Goal: Task Accomplishment & Management: Complete application form

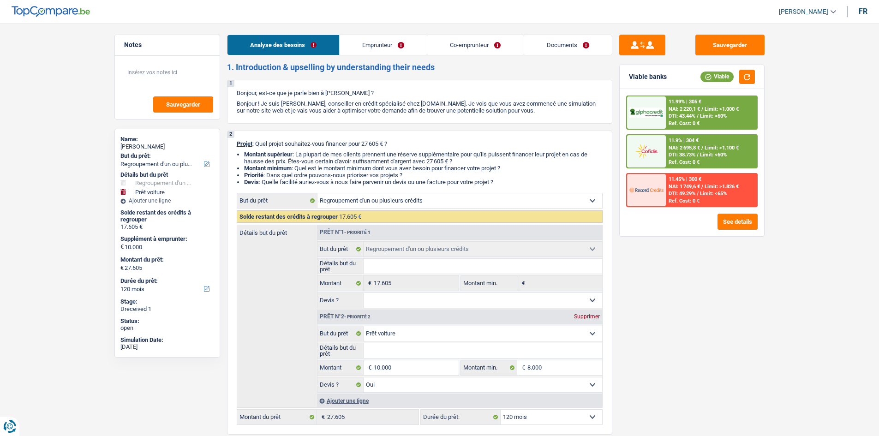
select select "refinancing"
select select "car"
select select "120"
select select "refinancing"
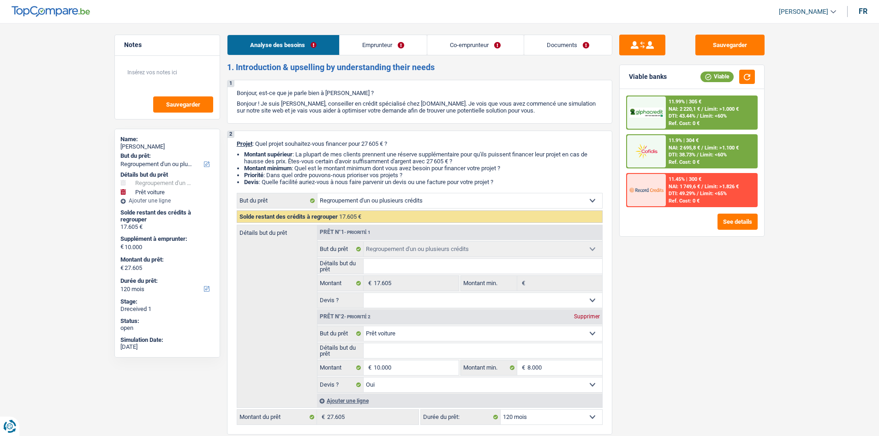
select select "refinancing"
select select "car"
select select "yes"
select select "120"
select select "invalid"
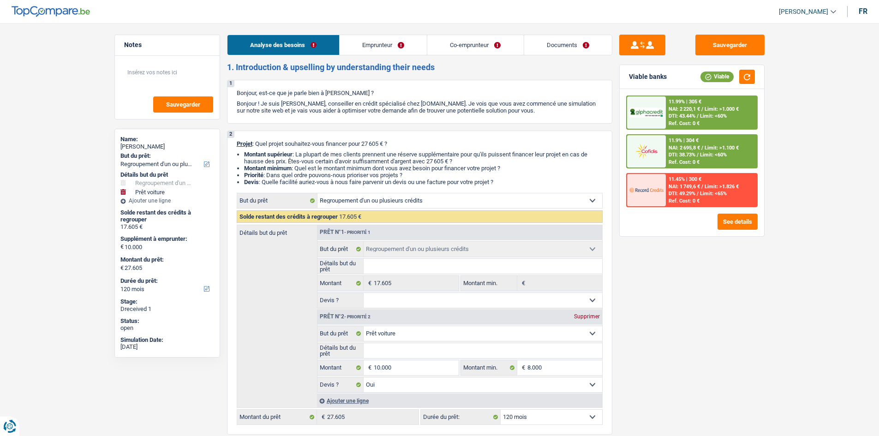
select select "independent"
select select "familyAllowances"
select select "disabilityPension"
select select "netSalary"
select select "ownerWithMortgage"
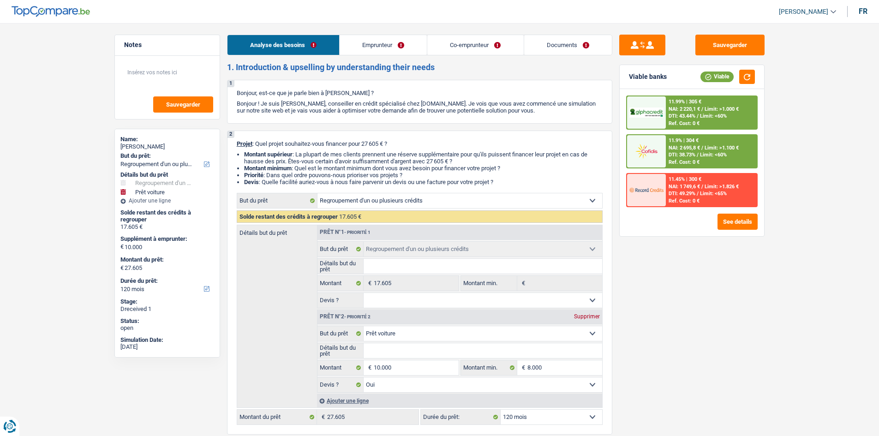
select select "mortgage"
select select "300"
select select "carLoan"
select select "60"
select select "cardOrCredit"
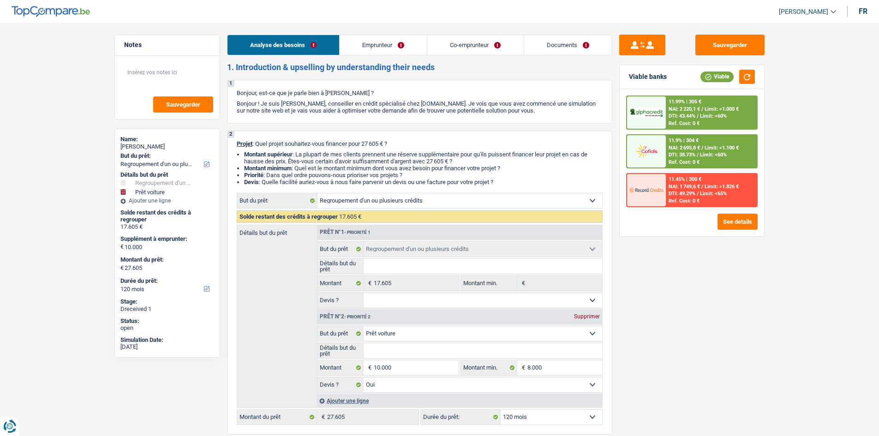
select select "refinancing"
select select "car"
select select "yes"
select select "120"
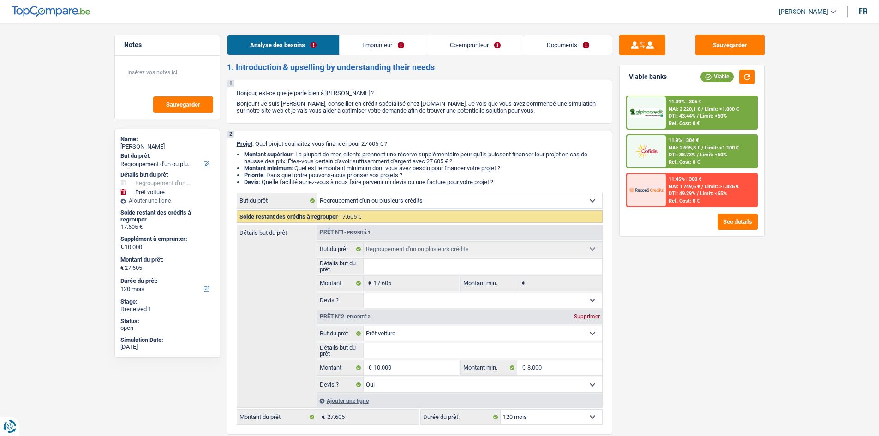
click at [552, 48] on link "Documents" at bounding box center [568, 45] width 88 height 20
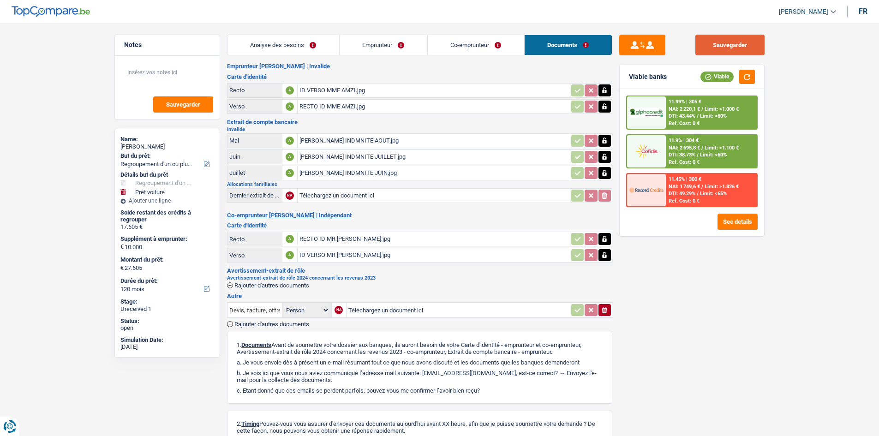
click at [742, 51] on button "Sauvegarder" at bounding box center [729, 45] width 69 height 21
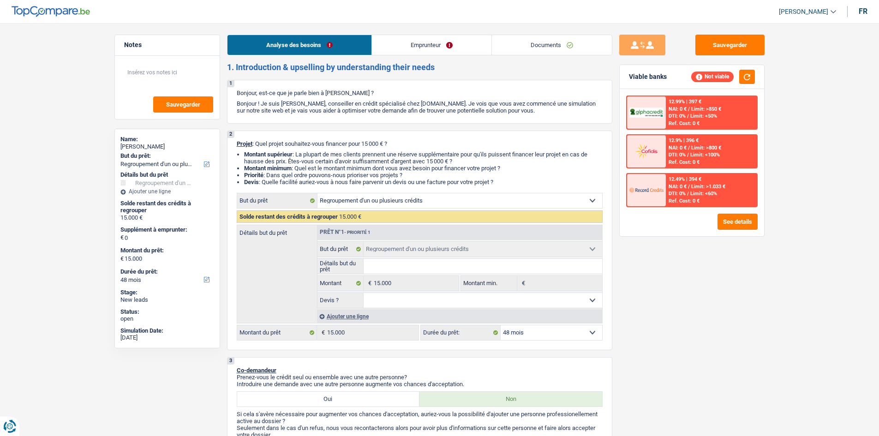
select select "refinancing"
select select "48"
select select "refinancing"
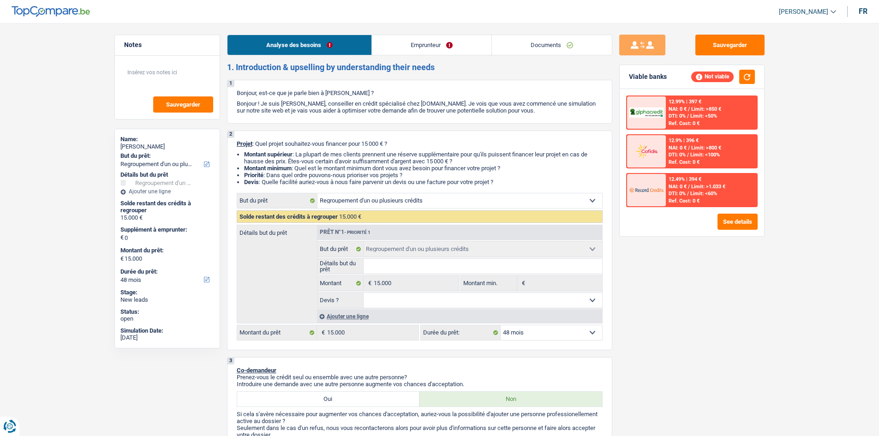
select select "48"
select select "refinancing"
select select "48"
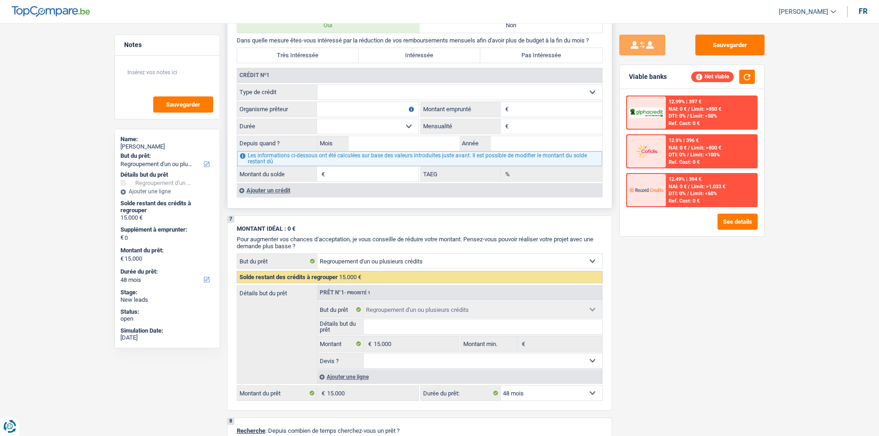
scroll to position [784, 0]
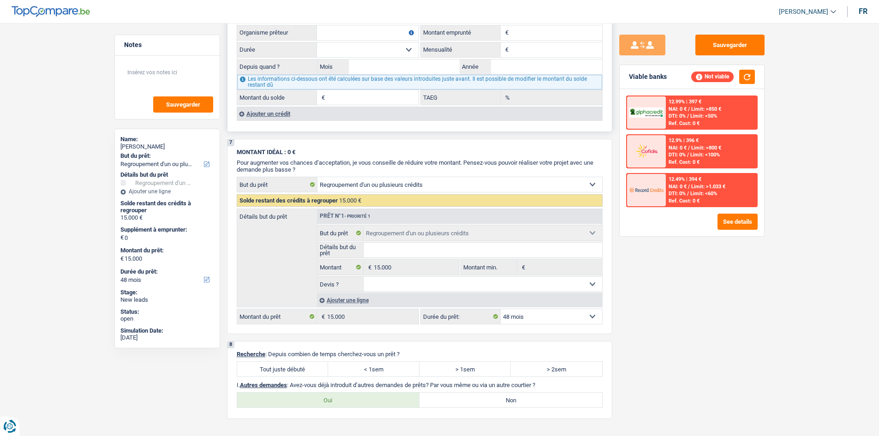
click at [261, 114] on div "Ajouter un crédit" at bounding box center [419, 114] width 365 height 14
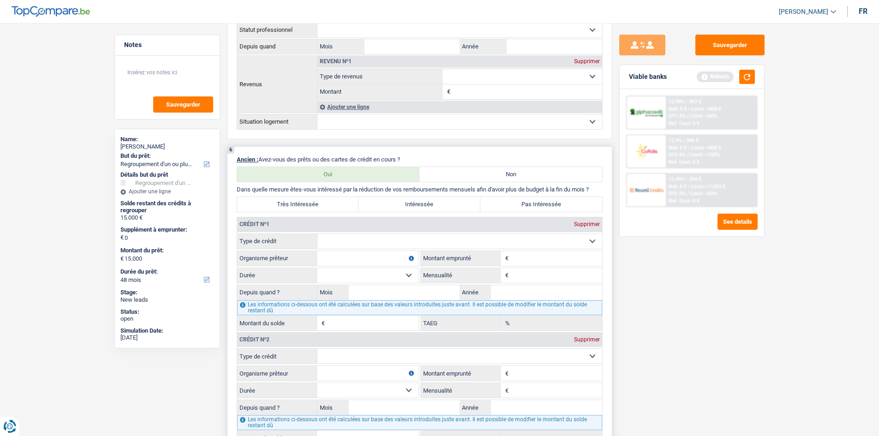
scroll to position [554, 0]
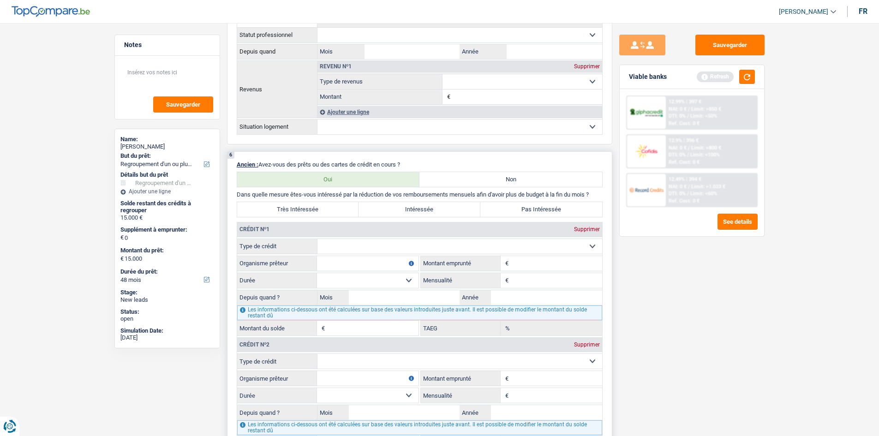
click at [348, 261] on input "Organisme prêteur" at bounding box center [368, 263] width 102 height 15
click at [549, 268] on input "Montant" at bounding box center [556, 263] width 91 height 15
type input "65.000"
click at [519, 296] on input "Année" at bounding box center [546, 297] width 111 height 15
type input "2023"
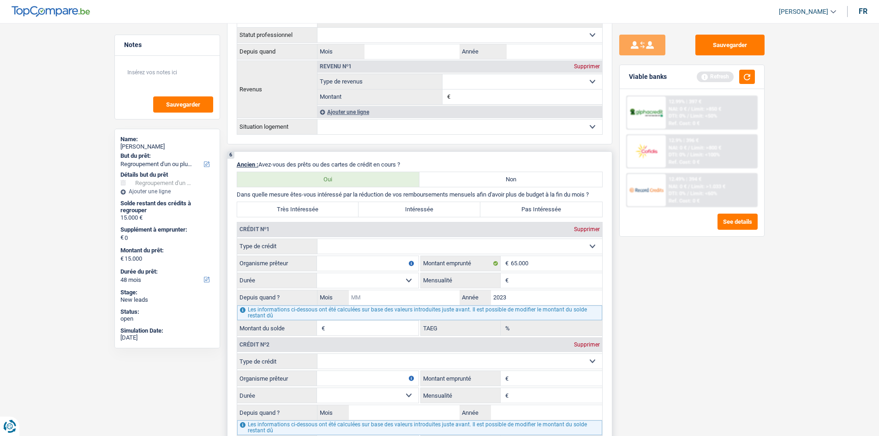
click at [436, 297] on input "Mois" at bounding box center [404, 297] width 111 height 15
type input "02"
click at [337, 266] on input "Organisme prêteur" at bounding box center [368, 263] width 102 height 15
type input "belfius"
click at [378, 246] on select "Carte ou ouverture de crédit Prêt hypothécaire Vente à tempérament Prêt à tempé…" at bounding box center [459, 246] width 285 height 15
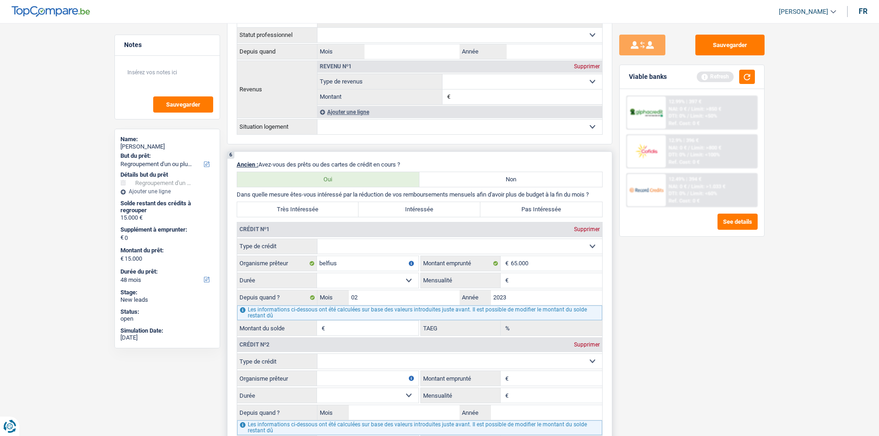
select select "personalLoan"
type input "0"
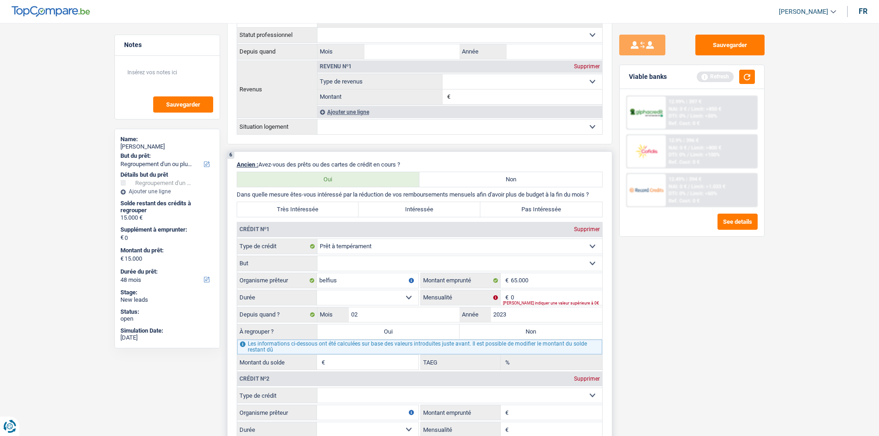
click at [362, 267] on select "Confort maison: meubles, textile, peinture, électroménager, outillage non-profe…" at bounding box center [459, 263] width 285 height 15
select select "other"
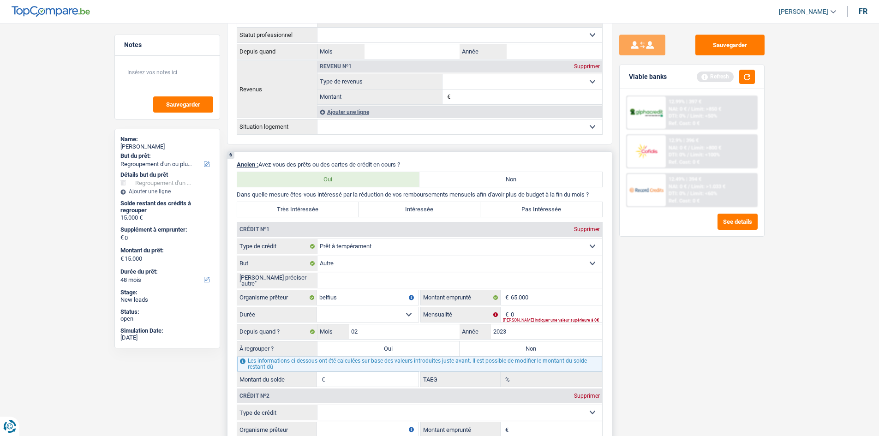
click at [346, 283] on input "Veuillez préciser "autre"" at bounding box center [459, 280] width 285 height 15
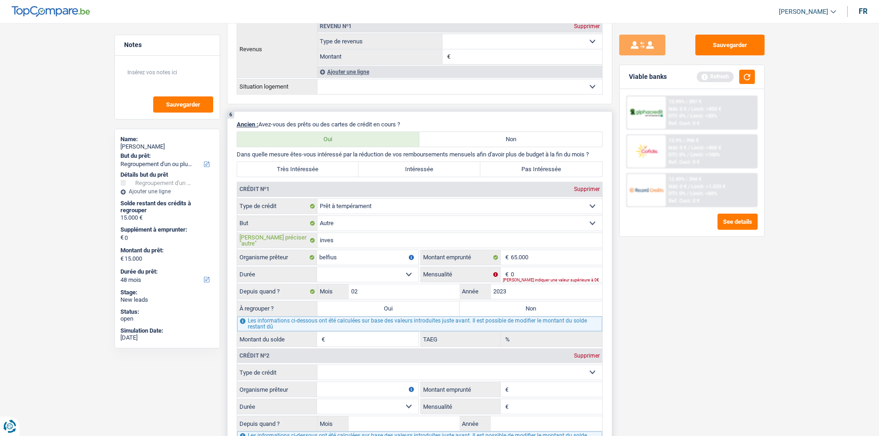
scroll to position [594, 0]
type input "inves"
click at [358, 278] on select "12 mois 18 mois 24 mois 30 mois 36 mois 42 mois 48 mois 60 mois 72 mois 84 mois…" at bounding box center [368, 274] width 102 height 15
click at [532, 278] on div "Veuillez indiquer une valeur supérieure à 0€" at bounding box center [552, 280] width 99 height 4
click at [530, 276] on input "0" at bounding box center [556, 274] width 91 height 15
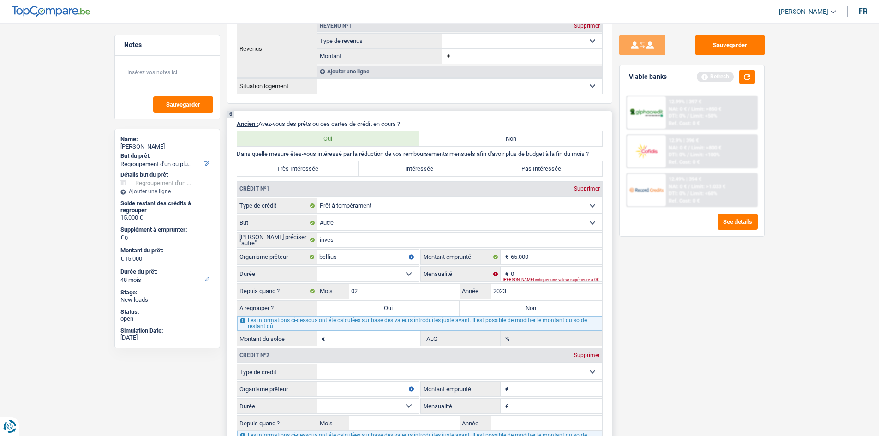
click at [382, 278] on select "12 mois 18 mois 24 mois 30 mois 36 mois 42 mois 48 mois 60 mois 72 mois 84 mois…" at bounding box center [368, 274] width 102 height 15
select select "72"
click at [317, 267] on select "12 mois 18 mois 24 mois 30 mois 36 mois 42 mois 48 mois 60 mois 72 mois 84 mois…" at bounding box center [368, 274] width 102 height 15
type input "1"
type input "0,00"
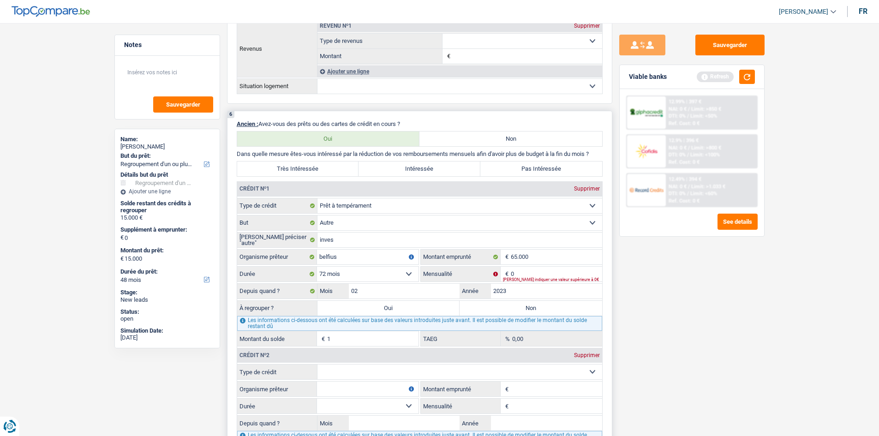
click at [345, 278] on select "12 mois 18 mois 24 mois 30 mois 36 mois 42 mois 48 mois 60 mois 72 mois 84 mois…" at bounding box center [368, 274] width 102 height 15
select select "84"
click at [317, 267] on select "12 mois 18 mois 24 mois 30 mois 36 mois 42 mois 48 mois 60 mois 72 mois 84 mois…" at bounding box center [368, 274] width 102 height 15
click at [385, 278] on select "12 mois 18 mois 24 mois 30 mois 36 mois 42 mois 48 mois 60 mois 72 mois 84 mois…" at bounding box center [368, 274] width 102 height 15
click at [527, 280] on div "Veuillez indiquer une valeur supérieure à 0€" at bounding box center [552, 280] width 99 height 4
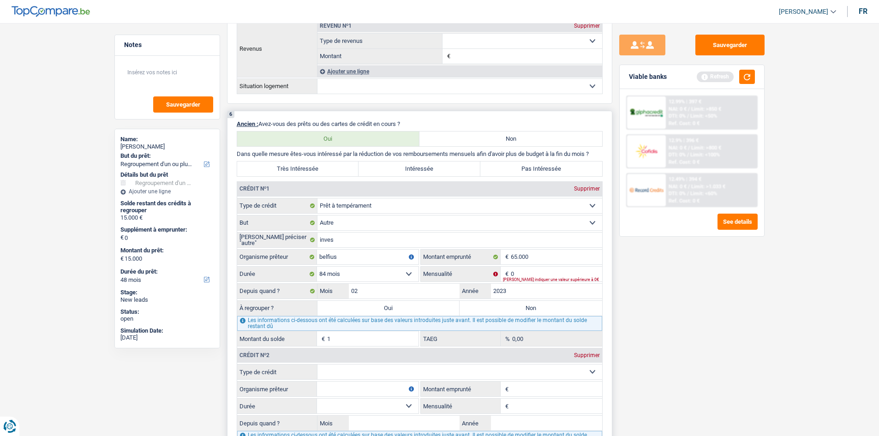
click at [526, 278] on div "Veuillez indiquer une valeur supérieure à 0€" at bounding box center [552, 280] width 99 height 4
click at [524, 270] on input "0" at bounding box center [556, 274] width 91 height 15
click at [524, 270] on input "980" at bounding box center [556, 274] width 91 height 15
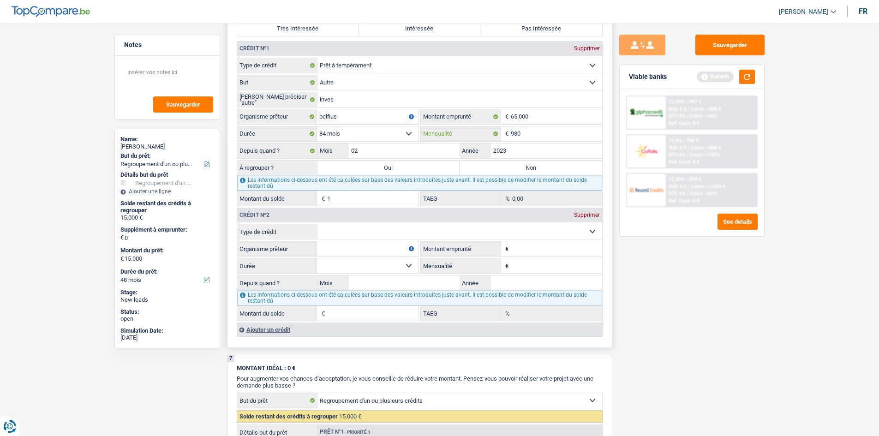
scroll to position [739, 0]
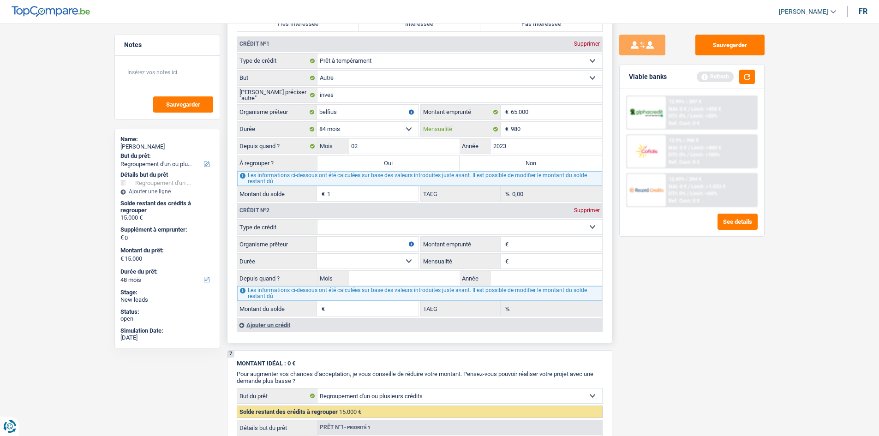
type input "980"
type input "45.315"
type input "7,19"
click at [535, 244] on input "Montant emprunté" at bounding box center [556, 244] width 91 height 15
click at [532, 257] on input "Mensualité" at bounding box center [556, 261] width 91 height 15
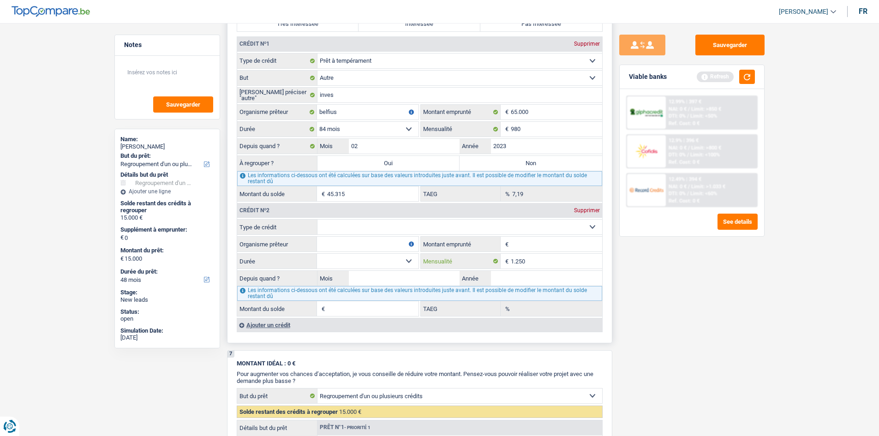
type input "1.250"
click at [377, 226] on select "Carte ou ouverture de crédit Prêt hypothécaire Vente à tempérament Prêt à tempé…" at bounding box center [459, 227] width 285 height 15
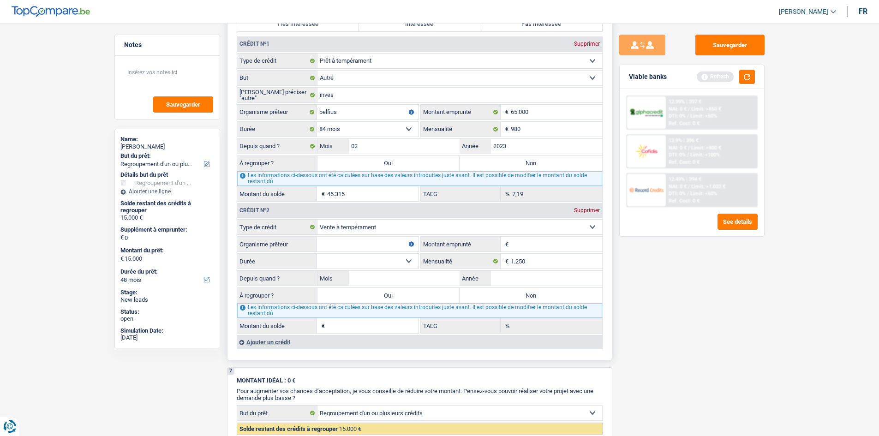
click at [372, 249] on input "Organisme prêteur" at bounding box center [368, 244] width 102 height 15
click at [373, 240] on input "Organisme prêteur" at bounding box center [368, 244] width 102 height 15
click at [380, 224] on select "Carte ou ouverture de crédit Prêt hypothécaire Vente à tempérament Prêt à tempé…" at bounding box center [459, 227] width 285 height 15
select select "personalLoan"
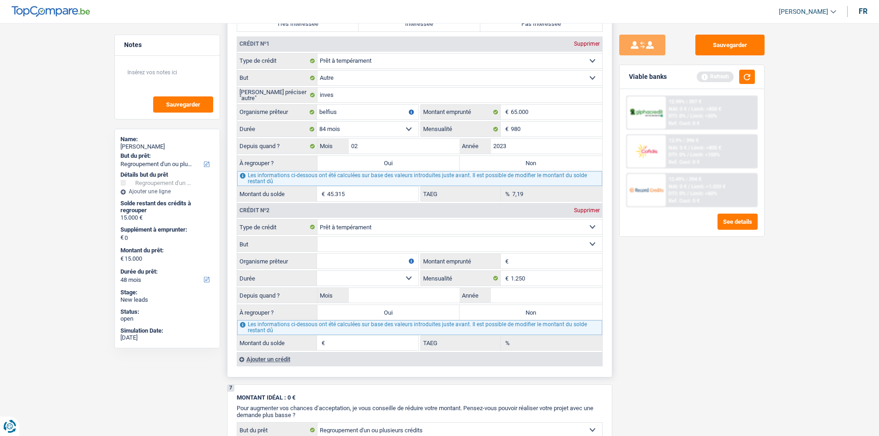
click at [370, 247] on select "Confort maison: meubles, textile, peinture, électroménager, outillage non-profe…" at bounding box center [459, 244] width 285 height 15
click at [317, 237] on select "Confort maison: meubles, textile, peinture, électroménager, outillage non-profe…" at bounding box center [459, 244] width 285 height 15
click at [370, 247] on select "Confort maison: meubles, textile, peinture, électroménager, outillage non-profe…" at bounding box center [459, 244] width 285 height 15
select select "other"
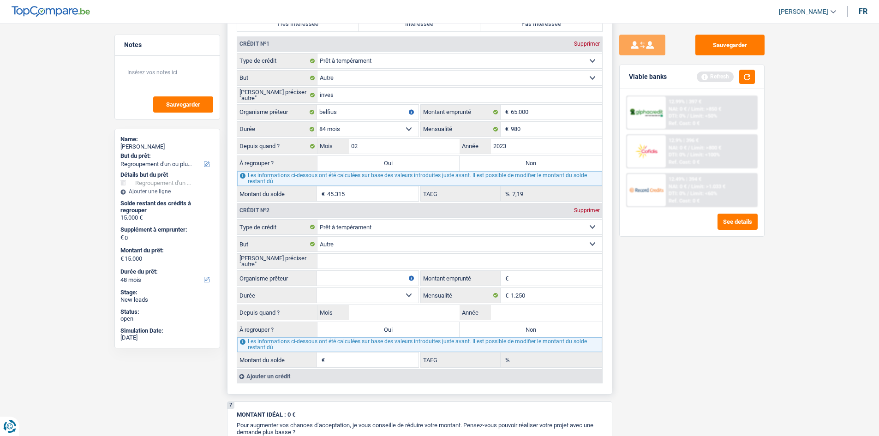
click at [356, 259] on input "Veuillez préciser "autre"" at bounding box center [459, 261] width 285 height 15
type input "invest"
click at [547, 292] on input "1.250" at bounding box center [556, 295] width 91 height 15
type input "1.130"
click at [364, 299] on select "12 mois 18 mois 24 mois Sélectionner une option" at bounding box center [368, 295] width 102 height 15
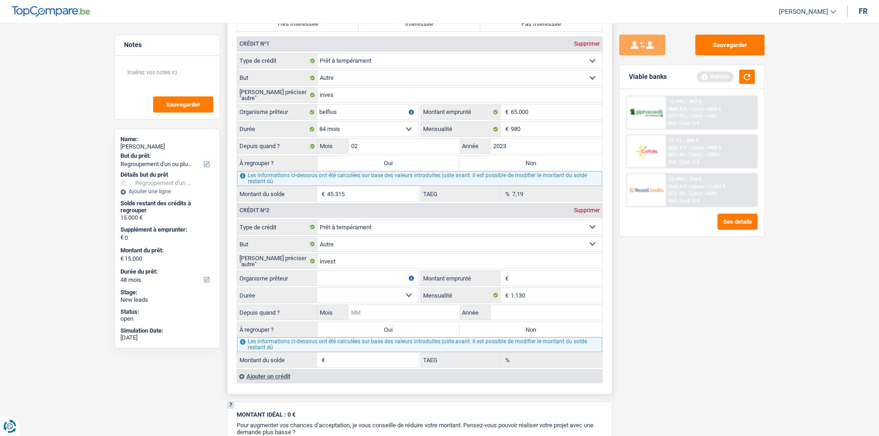
click at [445, 311] on input "Mois" at bounding box center [404, 312] width 111 height 15
type input "02"
click at [557, 311] on input "Année" at bounding box center [546, 312] width 111 height 15
type input "2023"
click at [340, 298] on select "12 mois 18 mois 24 mois Sélectionner une option" at bounding box center [368, 295] width 102 height 15
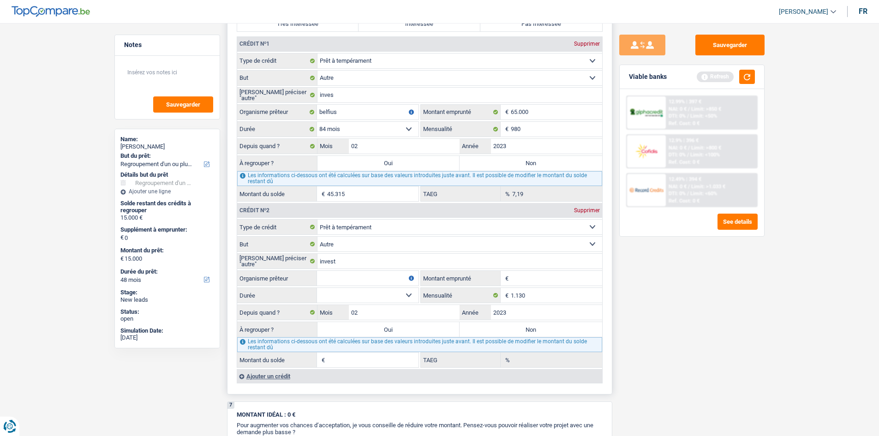
click at [374, 298] on select "12 mois 18 mois 24 mois Sélectionner une option" at bounding box center [368, 295] width 102 height 15
click at [367, 277] on input "Organisme prêteur" at bounding box center [368, 278] width 102 height 15
click at [532, 283] on input "Montant emprunté" at bounding box center [556, 278] width 91 height 15
click at [528, 281] on input "Montant emprunté" at bounding box center [556, 278] width 91 height 15
type input "25.000"
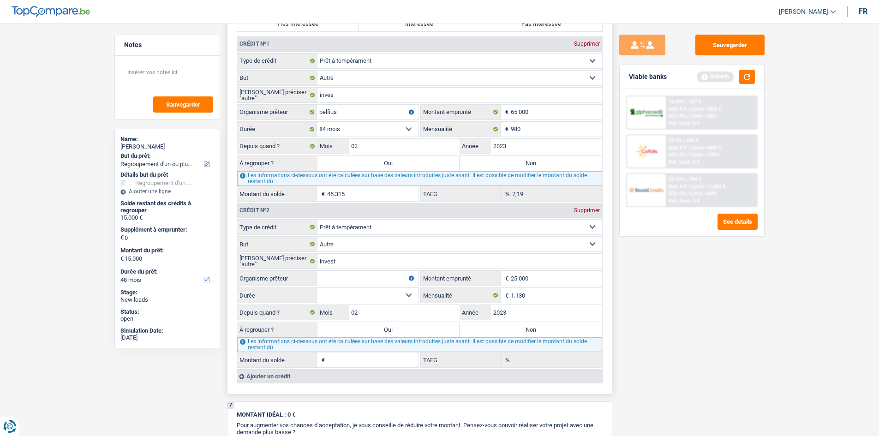
click at [372, 275] on input "Organisme prêteur" at bounding box center [368, 278] width 102 height 15
click at [377, 298] on select "12 mois 18 mois 24 mois 30 mois 36 mois 42 mois 48 mois 60 mois 72 mois 84 mois…" at bounding box center [368, 295] width 102 height 15
select select "84"
click at [317, 288] on select "12 mois 18 mois 24 mois 30 mois 36 mois 42 mois 48 mois 60 mois 72 mois 84 mois…" at bounding box center [368, 295] width 102 height 15
type input "0"
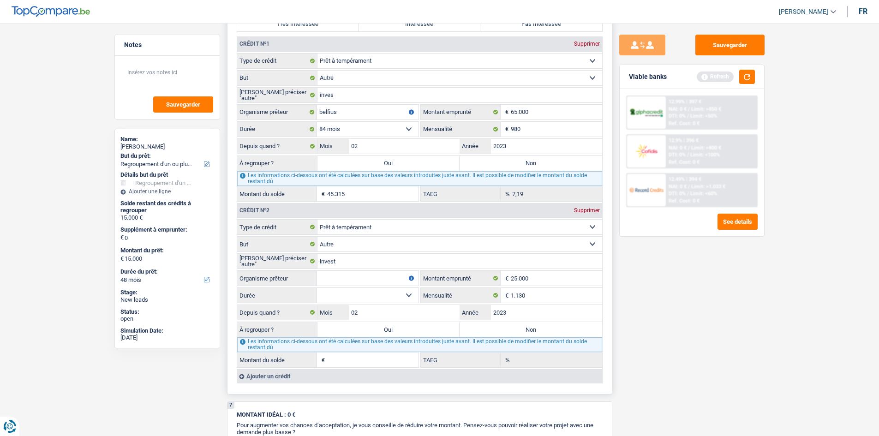
type input "0,00"
click at [352, 279] on input "Organisme prêteur" at bounding box center [368, 278] width 102 height 15
click at [353, 275] on input "socamut" at bounding box center [368, 278] width 102 height 15
click at [367, 277] on input "socamut" at bounding box center [368, 278] width 102 height 15
type input "socamut"
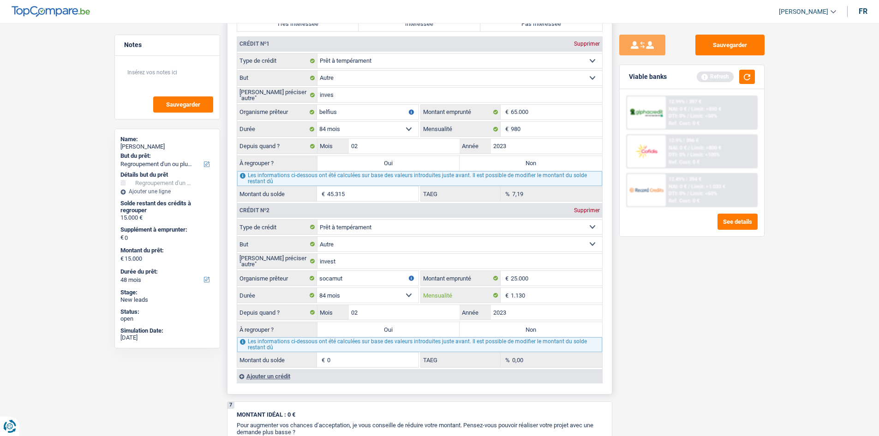
click at [540, 293] on input "1.130" at bounding box center [556, 295] width 91 height 15
click at [545, 297] on input "1.130" at bounding box center [556, 295] width 91 height 15
type input "1"
type input "376"
type input "17.415"
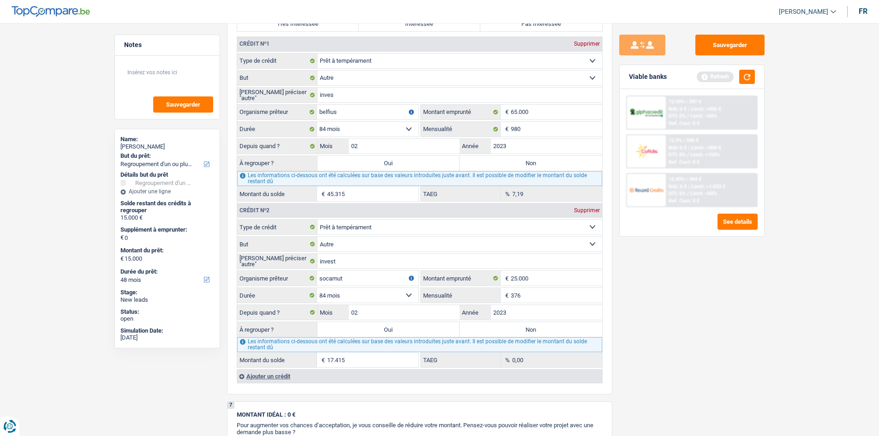
type input "7,11"
click at [641, 329] on div "Sauvegarder Viable banks Refresh 12.99% | 397 € NAI: 0 € / Limit: >850 € DTI: 0…" at bounding box center [691, 227] width 159 height 384
drag, startPoint x: 381, startPoint y: 328, endPoint x: 496, endPoint y: 269, distance: 129.4
click at [382, 328] on label "Oui" at bounding box center [388, 329] width 143 height 15
click at [382, 328] on input "Oui" at bounding box center [388, 329] width 143 height 15
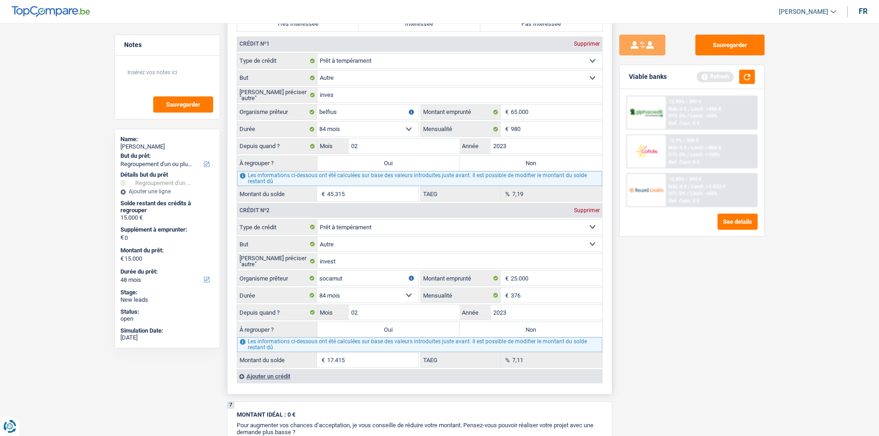
radio input "true"
type input "17.415"
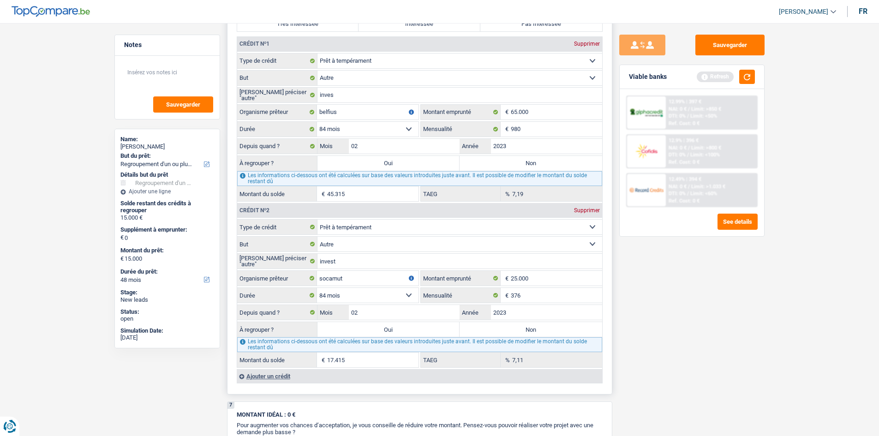
type input "17.415"
select select "84"
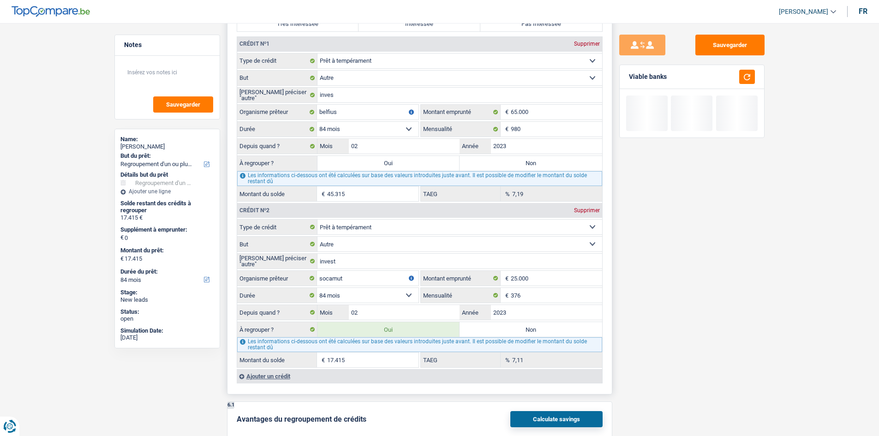
click at [388, 159] on label "Oui" at bounding box center [388, 163] width 143 height 15
click at [388, 159] on input "Oui" at bounding box center [388, 163] width 143 height 15
radio input "true"
type input "62.730"
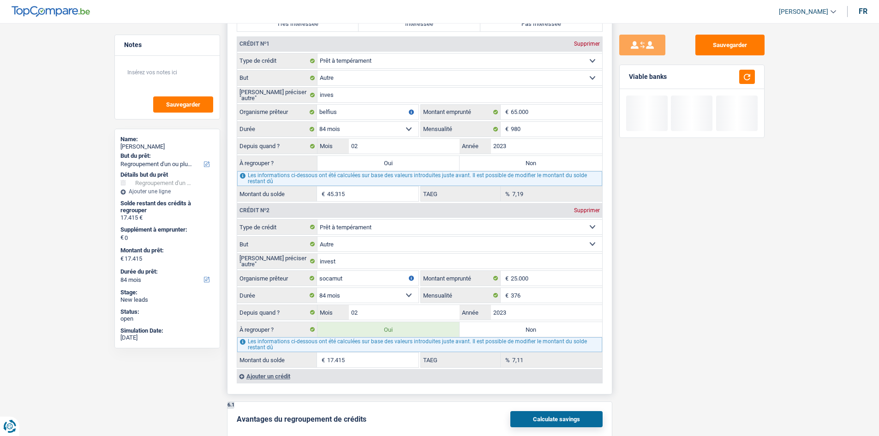
type input "62.730"
select select "144"
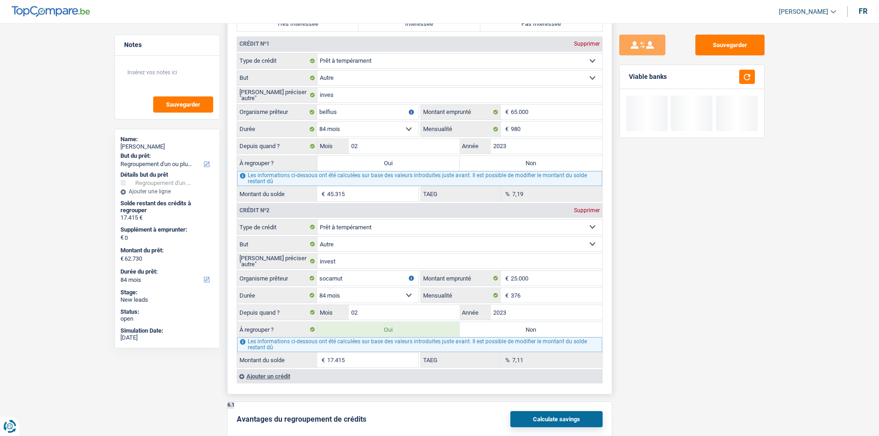
select select "144"
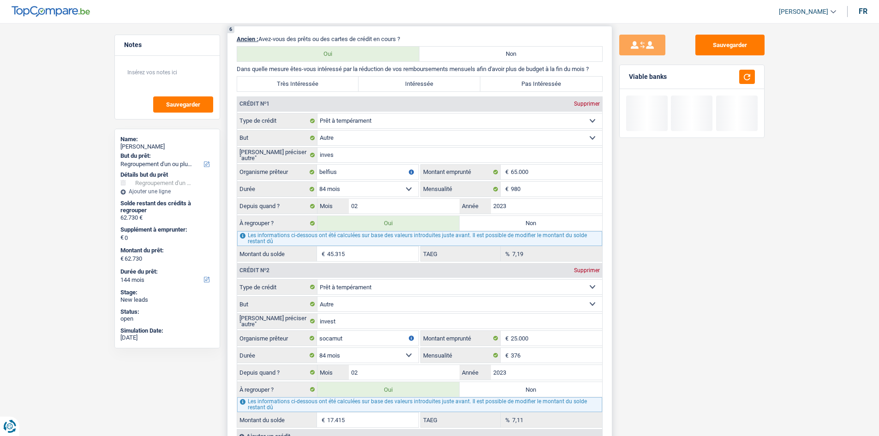
scroll to position [601, 0]
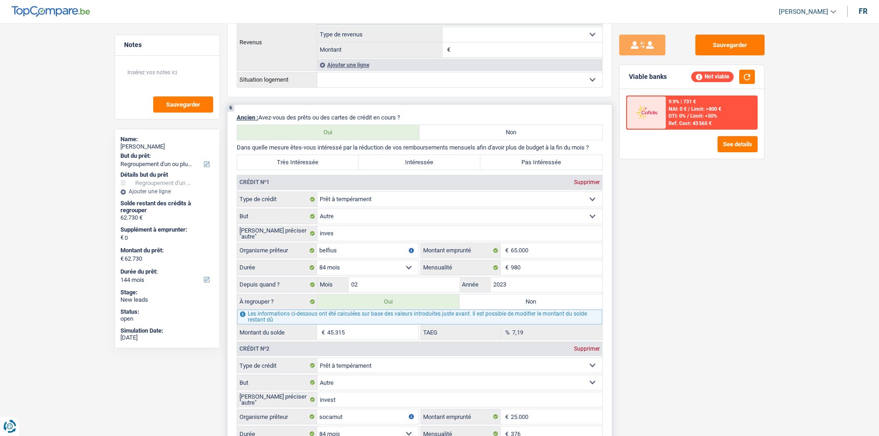
click at [519, 161] on label "Pas Intéressée" at bounding box center [541, 162] width 122 height 15
click at [519, 161] on input "Pas Intéressée" at bounding box center [541, 162] width 122 height 15
radio input "true"
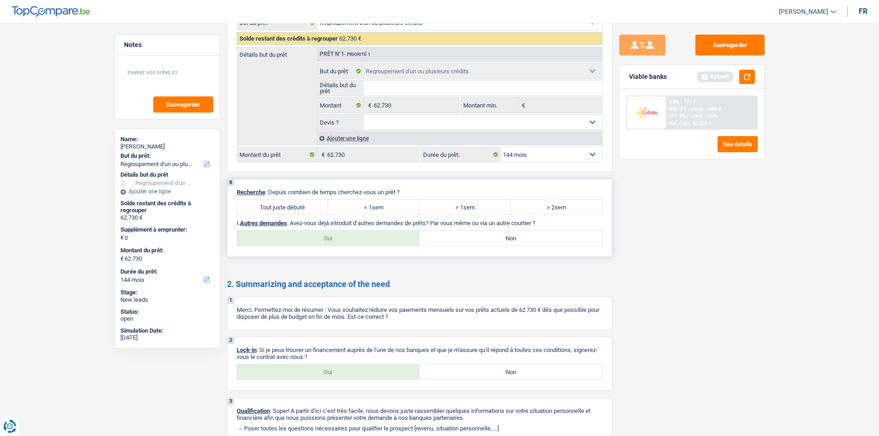
scroll to position [1247, 0]
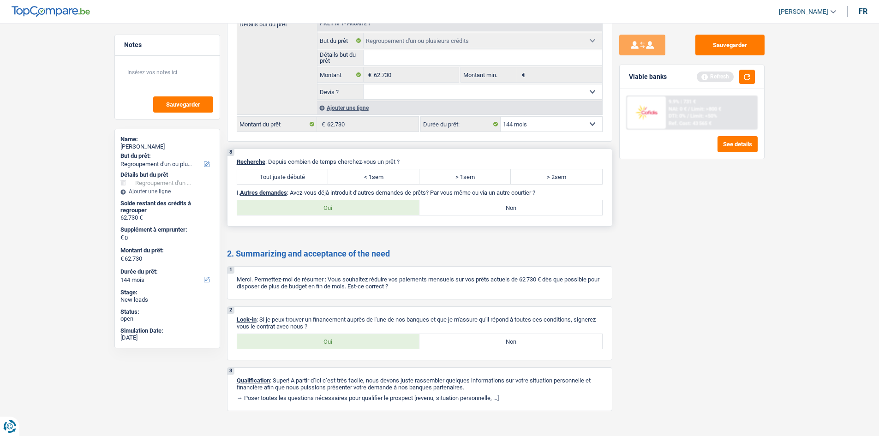
click at [268, 170] on label "Tout juste débuté" at bounding box center [282, 176] width 91 height 15
click at [268, 170] on input "Tout juste débuté" at bounding box center [282, 176] width 91 height 15
radio input "true"
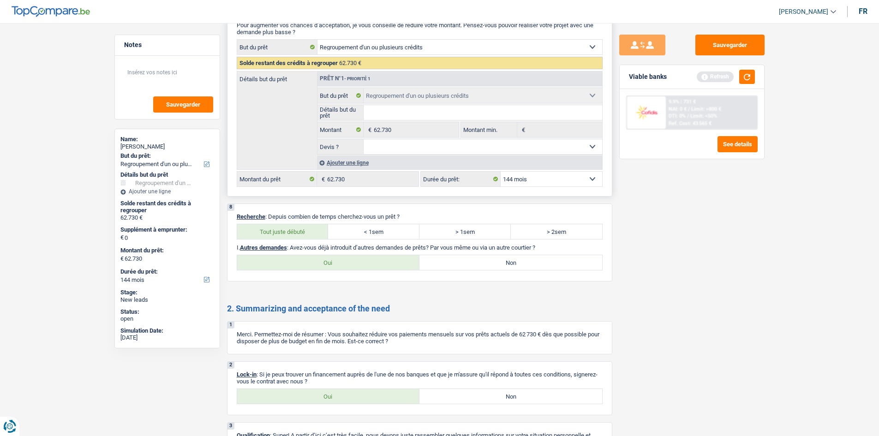
scroll to position [1256, 0]
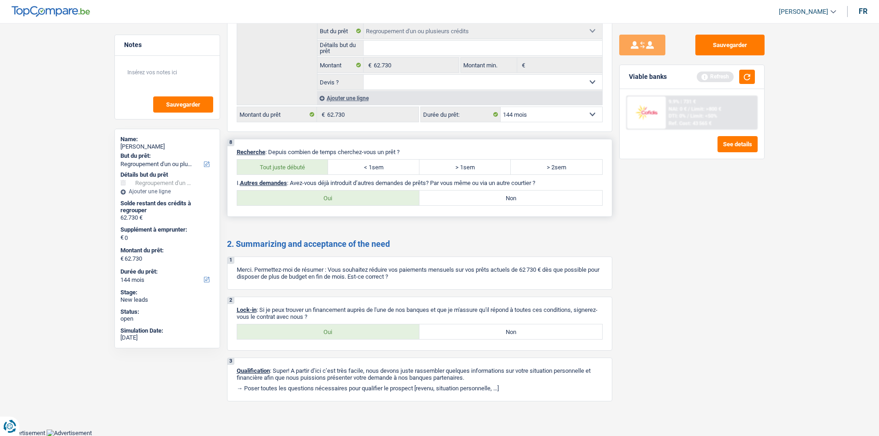
click at [395, 200] on label "Oui" at bounding box center [328, 198] width 183 height 15
click at [395, 200] on input "Oui" at bounding box center [328, 198] width 183 height 15
radio input "true"
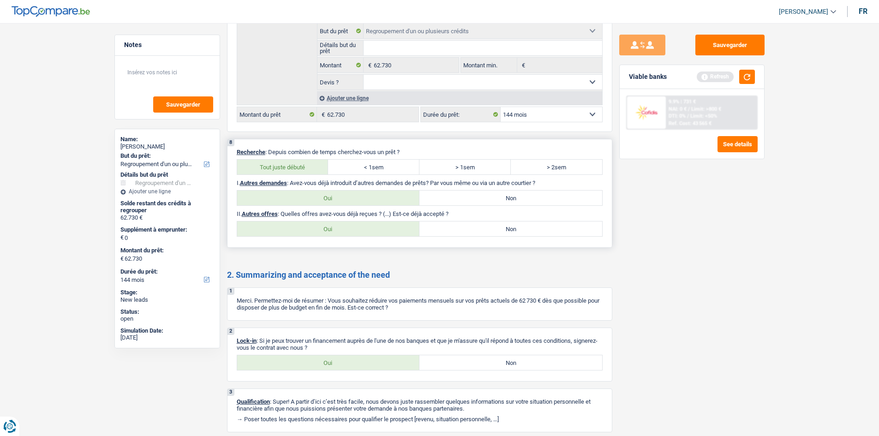
click at [369, 231] on label "Oui" at bounding box center [328, 228] width 183 height 15
click at [369, 231] on input "Oui" at bounding box center [328, 228] width 183 height 15
radio input "true"
select select "144"
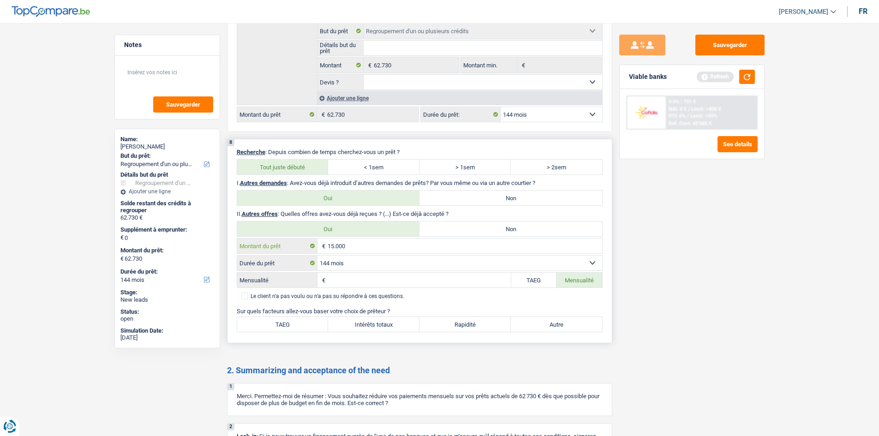
drag, startPoint x: 434, startPoint y: 248, endPoint x: 282, endPoint y: 244, distance: 151.4
click at [282, 244] on div "15.000 € Montant du prêt" at bounding box center [419, 246] width 365 height 15
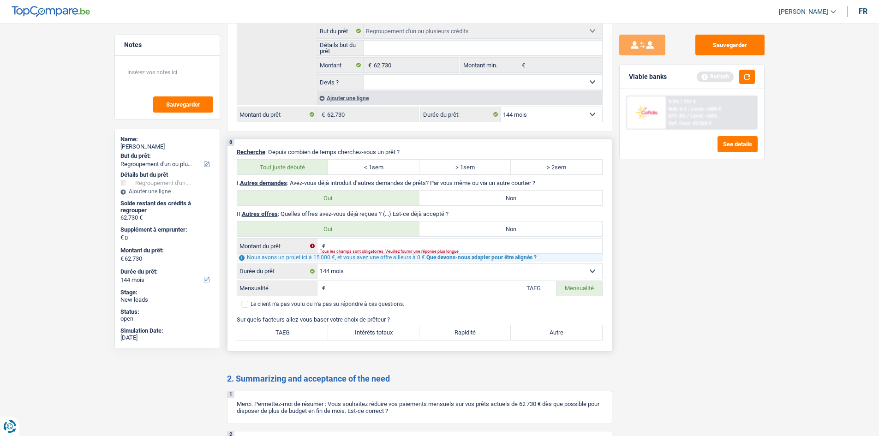
click at [358, 275] on select "12 mois 18 mois 24 mois 30 mois 36 mois 42 mois 48 mois 60 mois 72 mois 84 mois…" at bounding box center [459, 271] width 285 height 15
click at [359, 272] on select "12 mois 18 mois 24 mois 30 mois 36 mois 42 mois 48 mois 60 mois 72 mois 84 mois…" at bounding box center [459, 271] width 285 height 15
click at [363, 273] on select "12 mois 18 mois 24 mois 30 mois 36 mois 42 mois 48 mois 60 mois 72 mois 84 mois…" at bounding box center [459, 271] width 285 height 15
click at [291, 271] on label "Durée du prêt" at bounding box center [277, 271] width 80 height 15
click at [317, 271] on select "12 mois 18 mois 24 mois 30 mois 36 mois 42 mois 48 mois 60 mois 72 mois 84 mois…" at bounding box center [459, 271] width 285 height 15
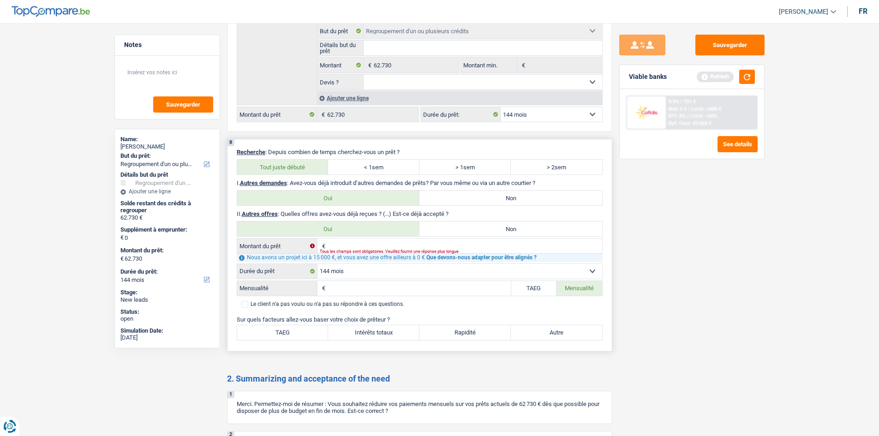
click at [362, 285] on input "Mensualité" at bounding box center [419, 288] width 183 height 15
drag, startPoint x: 391, startPoint y: 271, endPoint x: 367, endPoint y: 269, distance: 23.6
click at [384, 270] on select "12 mois 18 mois 24 mois 30 mois 36 mois 42 mois 48 mois 60 mois 72 mois 84 mois…" at bounding box center [459, 271] width 285 height 15
click at [363, 268] on select "12 mois 18 mois 24 mois 30 mois 36 mois 42 mois 48 mois 60 mois 72 mois 84 mois…" at bounding box center [459, 271] width 285 height 15
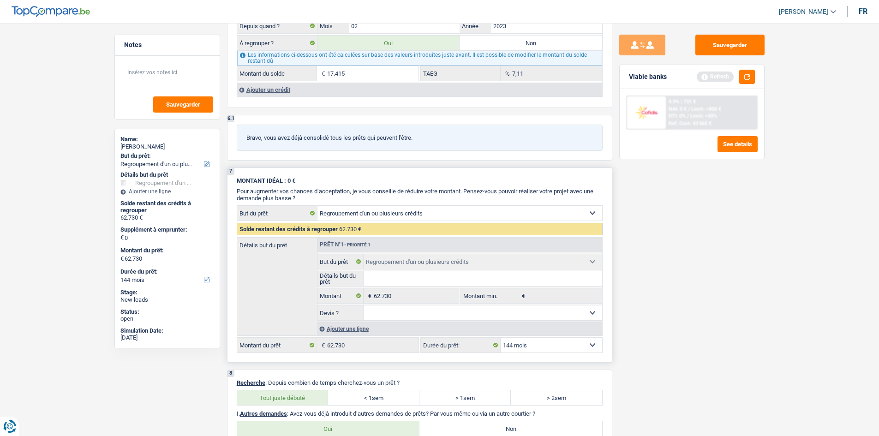
scroll to position [1302, 0]
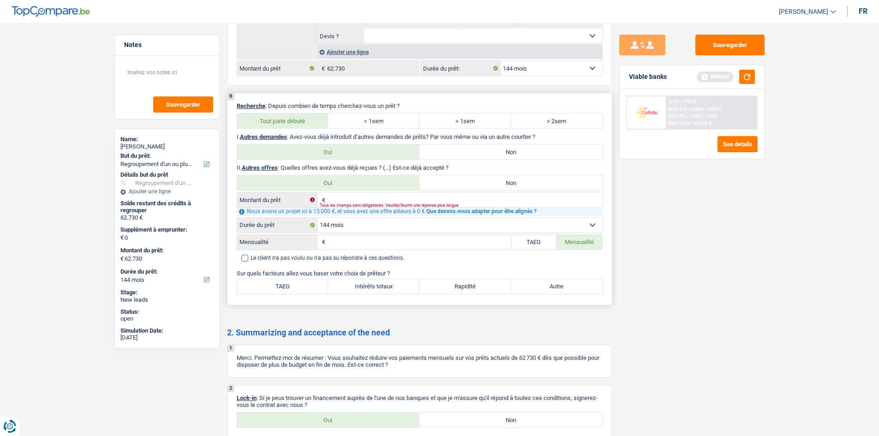
click at [250, 256] on label "Le client n'a pas voulu ou n'a pas su répondre à ces questions." at bounding box center [419, 258] width 357 height 7
click at [241, 258] on input "Le client n'a pas voulu ou n'a pas su répondre à ces questions." at bounding box center [241, 258] width 0 height 0
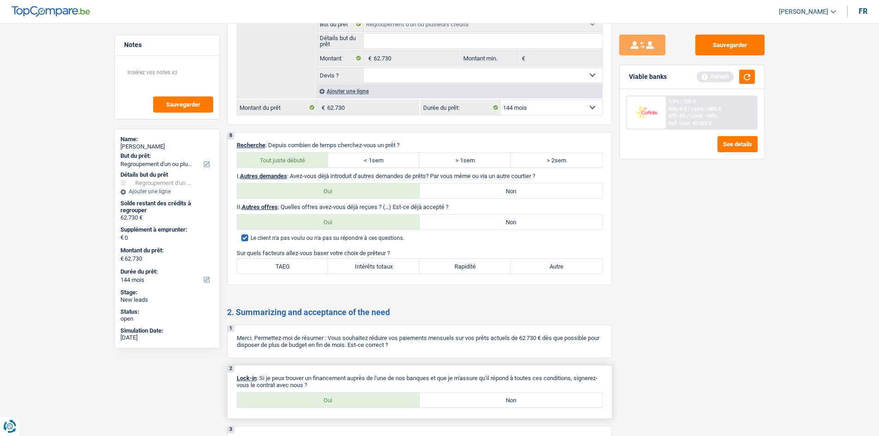
scroll to position [1332, 0]
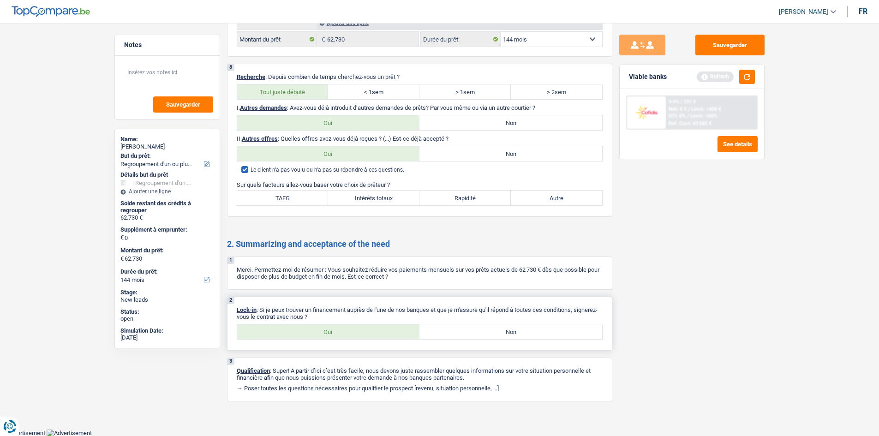
drag, startPoint x: 328, startPoint y: 325, endPoint x: 358, endPoint y: 320, distance: 30.9
click at [328, 325] on label "Oui" at bounding box center [328, 331] width 183 height 15
click at [328, 325] on input "Oui" at bounding box center [328, 331] width 183 height 15
radio input "true"
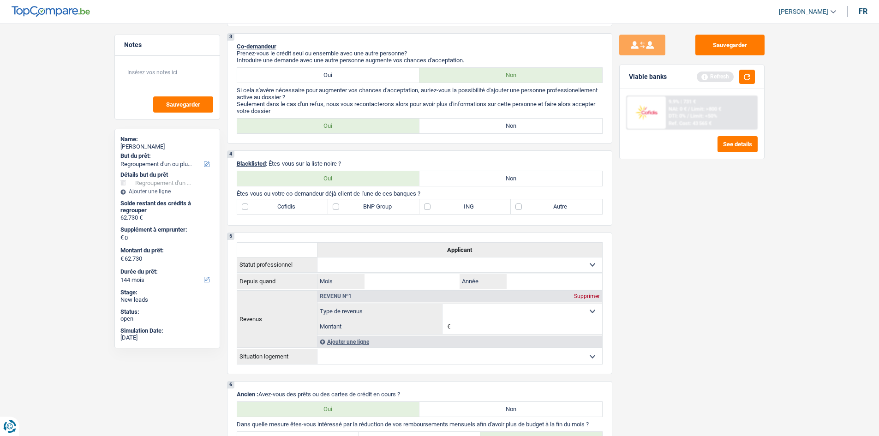
scroll to position [323, 0]
drag, startPoint x: 539, startPoint y: 210, endPoint x: 533, endPoint y: 209, distance: 6.2
click at [538, 209] on label "Autre" at bounding box center [556, 207] width 91 height 15
click at [538, 209] on input "Autre" at bounding box center [556, 207] width 91 height 15
checkbox input "true"
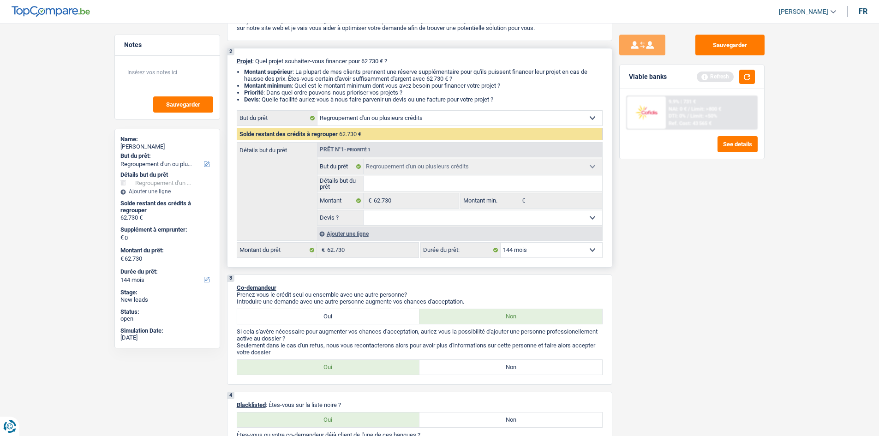
scroll to position [185, 0]
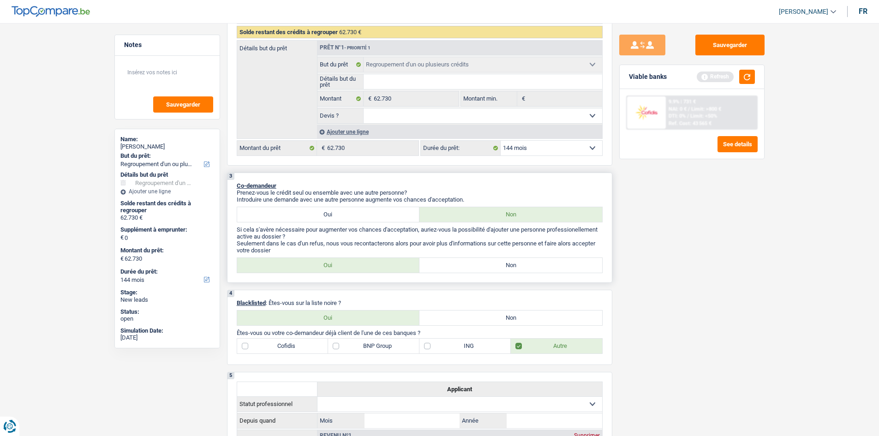
click at [383, 217] on label "Oui" at bounding box center [328, 214] width 183 height 15
click at [383, 217] on input "Oui" at bounding box center [328, 214] width 183 height 15
radio input "true"
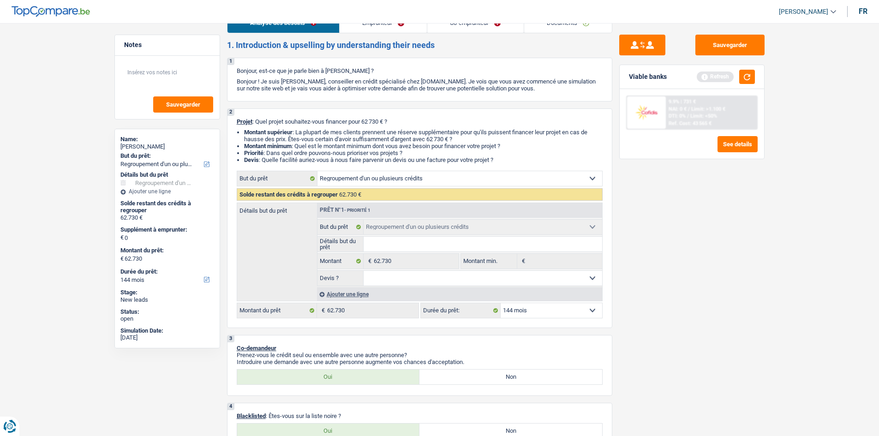
scroll to position [0, 0]
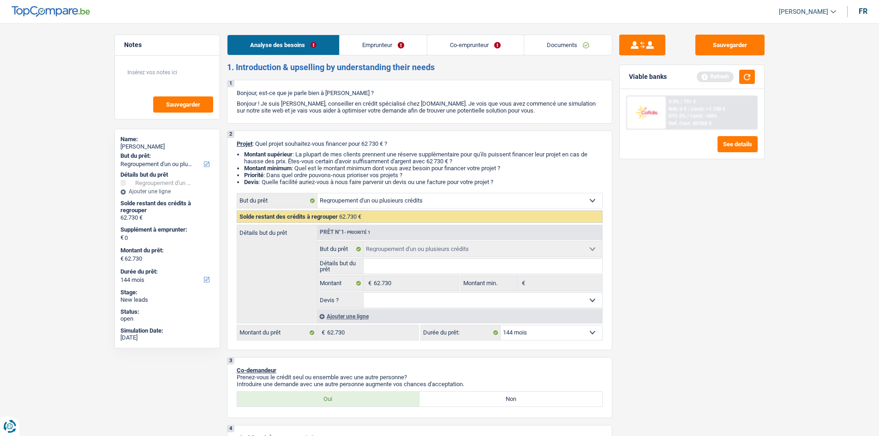
click at [389, 42] on link "Emprunteur" at bounding box center [383, 45] width 87 height 20
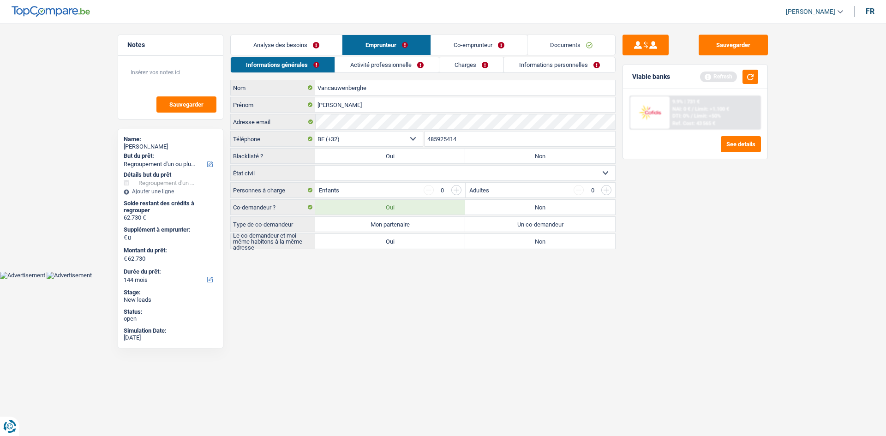
click at [526, 160] on label "Non" at bounding box center [540, 156] width 150 height 15
click at [526, 160] on input "Non" at bounding box center [540, 156] width 150 height 15
radio input "true"
click at [398, 167] on select "Célibataire Marié(e) Cohabitant(e) légal(e) Divorcé(e) Veuf(ve) Séparé (de fait…" at bounding box center [465, 173] width 300 height 15
select select "married"
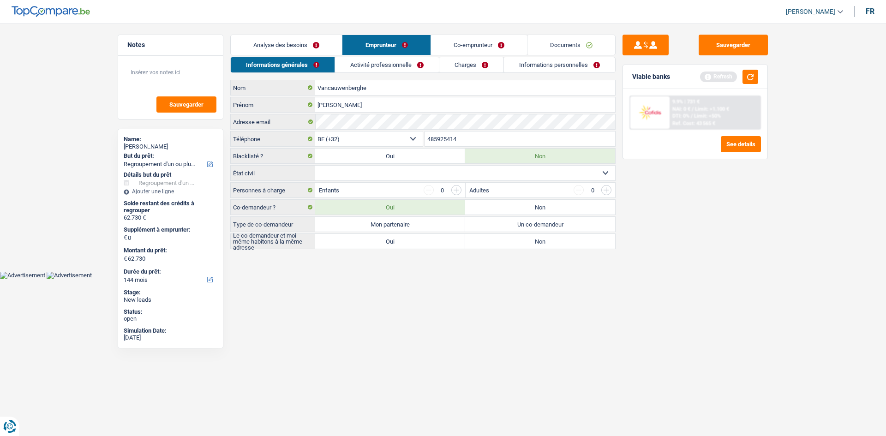
click at [315, 166] on select "Célibataire Marié(e) Cohabitant(e) légal(e) Divorcé(e) Veuf(ve) Séparé (de fait…" at bounding box center [465, 173] width 300 height 15
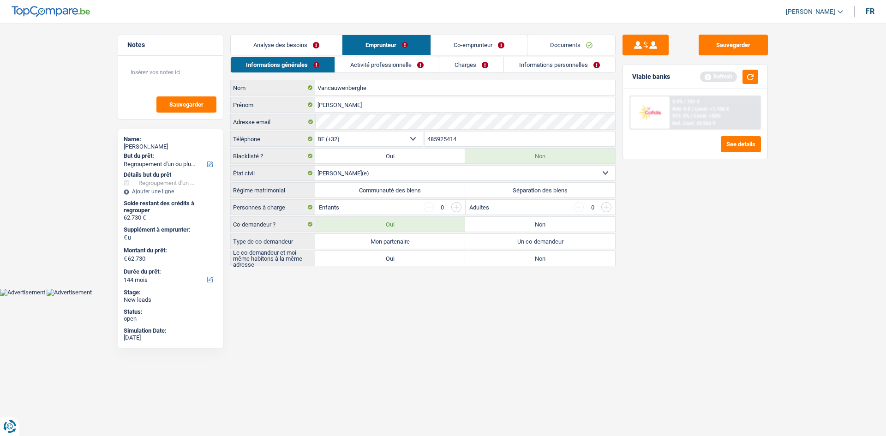
click at [451, 189] on label "Communauté des biens" at bounding box center [390, 190] width 150 height 15
click at [451, 189] on input "Communauté des biens" at bounding box center [390, 190] width 150 height 15
radio input "true"
click at [456, 206] on input "button" at bounding box center [456, 207] width 10 height 10
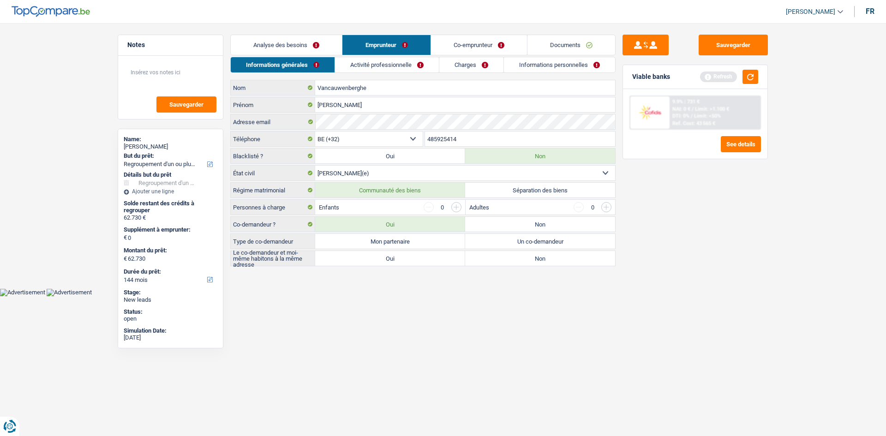
click at [456, 206] on input "button" at bounding box center [456, 207] width 10 height 10
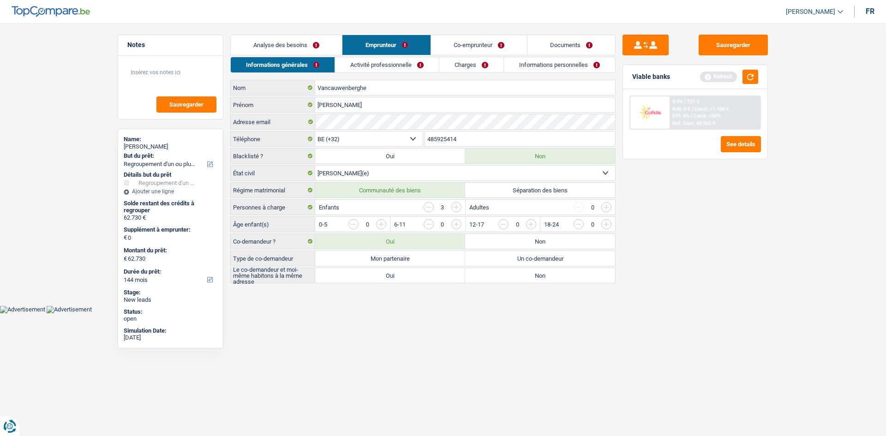
click at [456, 206] on input "button" at bounding box center [456, 207] width 10 height 10
click at [384, 226] on input "button" at bounding box center [568, 226] width 384 height 15
click at [607, 222] on input "button" at bounding box center [793, 226] width 384 height 15
click at [530, 225] on input "button" at bounding box center [718, 226] width 384 height 15
click at [459, 223] on input "button" at bounding box center [643, 226] width 384 height 15
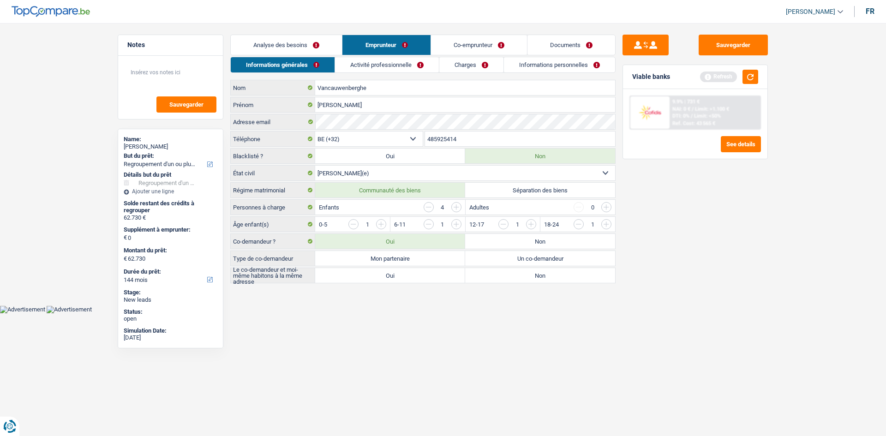
drag, startPoint x: 573, startPoint y: 302, endPoint x: 496, endPoint y: 335, distance: 83.9
click at [572, 302] on main "Notes Sauvegarder Name: Valérie Vancauwenberghe But du prêt: Confort maison: me…" at bounding box center [443, 160] width 886 height 292
click at [422, 258] on label "Mon partenaire" at bounding box center [390, 258] width 150 height 15
click at [422, 258] on input "Mon partenaire" at bounding box center [390, 258] width 150 height 15
radio input "true"
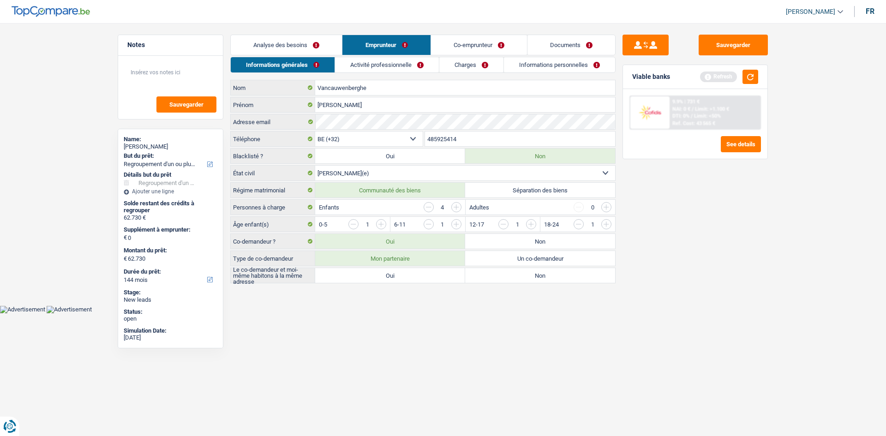
radio input "true"
click at [371, 66] on link "Activité professionnelle" at bounding box center [387, 64] width 104 height 15
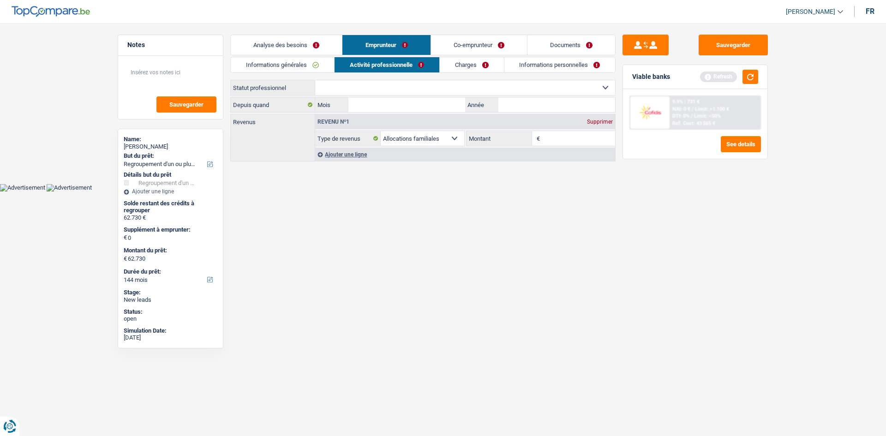
click at [359, 85] on select "Ouvrier Employé privé Employé public Invalide Indépendant Pensionné Chômeur Mut…" at bounding box center [465, 87] width 300 height 15
select select "independent"
click at [315, 80] on select "Ouvrier Employé privé Employé public Invalide Indépendant Pensionné Chômeur Mut…" at bounding box center [465, 87] width 300 height 15
select select "netSalary"
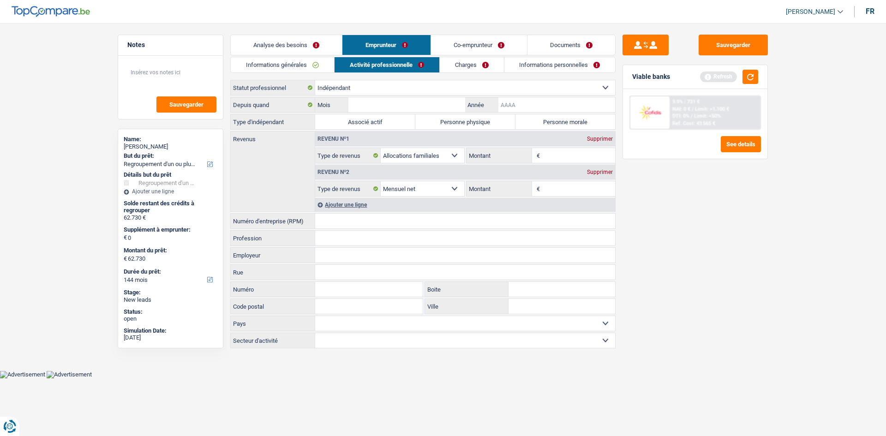
click at [522, 106] on input "Année" at bounding box center [556, 104] width 117 height 15
type input "2023"
click at [440, 101] on input "Mois" at bounding box center [406, 104] width 117 height 15
type input "02"
click at [648, 201] on div "Sauvegarder Viable banks Refresh 9.9% | 731 € NAI: 0 € / Limit: >1.100 € DTI: 0…" at bounding box center [694, 227] width 159 height 384
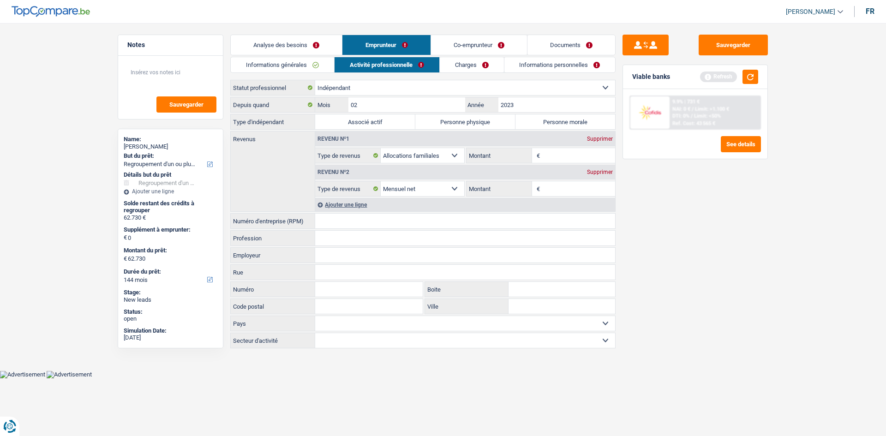
click at [453, 124] on label "Personne physique" at bounding box center [465, 121] width 100 height 15
click at [453, 124] on input "Personne physique" at bounding box center [465, 121] width 100 height 15
radio input "true"
click at [559, 157] on input "Montant" at bounding box center [578, 155] width 73 height 15
click at [552, 186] on input "Montant" at bounding box center [578, 188] width 73 height 15
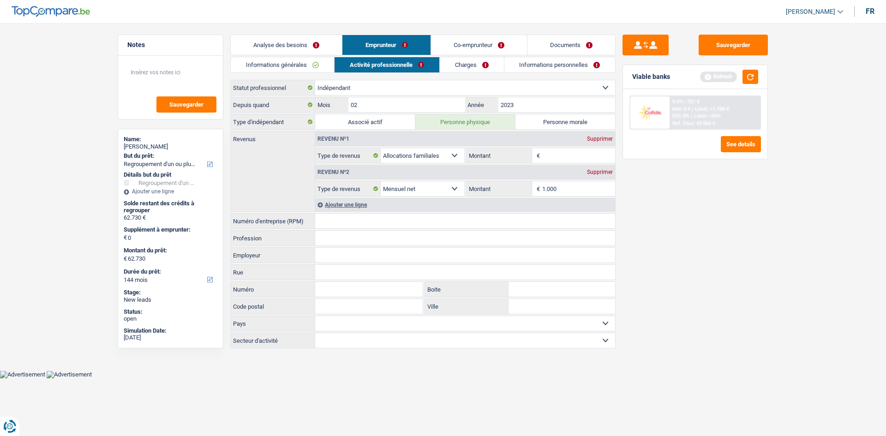
type input "1.000"
click at [634, 265] on div "Sauvegarder Viable banks Refresh 9.9% | 731 € NAI: 0 € / Limit: >1.100 € DTI: 0…" at bounding box center [694, 227] width 159 height 384
click at [546, 155] on input "Montant" at bounding box center [578, 155] width 73 height 15
type input "1.300"
click at [729, 405] on div "Sauvegarder Viable banks Refresh 9.9% | 731 € NAI: 0 € / Limit: >1.100 € DTI: 0…" at bounding box center [694, 227] width 159 height 384
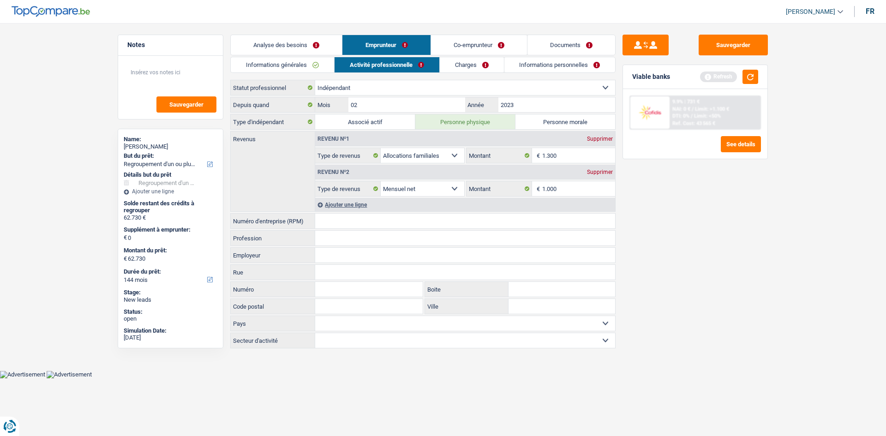
click at [321, 215] on input "Numéro d'entreprise (RPM)" at bounding box center [465, 221] width 300 height 15
click at [322, 221] on input "0079498161" at bounding box center [465, 221] width 300 height 15
drag, startPoint x: 387, startPoint y: 219, endPoint x: 285, endPoint y: 226, distance: 102.7
click at [295, 227] on div "079498161 Numéro d'entreprise (RPM)" at bounding box center [423, 221] width 384 height 15
click at [358, 221] on input "079498161" at bounding box center [465, 221] width 300 height 15
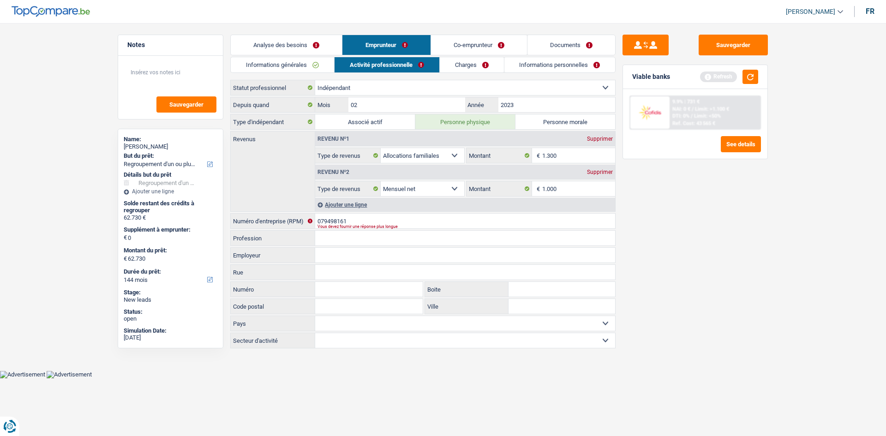
click at [586, 241] on input "Profession" at bounding box center [465, 238] width 300 height 15
click at [355, 222] on input "079498161" at bounding box center [465, 221] width 300 height 15
type input "0794981613"
drag, startPoint x: 776, startPoint y: 271, endPoint x: 667, endPoint y: 188, distance: 137.7
click at [767, 269] on main "Notes Sauvegarder Name: Valérie Vancauwenberghe But du prêt: Confort maison: me…" at bounding box center [443, 192] width 886 height 357
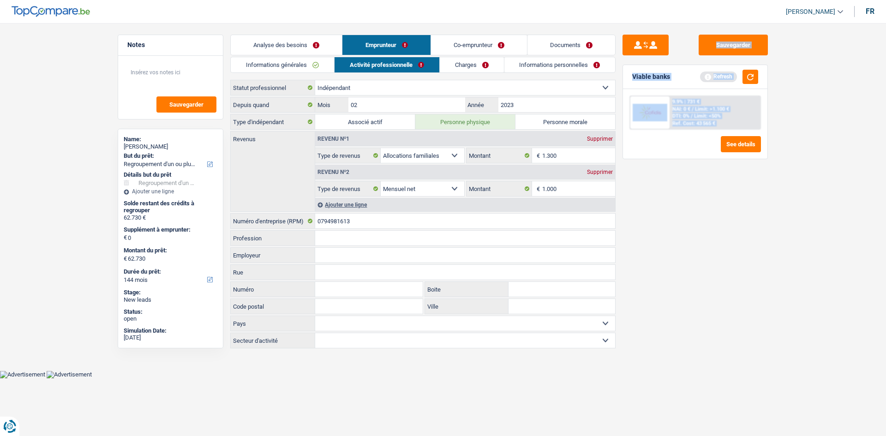
click at [465, 44] on link "Co-emprunteur" at bounding box center [479, 45] width 96 height 20
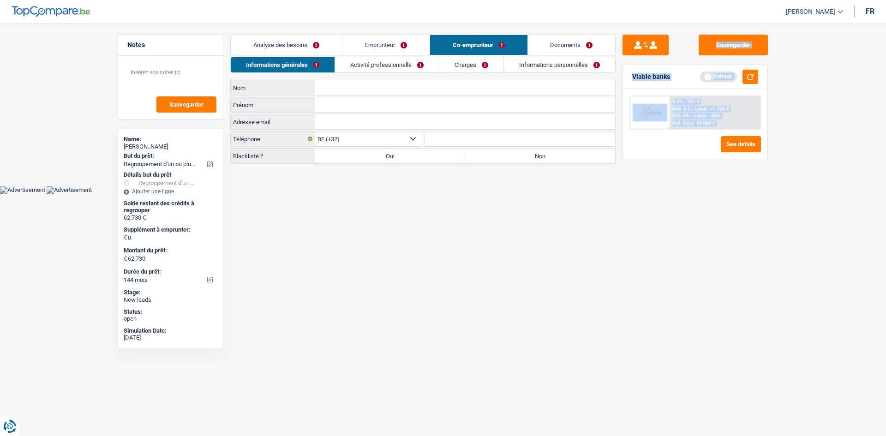
click at [284, 44] on link "Analyse des besoins" at bounding box center [286, 45] width 111 height 20
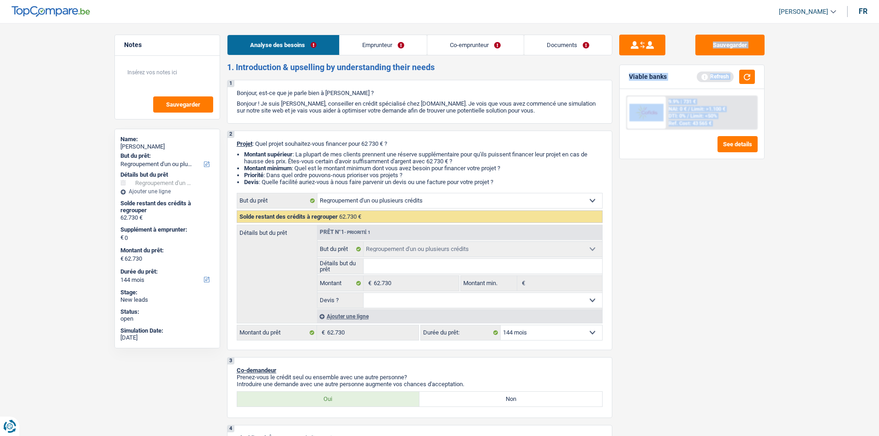
click at [377, 42] on link "Emprunteur" at bounding box center [383, 45] width 87 height 20
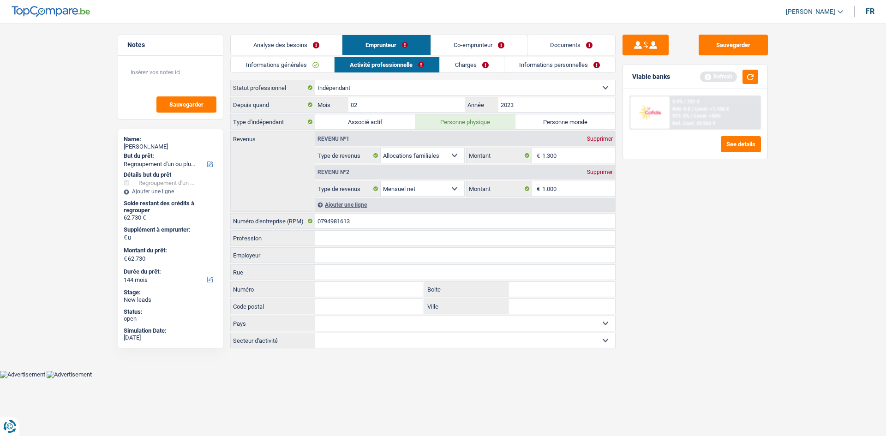
click at [463, 33] on main "Notes Sauvegarder Name: Valérie Vancauwenberghe But du prêt: Confort maison: me…" at bounding box center [443, 192] width 886 height 357
click at [461, 59] on link "Charges" at bounding box center [472, 64] width 64 height 15
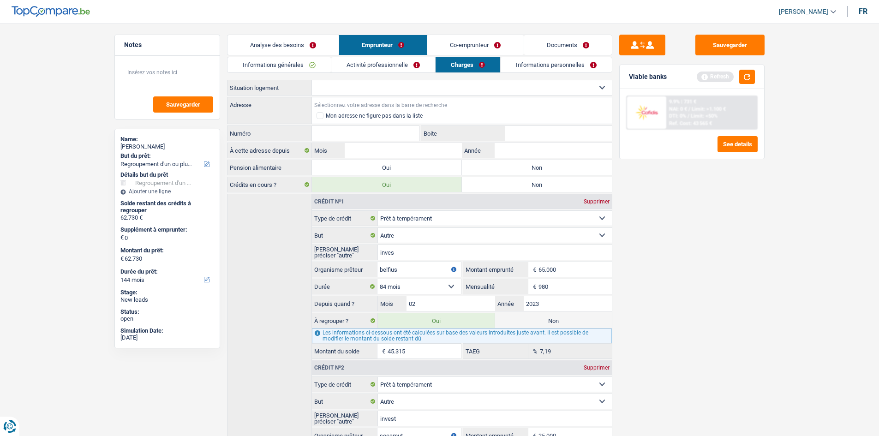
click at [354, 97] on input "Adresse" at bounding box center [462, 104] width 300 height 15
click at [353, 91] on select "Locataire Propriétaire avec prêt hypothécaire Propriétaire sans prêt hypothécai…" at bounding box center [462, 87] width 300 height 15
select select "ownerWithMortgage"
click at [312, 80] on select "Locataire Propriétaire avec prêt hypothécaire Propriétaire sans prêt hypothécai…" at bounding box center [462, 87] width 300 height 15
click at [348, 102] on input "Adresse" at bounding box center [462, 104] width 300 height 15
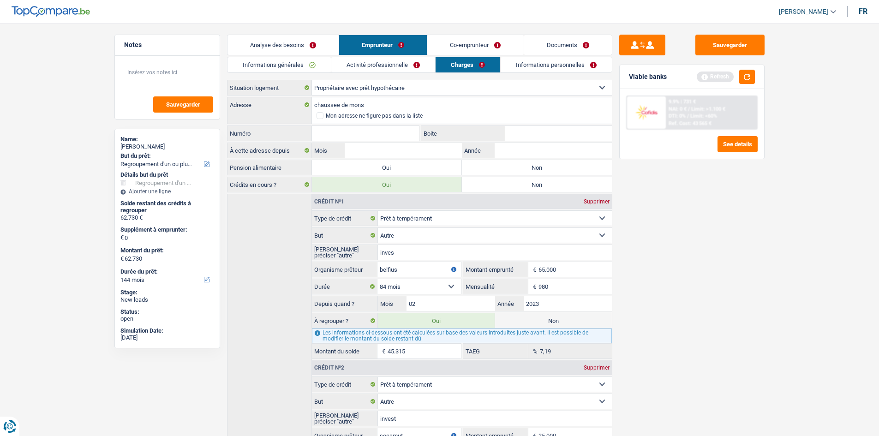
click at [264, 103] on label "Adresse" at bounding box center [269, 104] width 84 height 15
click at [312, 103] on input "chaussee de mons" at bounding box center [462, 104] width 300 height 15
type input "Chaussée de Mons, 7060, Soignies, BE"
type input "287"
click at [539, 129] on input "Boite" at bounding box center [558, 133] width 107 height 15
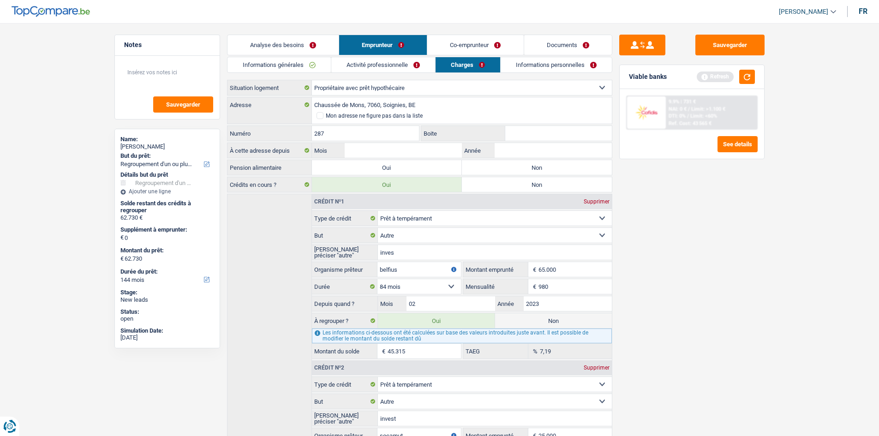
click at [539, 129] on input "Boite" at bounding box center [558, 133] width 107 height 15
click at [378, 150] on input "Mois" at bounding box center [403, 150] width 117 height 15
click at [502, 153] on input "Année" at bounding box center [553, 150] width 117 height 15
type input "2018"
click at [360, 148] on input "Mois" at bounding box center [403, 150] width 117 height 15
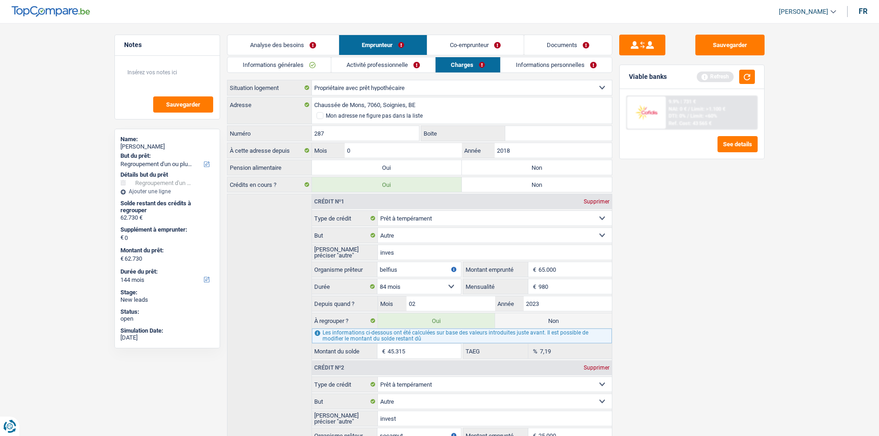
type input "08"
click at [748, 232] on div "Sauvegarder Viable banks Refresh 9.9% | 731 € NAI: 0 € / Limit: >1.100 € DTI: 0…" at bounding box center [691, 227] width 159 height 384
click at [522, 161] on label "Non" at bounding box center [537, 167] width 150 height 15
click at [522, 161] on input "Non" at bounding box center [537, 167] width 150 height 15
radio input "true"
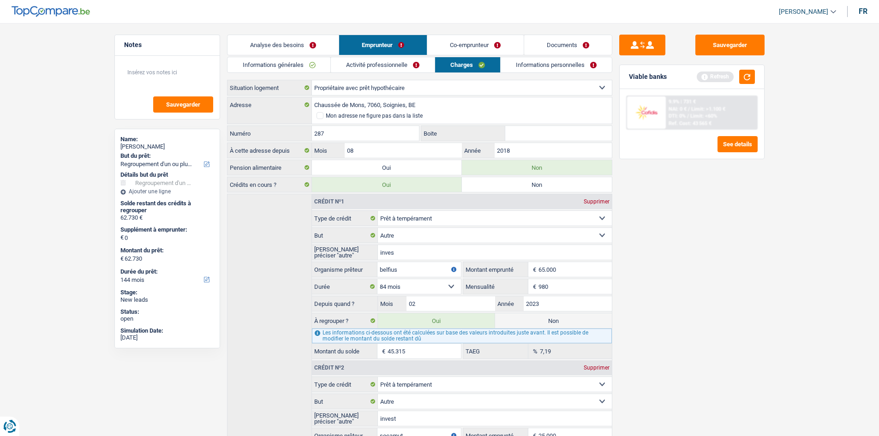
scroll to position [134, 0]
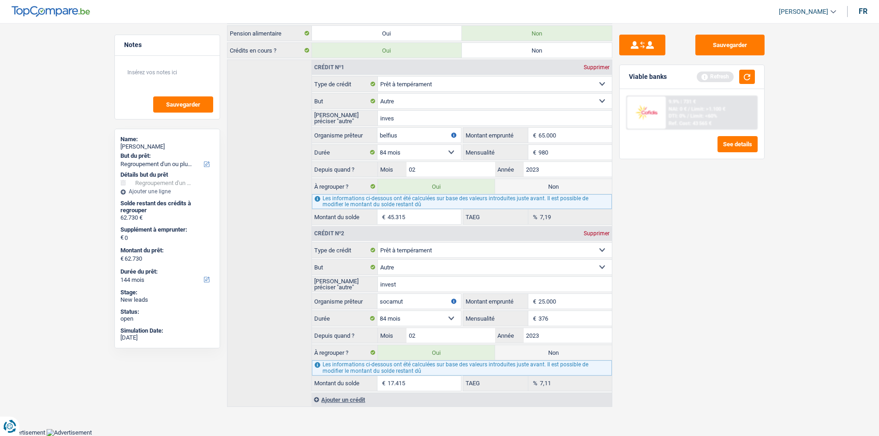
click at [334, 406] on div "Crédit nº1 Supprimer Carte ou ouverture de crédit Prêt hypothécaire Vente à tem…" at bounding box center [419, 233] width 385 height 347
click at [335, 400] on div "Ajouter un crédit" at bounding box center [461, 400] width 300 height 14
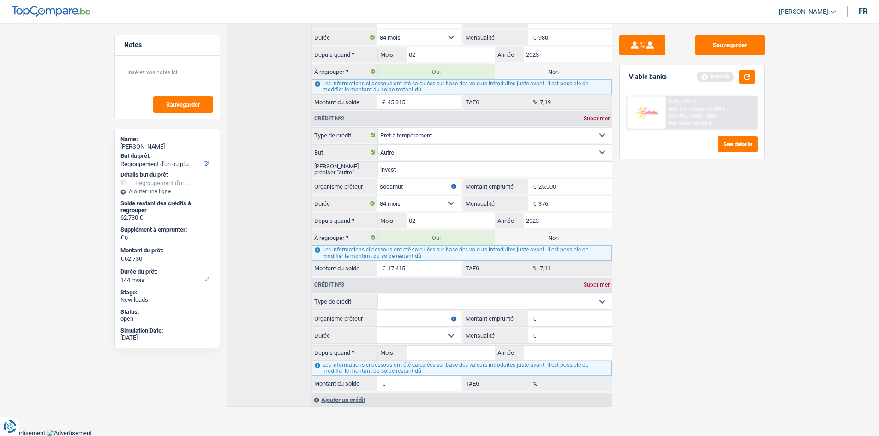
click at [407, 305] on select "Carte ou ouverture de crédit Prêt hypothécaire Vente à tempérament Prêt à tempé…" at bounding box center [495, 301] width 234 height 15
select select "mortgage"
click at [378, 294] on select "Carte ou ouverture de crédit Prêt hypothécaire Vente à tempérament Prêt à tempé…" at bounding box center [495, 301] width 234 height 15
type input "0"
click at [422, 315] on input "Organisme prêteur" at bounding box center [418, 318] width 83 height 15
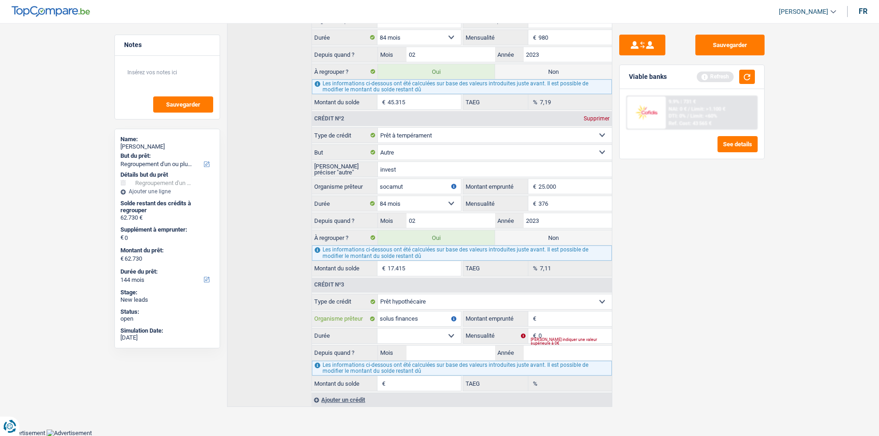
type input "solus finances"
click at [583, 313] on input "Montant emprunté" at bounding box center [574, 318] width 73 height 15
type input "190.000"
drag, startPoint x: 573, startPoint y: 316, endPoint x: 513, endPoint y: 317, distance: 60.0
click at [513, 317] on div "190.000 € Montant emprunté" at bounding box center [537, 318] width 149 height 15
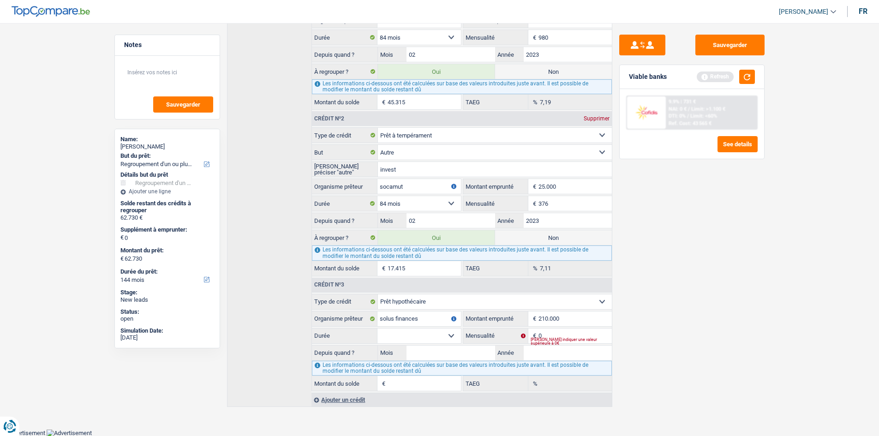
type input "210.000"
click at [675, 330] on div "Sauvegarder Viable banks Refresh 9.9% | 731 € NAI: 0 € / Limit: >1.100 € DTI: 0…" at bounding box center [691, 227] width 159 height 384
click at [532, 327] on fieldset "Carte ou ouverture de crédit Prêt hypothécaire Vente à tempérament Prêt à tempé…" at bounding box center [461, 342] width 299 height 97
click at [553, 329] on input "0" at bounding box center [574, 335] width 73 height 15
type input "1.300"
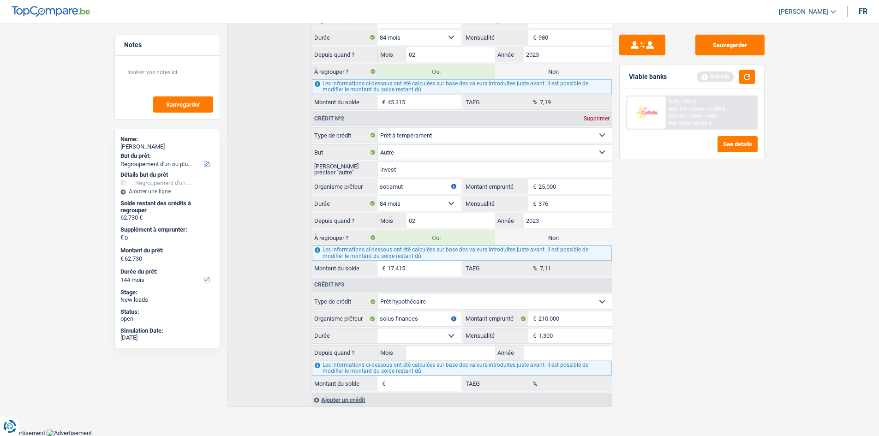
click at [750, 359] on div "Sauvegarder Viable banks Refresh 9.9% | 731 € NAI: 0 € / Limit: >1.100 € DTI: 0…" at bounding box center [691, 227] width 159 height 384
click at [424, 331] on select "120 mois 132 mois 144 mois 180 mois 240 mois 300 mois 360 mois 420 mois Sélecti…" at bounding box center [418, 335] width 83 height 15
select select "300"
click at [377, 328] on select "120 mois 132 mois 144 mois 180 mois 240 mois 300 mois 360 mois 420 mois Sélecti…" at bounding box center [418, 335] width 83 height 15
click at [425, 356] on input "Mois" at bounding box center [450, 353] width 88 height 15
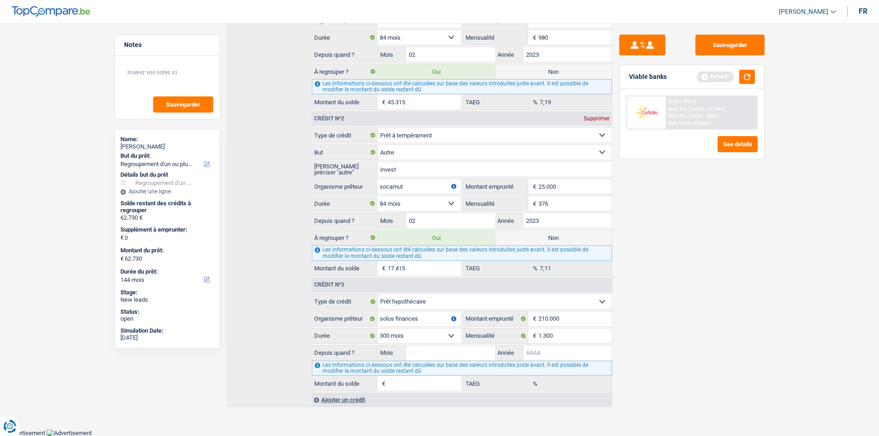
click at [546, 351] on input "Année" at bounding box center [568, 353] width 88 height 15
click at [534, 350] on input "Année" at bounding box center [568, 353] width 88 height 15
type input "2018"
click at [461, 358] on input "Mois" at bounding box center [450, 353] width 88 height 15
type input "00"
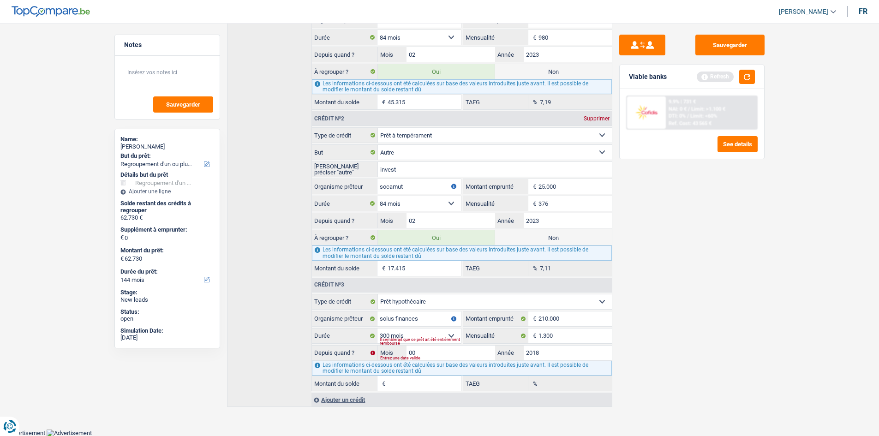
type input "173.018"
type input "5,73"
click at [461, 358] on div "Entrez une date valide" at bounding box center [484, 359] width 208 height 4
click at [504, 348] on label "Année" at bounding box center [509, 353] width 29 height 15
click at [0, 0] on input "2018" at bounding box center [0, 0] width 0 height 0
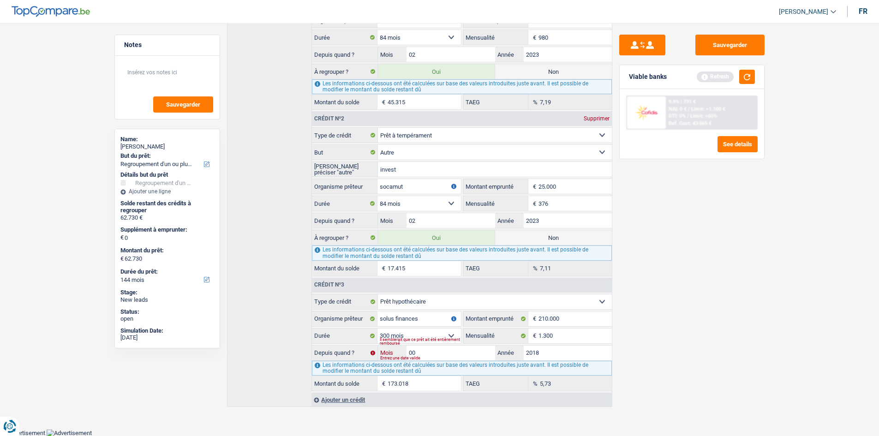
click at [474, 347] on input "00" at bounding box center [450, 353] width 88 height 15
type input "08"
type input "176.897"
click at [709, 353] on div "Sauvegarder Viable banks Refresh 9.9% | 731 € NAI: 0 € / Limit: >1.100 € DTI: 0…" at bounding box center [691, 227] width 159 height 384
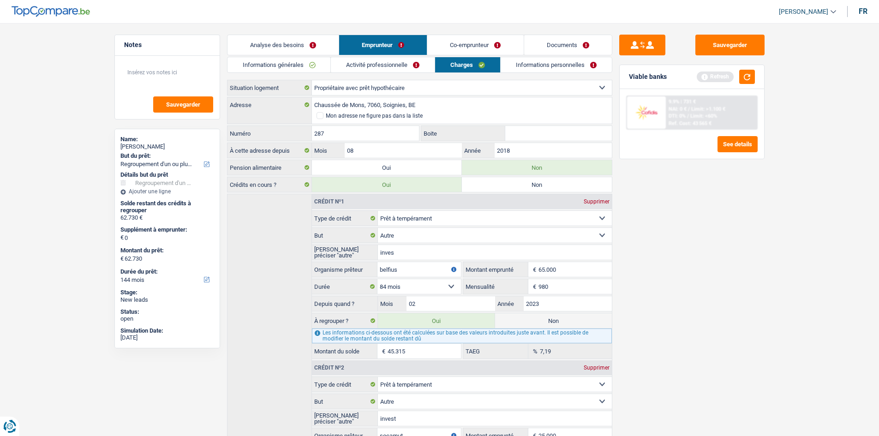
click at [529, 66] on link "Informations personnelles" at bounding box center [556, 64] width 111 height 15
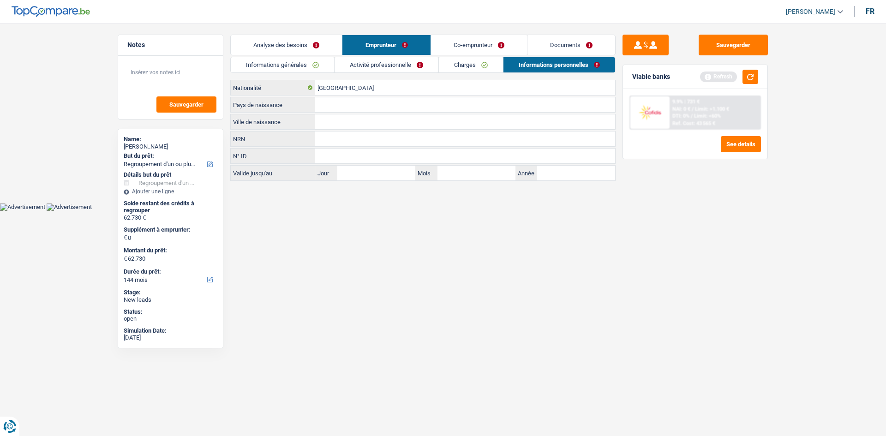
click at [340, 116] on input "Ville de naissance" at bounding box center [465, 121] width 300 height 15
click at [340, 116] on input "bruxelles" at bounding box center [465, 121] width 300 height 15
type input "bruxelles"
click at [333, 101] on input "Pays de naissance" at bounding box center [465, 104] width 300 height 15
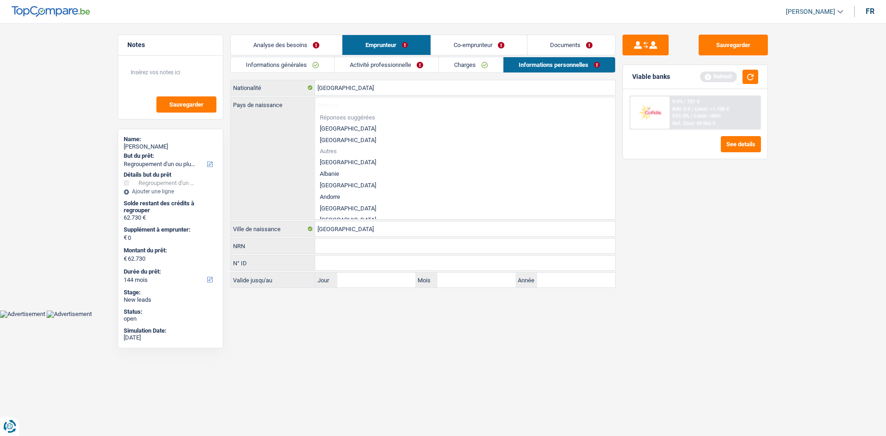
click at [330, 127] on li "[GEOGRAPHIC_DATA]" at bounding box center [465, 129] width 300 height 12
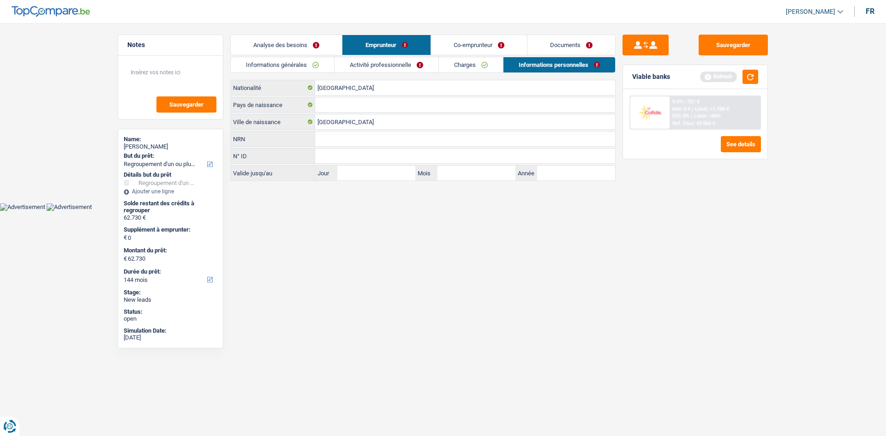
type input "[GEOGRAPHIC_DATA]"
click at [505, 46] on link "Co-emprunteur" at bounding box center [479, 45] width 96 height 20
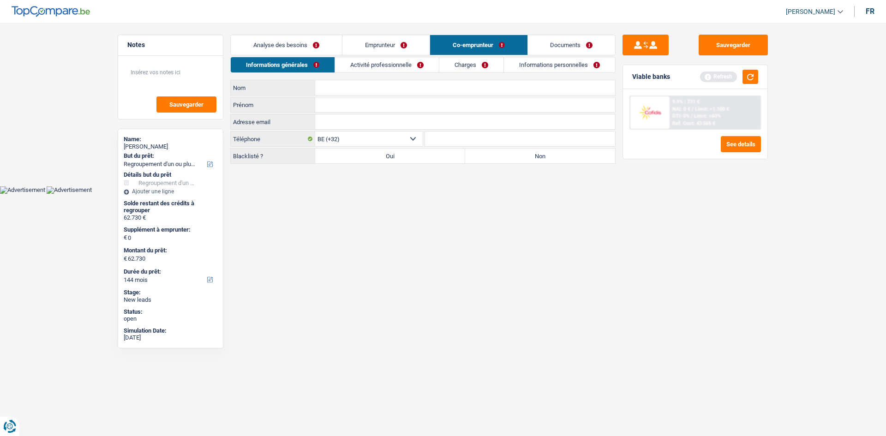
click at [382, 62] on link "Activité professionnelle" at bounding box center [387, 64] width 104 height 15
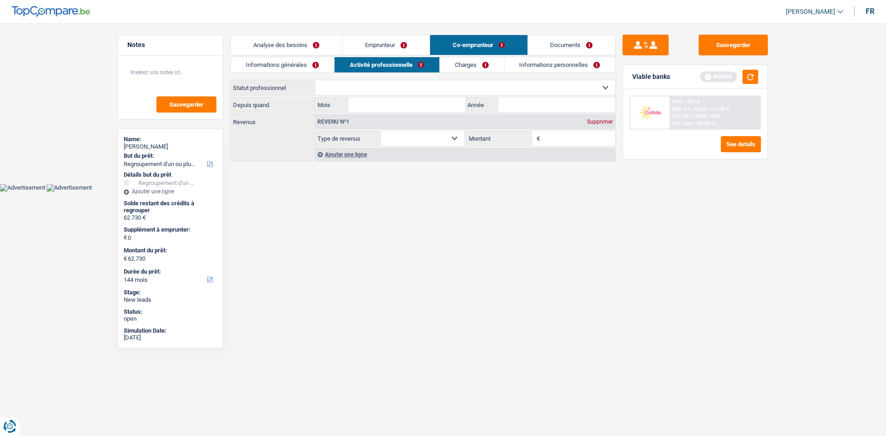
click at [289, 64] on link "Informations générales" at bounding box center [282, 64] width 103 height 15
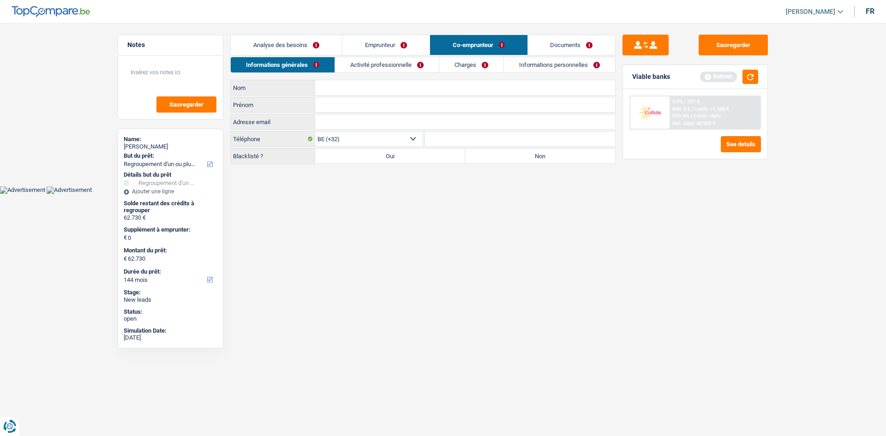
click at [352, 90] on input "Nom" at bounding box center [465, 87] width 300 height 15
type input "de wolf"
click at [335, 109] on input "Prénom" at bounding box center [465, 104] width 300 height 15
click at [337, 102] on input "jean reymond" at bounding box center [465, 104] width 300 height 15
type input "jean raymond"
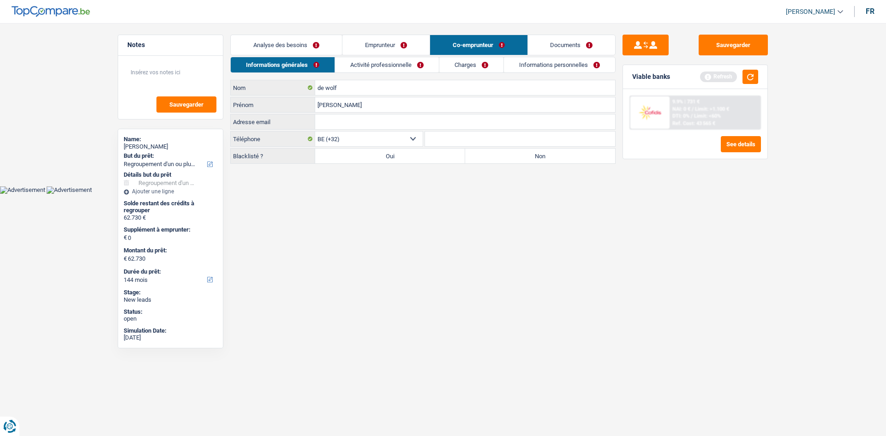
click at [321, 126] on input "Adresse email" at bounding box center [465, 121] width 300 height 15
click at [419, 185] on main "Notes Sauvegarder Name: Valérie Vancauwenberghe But du prêt: Confort maison: me…" at bounding box center [443, 100] width 886 height 172
click at [479, 154] on label "Non" at bounding box center [540, 156] width 150 height 15
click at [479, 154] on input "Non" at bounding box center [540, 156] width 150 height 15
radio input "true"
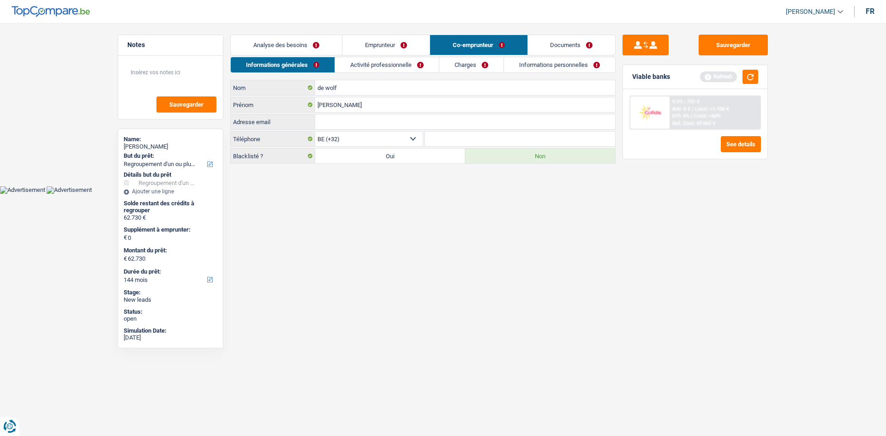
click at [395, 59] on link "Activité professionnelle" at bounding box center [387, 64] width 104 height 15
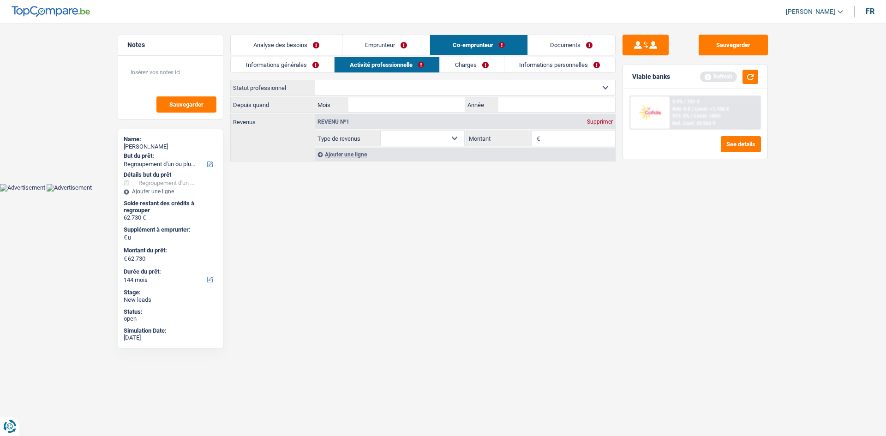
click at [362, 86] on select "Ouvrier Employé privé Employé public Invalide Indépendant Pensionné Chômeur Mut…" at bounding box center [465, 87] width 300 height 15
select select "independent"
click at [315, 80] on select "Ouvrier Employé privé Employé public Invalide Indépendant Pensionné Chômeur Mut…" at bounding box center [465, 87] width 300 height 15
select select "netSalary"
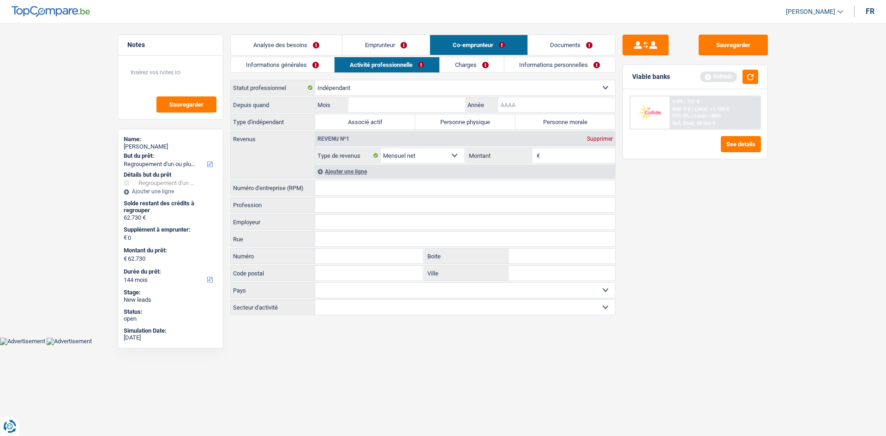
click at [532, 106] on input "Année" at bounding box center [556, 104] width 117 height 15
click at [414, 105] on input "Mois" at bounding box center [406, 104] width 117 height 15
click at [378, 88] on select "Ouvrier Employé privé Employé public Invalide Indépendant Pensionné Chômeur Mut…" at bounding box center [465, 87] width 300 height 15
select select "worker"
click at [315, 80] on select "Ouvrier Employé privé Employé public Invalide Indépendant Pensionné Chômeur Mut…" at bounding box center [465, 87] width 300 height 15
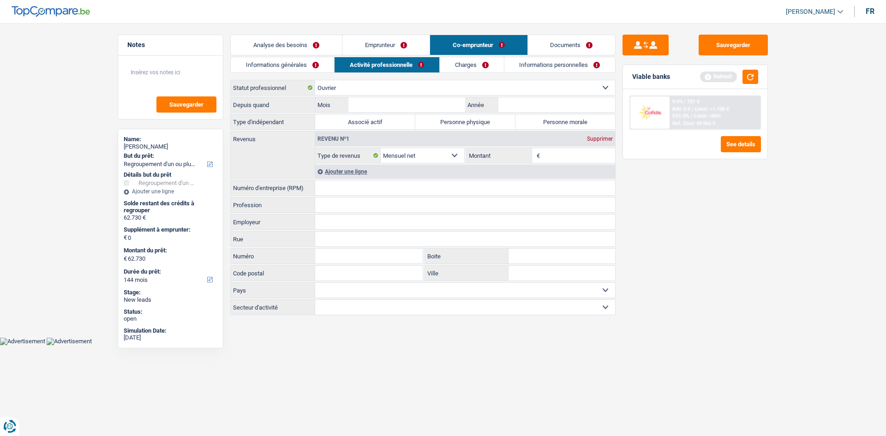
select select "netSalary"
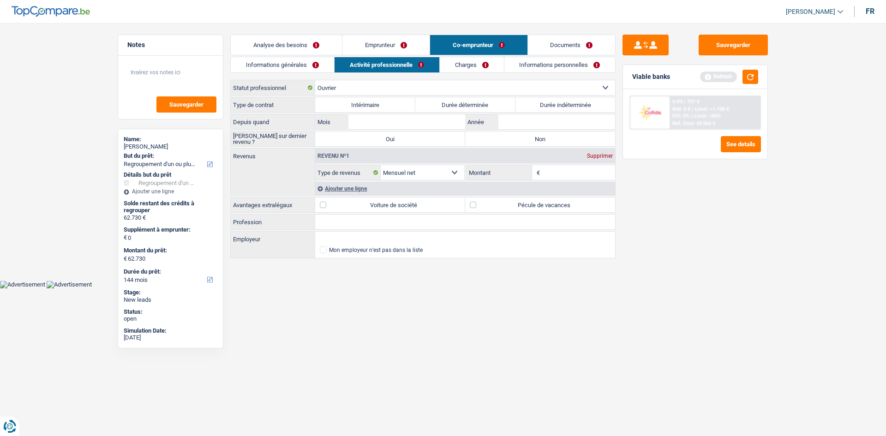
click at [545, 98] on label "Durée indéterminée" at bounding box center [565, 104] width 100 height 15
click at [545, 98] on input "Durée indéterminée" at bounding box center [565, 104] width 100 height 15
radio input "true"
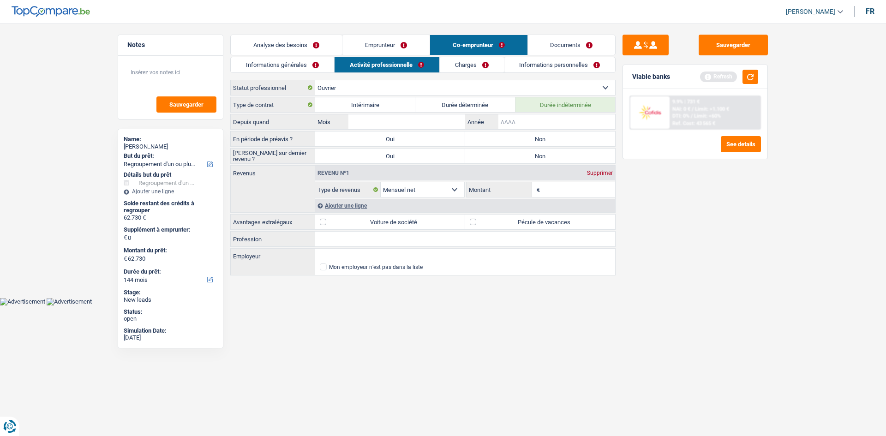
click at [532, 123] on input "Année" at bounding box center [556, 121] width 117 height 15
click at [529, 122] on input "Année" at bounding box center [556, 121] width 117 height 15
click at [524, 121] on input "Année" at bounding box center [556, 121] width 117 height 15
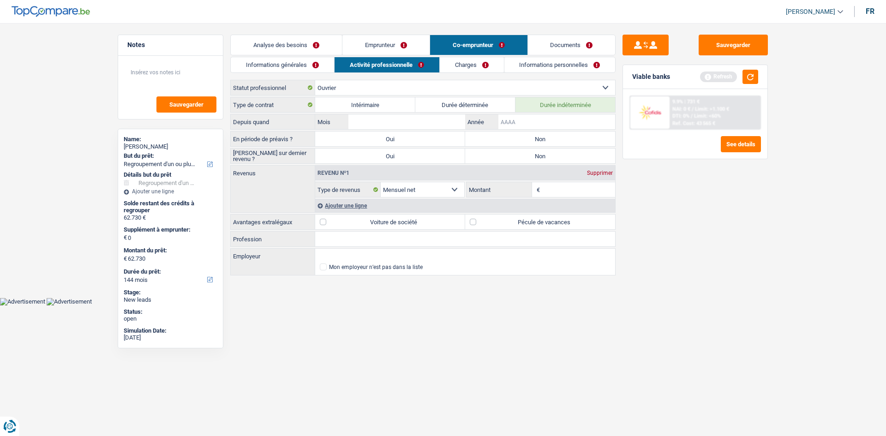
click at [529, 119] on input "Année" at bounding box center [556, 121] width 117 height 15
click at [508, 117] on input "Année" at bounding box center [556, 121] width 117 height 15
type input "2025"
click at [404, 121] on input "Mois" at bounding box center [406, 121] width 117 height 15
type input "08"
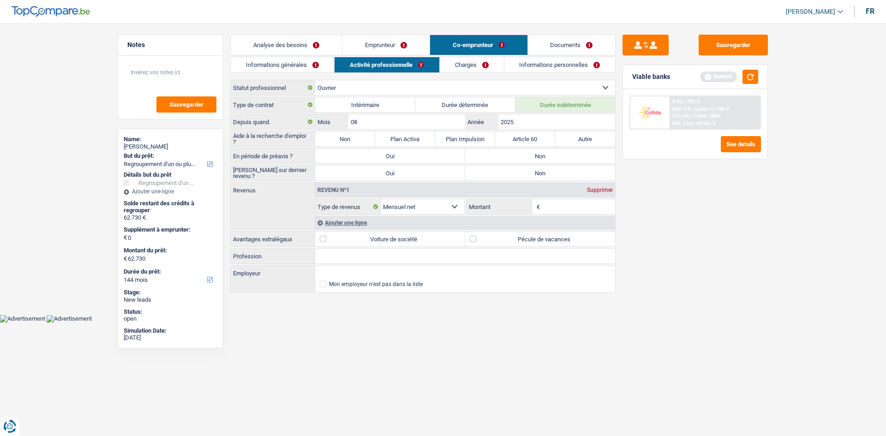
click at [691, 213] on div "Sauvegarder Viable banks Refresh 9.9% | 731 € NAI: 0 € / Limit: >1.100 € DTI: 0…" at bounding box center [694, 227] width 159 height 384
click at [336, 137] on label "Non" at bounding box center [345, 138] width 60 height 15
click at [336, 137] on input "Non" at bounding box center [345, 138] width 60 height 15
radio input "true"
click at [338, 138] on label "Non" at bounding box center [345, 138] width 60 height 15
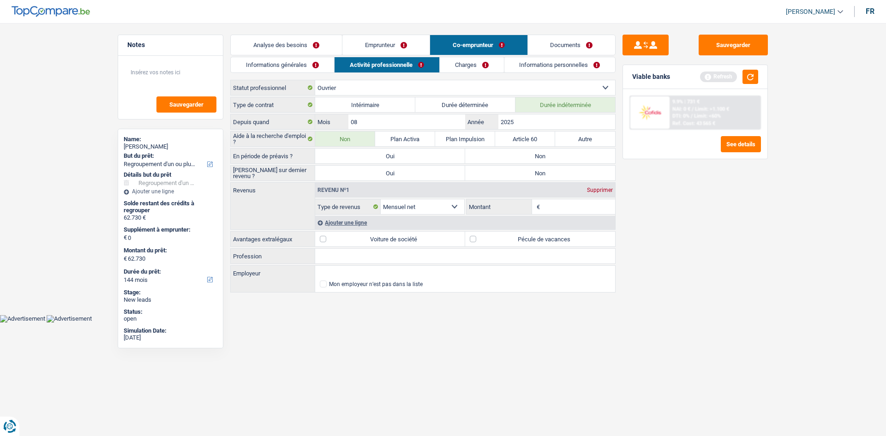
click at [338, 138] on input "Non" at bounding box center [345, 138] width 60 height 15
click at [541, 156] on label "Non" at bounding box center [540, 156] width 150 height 15
click at [541, 156] on input "Non" at bounding box center [540, 156] width 150 height 15
radio input "true"
click at [530, 170] on label "Non" at bounding box center [540, 173] width 150 height 15
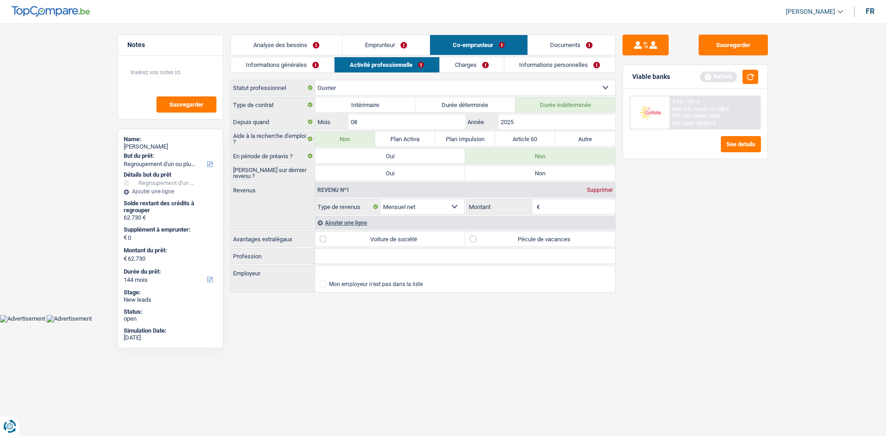
click at [530, 170] on input "Non" at bounding box center [540, 173] width 150 height 15
radio input "true"
click at [573, 202] on input "Montant" at bounding box center [578, 206] width 73 height 15
type input "3.500"
click at [729, 260] on div "Sauvegarder Viable banks Refresh 9.9% | 731 € NAI: 0 € / Limit: >1.100 € DTI: 0…" at bounding box center [694, 227] width 159 height 384
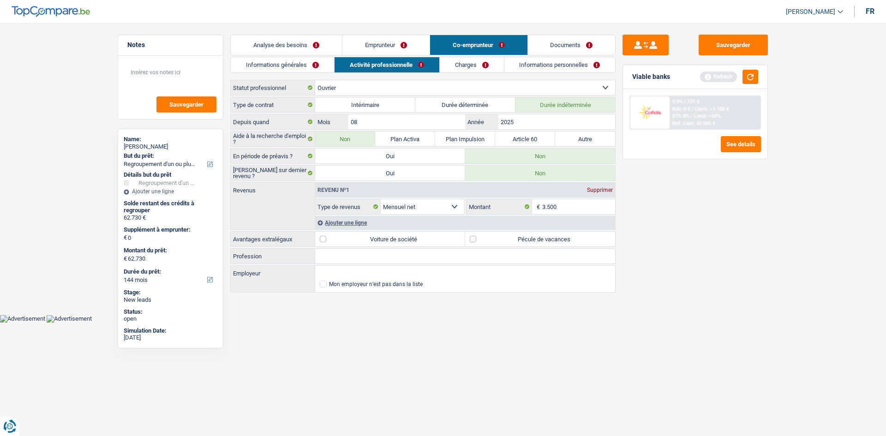
click at [470, 238] on label "Pécule de vacances" at bounding box center [540, 239] width 150 height 15
click at [470, 238] on input "Pécule de vacances" at bounding box center [540, 239] width 150 height 15
checkbox input "true"
click at [395, 238] on label "Voiture de société" at bounding box center [390, 239] width 150 height 15
click at [395, 238] on input "Voiture de société" at bounding box center [390, 239] width 150 height 15
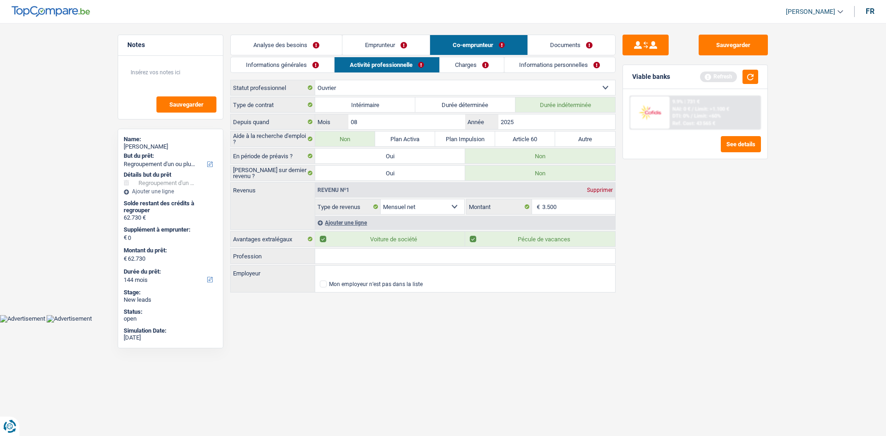
click at [329, 239] on label "Voiture de société" at bounding box center [390, 239] width 150 height 15
click at [329, 239] on input "Voiture de société" at bounding box center [390, 239] width 150 height 15
checkbox input "false"
click at [356, 223] on div "Ajouter une ligne" at bounding box center [465, 222] width 300 height 13
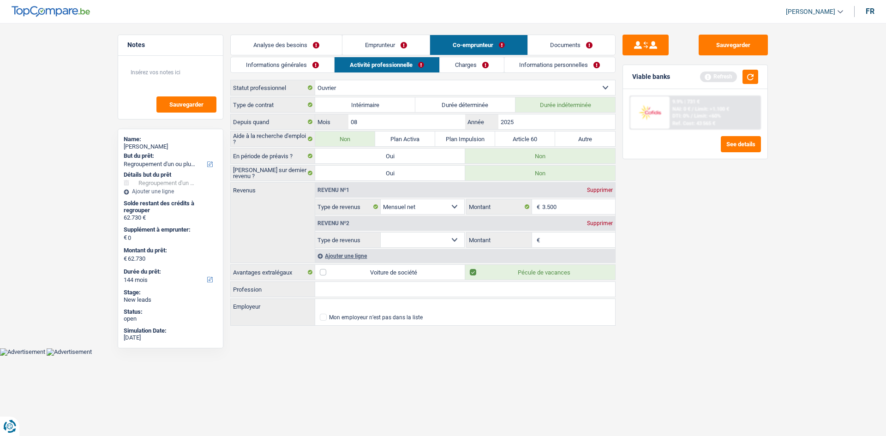
click at [389, 237] on select "Allocation d'handicap Allocations chômage Allocations familiales Chèques repas …" at bounding box center [423, 240] width 84 height 15
select select "parttimeSelfemployed"
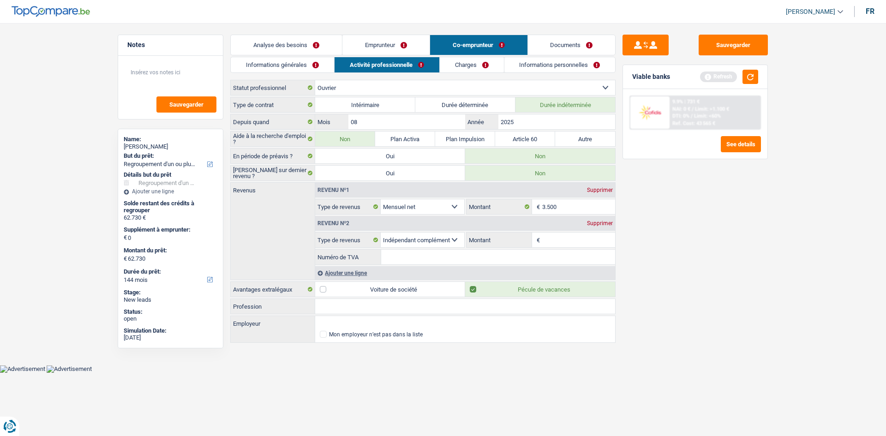
click at [546, 239] on input "Montant" at bounding box center [578, 240] width 73 height 15
type input "0"
click at [420, 254] on input "Numéro de TVA" at bounding box center [498, 257] width 234 height 15
click at [553, 231] on div "Revenu nº2 Supprimer Allocation d'handicap Allocations chômage Allocations fami…" at bounding box center [465, 240] width 300 height 50
click at [555, 242] on div "0 € Montant Tous les champs sont obligatoires. Veuillez fournir une réponse plu…" at bounding box center [540, 240] width 149 height 15
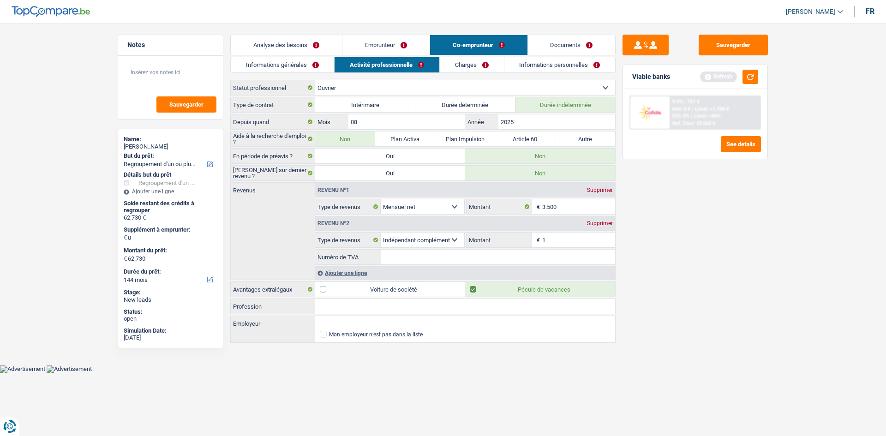
type input "1"
click at [653, 263] on div "Sauvegarder Viable banks Refresh 9.9% | 731 € NAI: 0 € / Limit: >1.100 € DTI: 0…" at bounding box center [694, 227] width 159 height 384
drag, startPoint x: 508, startPoint y: 263, endPoint x: 503, endPoint y: 261, distance: 5.4
click at [506, 262] on fieldset "Numéro de TVA Tous les champs sont obligatoires. Veuillez fournir une réponse p…" at bounding box center [465, 257] width 300 height 16
click at [496, 258] on input "Numéro de TVA" at bounding box center [498, 257] width 234 height 15
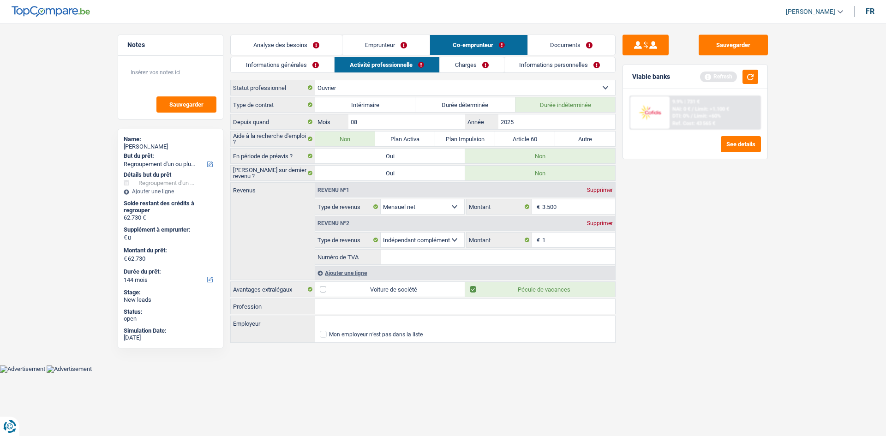
click at [490, 256] on input "Numéro de TVA" at bounding box center [498, 257] width 234 height 15
click at [782, 316] on main "Notes Sauvegarder Name: Valérie Vancauwenberghe But du prêt: Confort maison: me…" at bounding box center [443, 189] width 886 height 351
click at [350, 306] on input "Profession" at bounding box center [465, 306] width 300 height 15
type input "vitrier"
click at [323, 320] on input "Employeur" at bounding box center [465, 323] width 300 height 15
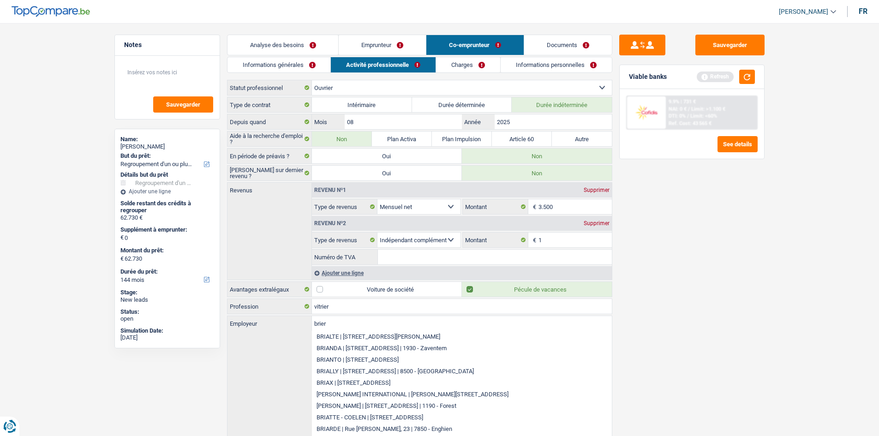
type input "briere"
click at [340, 326] on input "briere" at bounding box center [462, 323] width 300 height 15
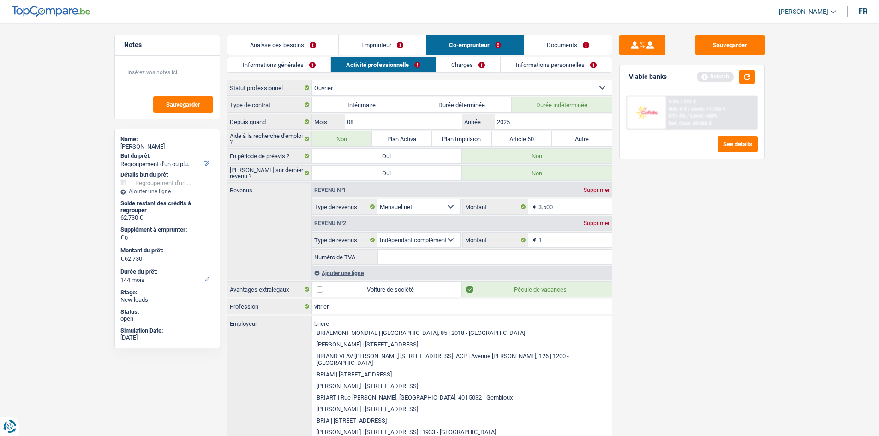
scroll to position [43, 0]
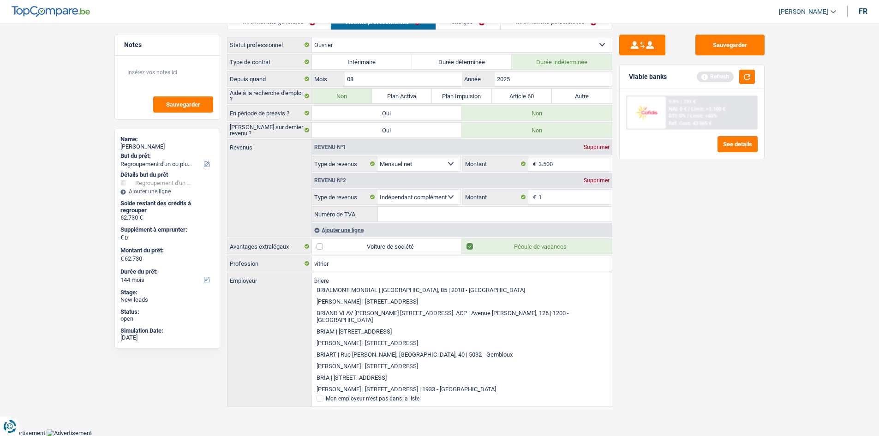
drag, startPoint x: 332, startPoint y: 278, endPoint x: 255, endPoint y: 271, distance: 76.9
click at [255, 271] on div "Type de contrat Intérimaire Durée déterminée Durée indéterminée Depuis quand 08…" at bounding box center [419, 231] width 385 height 354
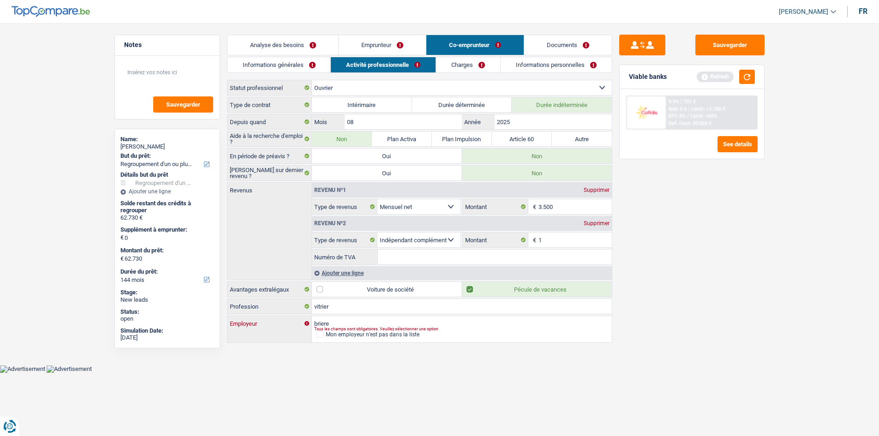
scroll to position [0, 0]
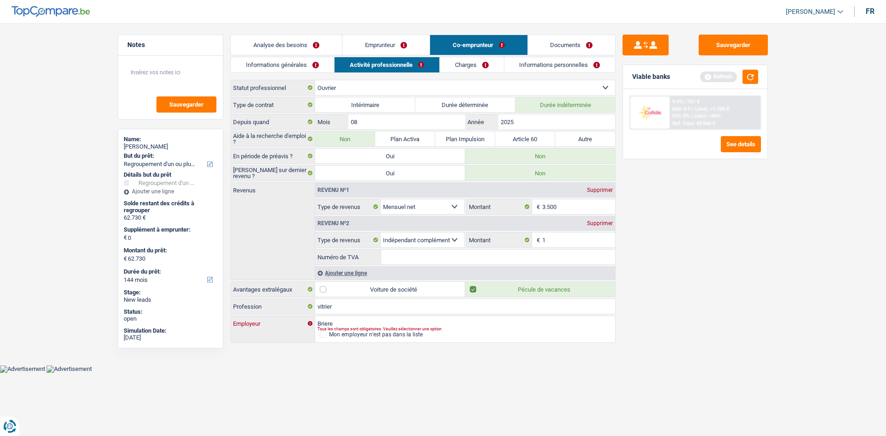
type input "Briere"
click at [396, 373] on html "Vous avez le contrôle de vos données Nous utilisons des cookies, tout comme nos…" at bounding box center [443, 186] width 886 height 373
click at [322, 334] on span at bounding box center [323, 334] width 7 height 7
click at [320, 334] on input "Mon employeur n’est pas dans la liste" at bounding box center [320, 334] width 0 height 0
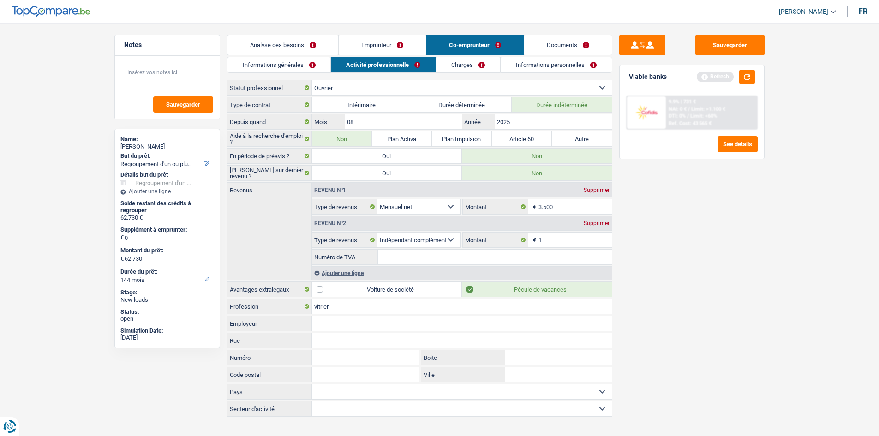
click at [351, 327] on input "Employeur" at bounding box center [462, 323] width 300 height 15
type input "briere"
click at [353, 367] on div "Code postal Tous les champs sont obligatoires. Veuillez fournir une réponse plu…" at bounding box center [323, 375] width 193 height 16
click at [351, 370] on input "Code postal" at bounding box center [366, 374] width 108 height 15
type input "1083"
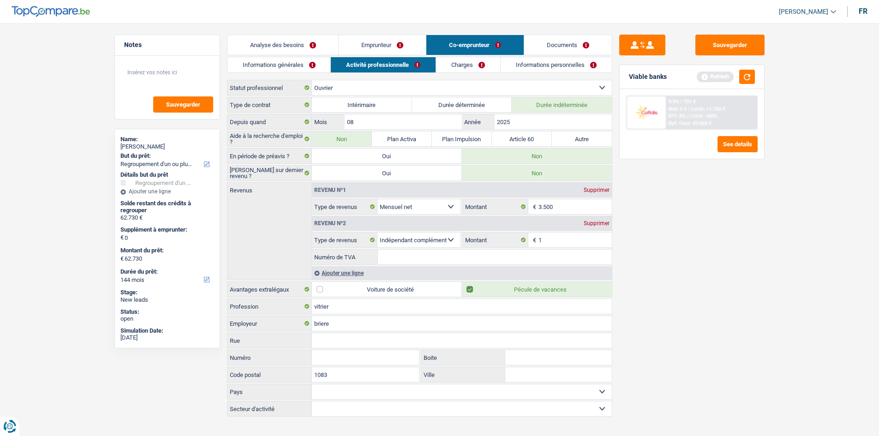
click at [678, 363] on div "Sauvegarder Viable banks Refresh 9.9% | 731 € NAI: 0 € / Limit: >1.100 € DTI: 0…" at bounding box center [691, 227] width 159 height 384
click at [460, 63] on link "Charges" at bounding box center [468, 64] width 64 height 15
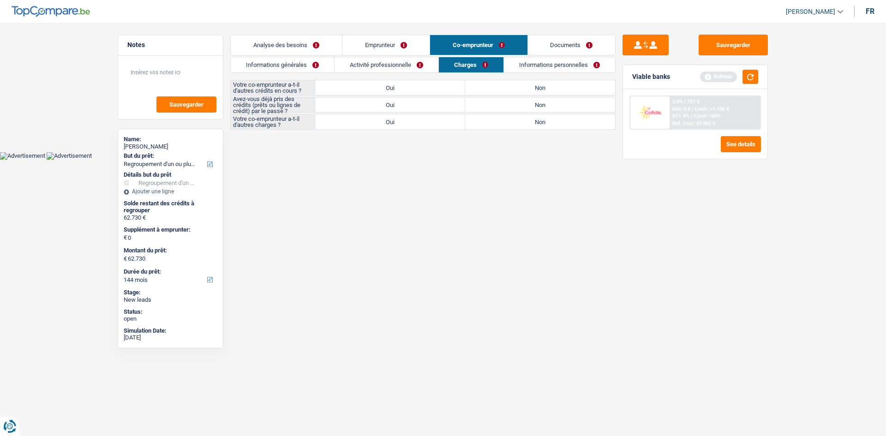
click at [520, 91] on label "Non" at bounding box center [540, 87] width 150 height 15
click at [520, 91] on input "Non" at bounding box center [540, 87] width 150 height 15
radio input "true"
click at [397, 107] on label "Oui" at bounding box center [390, 104] width 150 height 15
click at [397, 107] on input "Oui" at bounding box center [390, 104] width 150 height 15
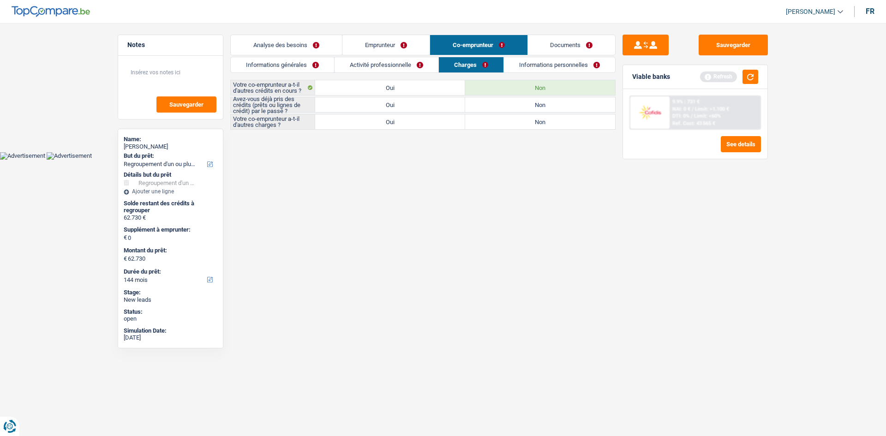
radio input "true"
click at [395, 122] on label "Oui" at bounding box center [390, 121] width 150 height 15
click at [395, 122] on input "Oui" at bounding box center [390, 121] width 150 height 15
radio input "true"
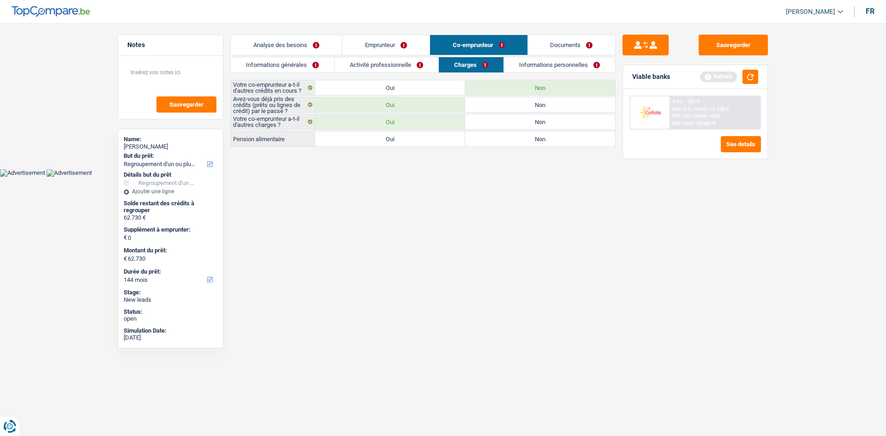
click at [522, 138] on label "Non" at bounding box center [540, 138] width 150 height 15
click at [522, 138] on input "Non" at bounding box center [540, 138] width 150 height 15
radio input "true"
drag, startPoint x: 517, startPoint y: 124, endPoint x: 465, endPoint y: 131, distance: 52.3
click at [465, 131] on div "Votre co-emprunteur a-t-il d'autres crédits en cours ? Oui Non Avez-vous déjà p…" at bounding box center [422, 113] width 385 height 67
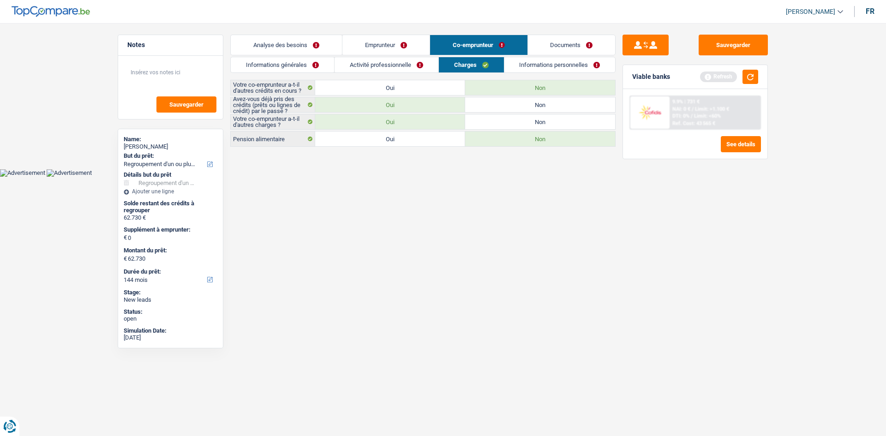
click at [601, 168] on main "Notes Sauvegarder Name: Valérie Vancauwenberghe But du prêt: Confort maison: me…" at bounding box center [443, 91] width 886 height 155
click at [375, 87] on label "Oui" at bounding box center [390, 87] width 150 height 15
click at [375, 87] on input "Oui" at bounding box center [390, 87] width 150 height 15
radio input "true"
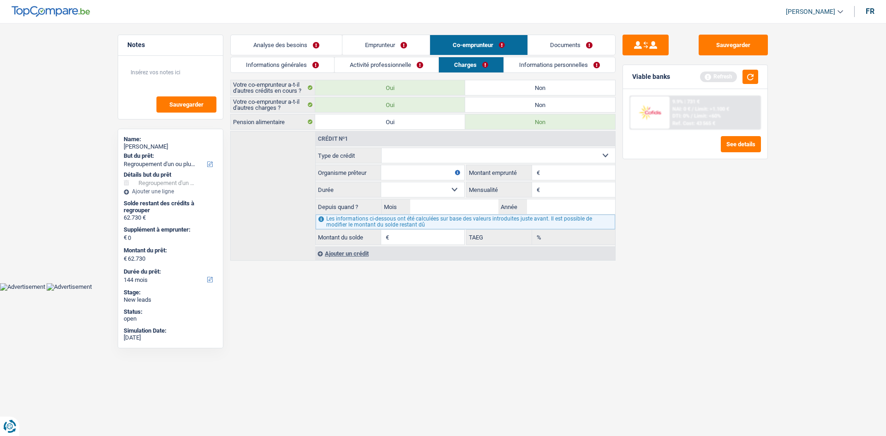
click at [430, 155] on select "Carte ou ouverture de crédit Prêt hypothécaire Vente à tempérament Prêt à tempé…" at bounding box center [499, 155] width 234 height 15
select select "personalLoan"
type input "0"
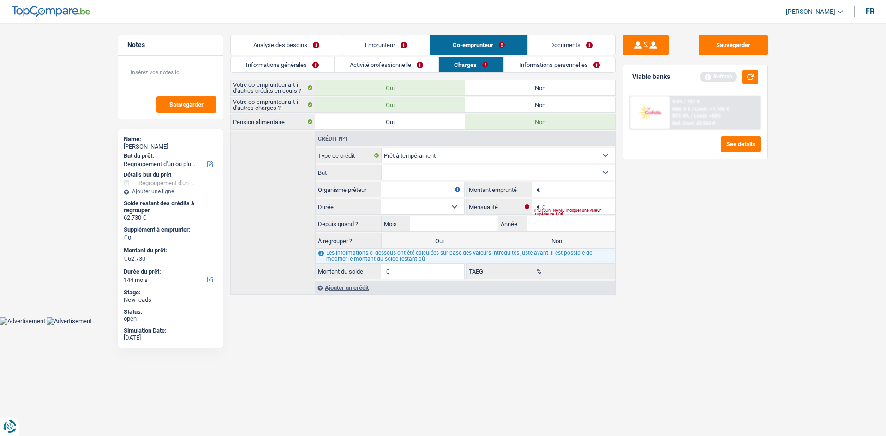
click at [413, 176] on select "Confort maison: meubles, textile, peinture, électroménager, outillage non-profe…" at bounding box center [499, 172] width 234 height 15
select select "other"
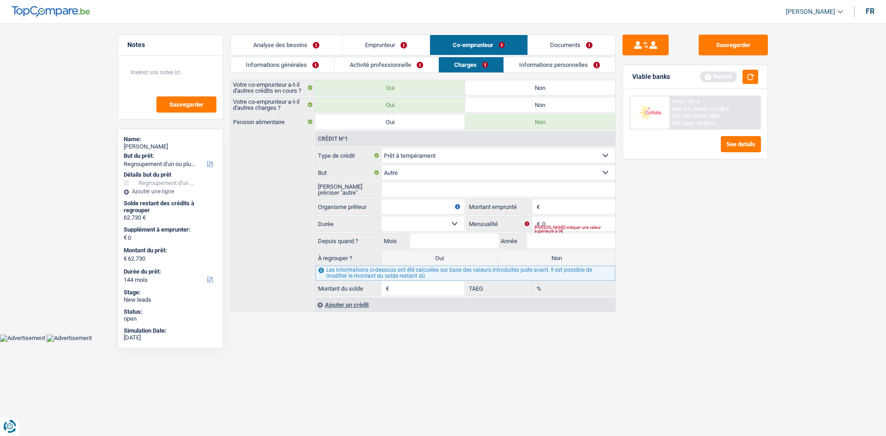
click at [389, 188] on input "Veuillez préciser "autre"" at bounding box center [499, 189] width 234 height 15
type input "rachat societe"
click at [431, 204] on input "Organisme prêteur" at bounding box center [422, 206] width 83 height 15
type input "belfius"
click at [557, 206] on input "Montant" at bounding box center [578, 206] width 73 height 15
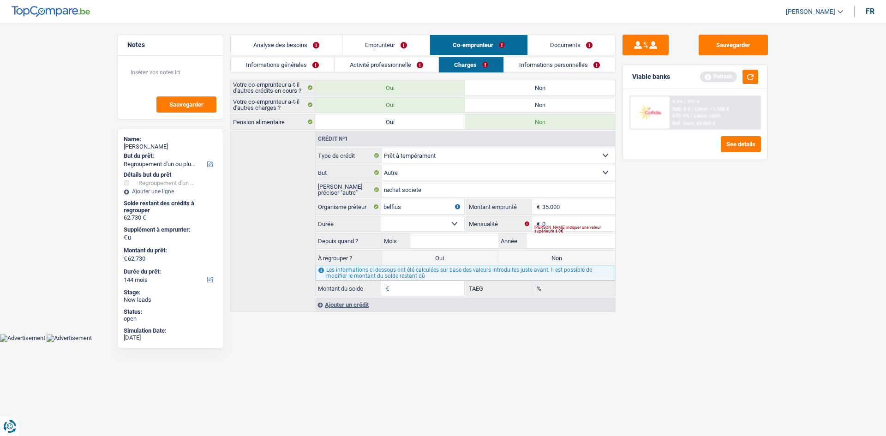
type input "35.000"
click at [660, 249] on div "Sauvegarder Viable banks Refresh 9.9% | 731 € NAI: 0 € / Limit: >1.100 € DTI: 0…" at bounding box center [694, 227] width 159 height 384
click at [363, 304] on div "Ajouter un crédit" at bounding box center [465, 305] width 300 height 14
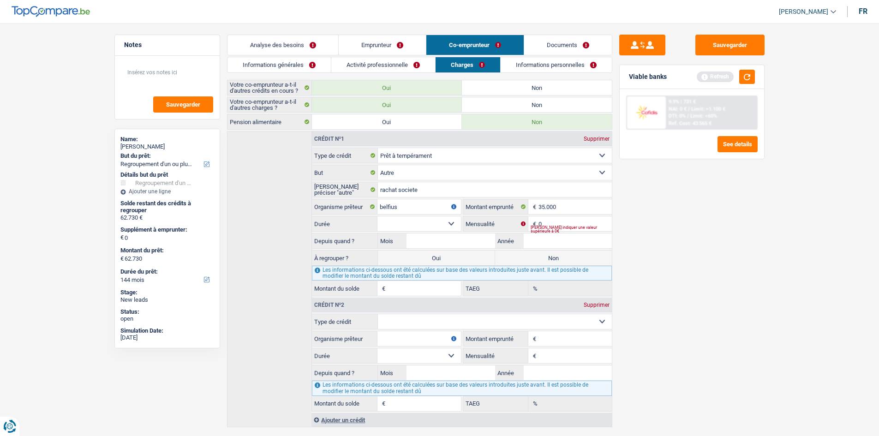
click at [442, 343] on input "Organisme prêteur" at bounding box center [418, 338] width 83 height 15
type input "belfius"
click at [546, 338] on input "Montant emprunté" at bounding box center [574, 338] width 73 height 15
type input "25.000"
click at [644, 360] on div "Sauvegarder Viable banks Refresh 9.9% | 731 € NAI: 0 € / Limit: >1.100 € DTI: 0…" at bounding box center [691, 227] width 159 height 384
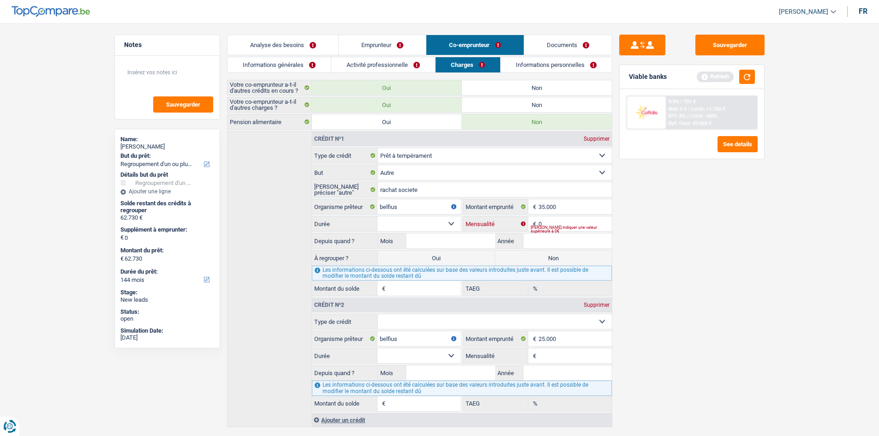
click at [555, 223] on input "0" at bounding box center [574, 223] width 73 height 15
click at [436, 220] on select "12 mois 18 mois 24 mois 30 mois 36 mois 42 mois 48 mois 60 mois 72 mois 84 mois…" at bounding box center [418, 223] width 83 height 15
select select "60"
click at [377, 216] on select "12 mois 18 mois 24 mois 30 mois 36 mois 42 mois 48 mois 60 mois 72 mois 84 mois…" at bounding box center [418, 223] width 83 height 15
click at [551, 221] on input "Mensualité" at bounding box center [574, 223] width 73 height 15
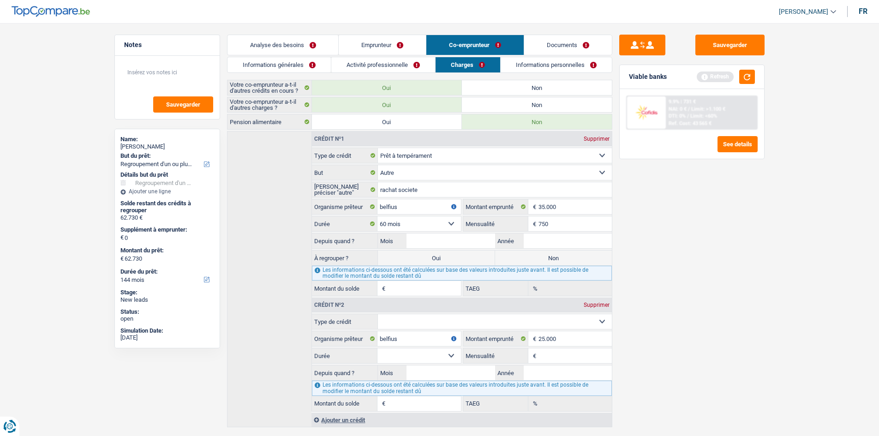
type input "750"
click at [788, 257] on main "Notes Sauvegarder Name: Valérie Vancauwenberghe But du prêt: Confort maison: me…" at bounding box center [439, 232] width 879 height 436
drag, startPoint x: 418, startPoint y: 243, endPoint x: 424, endPoint y: 243, distance: 5.5
click at [418, 243] on input "Mois" at bounding box center [450, 240] width 88 height 15
click at [536, 235] on input "Année" at bounding box center [568, 240] width 88 height 15
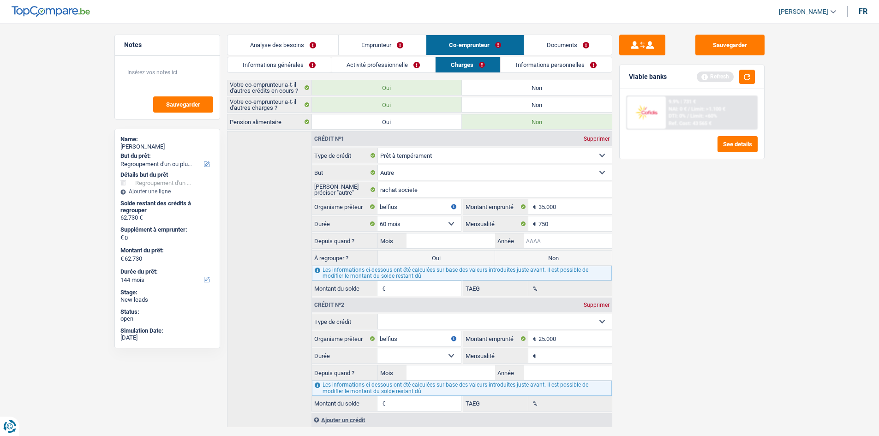
click at [543, 239] on input "Année" at bounding box center [568, 240] width 88 height 15
type input "2021"
click at [430, 238] on input "Mois" at bounding box center [450, 240] width 88 height 15
type input "02"
type input "4.367"
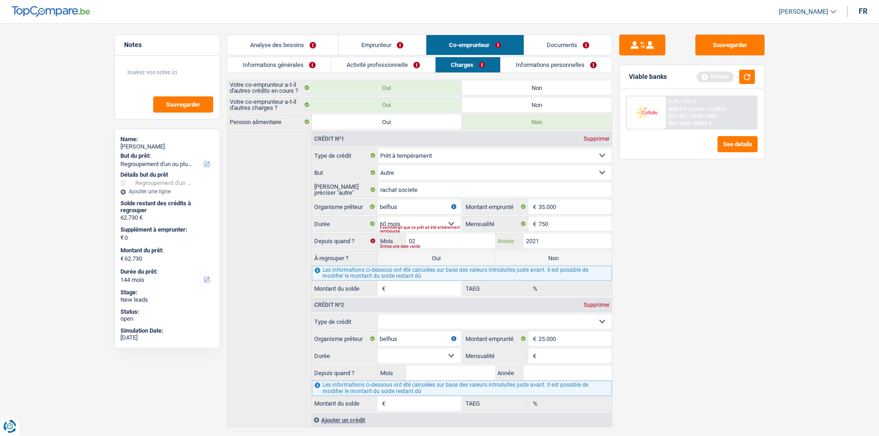
type input "10,88"
click at [661, 278] on div "Sauvegarder Viable banks Refresh 9.9% | 731 € NAI: 0 € / Limit: >1.100 € DTI: 0…" at bounding box center [691, 227] width 159 height 384
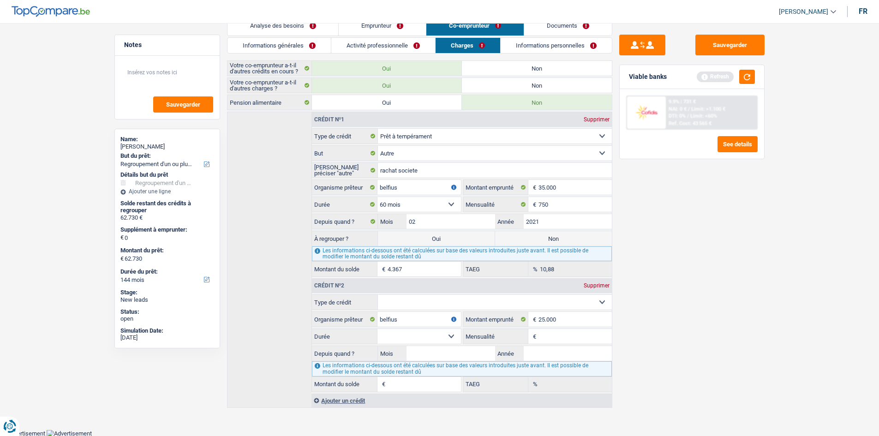
scroll to position [20, 0]
drag, startPoint x: 798, startPoint y: 297, endPoint x: 759, endPoint y: 291, distance: 39.6
click at [793, 297] on main "Notes Sauvegarder Name: Valérie Vancauwenberghe But du prêt: Confort maison: me…" at bounding box center [439, 212] width 879 height 436
drag, startPoint x: 407, startPoint y: 301, endPoint x: 405, endPoint y: 294, distance: 7.7
click at [407, 300] on select "Carte ou ouverture de crédit Prêt hypothécaire Vente à tempérament Prêt à tempé…" at bounding box center [495, 301] width 234 height 15
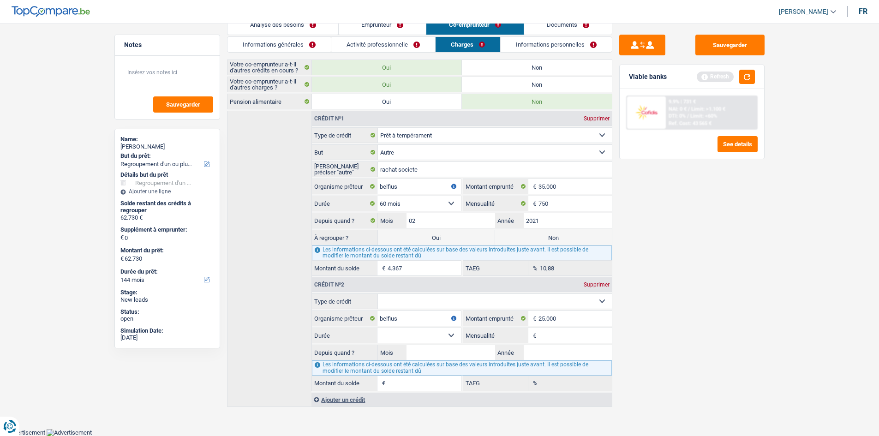
select select "personalLoan"
type input "0"
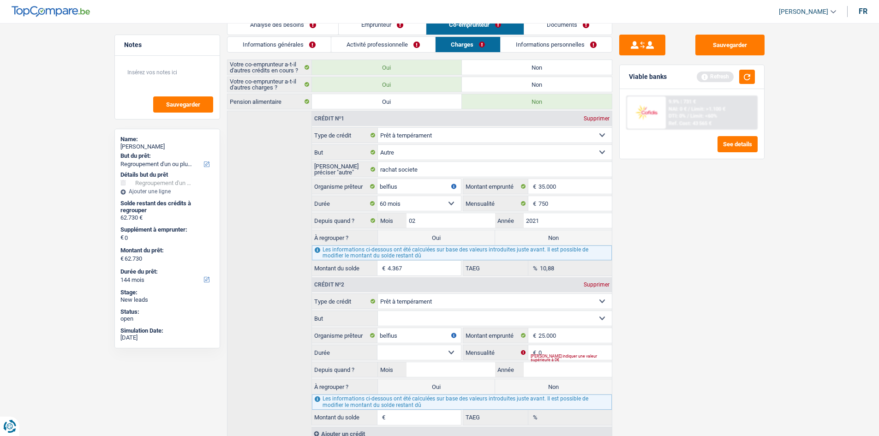
click at [450, 313] on select "Confort maison: meubles, textile, peinture, électroménager, outillage non-profe…" at bounding box center [495, 318] width 234 height 15
select select "other"
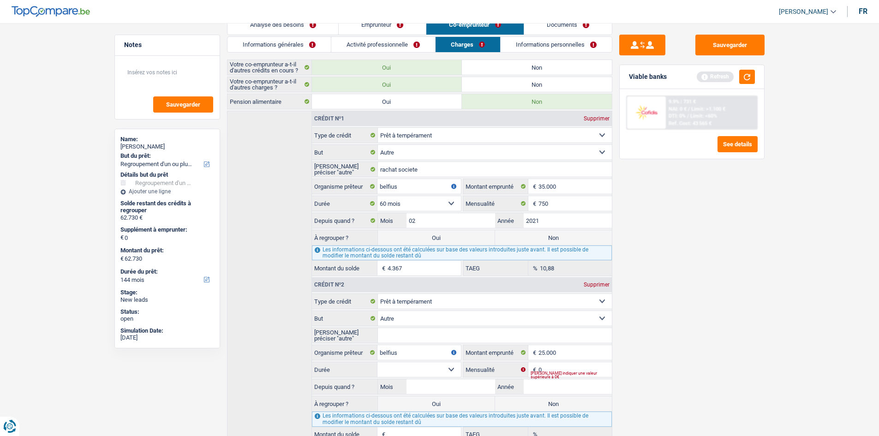
click at [419, 333] on input "Veuillez préciser "autre"" at bounding box center [495, 335] width 234 height 15
drag, startPoint x: 430, startPoint y: 169, endPoint x: 272, endPoint y: 166, distance: 157.8
click at [272, 166] on div "Crédit nº1 Supprimer Carte ou ouverture de crédit Prêt hypothécaire Vente à tem…" at bounding box center [419, 284] width 385 height 347
click at [431, 328] on fieldset "Veuillez préciser "autre" Tous les champs sont obligatoires. Veuillez fournir u…" at bounding box center [461, 336] width 299 height 16
click at [430, 328] on fieldset "Veuillez préciser "autre" Tous les champs sont obligatoires. Veuillez fournir u…" at bounding box center [461, 336] width 299 height 16
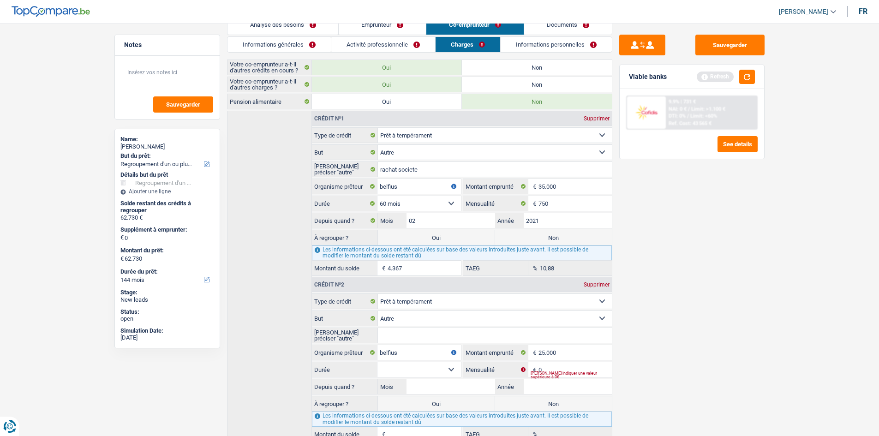
click at [425, 331] on input "Veuillez préciser "autre"" at bounding box center [495, 335] width 234 height 15
paste input "rachat societe"
type input "rachat societe"
drag, startPoint x: 434, startPoint y: 374, endPoint x: 429, endPoint y: 370, distance: 6.3
click at [433, 373] on select "12 mois 18 mois 24 mois 30 mois 36 mois 42 mois 48 mois 60 mois 72 mois 84 mois…" at bounding box center [418, 369] width 83 height 15
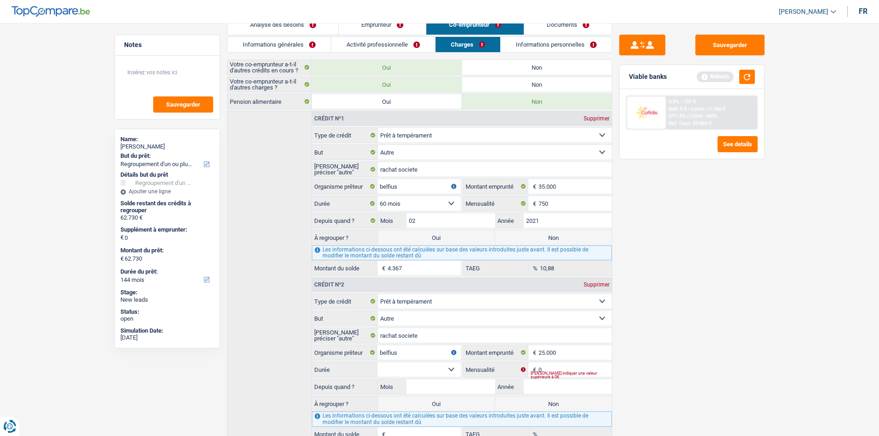
select select "60"
click at [377, 362] on select "12 mois 18 mois 24 mois 30 mois 36 mois 42 mois 48 mois 60 mois 72 mois 84 mois…" at bounding box center [418, 369] width 83 height 15
click at [457, 387] on input "Mois" at bounding box center [450, 386] width 88 height 15
click at [535, 388] on input "Année" at bounding box center [568, 386] width 88 height 15
type input "03"
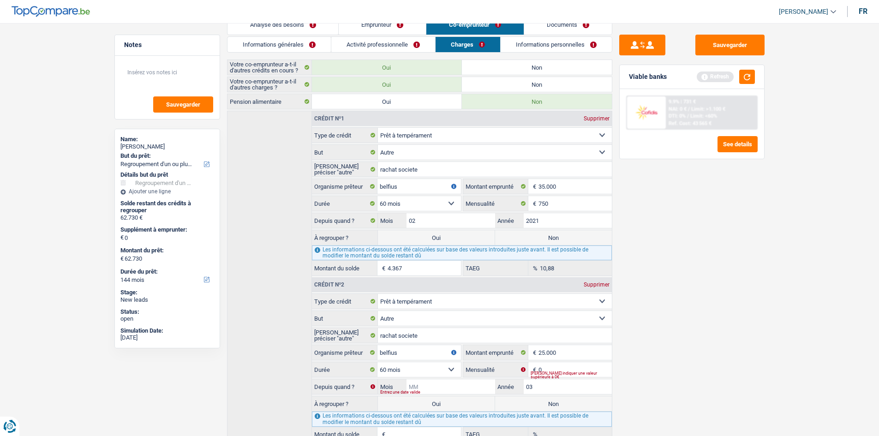
click at [459, 388] on input "Mois" at bounding box center [450, 386] width 88 height 15
type input "03"
type input "1"
type input "0,00"
click at [540, 387] on input "03" at bounding box center [568, 386] width 88 height 15
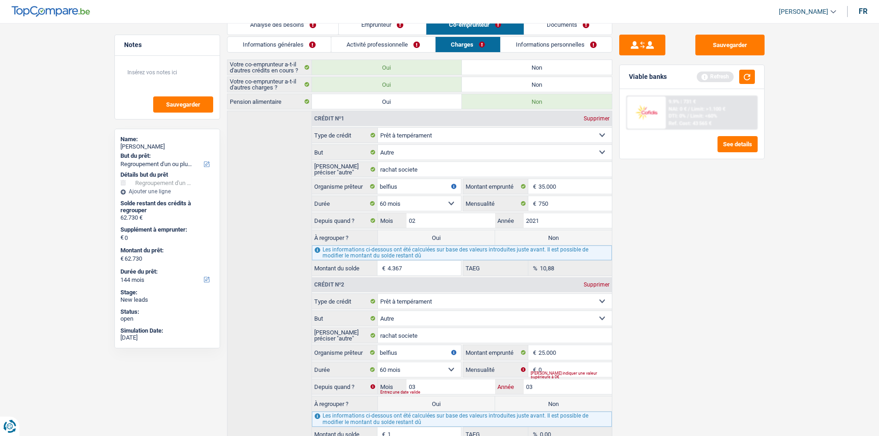
type input "0"
type input "2022"
click at [682, 394] on div "Sauvegarder Viable banks Refresh 9.9% | 731 € NAI: 0 € / Limit: >1.100 € DTI: 0…" at bounding box center [691, 227] width 159 height 384
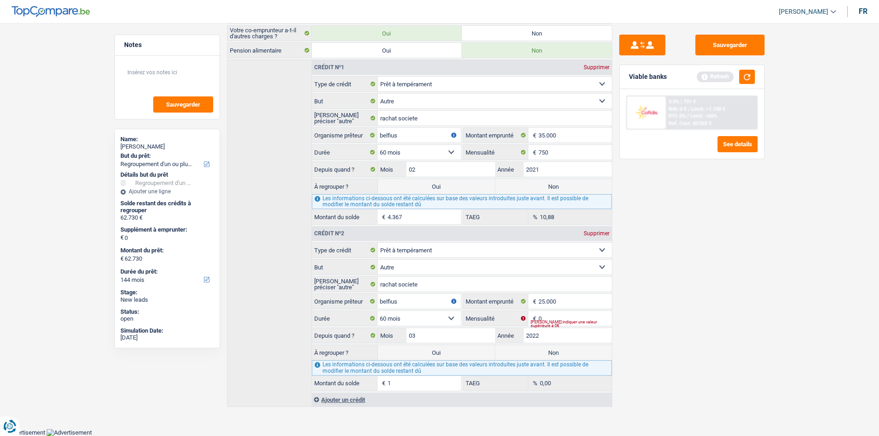
click at [676, 314] on div "Sauvegarder Viable banks Refresh 9.9% | 731 € NAI: 0 € / Limit: >1.100 € DTI: 0…" at bounding box center [691, 227] width 159 height 384
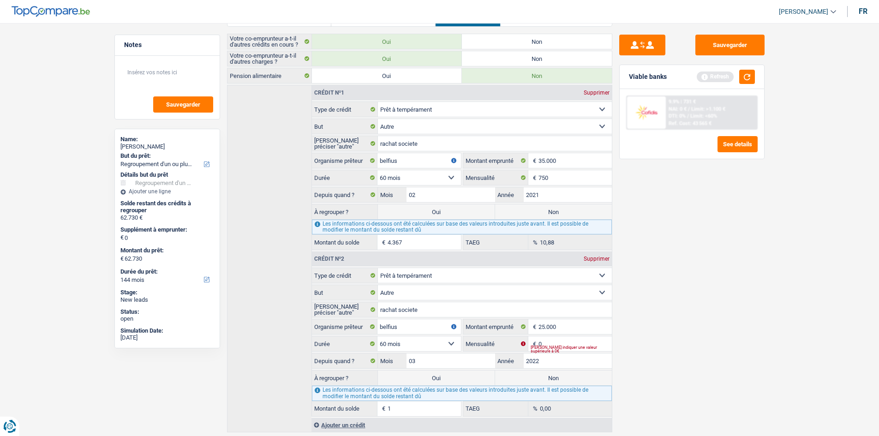
scroll to position [25, 0]
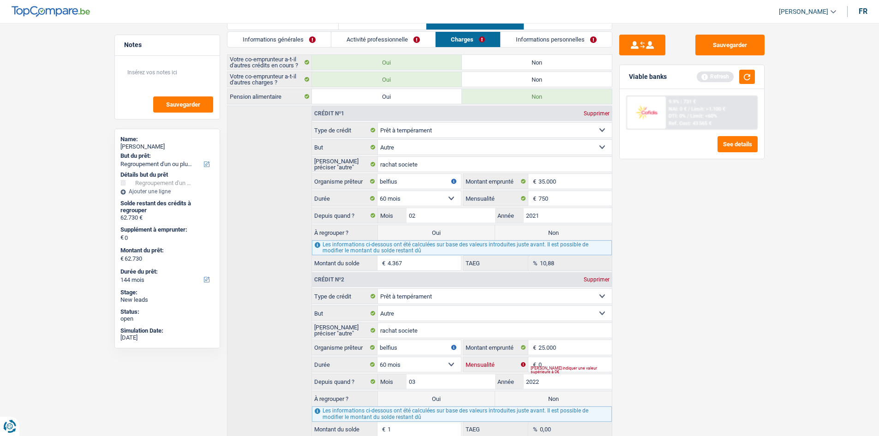
click at [560, 364] on input "0" at bounding box center [574, 364] width 73 height 15
type input "580"
type input "9.844"
type input "14,78"
click at [656, 390] on div "Sauvegarder Viable banks Refresh 9.9% | 731 € NAI: 0 € / Limit: >1.100 € DTI: 0…" at bounding box center [691, 227] width 159 height 384
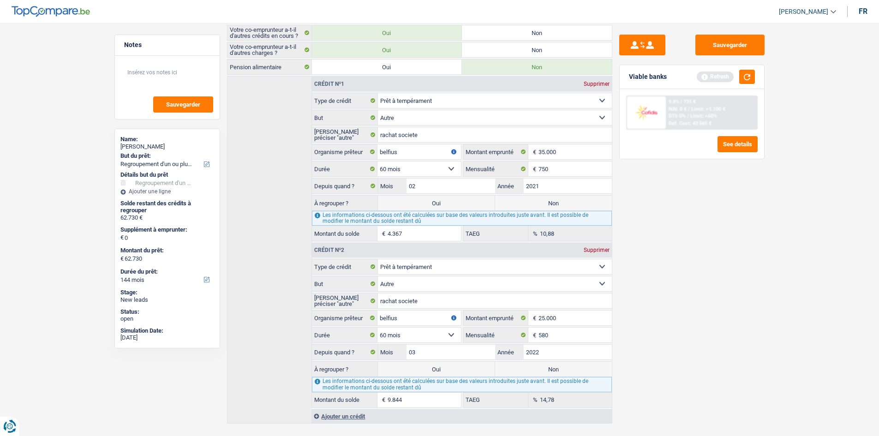
scroll to position [72, 0]
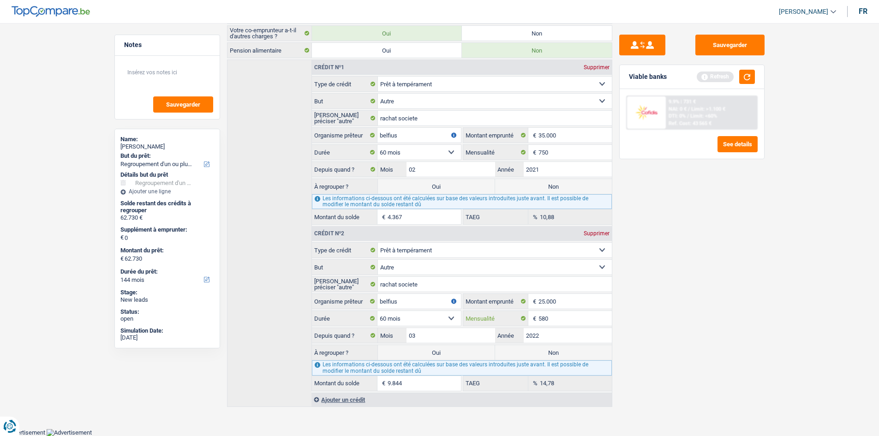
click at [555, 321] on input "580" at bounding box center [574, 318] width 73 height 15
type input "500"
type input "8.938"
type input "7,68"
click at [679, 352] on div "Sauvegarder Viable banks Refresh 9.9% | 731 € NAI: 0 € / Limit: >1.100 € DTI: 0…" at bounding box center [691, 227] width 159 height 384
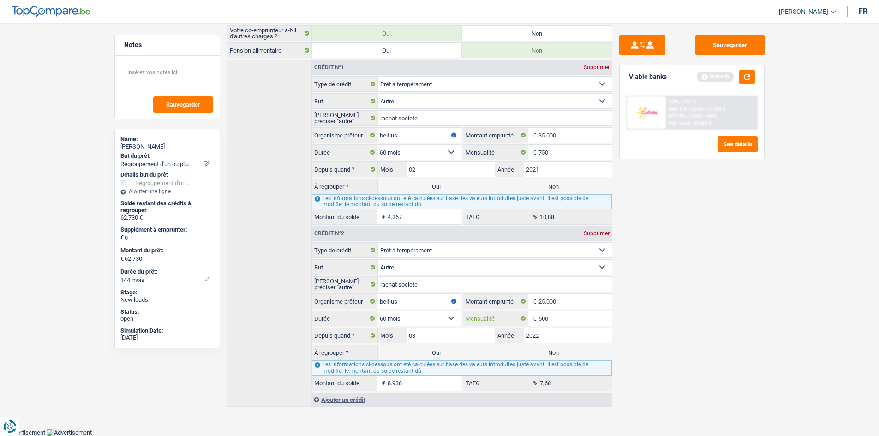
click at [569, 322] on input "500" at bounding box center [574, 318] width 73 height 15
type input "580"
type input "9.844"
type input "14,78"
click at [670, 341] on div "Sauvegarder Viable banks Refresh 9.9% | 731 € NAI: 0 € / Limit: >1.100 € DTI: 0…" at bounding box center [691, 227] width 159 height 384
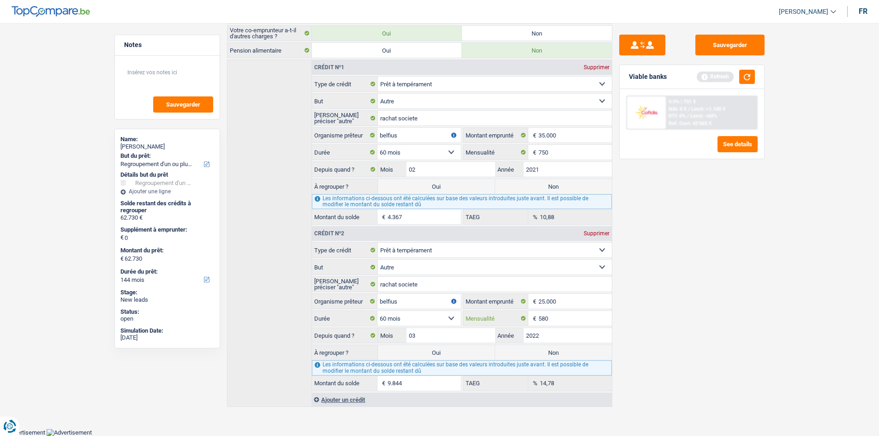
click at [566, 320] on input "580" at bounding box center [574, 318] width 73 height 15
type input "570"
type input "9.734"
type input "13,91"
click at [632, 350] on div "Sauvegarder Viable banks Refresh 9.9% | 731 € NAI: 0 € / Limit: >1.100 € DTI: 0…" at bounding box center [691, 227] width 159 height 384
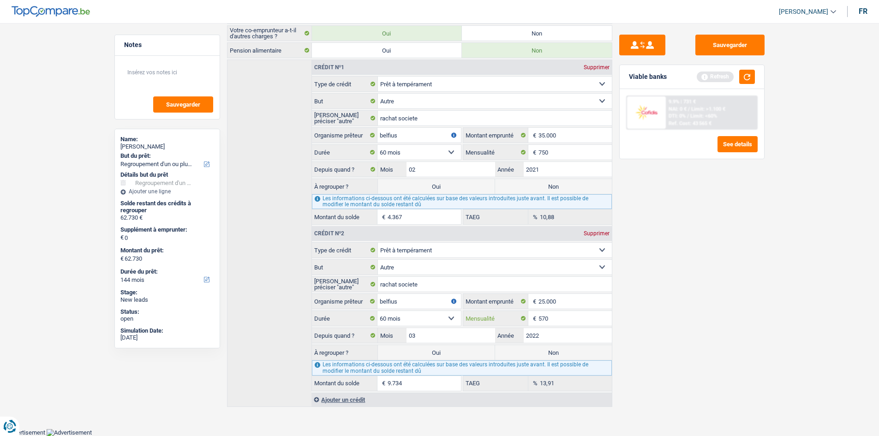
click at [573, 322] on input "570" at bounding box center [574, 318] width 73 height 15
type input "550"
type input "9.512"
type input "12,14"
click at [687, 356] on div "Sauvegarder Viable banks Refresh 9.9% | 731 € NAI: 0 € / Limit: >1.100 € DTI: 0…" at bounding box center [691, 227] width 159 height 384
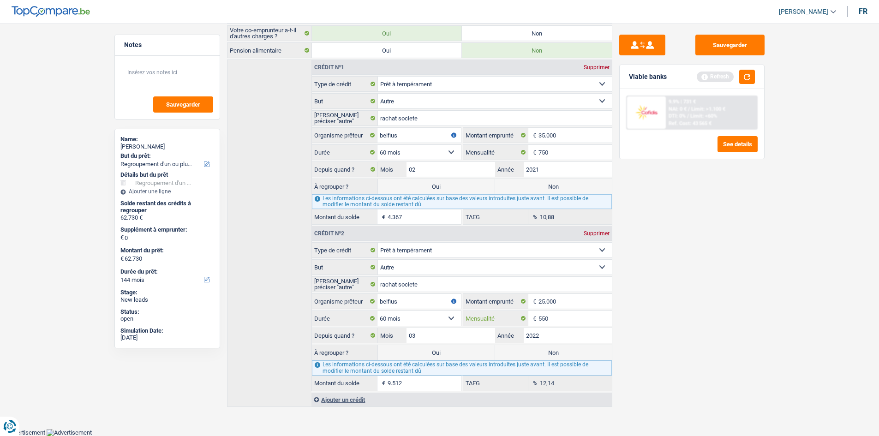
click at [557, 322] on input "550" at bounding box center [574, 318] width 73 height 15
type input "530"
type input "9.285"
type input "10,37"
click at [658, 351] on div "Sauvegarder Viable banks Refresh 9.9% | 731 € NAI: 0 € / Limit: >1.100 € DTI: 0…" at bounding box center [691, 227] width 159 height 384
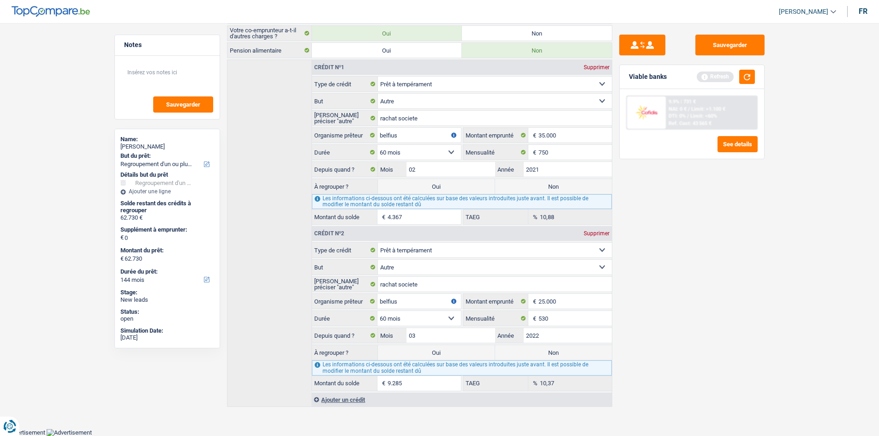
click at [709, 378] on div "Sauvegarder Viable banks Refresh 9.9% | 731 € NAI: 0 € / Limit: >1.100 € DTI: 0…" at bounding box center [691, 227] width 159 height 384
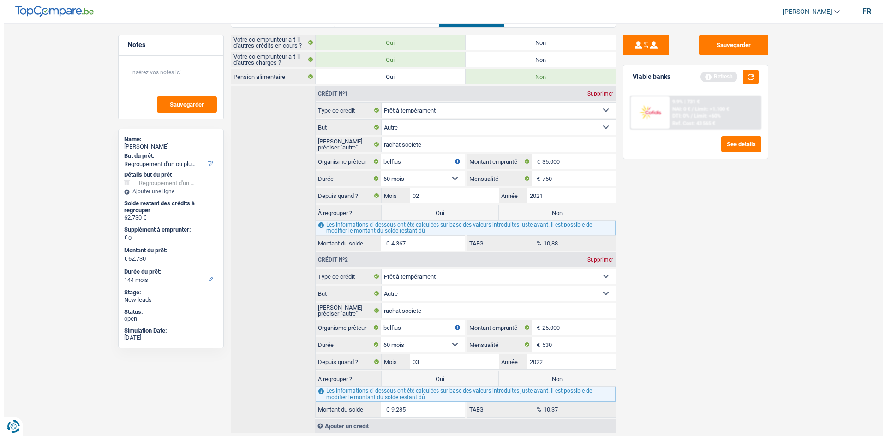
scroll to position [0, 0]
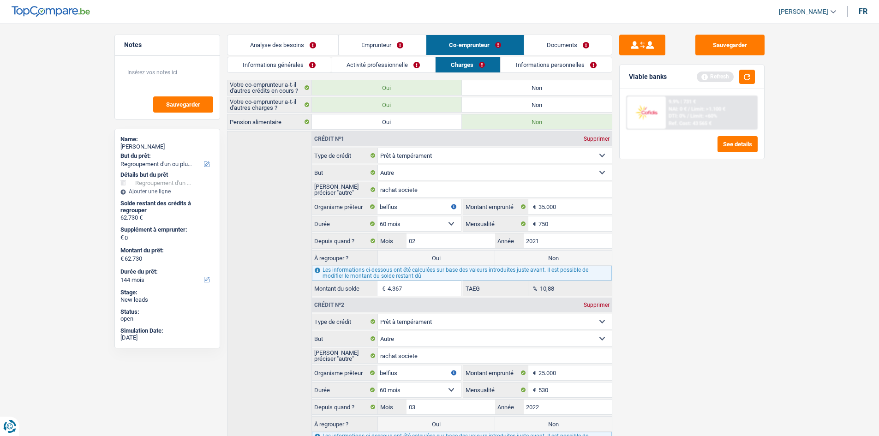
click at [513, 61] on link "Informations personnelles" at bounding box center [556, 64] width 111 height 15
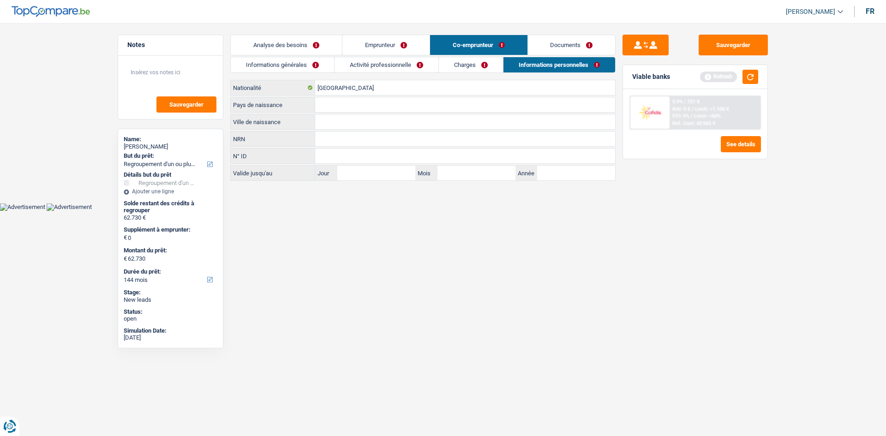
drag, startPoint x: 333, startPoint y: 121, endPoint x: 336, endPoint y: 115, distance: 6.6
click at [334, 121] on input "Ville de naissance" at bounding box center [465, 121] width 300 height 15
type input "bruxelles"
click at [336, 102] on input "Pays de naissance" at bounding box center [465, 104] width 300 height 15
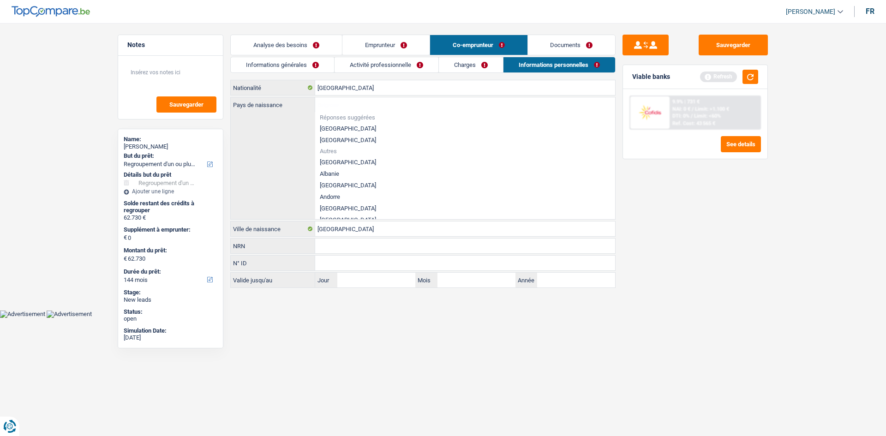
click at [338, 127] on li "[GEOGRAPHIC_DATA]" at bounding box center [465, 129] width 300 height 12
type input "[GEOGRAPHIC_DATA]"
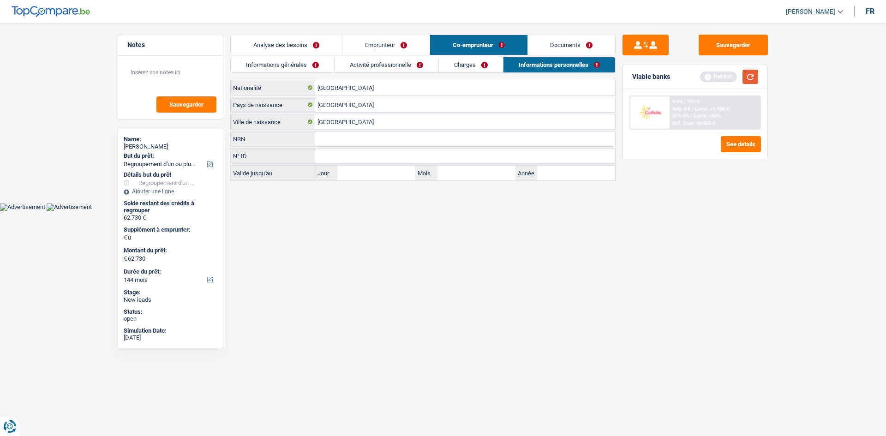
click at [746, 75] on button "button" at bounding box center [750, 77] width 16 height 14
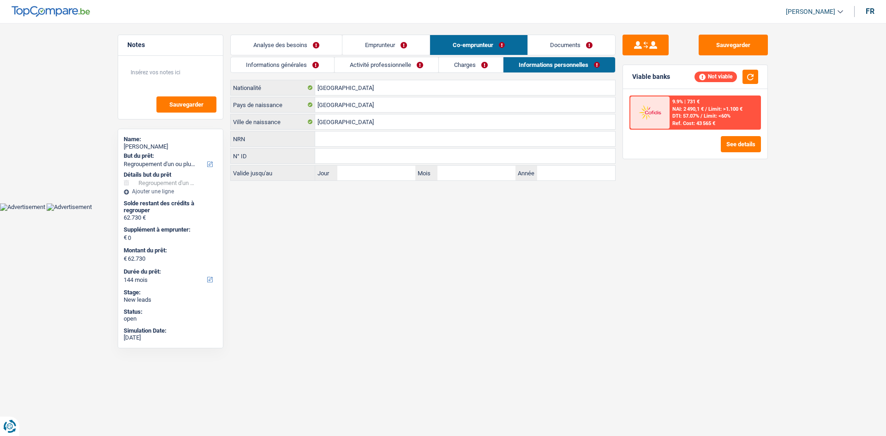
click at [295, 39] on link "Analyse des besoins" at bounding box center [286, 45] width 111 height 20
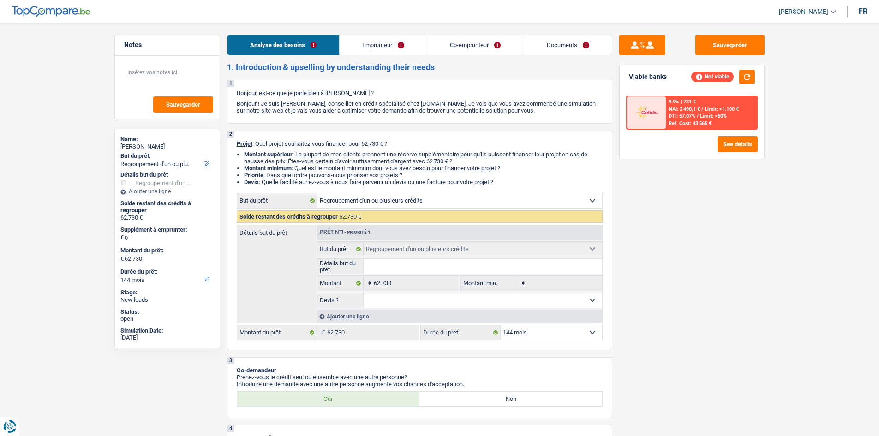
click at [692, 109] on span "NAI: 2 490,1 €" at bounding box center [684, 109] width 31 height 6
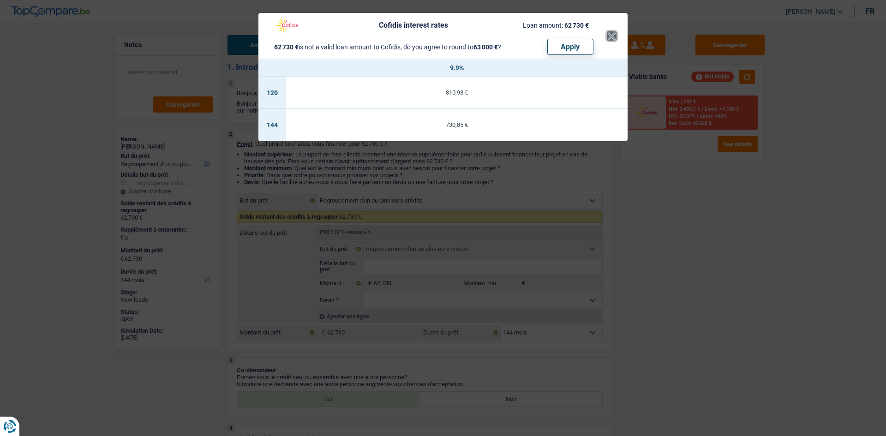
click at [608, 34] on button "×" at bounding box center [612, 35] width 10 height 9
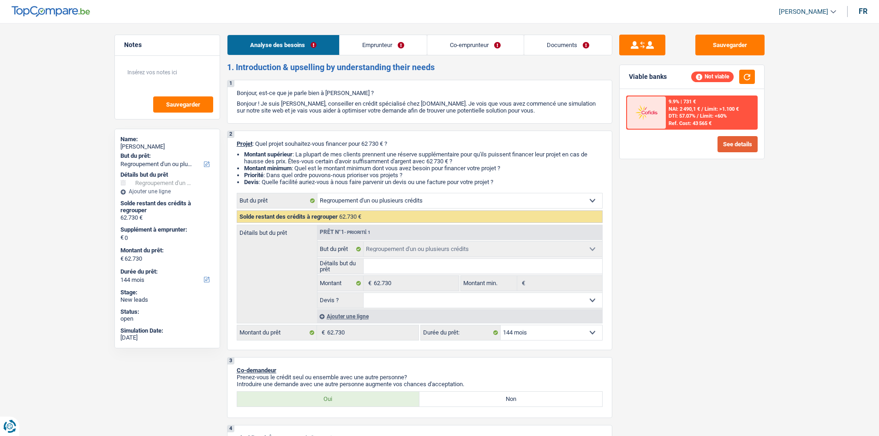
click at [737, 147] on button "See details" at bounding box center [737, 144] width 40 height 16
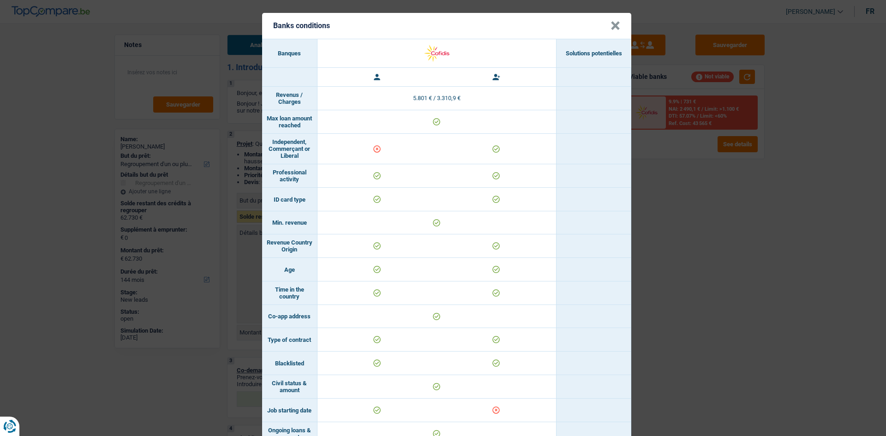
click at [613, 27] on button "×" at bounding box center [615, 25] width 10 height 9
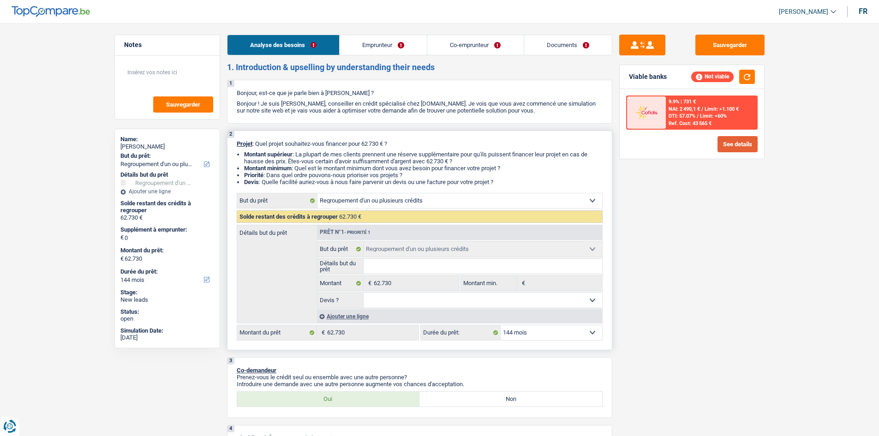
scroll to position [240, 0]
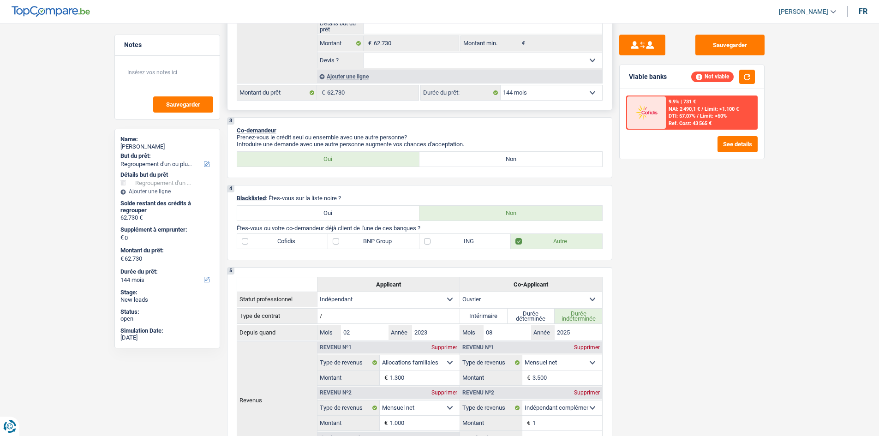
click at [526, 94] on select "12 mois 18 mois 24 mois 30 mois 36 mois 42 mois 48 mois 60 mois 72 mois 84 mois…" at bounding box center [552, 92] width 102 height 15
select select "120"
click at [501, 85] on select "12 mois 18 mois 24 mois 30 mois 36 mois 42 mois 48 mois 60 mois 72 mois 84 mois…" at bounding box center [552, 92] width 102 height 15
select select "120"
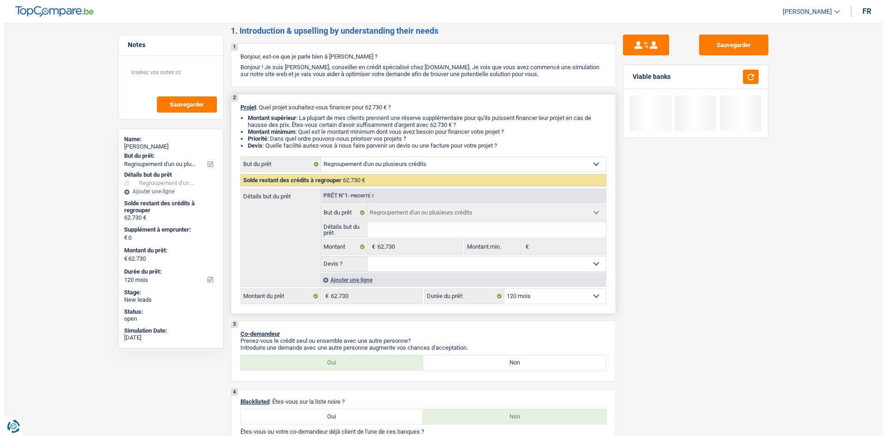
scroll to position [0, 0]
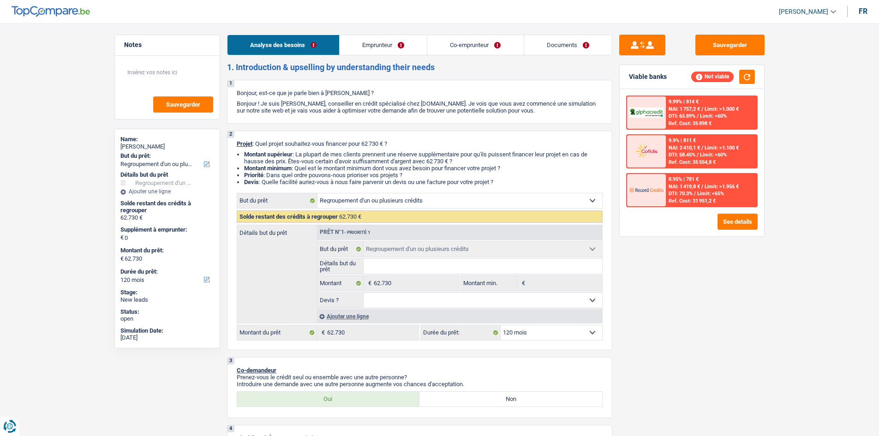
click at [695, 188] on span "NAI: 1 419,8 €" at bounding box center [684, 187] width 31 height 6
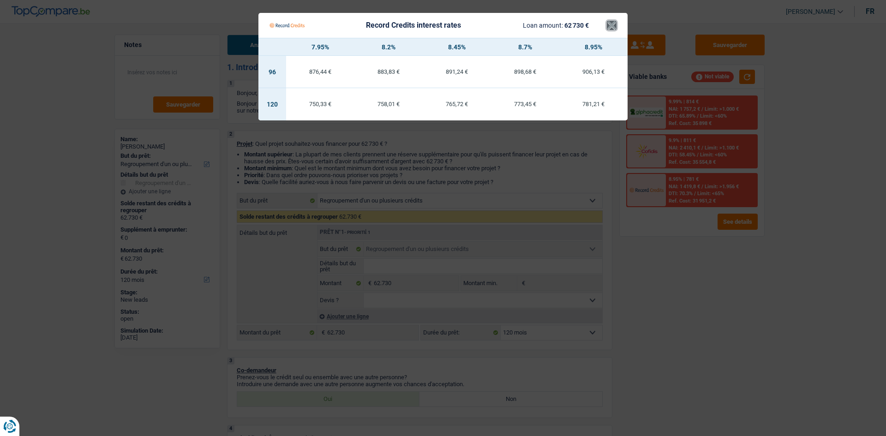
click at [610, 24] on button "×" at bounding box center [612, 25] width 10 height 9
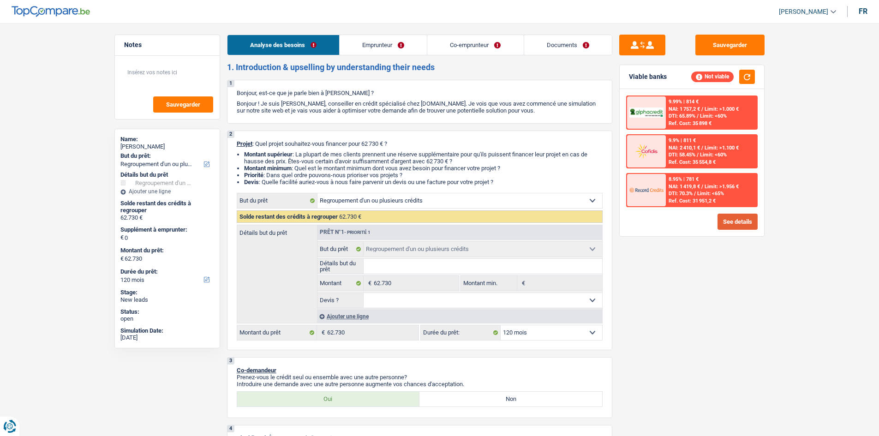
click at [738, 220] on button "See details" at bounding box center [737, 222] width 40 height 16
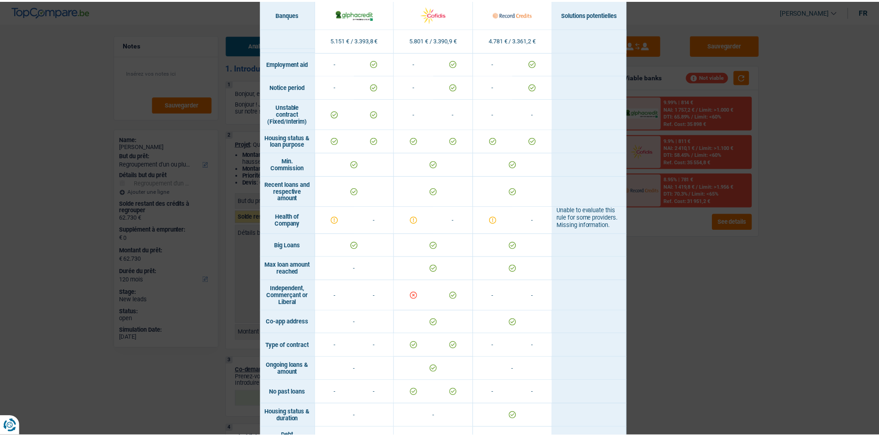
scroll to position [656, 0]
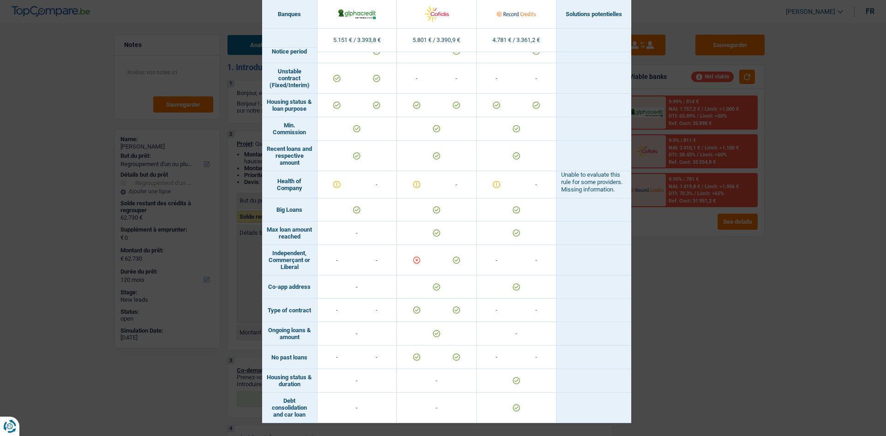
click at [677, 318] on div "Banks conditions × Banques Solutions potentielles Revenus / Charges 5.151 € / 3…" at bounding box center [443, 218] width 886 height 436
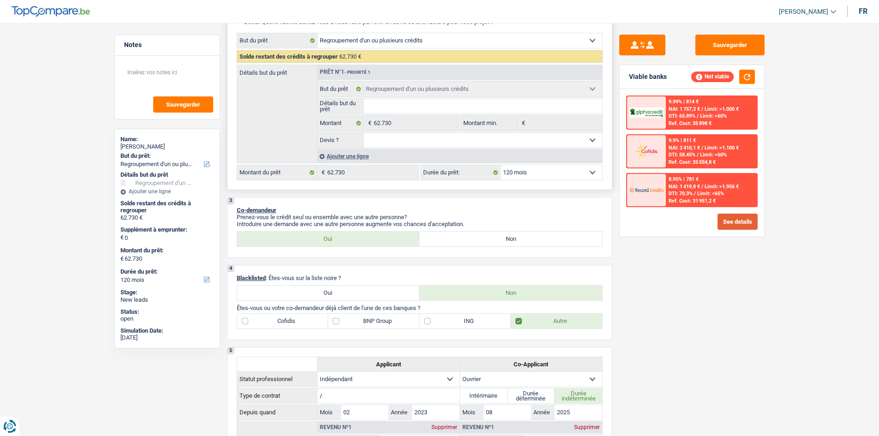
scroll to position [0, 0]
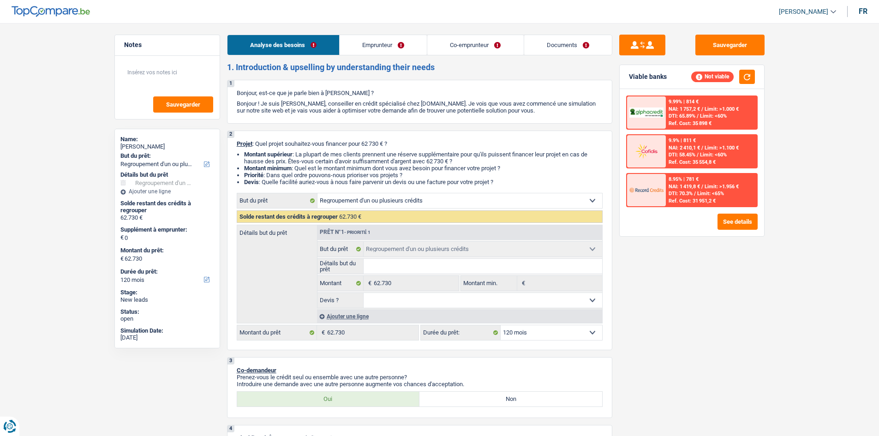
click at [395, 43] on link "Emprunteur" at bounding box center [383, 45] width 87 height 20
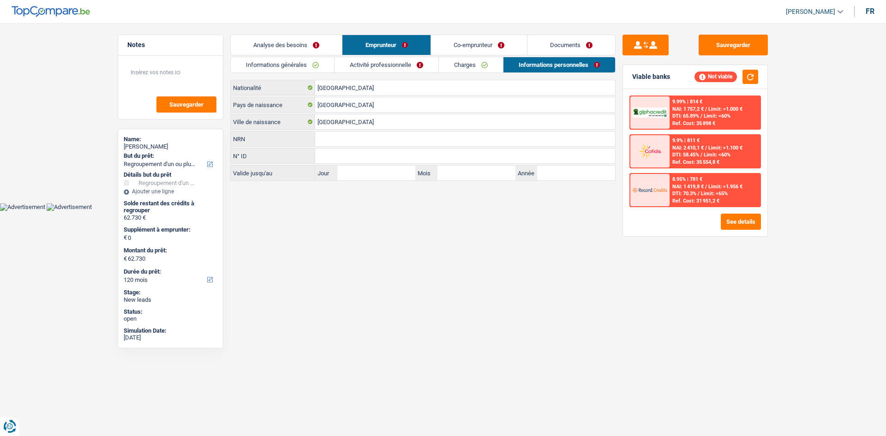
click at [309, 46] on link "Analyse des besoins" at bounding box center [286, 45] width 111 height 20
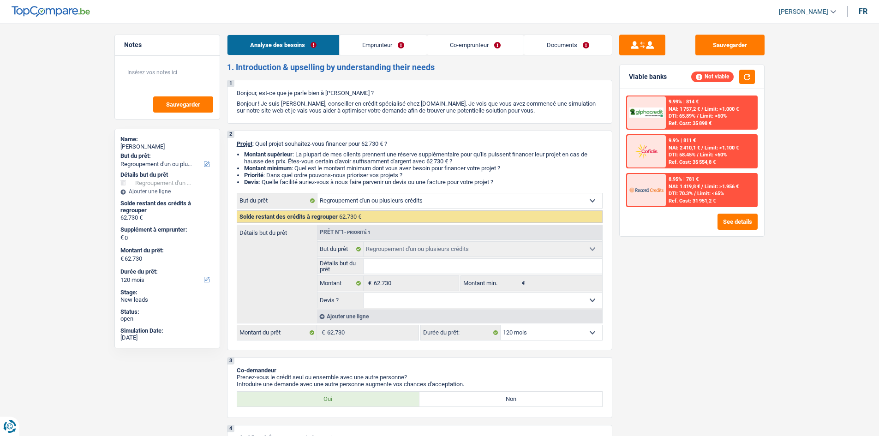
click at [687, 193] on span "DTI: 70.3%" at bounding box center [681, 194] width 24 height 6
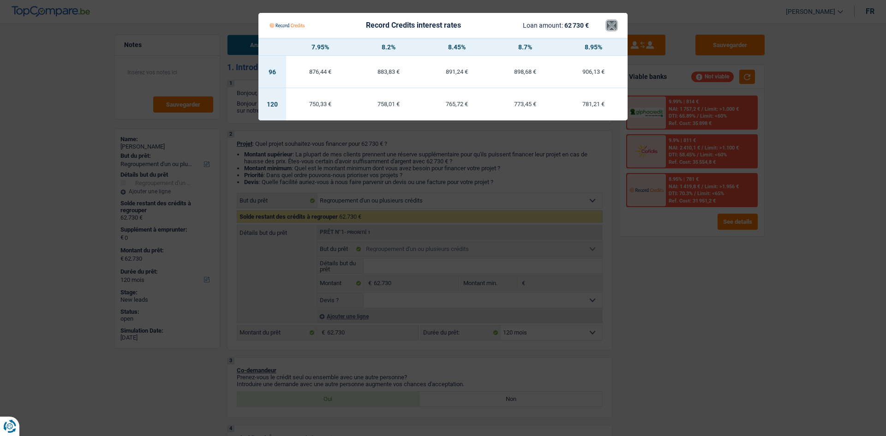
drag, startPoint x: 611, startPoint y: 30, endPoint x: 591, endPoint y: 87, distance: 59.5
click at [610, 30] on button "×" at bounding box center [612, 25] width 10 height 9
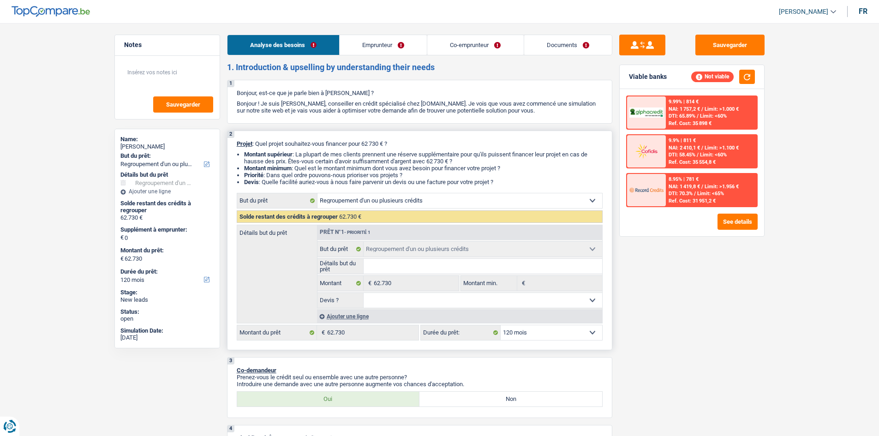
click at [553, 329] on select "12 mois 18 mois 24 mois 30 mois 36 mois 42 mois 48 mois 60 mois 72 mois 84 mois…" at bounding box center [552, 332] width 102 height 15
select select "84"
click at [501, 325] on select "12 mois 18 mois 24 mois 30 mois 36 mois 42 mois 48 mois 60 mois 72 mois 84 mois…" at bounding box center [552, 332] width 102 height 15
select select "84"
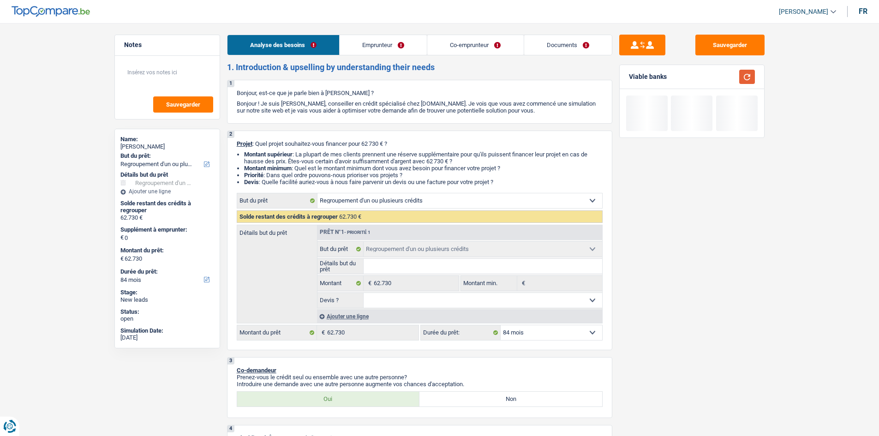
click at [750, 75] on button "button" at bounding box center [747, 77] width 16 height 14
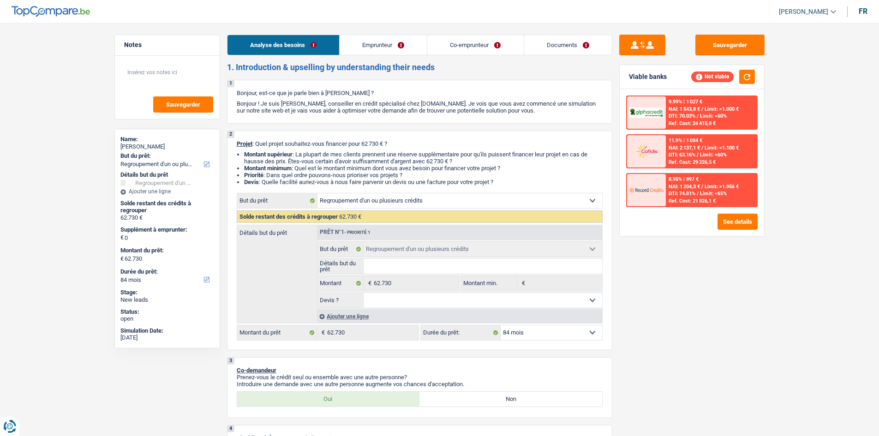
click at [695, 191] on span "DTI: 74.81%" at bounding box center [682, 194] width 27 height 6
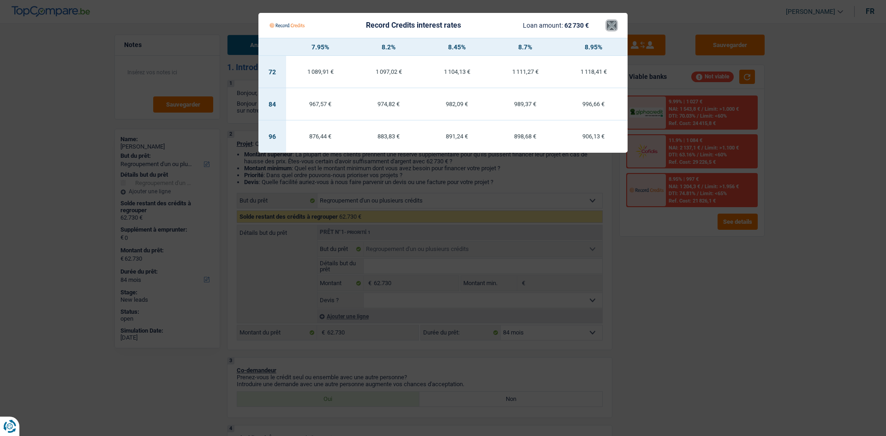
click at [613, 27] on button "×" at bounding box center [612, 25] width 10 height 9
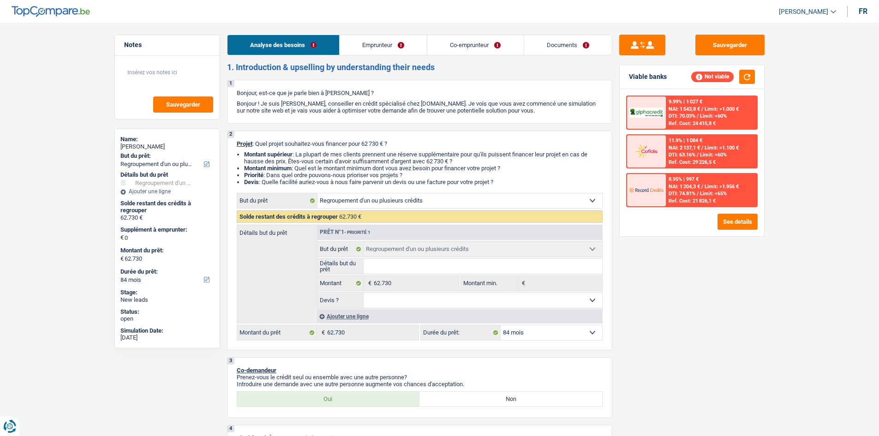
click at [413, 40] on link "Emprunteur" at bounding box center [383, 45] width 87 height 20
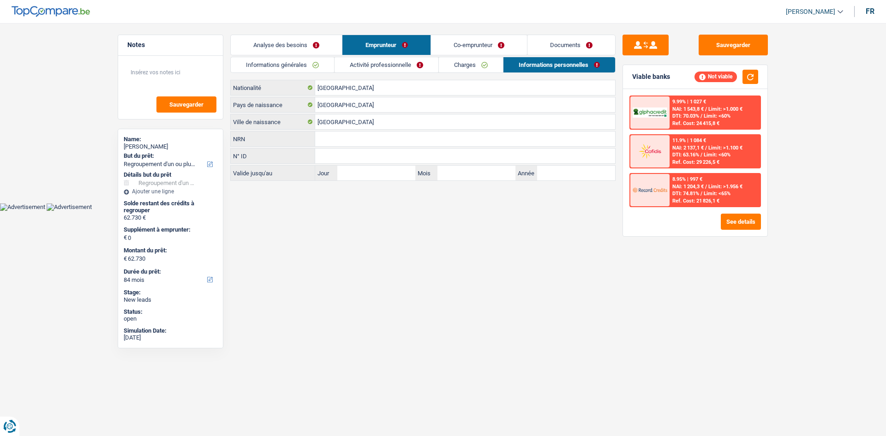
click at [398, 63] on link "Activité professionnelle" at bounding box center [386, 64] width 104 height 15
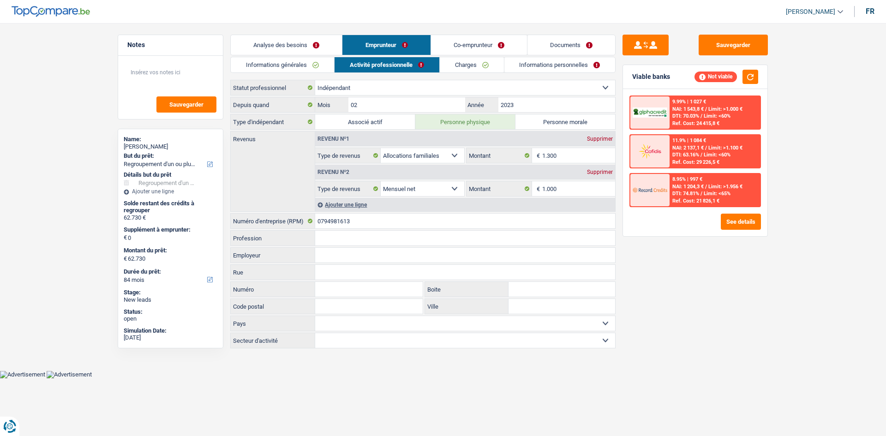
click at [481, 44] on link "Co-emprunteur" at bounding box center [479, 45] width 96 height 20
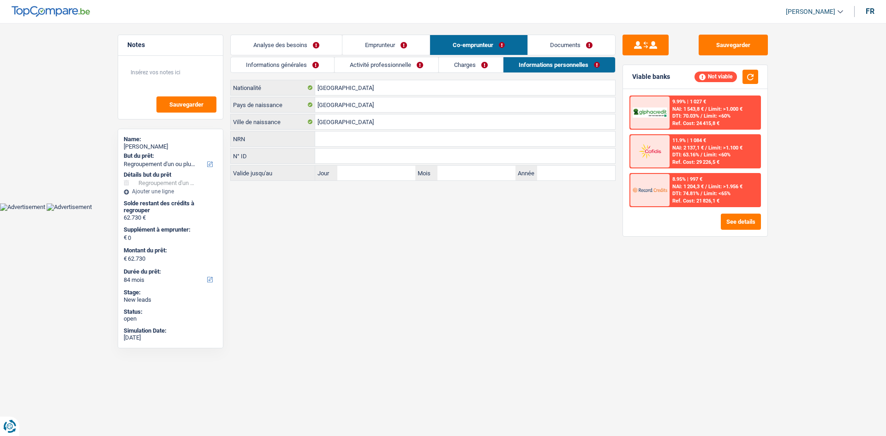
click at [406, 64] on link "Activité professionnelle" at bounding box center [386, 64] width 104 height 15
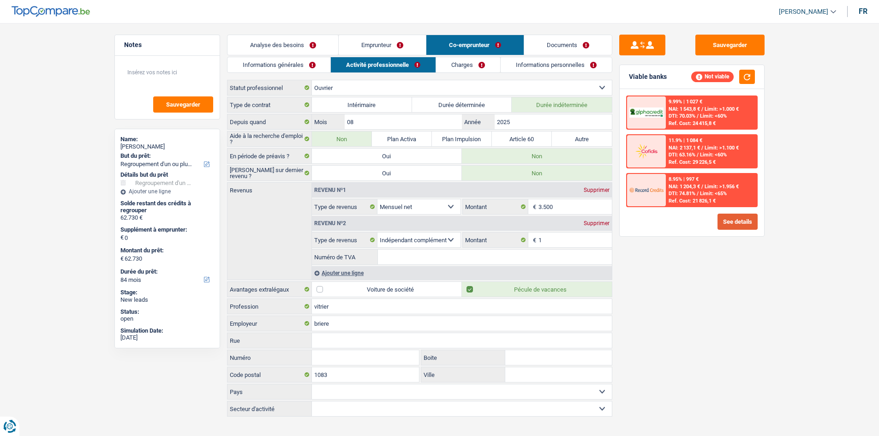
click at [721, 221] on button "See details" at bounding box center [737, 222] width 40 height 16
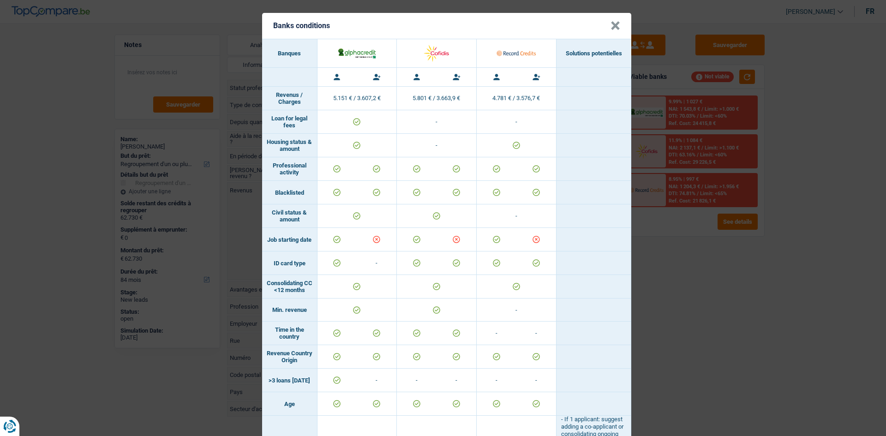
drag, startPoint x: 710, startPoint y: 215, endPoint x: 714, endPoint y: 216, distance: 4.7
click at [714, 216] on div "Banks conditions × Banques Solutions potentielles Revenus / Charges 5.151 € / 3…" at bounding box center [443, 218] width 886 height 436
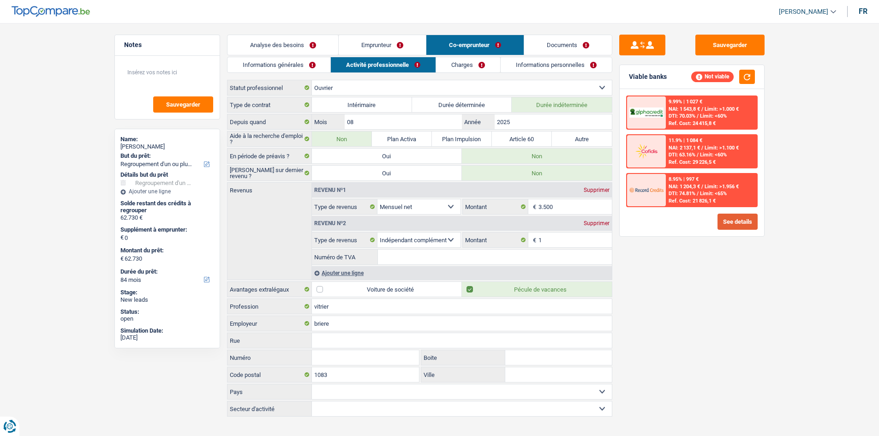
click at [748, 220] on button "See details" at bounding box center [737, 222] width 40 height 16
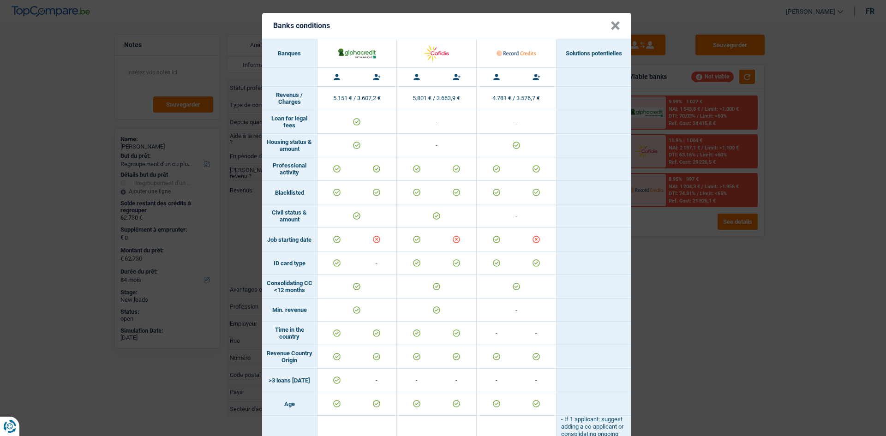
click at [736, 268] on div "Banks conditions × Banques Solutions potentielles Revenus / Charges 5.151 € / 3…" at bounding box center [443, 218] width 886 height 436
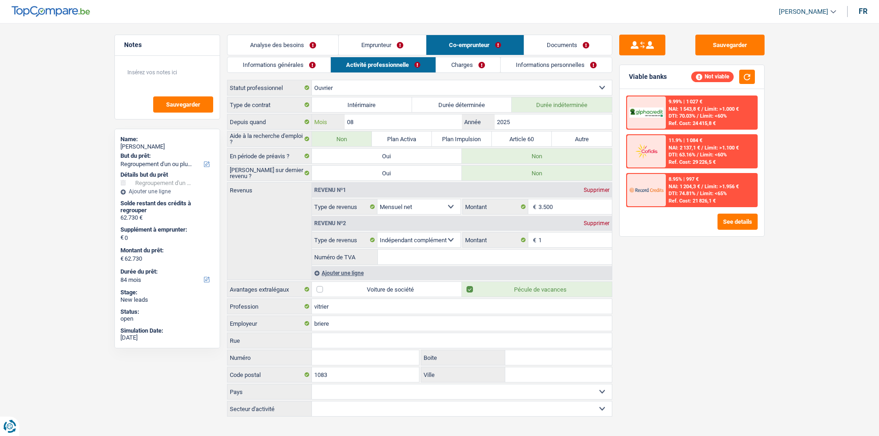
click at [419, 121] on input "08" at bounding box center [403, 121] width 117 height 15
click at [416, 39] on link "Emprunteur" at bounding box center [382, 45] width 87 height 20
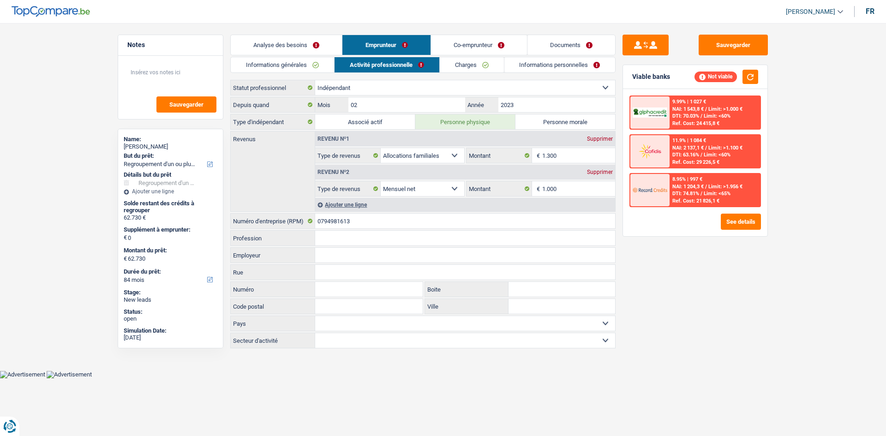
click at [322, 49] on link "Analyse des besoins" at bounding box center [286, 45] width 111 height 20
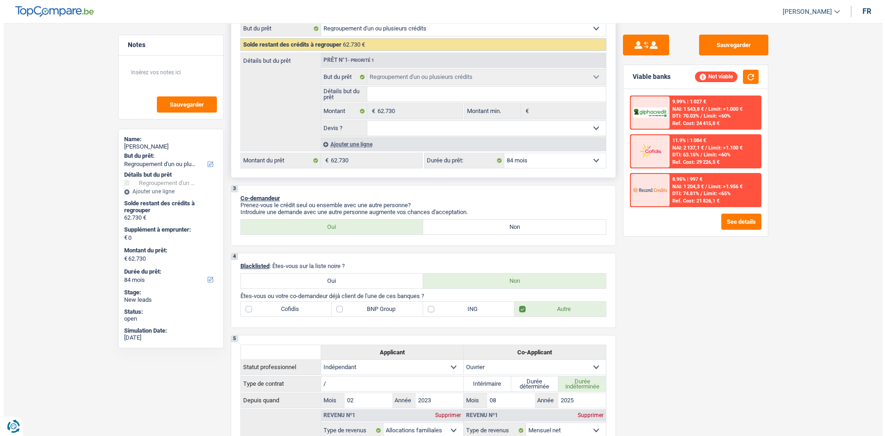
scroll to position [92, 0]
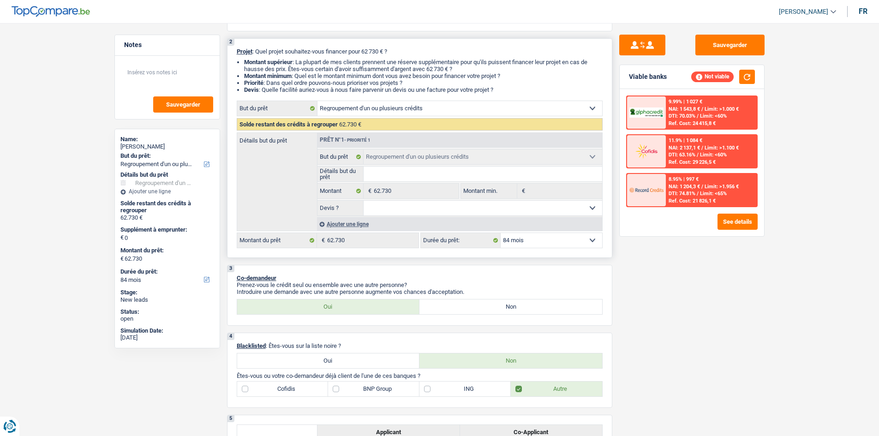
click at [563, 239] on select "12 mois 18 mois 24 mois 30 mois 36 mois 42 mois 48 mois 60 mois 72 mois 84 mois…" at bounding box center [552, 240] width 102 height 15
select select "120"
click at [501, 233] on select "12 mois 18 mois 24 mois 30 mois 36 mois 42 mois 48 mois 60 mois 72 mois 84 mois…" at bounding box center [552, 240] width 102 height 15
select select "120"
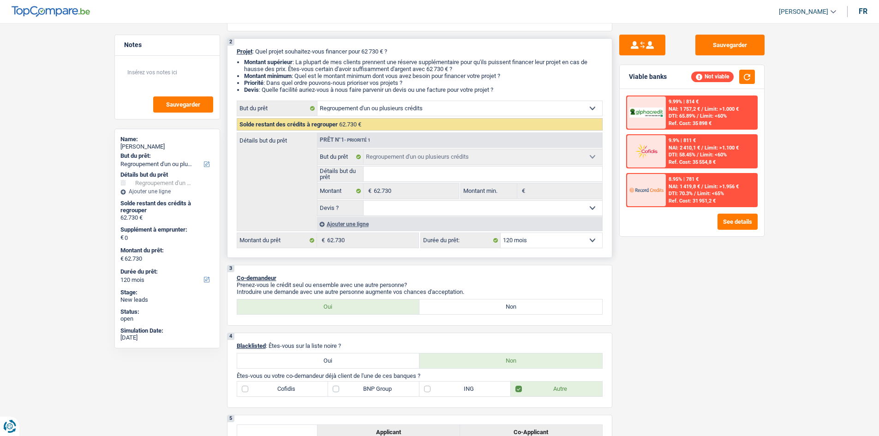
click at [524, 239] on select "12 mois 18 mois 24 mois 30 mois 36 mois 42 mois 48 mois 60 mois 72 mois 84 mois…" at bounding box center [552, 240] width 102 height 15
select select "144"
click at [501, 233] on select "12 mois 18 mois 24 mois 30 mois 36 mois 42 mois 48 mois 60 mois 72 mois 84 mois…" at bounding box center [552, 240] width 102 height 15
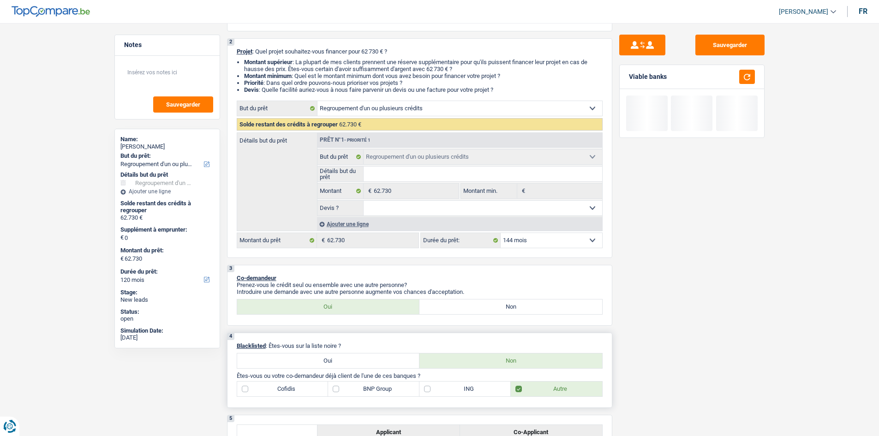
select select "144"
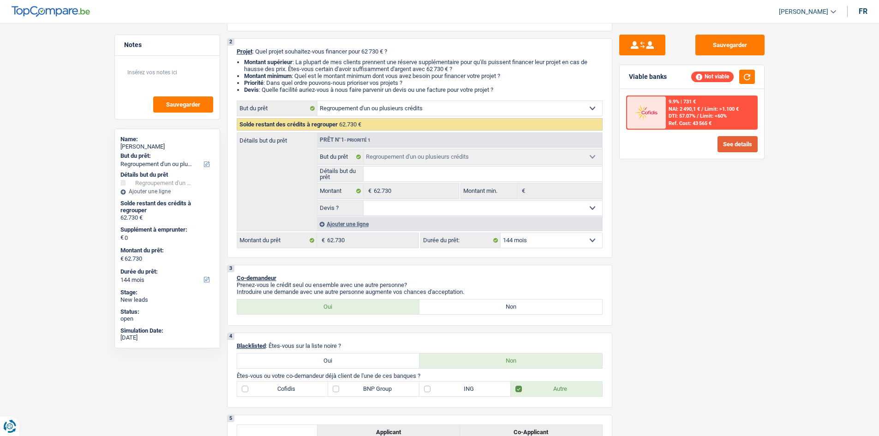
click at [736, 147] on button "See details" at bounding box center [737, 144] width 40 height 16
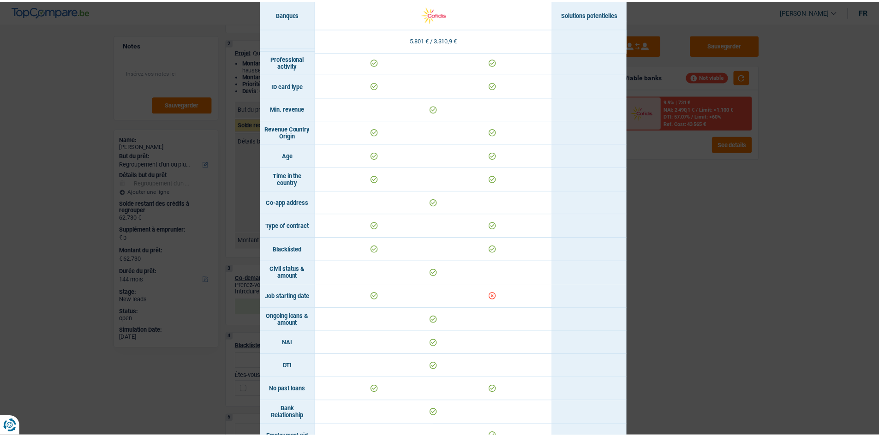
scroll to position [46, 0]
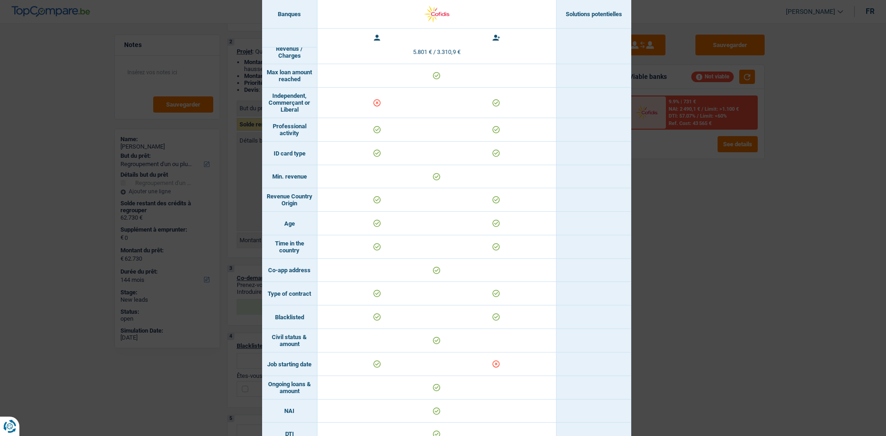
click at [686, 234] on div "Banks conditions × Banques Solutions potentielles Revenus / Charges 5.801 € / 3…" at bounding box center [443, 218] width 886 height 436
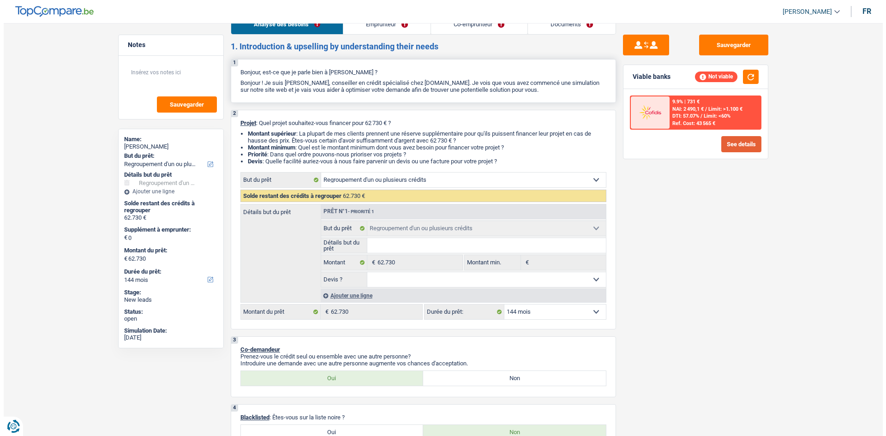
scroll to position [0, 0]
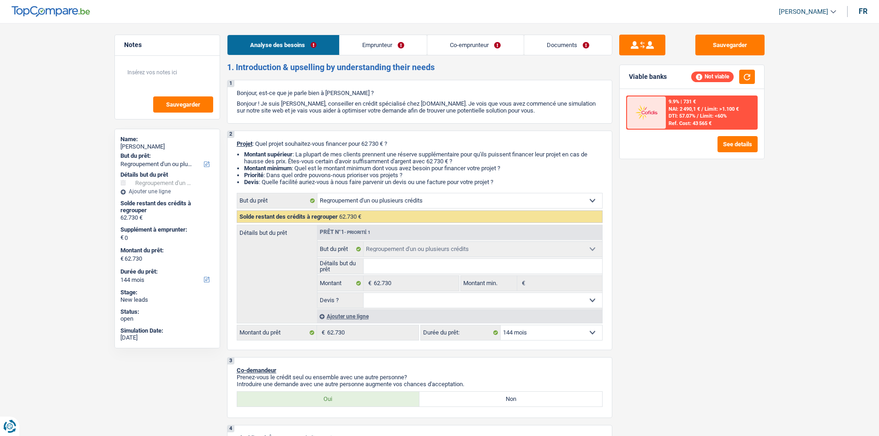
click at [452, 46] on link "Co-emprunteur" at bounding box center [475, 45] width 96 height 20
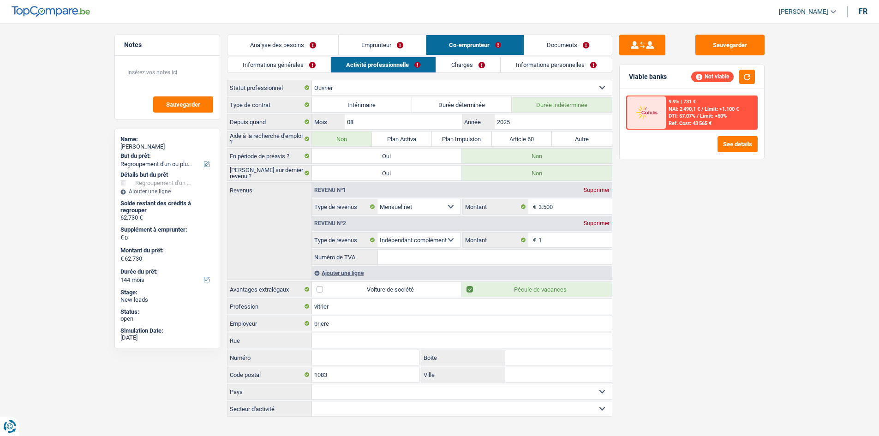
click at [397, 49] on link "Emprunteur" at bounding box center [382, 45] width 87 height 20
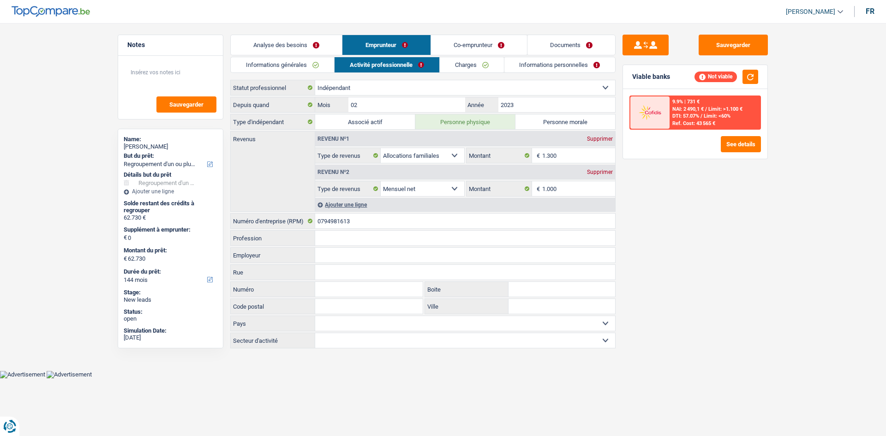
click at [289, 63] on link "Informations générales" at bounding box center [282, 64] width 103 height 15
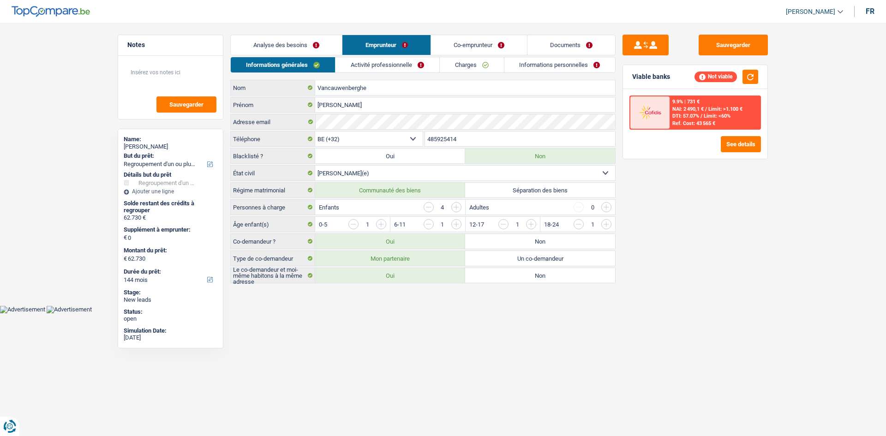
click at [459, 45] on link "Co-emprunteur" at bounding box center [479, 45] width 96 height 20
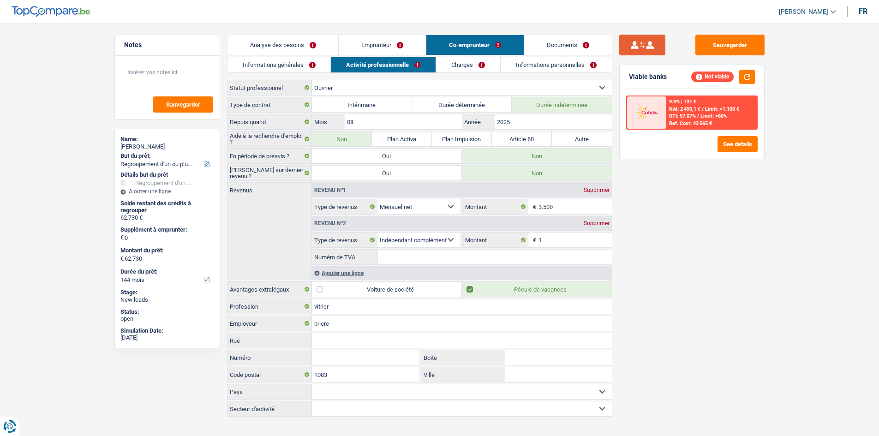
click at [633, 52] on button "submit" at bounding box center [642, 45] width 46 height 21
select select "independent"
type input "02"
type input "2023"
select select "familyAllowances"
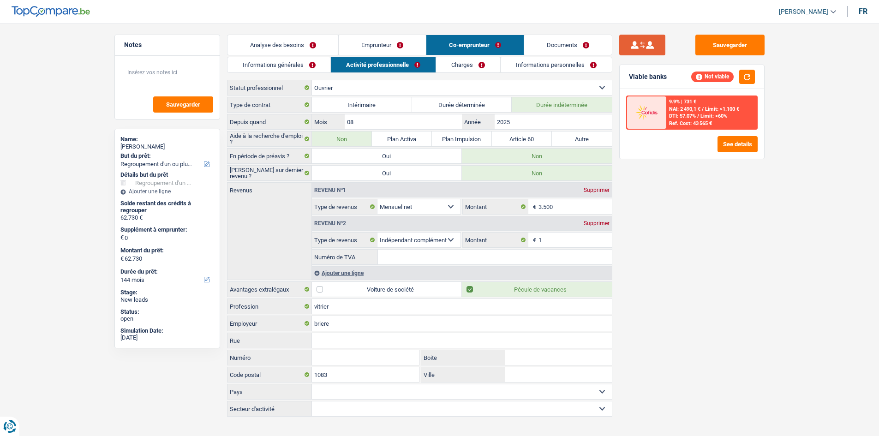
type input "1.300"
select select "netSalary"
type input "1.000"
select select "familyAllowances"
select select "netSalary"
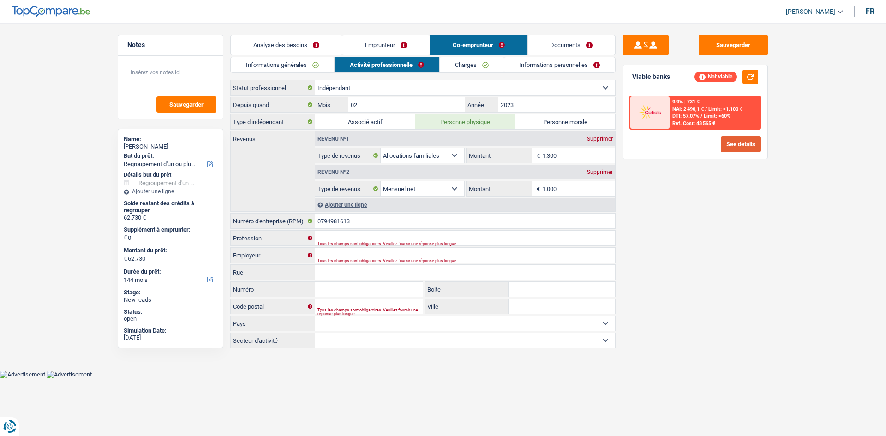
click at [745, 140] on button "See details" at bounding box center [741, 144] width 40 height 16
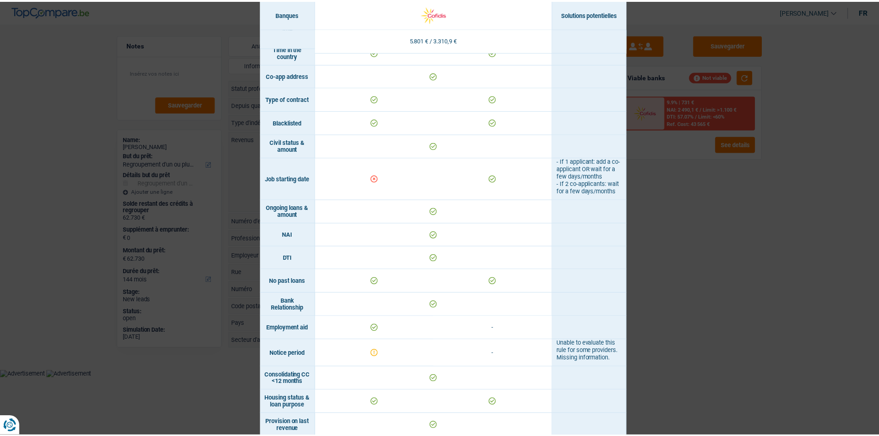
scroll to position [277, 0]
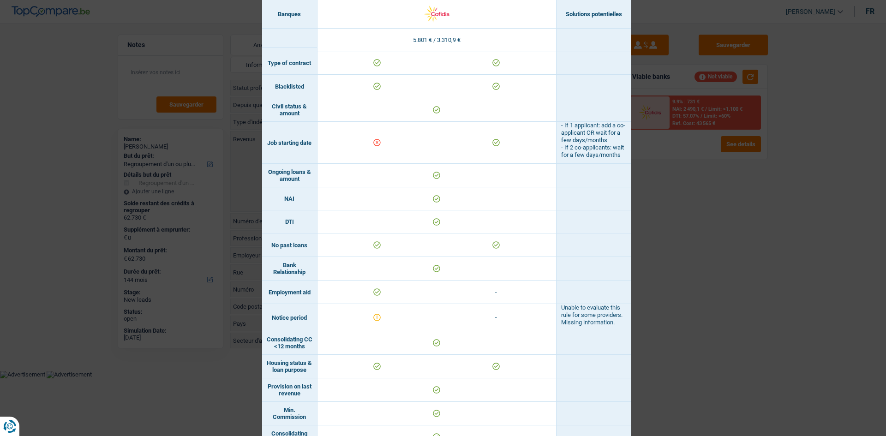
click at [705, 219] on div "Banks conditions × Banques Solutions potentielles Revenus / Charges 5.801 € / 3…" at bounding box center [443, 218] width 886 height 436
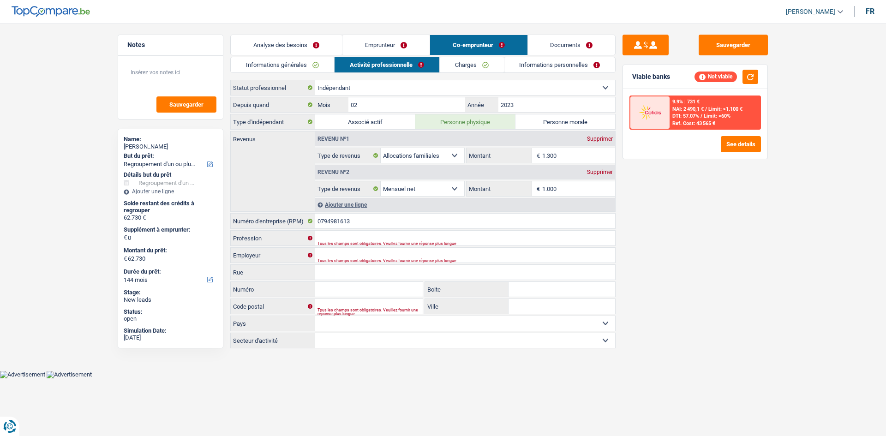
click at [385, 48] on link "Emprunteur" at bounding box center [385, 45] width 87 height 20
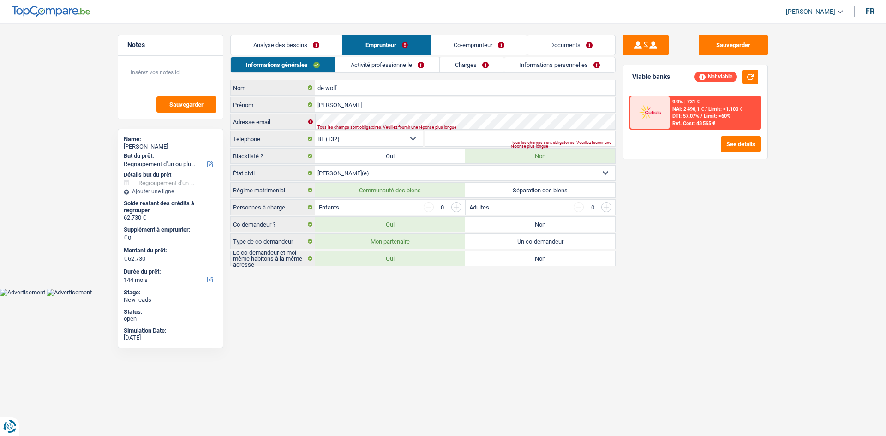
click at [374, 59] on link "Activité professionnelle" at bounding box center [387, 64] width 104 height 15
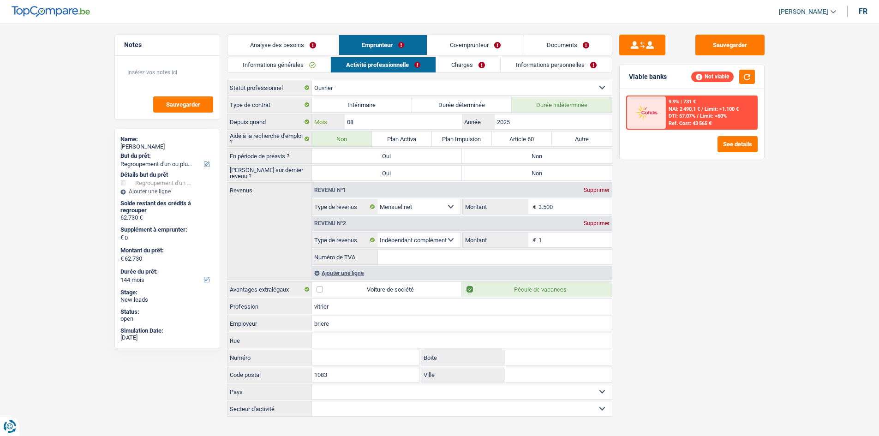
click at [414, 120] on input "08" at bounding box center [403, 121] width 117 height 15
click at [515, 155] on label "Non" at bounding box center [537, 156] width 150 height 15
click at [515, 155] on input "Non" at bounding box center [537, 156] width 150 height 15
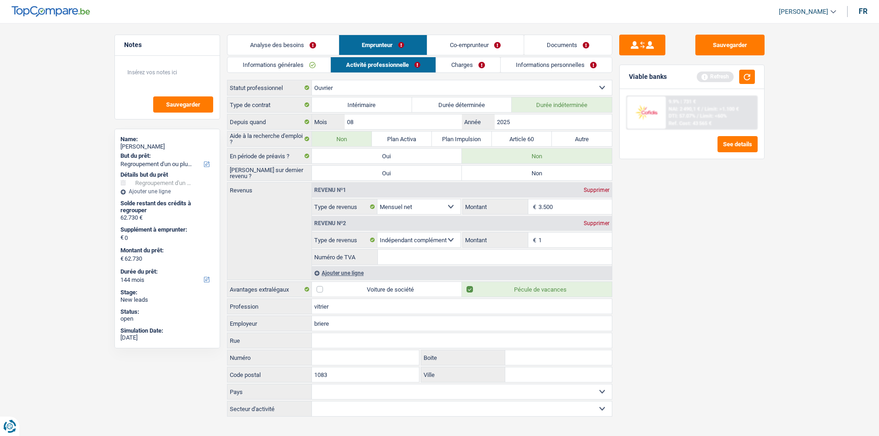
click at [516, 172] on label "Non" at bounding box center [537, 173] width 150 height 15
click at [516, 172] on input "Non" at bounding box center [537, 173] width 150 height 15
click at [519, 61] on link "Informations personnelles" at bounding box center [556, 64] width 111 height 15
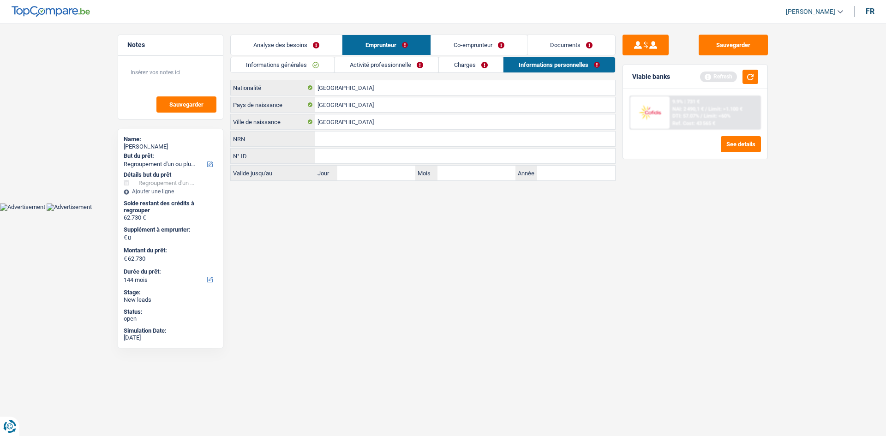
click at [459, 43] on link "Co-emprunteur" at bounding box center [479, 45] width 96 height 20
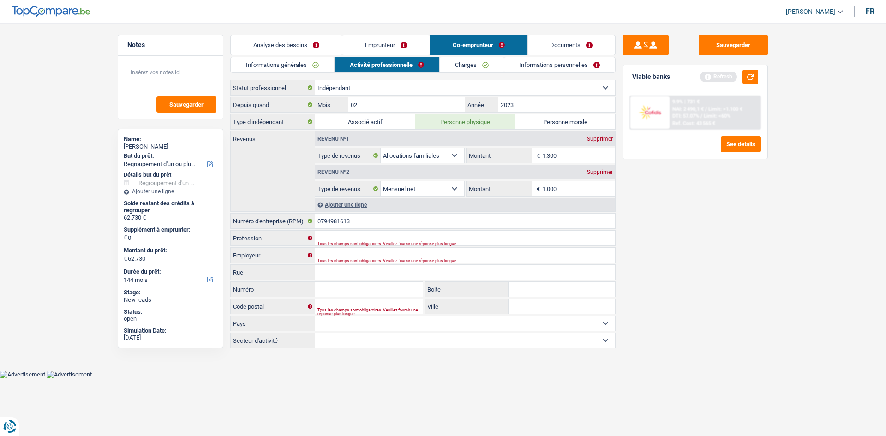
click at [277, 51] on link "Analyse des besoins" at bounding box center [286, 45] width 111 height 20
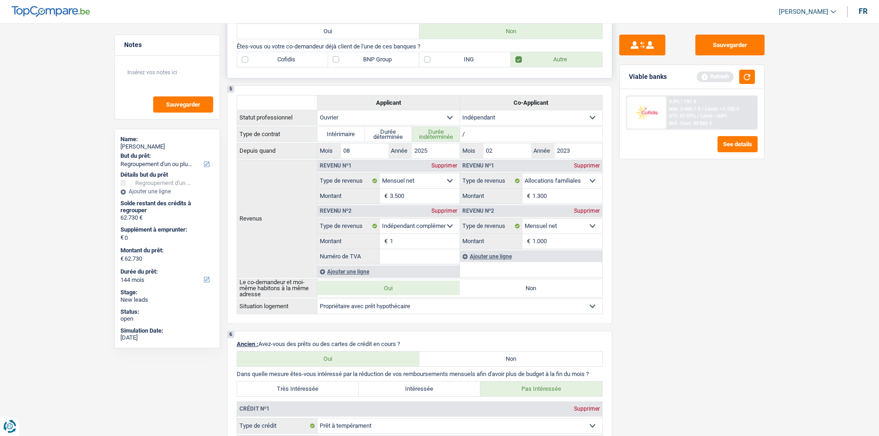
scroll to position [646, 0]
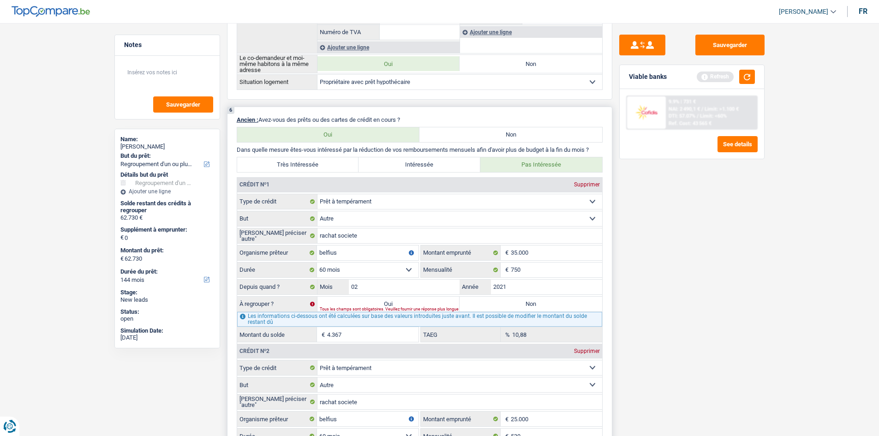
click at [329, 158] on label "Très Intéressée" at bounding box center [298, 164] width 122 height 15
click at [329, 158] on input "Très Intéressée" at bounding box center [298, 164] width 122 height 15
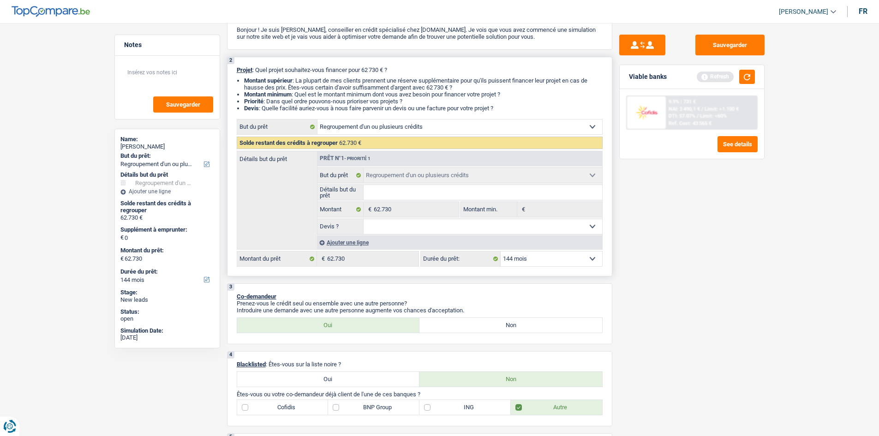
scroll to position [0, 0]
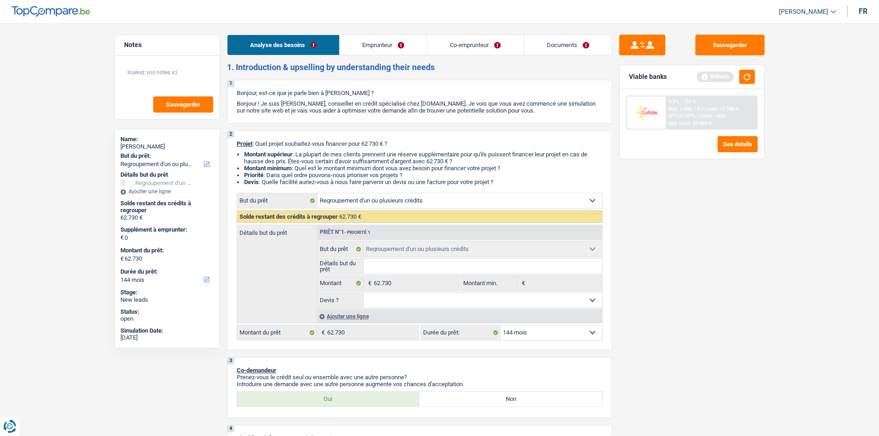
click at [405, 42] on link "Emprunteur" at bounding box center [383, 45] width 87 height 20
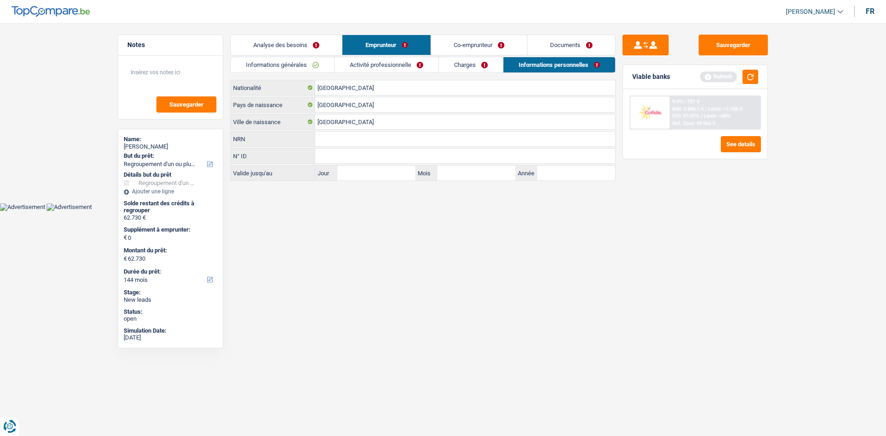
click at [467, 67] on link "Charges" at bounding box center [471, 64] width 64 height 15
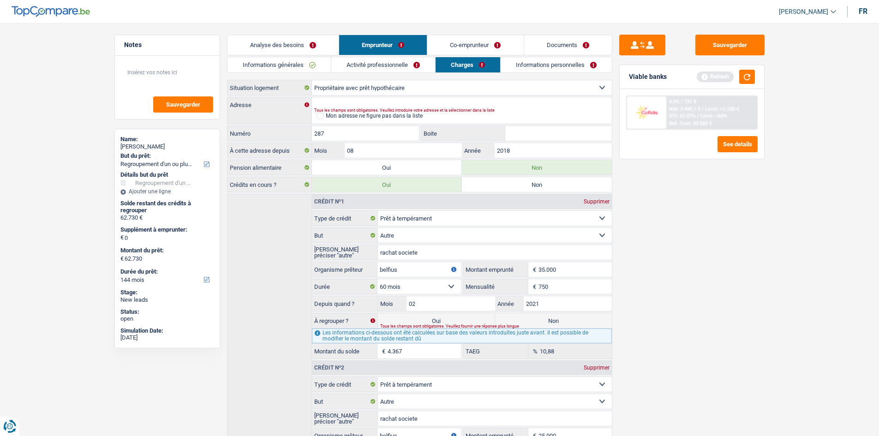
click at [475, 41] on link "Co-emprunteur" at bounding box center [475, 45] width 96 height 20
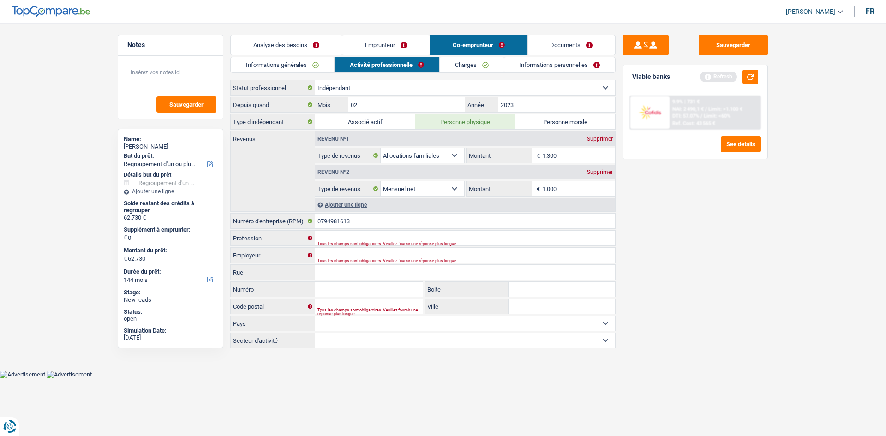
click at [394, 40] on link "Emprunteur" at bounding box center [385, 45] width 87 height 20
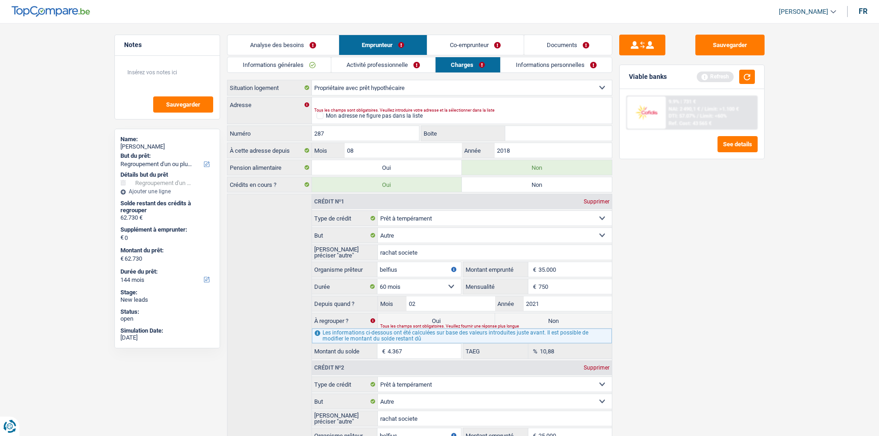
click at [319, 44] on link "Analyse des besoins" at bounding box center [282, 45] width 111 height 20
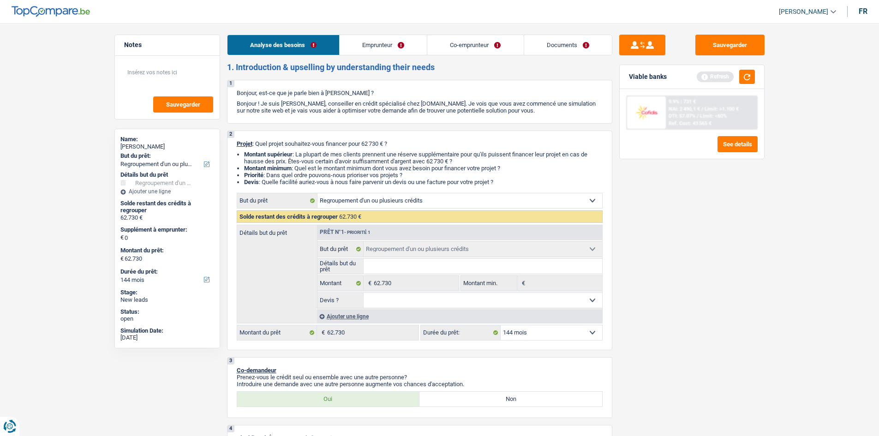
click at [457, 47] on link "Co-emprunteur" at bounding box center [475, 45] width 96 height 20
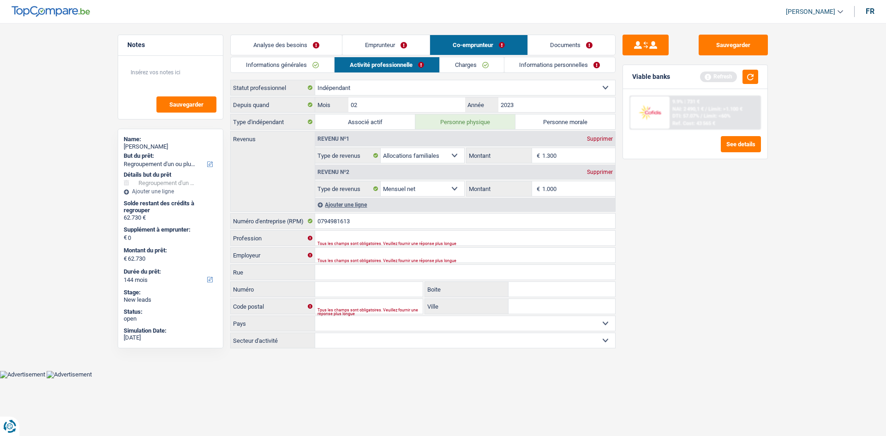
click at [404, 42] on link "Emprunteur" at bounding box center [385, 45] width 87 height 20
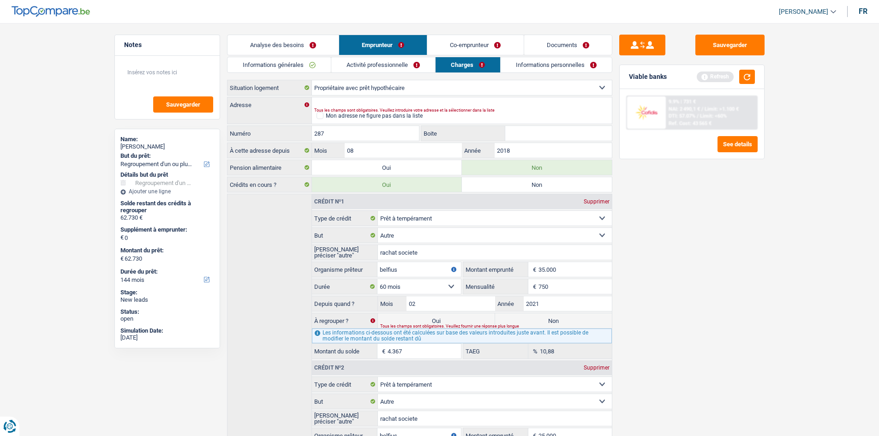
click at [467, 46] on link "Co-emprunteur" at bounding box center [475, 45] width 96 height 20
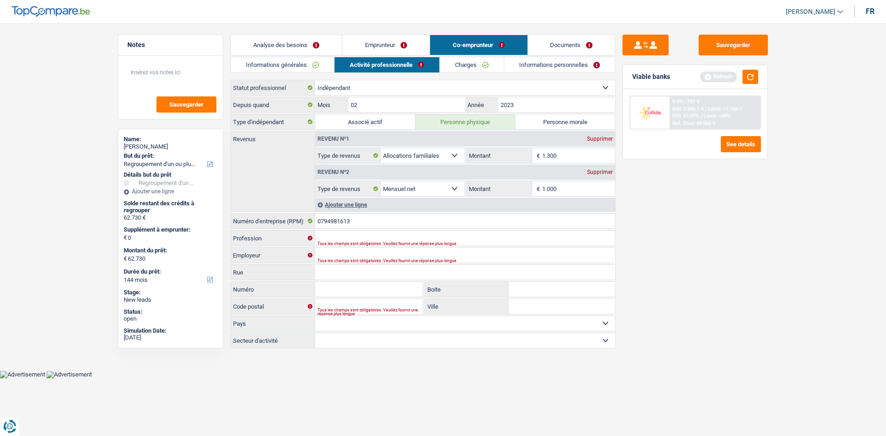
click at [409, 43] on link "Emprunteur" at bounding box center [385, 45] width 87 height 20
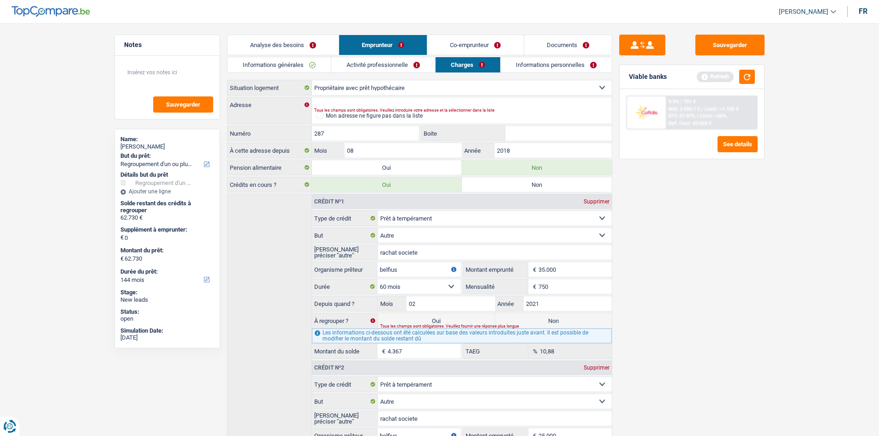
click at [463, 43] on link "Co-emprunteur" at bounding box center [475, 45] width 96 height 20
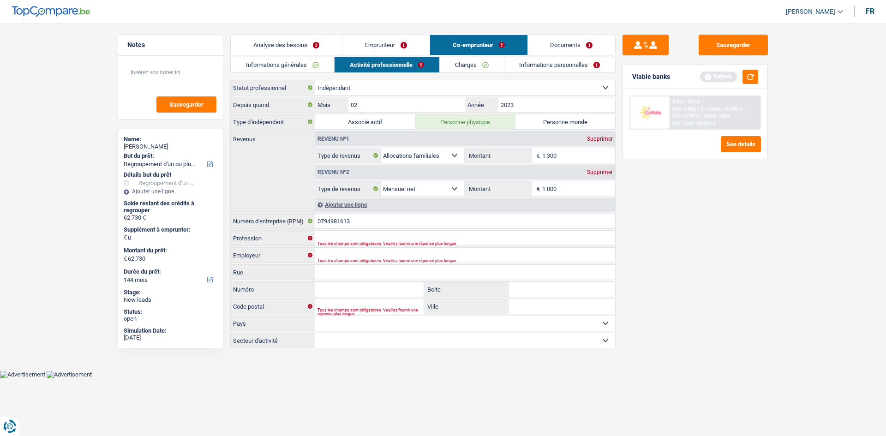
click at [381, 42] on link "Emprunteur" at bounding box center [385, 45] width 87 height 20
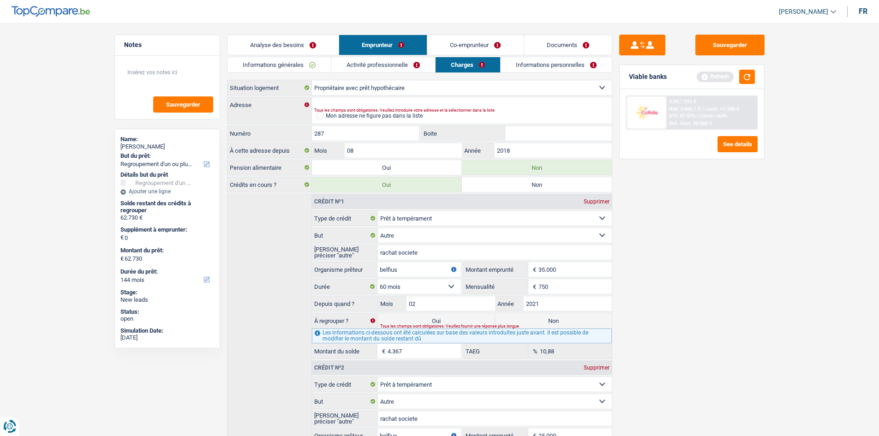
click at [308, 42] on link "Analyse des besoins" at bounding box center [282, 45] width 111 height 20
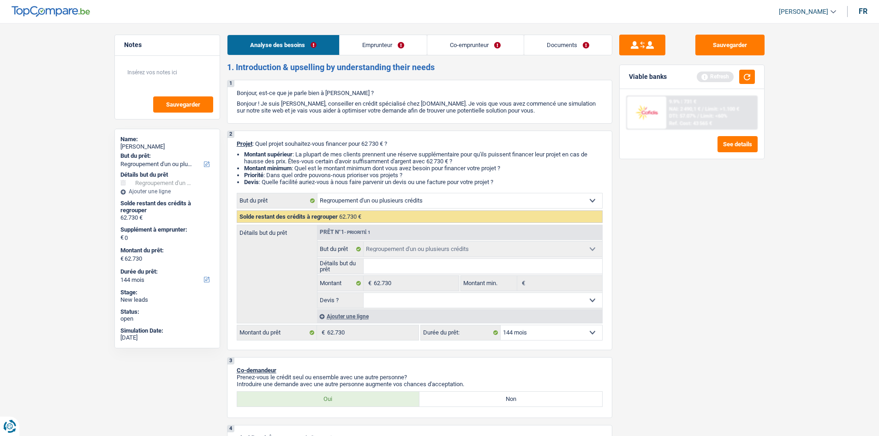
click at [400, 47] on link "Emprunteur" at bounding box center [383, 45] width 87 height 20
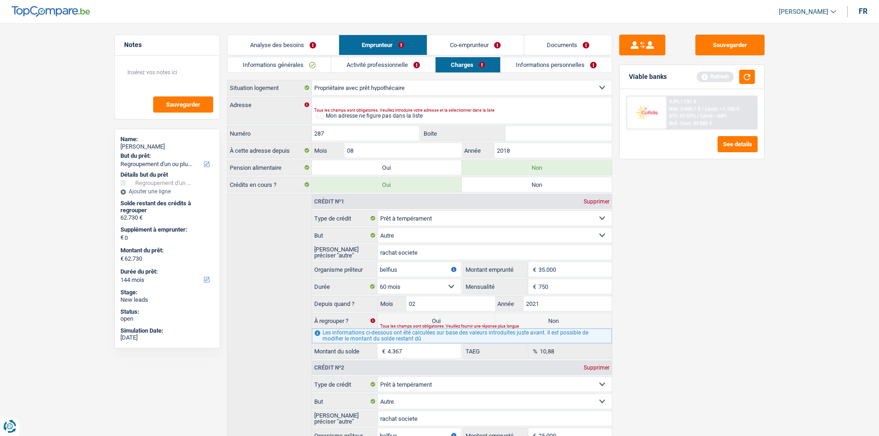
click at [455, 46] on link "Co-emprunteur" at bounding box center [475, 45] width 96 height 20
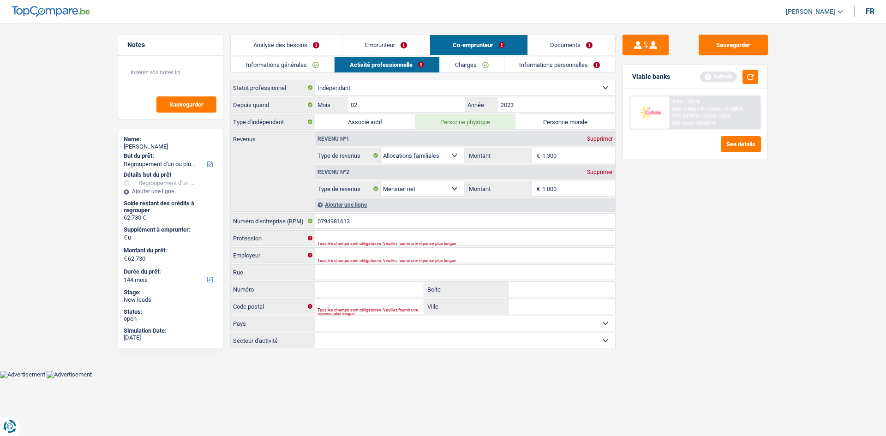
click at [549, 46] on link "Documents" at bounding box center [572, 45] width 88 height 20
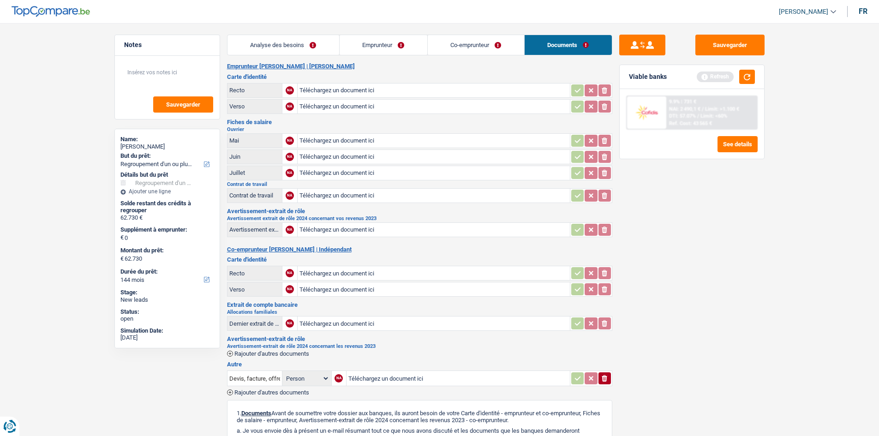
click at [413, 39] on link "Emprunteur" at bounding box center [384, 45] width 88 height 20
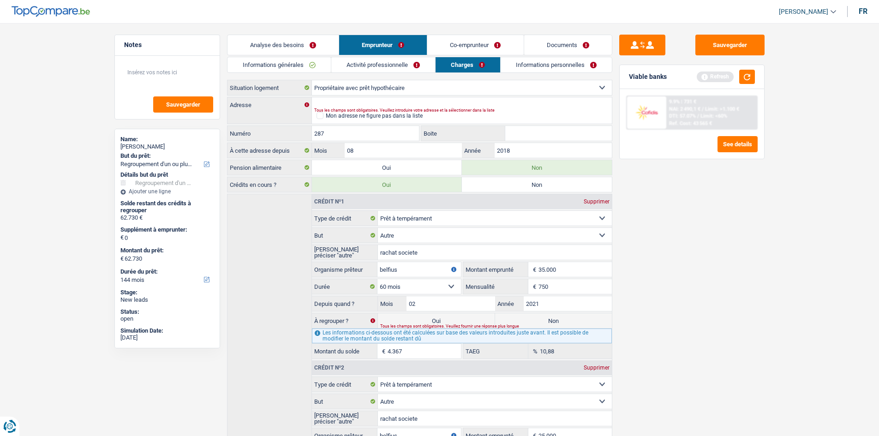
click at [304, 42] on link "Analyse des besoins" at bounding box center [282, 45] width 111 height 20
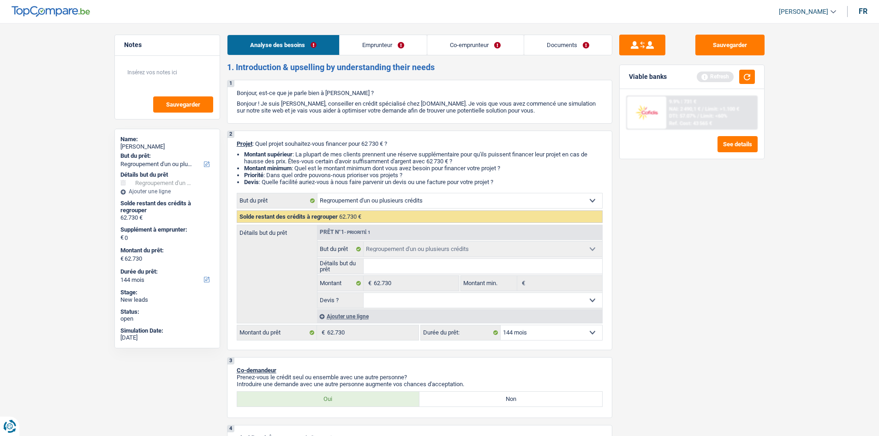
click at [362, 47] on link "Emprunteur" at bounding box center [383, 45] width 87 height 20
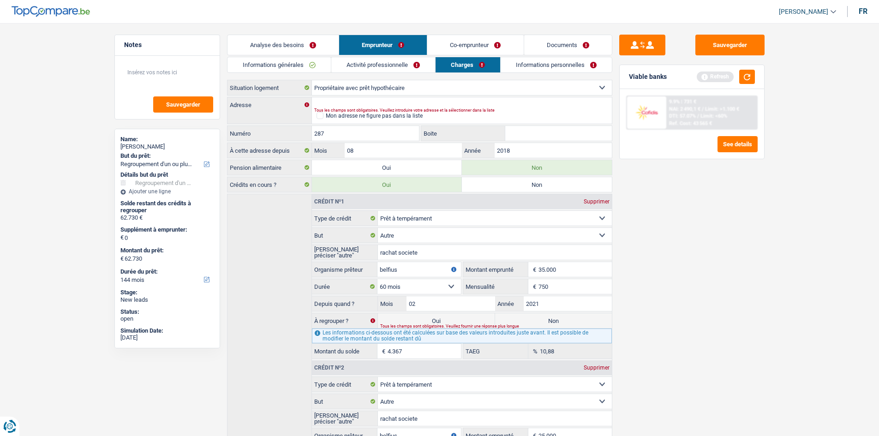
click at [462, 44] on link "Co-emprunteur" at bounding box center [475, 45] width 96 height 20
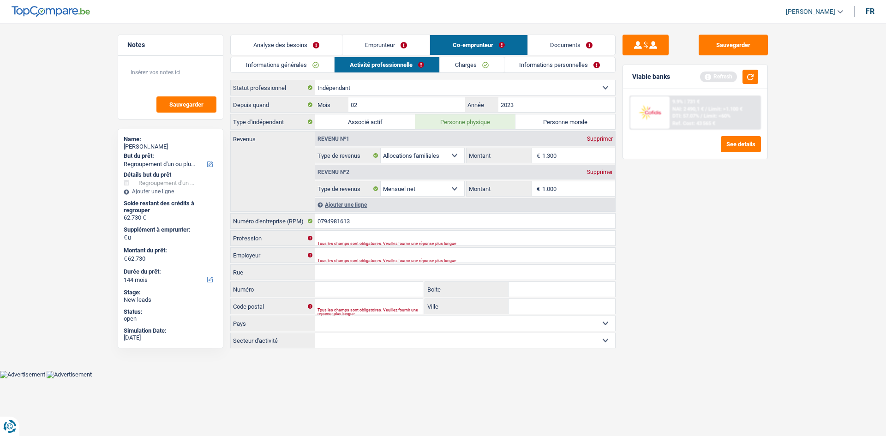
click at [539, 44] on link "Documents" at bounding box center [572, 45] width 88 height 20
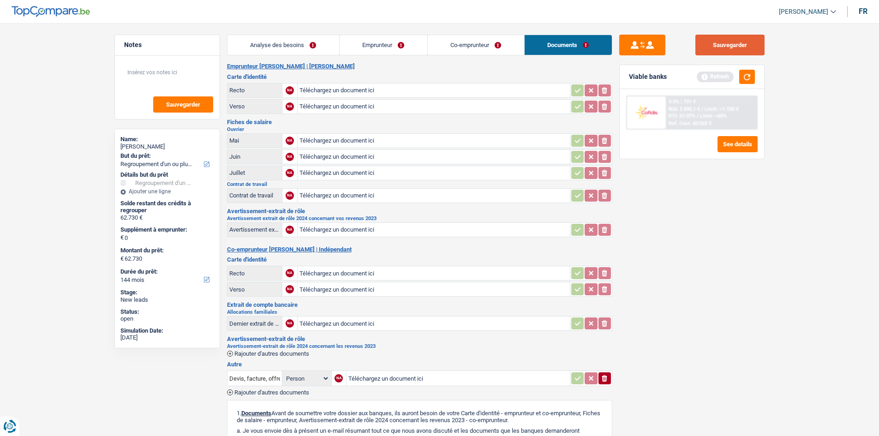
drag, startPoint x: 711, startPoint y: 42, endPoint x: 588, endPoint y: 4, distance: 128.6
click at [711, 42] on button "Sauvegarder" at bounding box center [729, 45] width 69 height 21
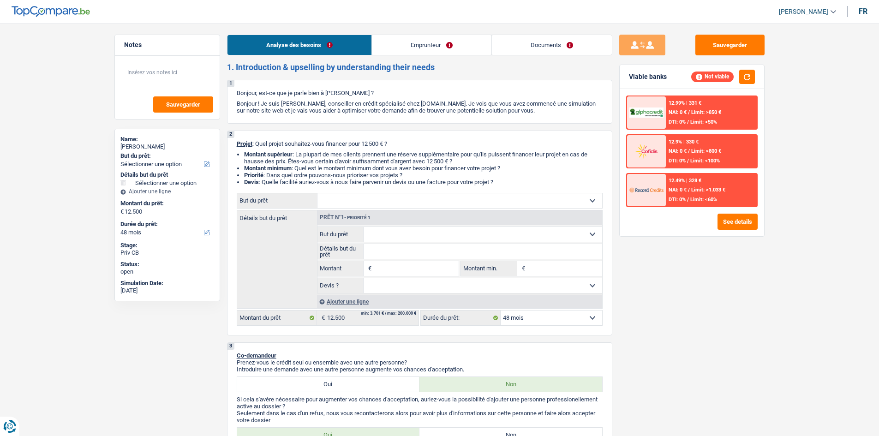
select select "48"
select select "independent"
select select "netSalary"
select select "48"
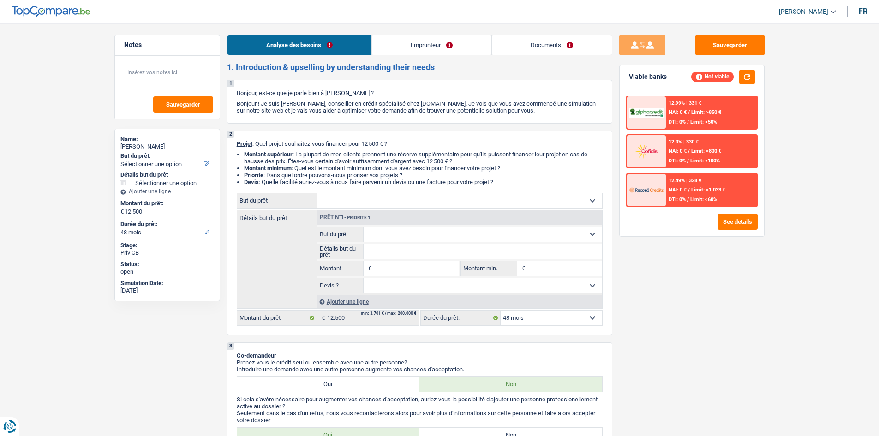
select select "independent"
select select "netSalary"
select select "BE"
click at [416, 52] on link "Emprunteur" at bounding box center [431, 45] width 119 height 20
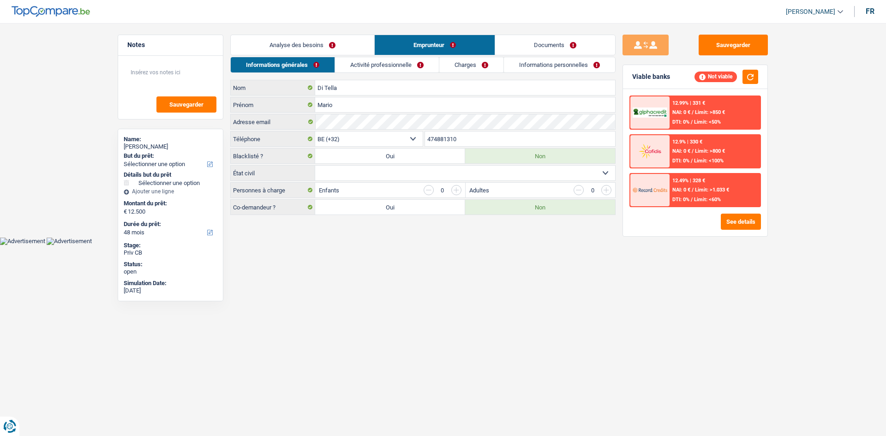
click at [364, 65] on link "Activité professionnelle" at bounding box center [387, 64] width 104 height 15
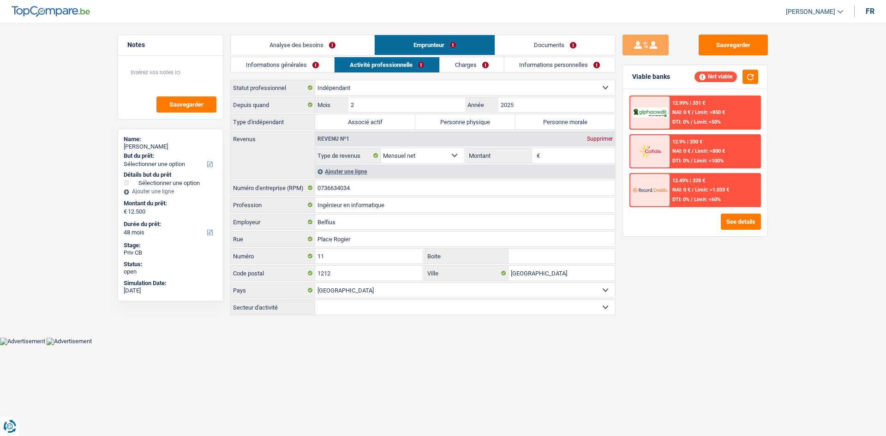
click at [459, 65] on link "Charges" at bounding box center [472, 64] width 64 height 15
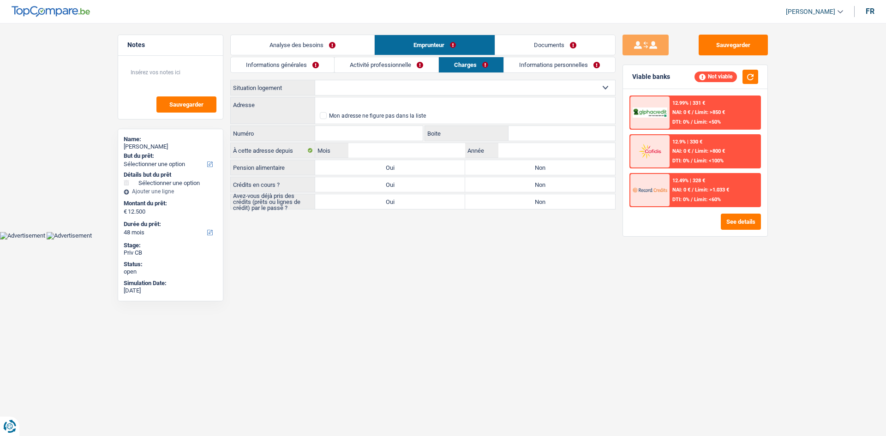
click at [522, 66] on link "Informations personnelles" at bounding box center [559, 64] width 111 height 15
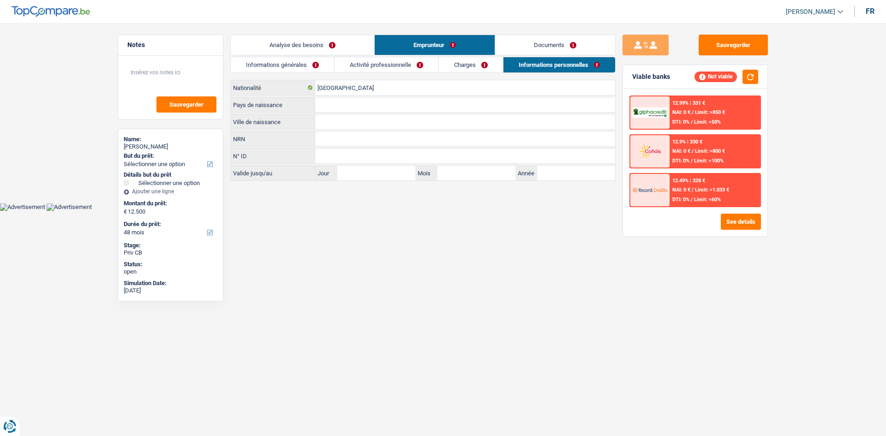
click at [300, 42] on link "Analyse des besoins" at bounding box center [302, 45] width 143 height 20
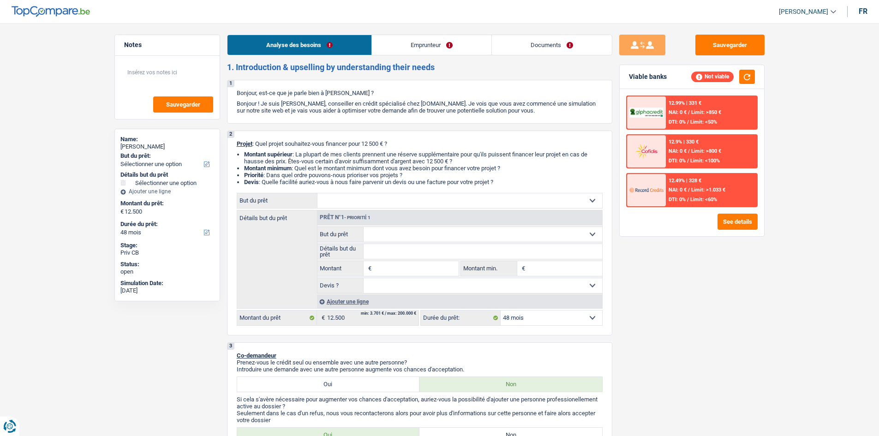
click at [394, 48] on link "Emprunteur" at bounding box center [431, 45] width 119 height 20
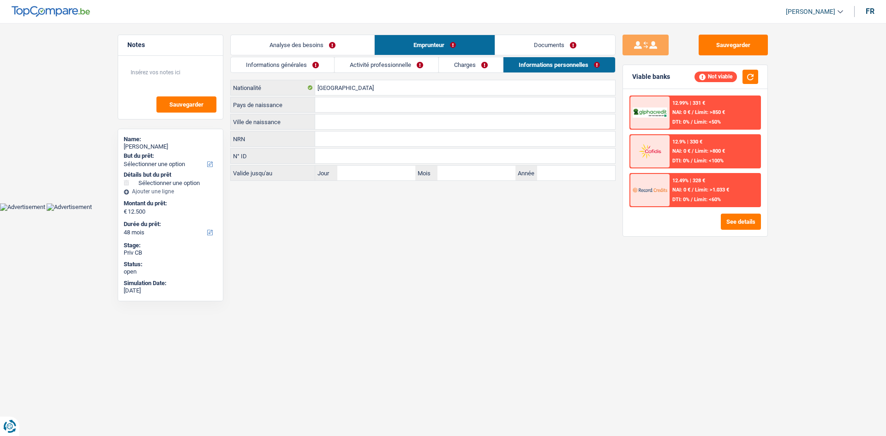
click at [293, 67] on link "Informations générales" at bounding box center [282, 64] width 103 height 15
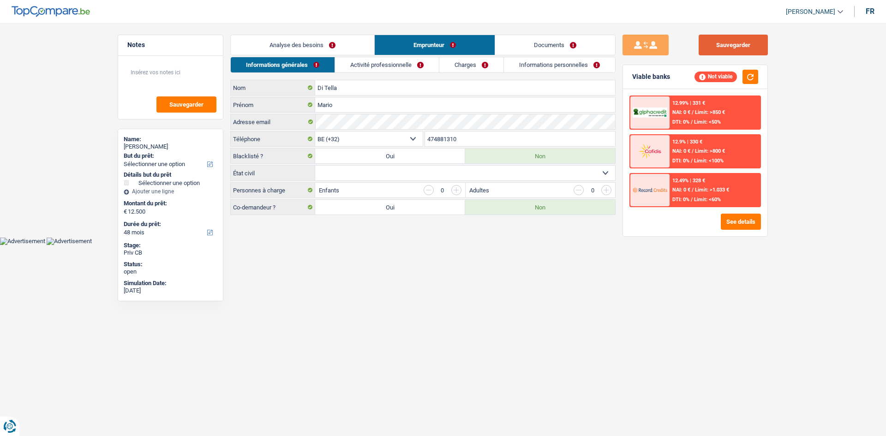
click at [721, 45] on button "Sauvegarder" at bounding box center [733, 45] width 69 height 21
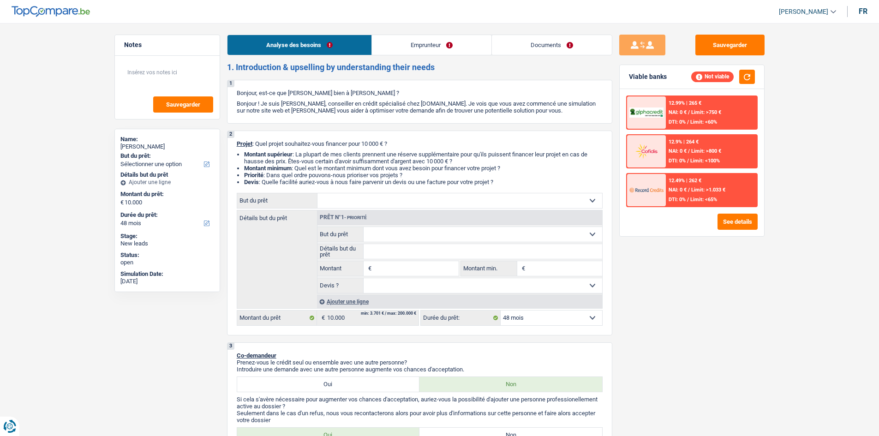
select select "48"
select select "privateEmployee"
select select "familyAllowances"
select select "netSalary"
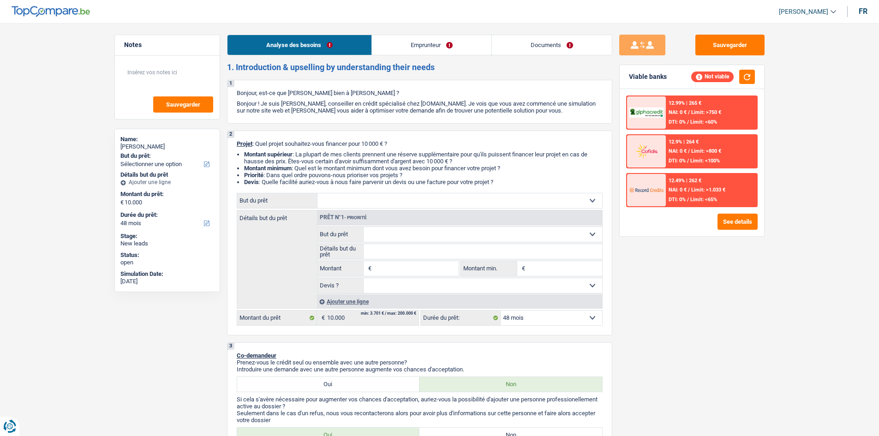
select select "mealVouchers"
select select "ownerWithMortgage"
select select "mortgage"
select select "48"
drag, startPoint x: 555, startPoint y: 272, endPoint x: 544, endPoint y: 270, distance: 11.3
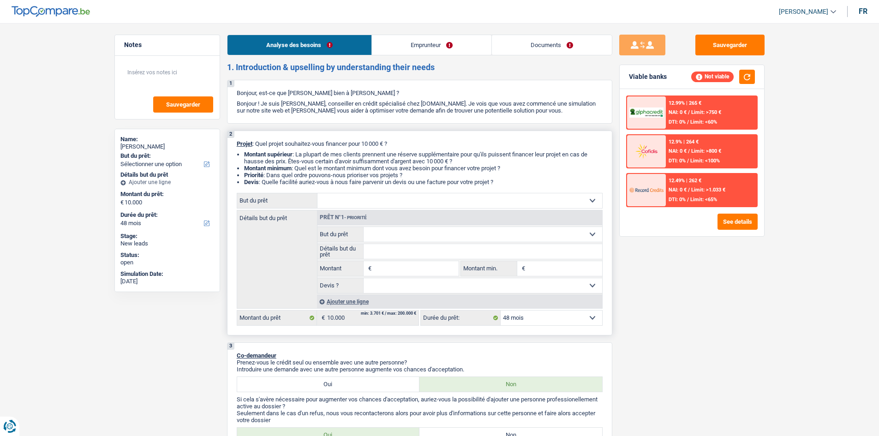
click at [555, 273] on input "Montant min." at bounding box center [564, 268] width 75 height 15
click at [393, 269] on input "Montant" at bounding box center [416, 268] width 84 height 15
type input "10.000"
click at [411, 200] on select "Confort maison: meubles, textile, peinture, électroménager, outillage non-profe…" at bounding box center [459, 200] width 285 height 15
type input "10.000"
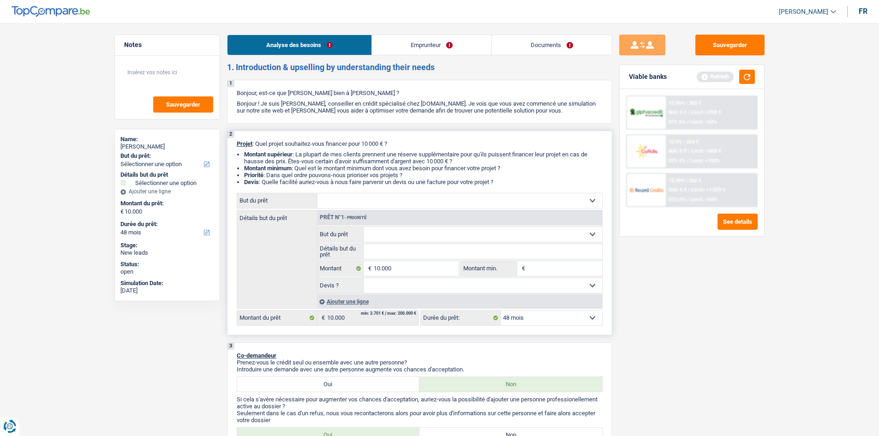
select select "energy"
click at [317, 193] on select "Confort maison: meubles, textile, peinture, électroménager, outillage non-profe…" at bounding box center [459, 200] width 285 height 15
select select "energy"
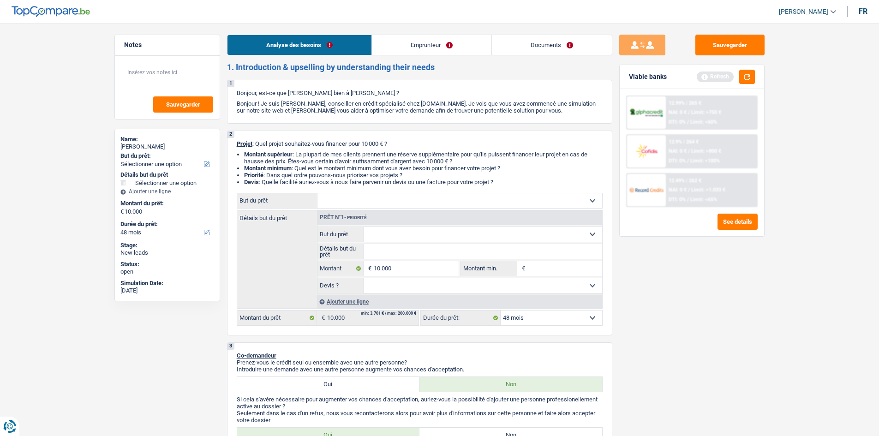
select select "energy"
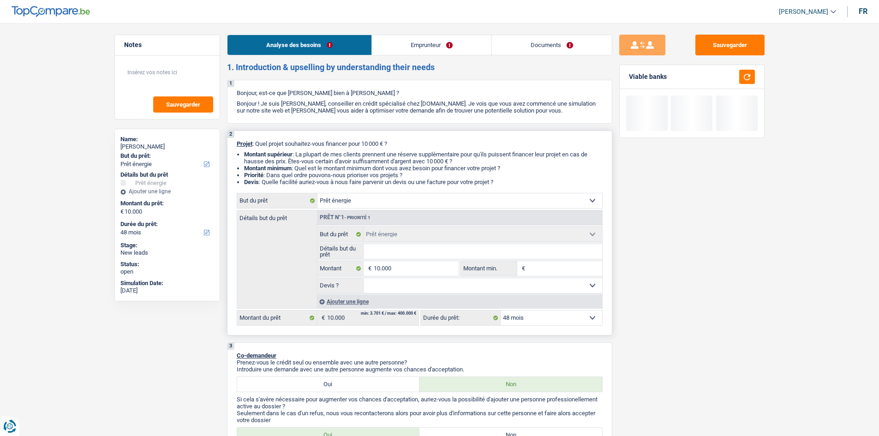
click at [414, 253] on input "Détails but du prêt" at bounding box center [483, 251] width 239 height 15
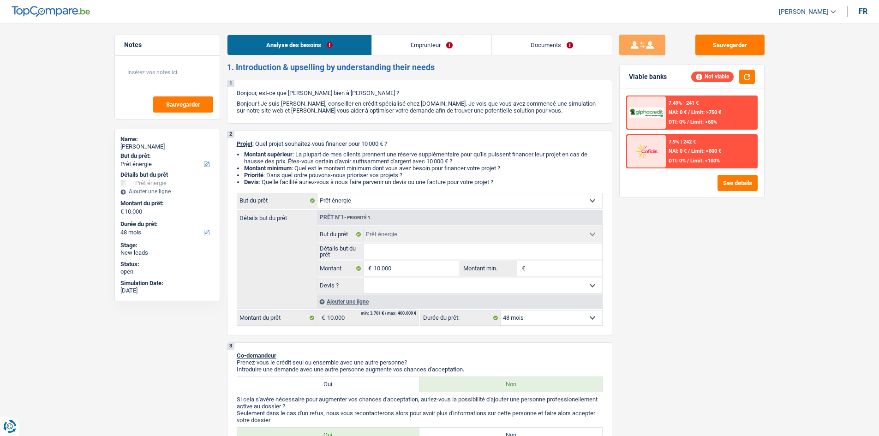
click at [655, 274] on div "Sauvegarder Viable banks Not viable 7.49% | 241 € NAI: 0 € / Limit: >750 € DTI:…" at bounding box center [691, 227] width 159 height 384
click at [499, 249] on input "Détails but du prêt" at bounding box center [483, 251] width 239 height 15
click at [665, 286] on div "Sauvegarder Viable banks Not viable 7.49% | 241 € NAI: 0 € / Limit: >750 € DTI:…" at bounding box center [691, 227] width 159 height 384
click at [420, 253] on input "Détails but du prêt" at bounding box center [483, 251] width 239 height 15
click at [633, 268] on div "Sauvegarder Viable banks Not viable 7.49% | 241 € NAI: 0 € / Limit: >750 € DTI:…" at bounding box center [691, 227] width 159 height 384
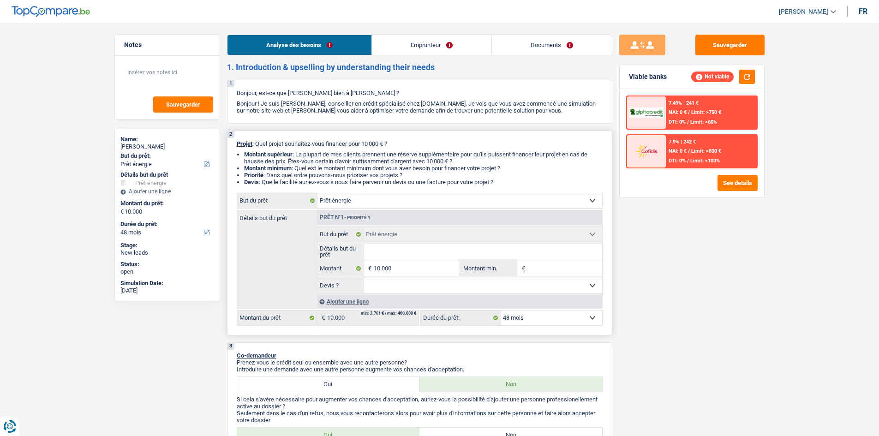
click at [512, 282] on select "Oui Non Non répondu Sélectionner une option" at bounding box center [483, 285] width 239 height 15
select select "yes"
click at [364, 278] on select "Oui Non Non répondu Sélectionner une option" at bounding box center [483, 285] width 239 height 15
select select "yes"
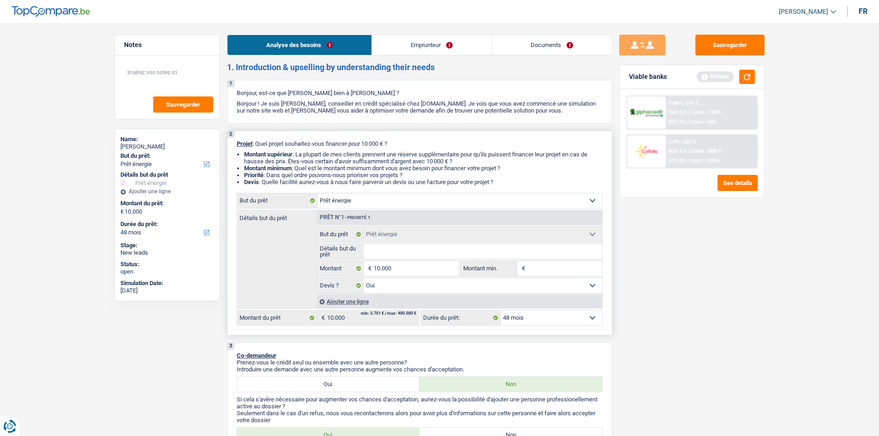
drag, startPoint x: 461, startPoint y: 254, endPoint x: 455, endPoint y: 254, distance: 6.5
click at [460, 254] on input "Détails but du prêt" at bounding box center [483, 251] width 239 height 15
type input "p"
type input "pa"
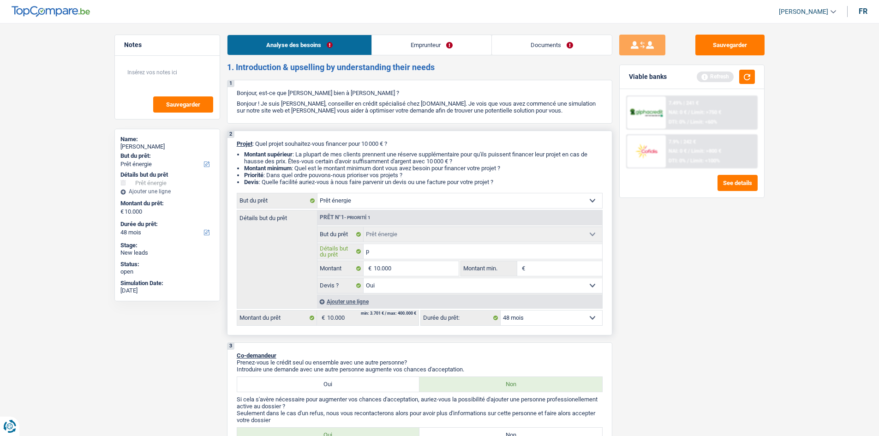
type input "pa"
type input "pan"
type input "pane"
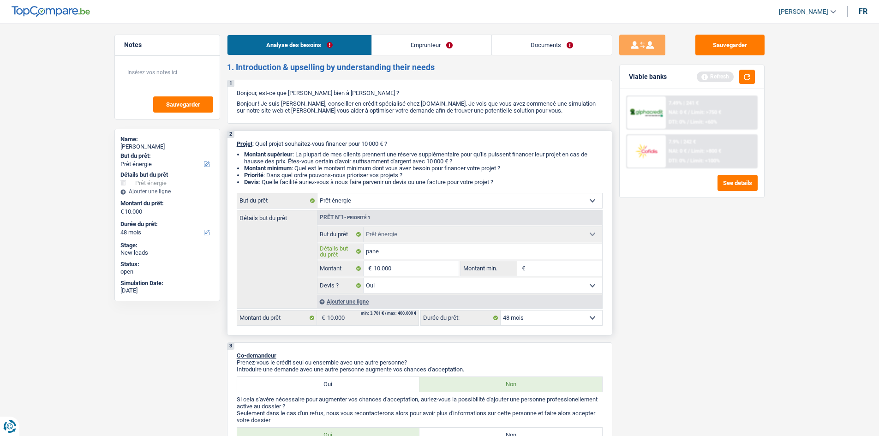
type input "panea"
type input "paneau"
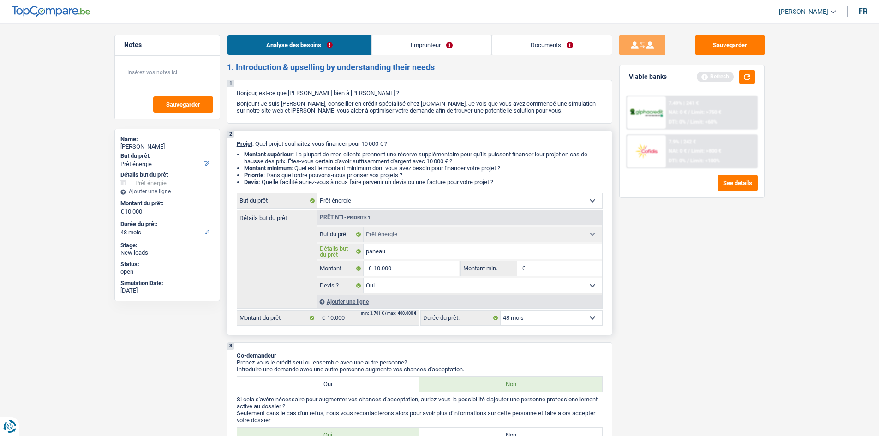
type input "paneau"
type input "paneau p"
type input "paneau ph"
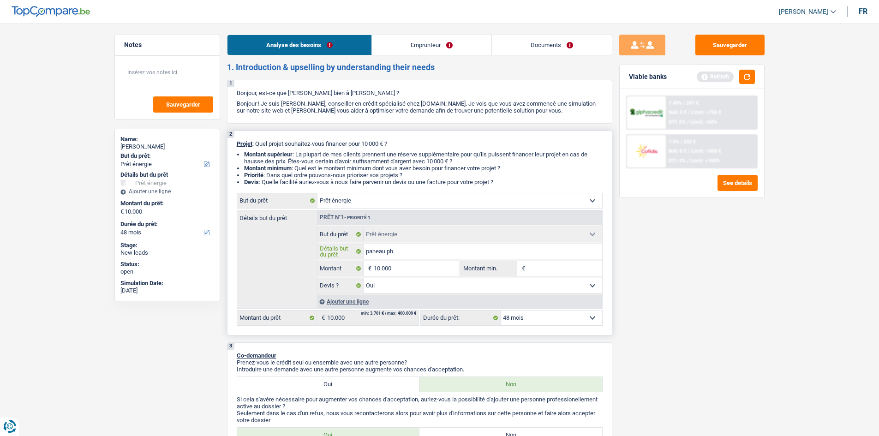
type input "paneau pho"
type input "paneau phot"
type input "paneau photo"
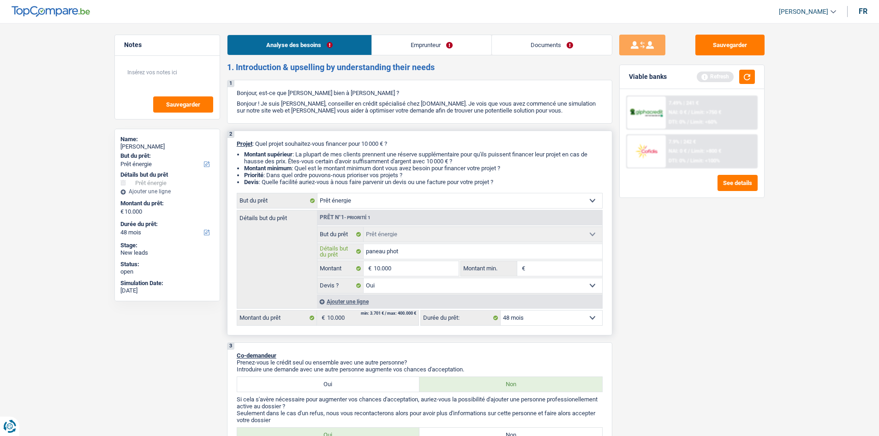
type input "paneau photo"
type input "paneau photov"
type input "paneau photovo"
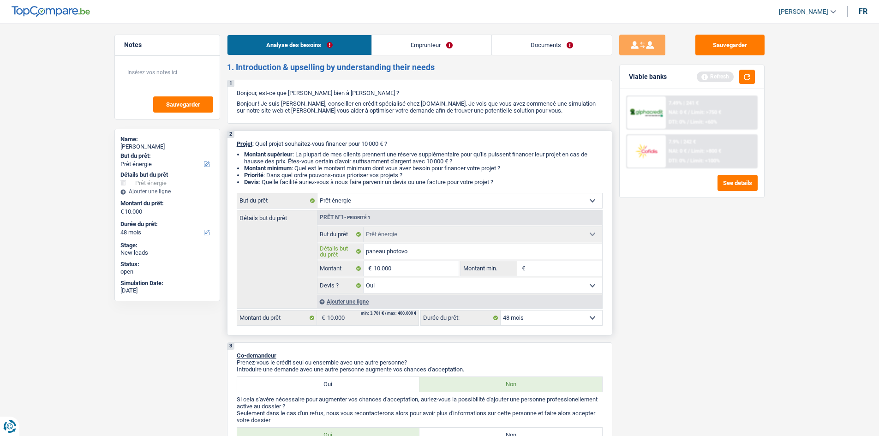
type input "paneau photovol"
click at [560, 269] on input "Montant min." at bounding box center [564, 268] width 75 height 15
type input "8"
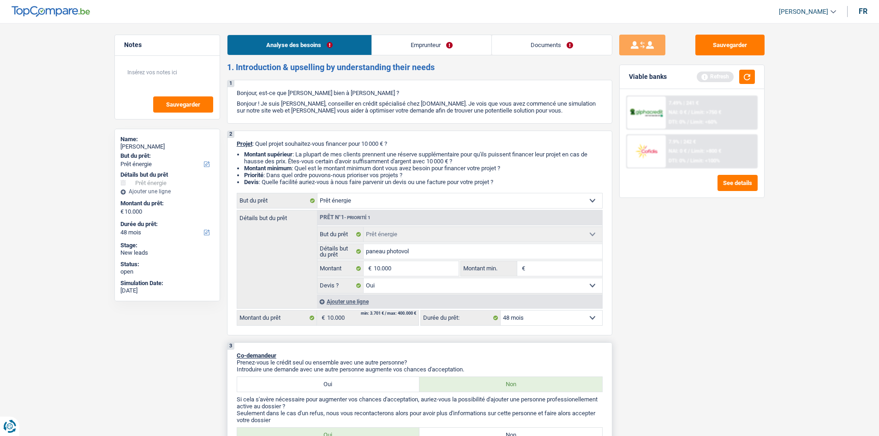
type input "8"
type input "80"
type input "800"
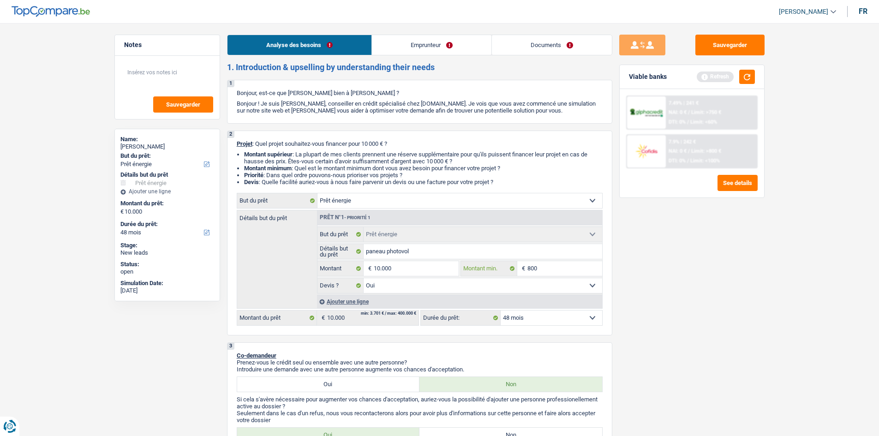
type input "8.000"
click at [695, 357] on div "Sauvegarder Viable banks Refresh 7.49% | 241 € NAI: 0 € / Limit: >750 € DTI: 0%…" at bounding box center [691, 227] width 159 height 384
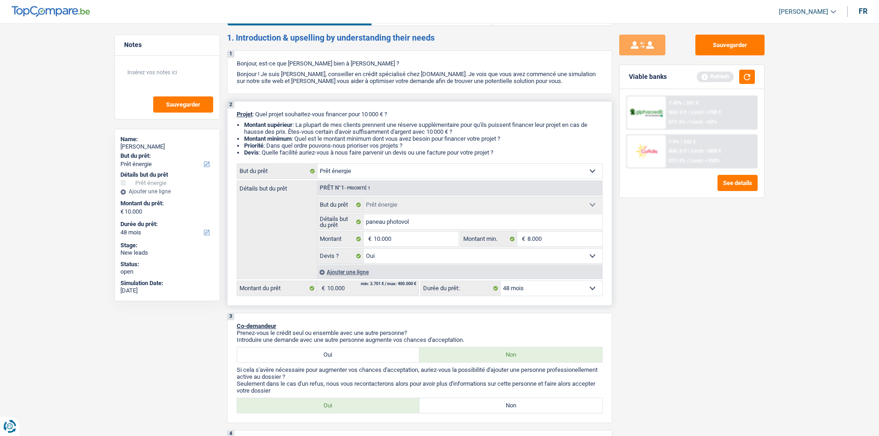
scroll to position [138, 0]
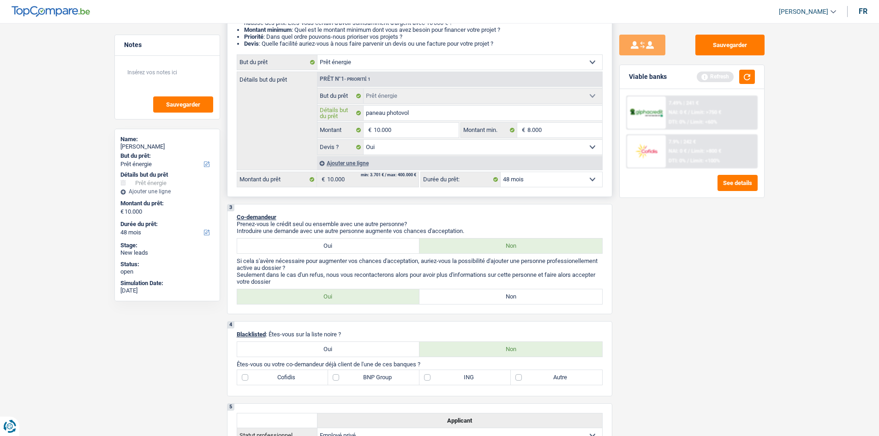
click at [419, 112] on input "paneau photovol" at bounding box center [483, 113] width 239 height 15
type input "paneau photovolt"
type input "paneau photovolta"
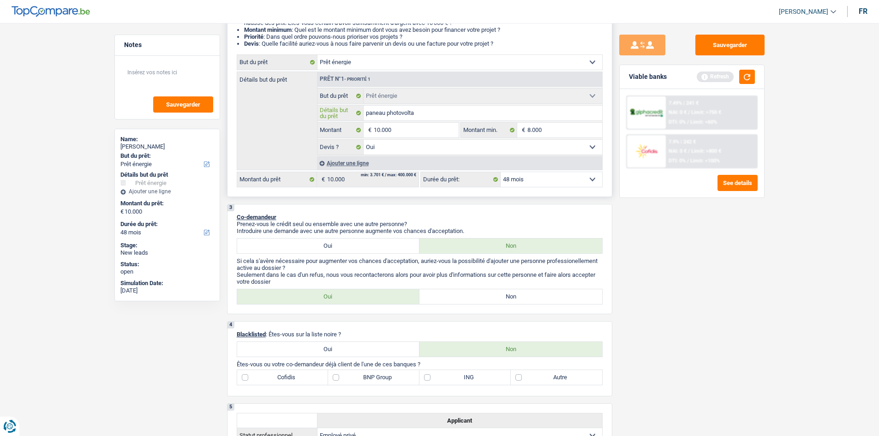
type input "paneau photovoltai"
type input "paneau photovoltaiq"
type input "paneau photovoltaiqu"
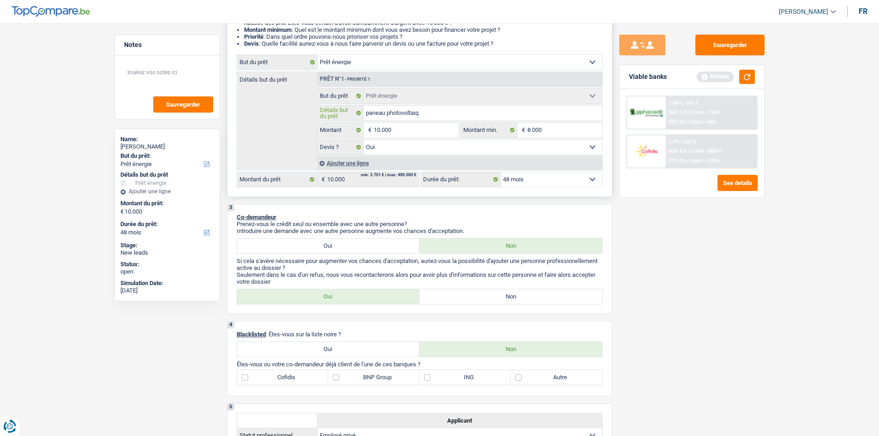
type input "paneau photovoltaiqu"
type input "paneau photovoltaique"
type input "paneau photovoltaiques"
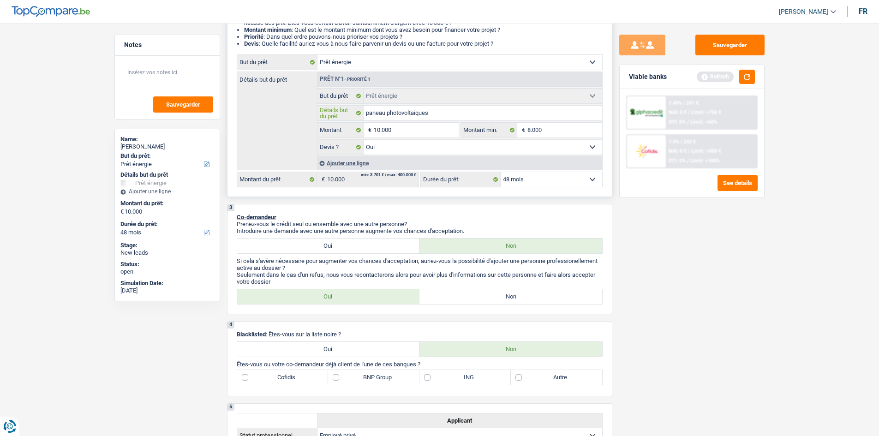
click at [410, 111] on input "paneau photovoltaiques" at bounding box center [483, 113] width 239 height 15
click at [410, 112] on input "paneau photovoltaiques" at bounding box center [483, 113] width 239 height 15
type input "paneau photovoltaic"
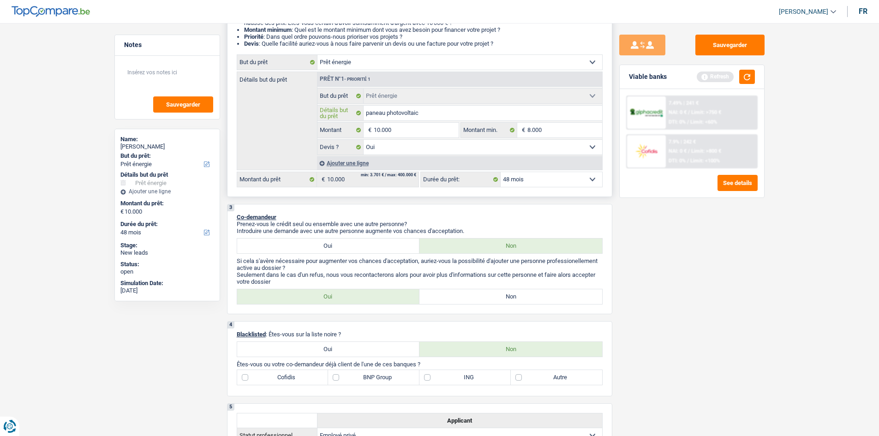
click at [424, 119] on input "paneau photovoltaic" at bounding box center [483, 113] width 239 height 15
click at [376, 112] on input "paneau photovoltaic" at bounding box center [483, 113] width 239 height 15
click at [373, 109] on input "paneau photovoltaic" at bounding box center [483, 113] width 239 height 15
type input "panneau photovoltaic"
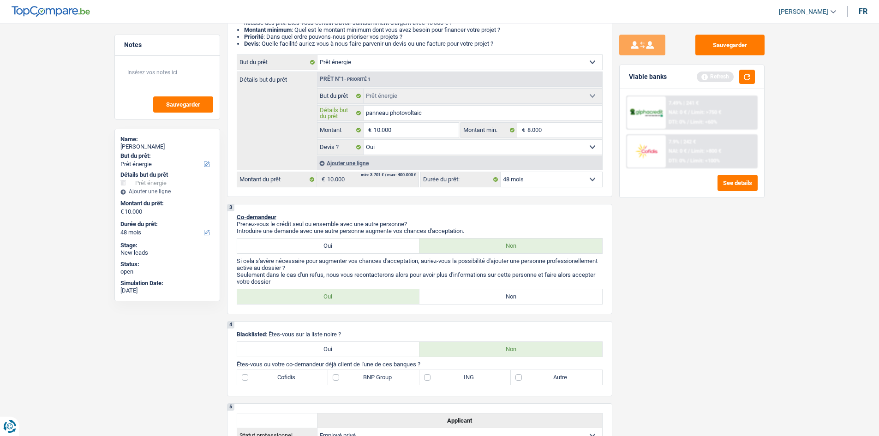
type input "panneau photovoltaic"
click at [671, 257] on div "Sauvegarder Viable banks Refresh 7.49% | 241 € NAI: 0 € / Limit: >750 € DTI: 0%…" at bounding box center [691, 227] width 159 height 384
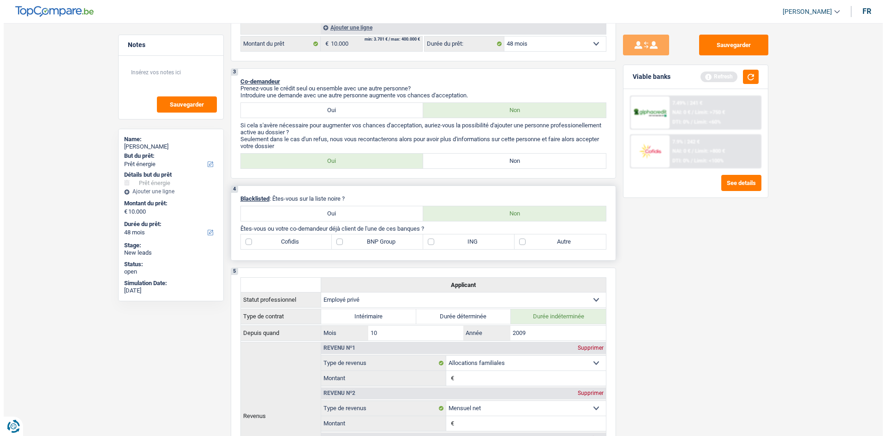
scroll to position [0, 0]
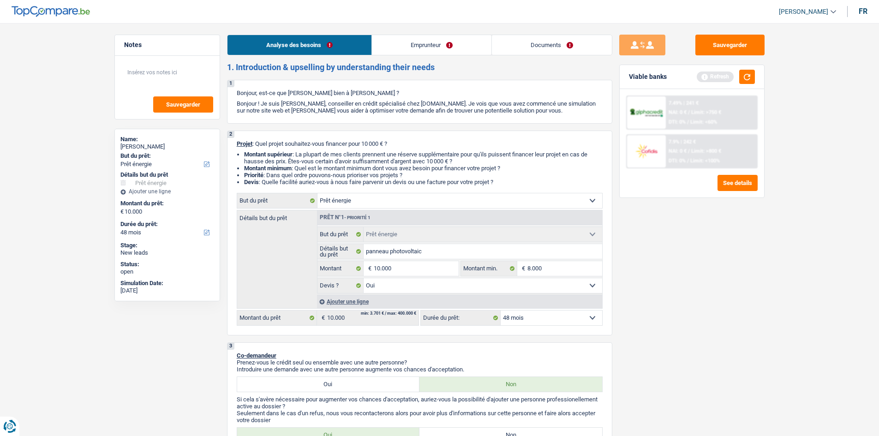
click at [420, 41] on link "Emprunteur" at bounding box center [431, 45] width 119 height 20
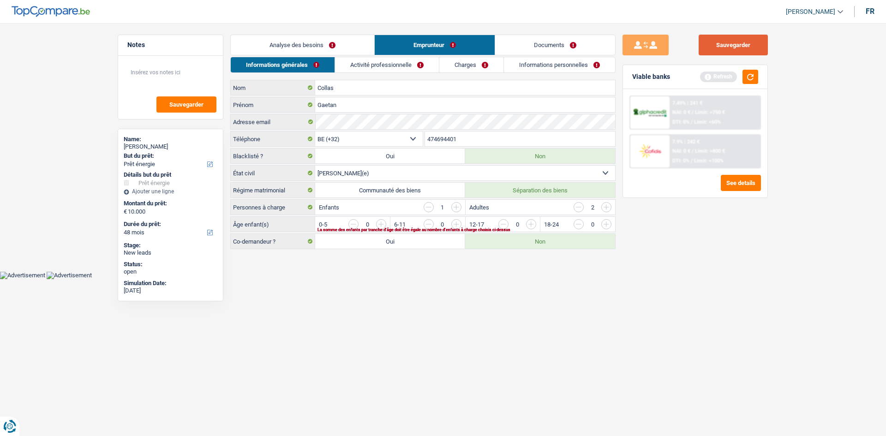
click at [735, 45] on button "Sauvegarder" at bounding box center [733, 45] width 69 height 21
click at [751, 44] on button "Sauvegarder" at bounding box center [733, 45] width 69 height 21
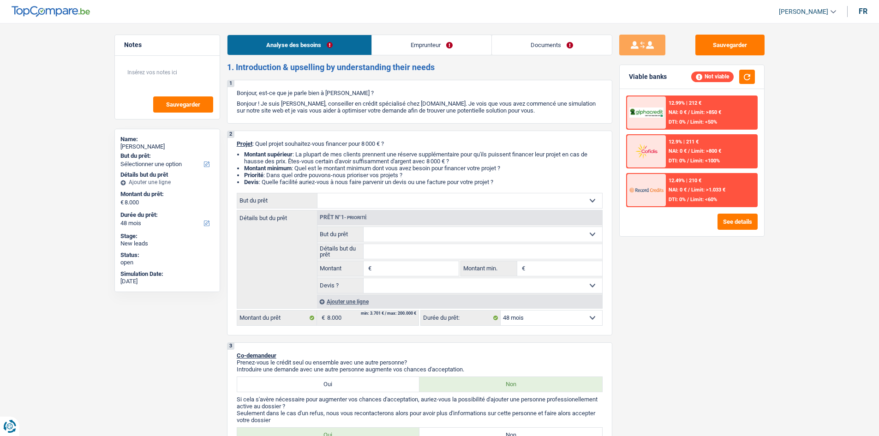
select select "48"
select select "retired"
select select "pension"
select select "liveWithParents"
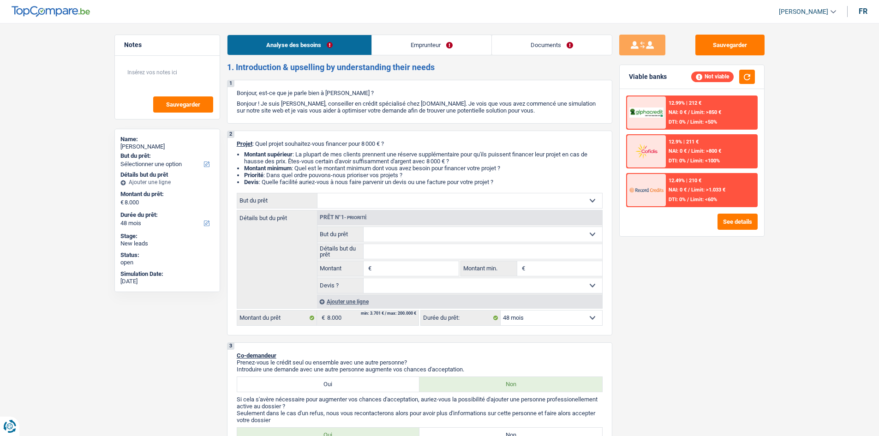
select select "carLoan"
select select "60"
select select "48"
click at [394, 271] on input "Montant" at bounding box center [416, 268] width 84 height 15
type input "800"
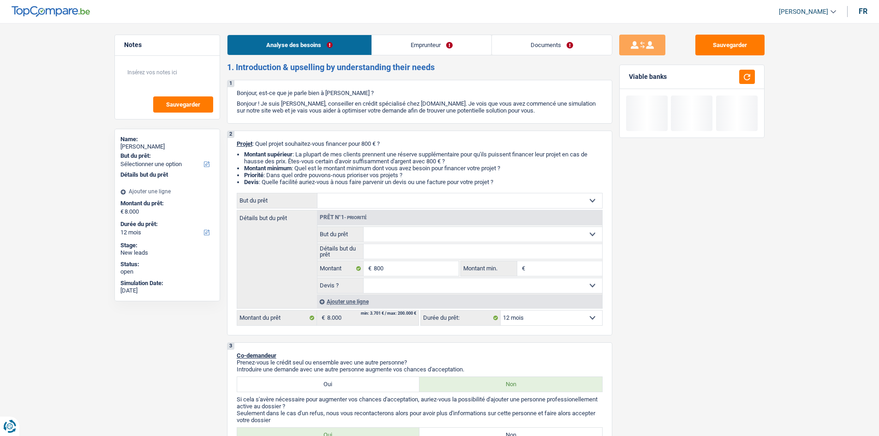
type input "800"
select select "24"
type input "800"
select select "24"
type input "800"
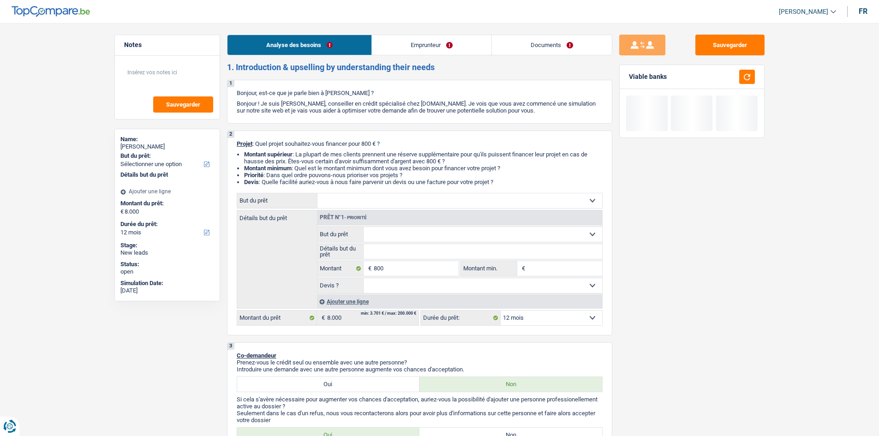
type input "800"
select select "24"
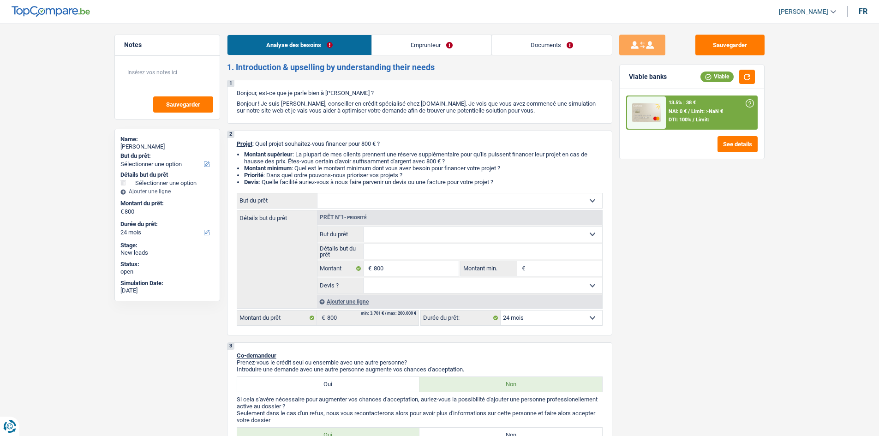
click at [427, 38] on link "Emprunteur" at bounding box center [431, 45] width 119 height 20
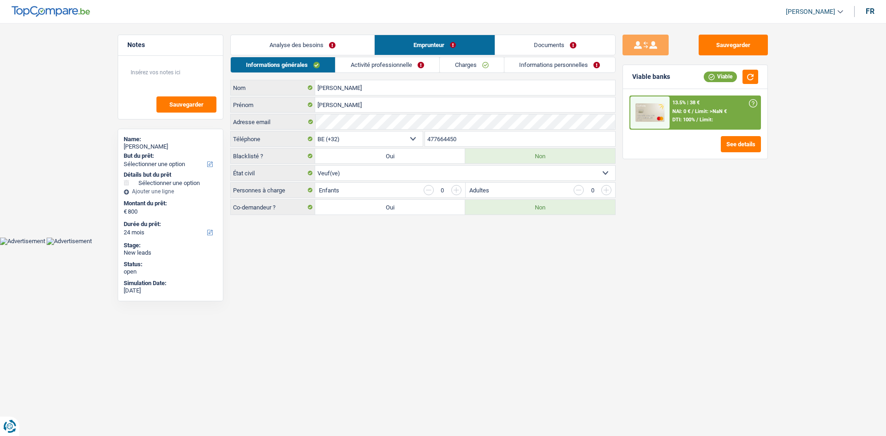
click at [296, 43] on link "Analyse des besoins" at bounding box center [302, 45] width 143 height 20
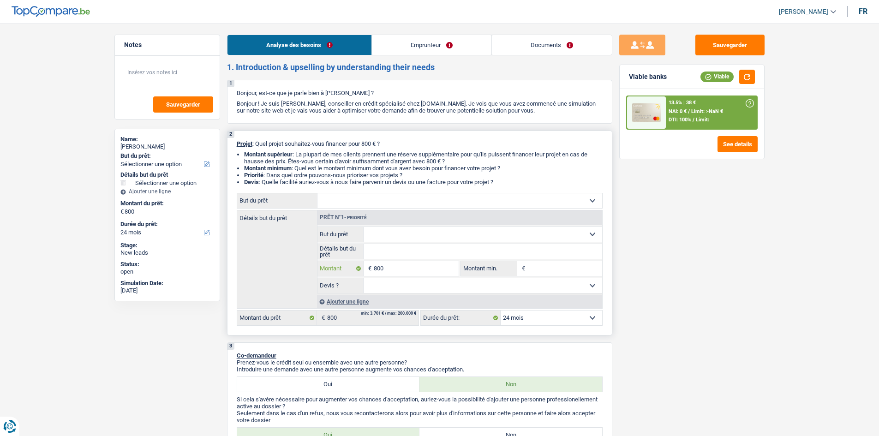
click at [405, 271] on input "800" at bounding box center [416, 268] width 84 height 15
type input "80"
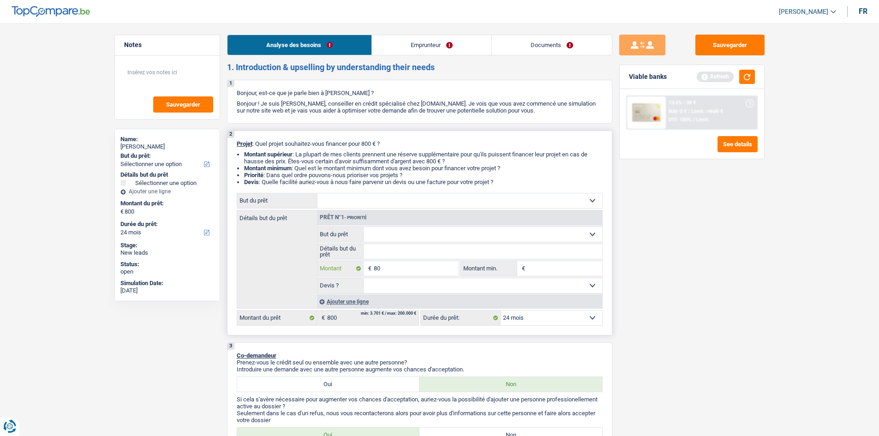
type input "8"
type input "4"
type input "40"
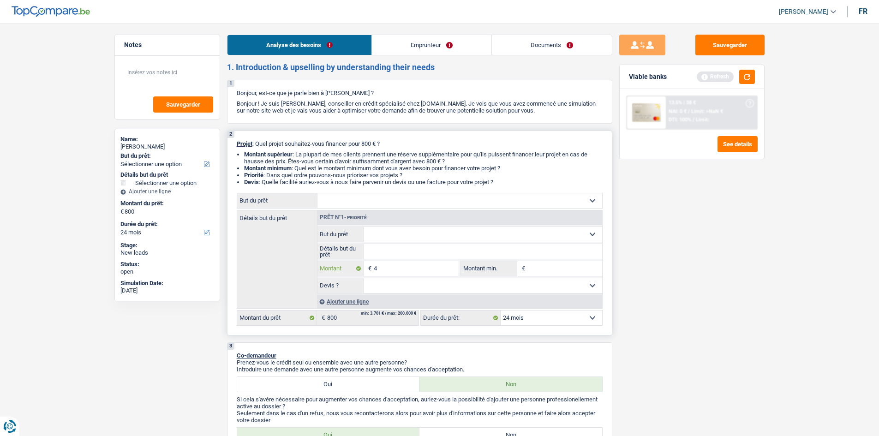
type input "40"
type input "400"
type input "4.000"
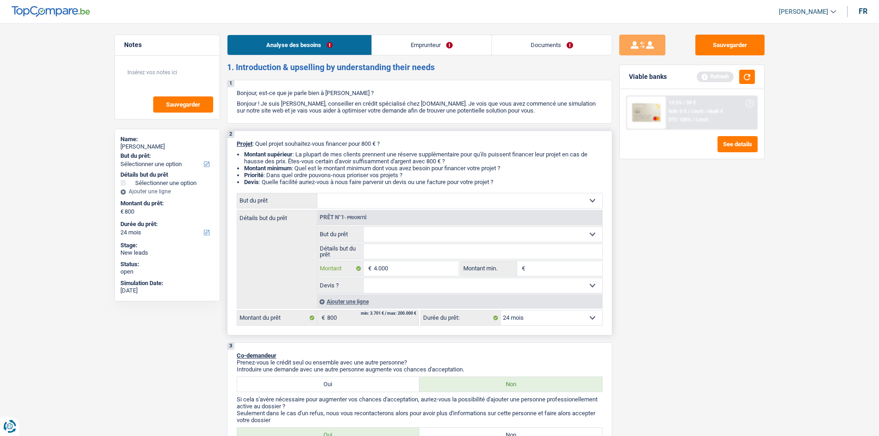
type input "400"
type input "40"
type input "4"
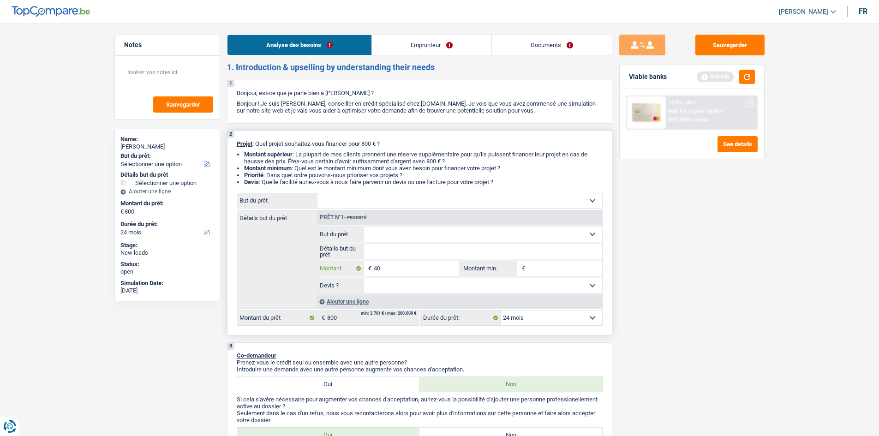
type input "4"
type input "0"
drag, startPoint x: 717, startPoint y: 50, endPoint x: 714, endPoint y: 45, distance: 5.8
click at [717, 49] on button "Sauvegarder" at bounding box center [729, 45] width 69 height 21
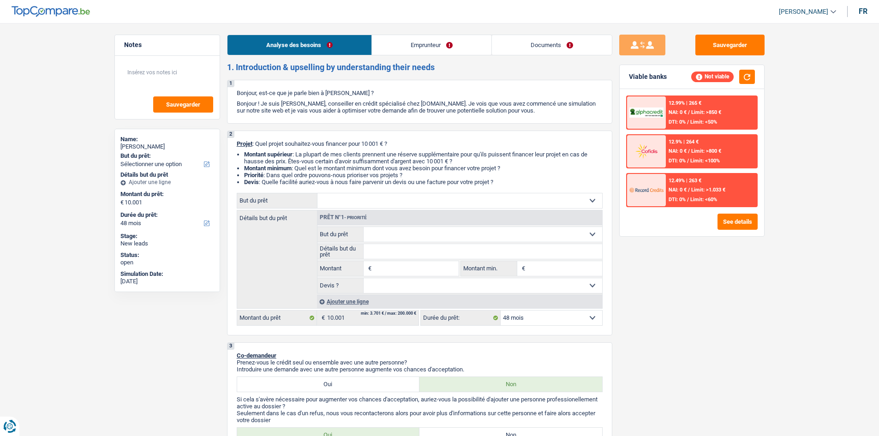
select select "48"
select select "independent"
select select "netSalary"
select select "48"
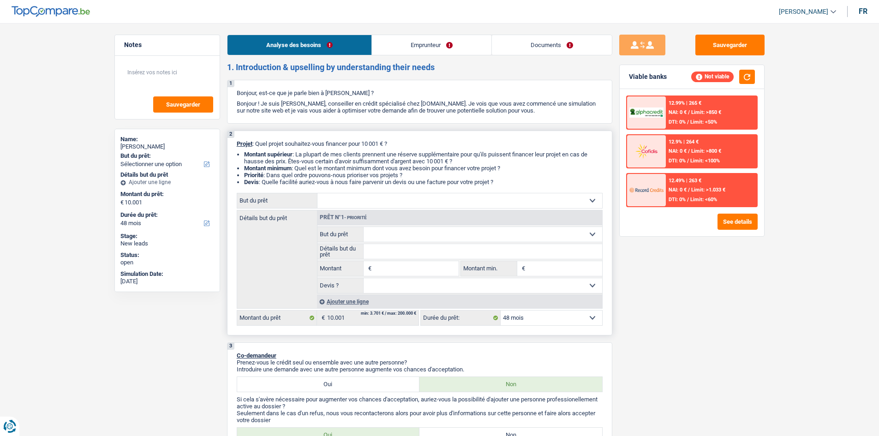
click at [375, 197] on select "Confort maison: meubles, textile, peinture, électroménager, outillage non-profe…" at bounding box center [459, 200] width 285 height 15
click at [292, 286] on div "Détails but du prêt Prêt n°1 - Priorité Confort maison: meubles, textile, peint…" at bounding box center [420, 259] width 366 height 99
click at [378, 268] on input "Montant" at bounding box center [416, 268] width 84 height 15
click at [376, 269] on input "Montant" at bounding box center [416, 268] width 84 height 15
type input "10.000"
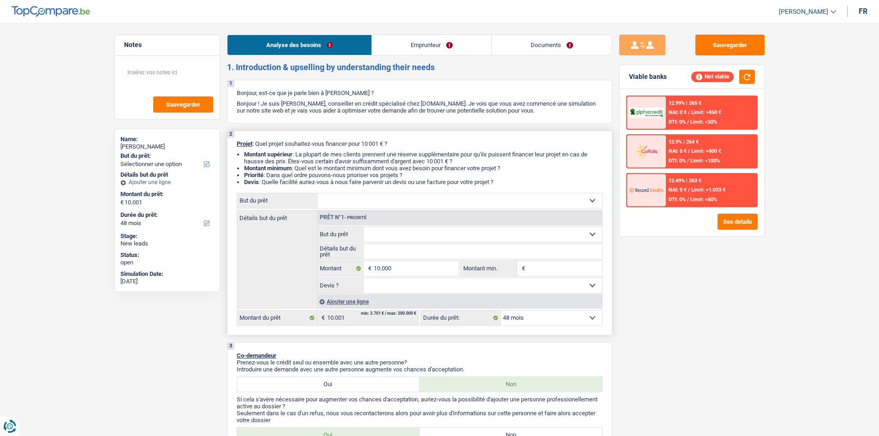
type input "10.000"
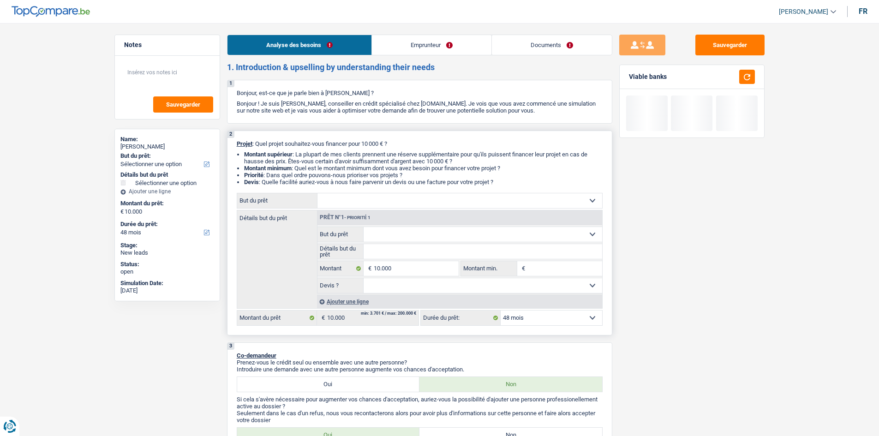
type input "1"
type input "10"
type input "100"
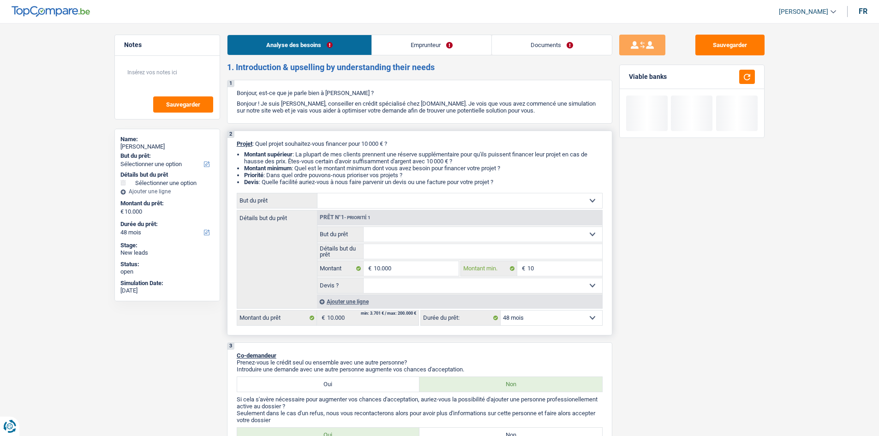
type input "100"
type input "1.000"
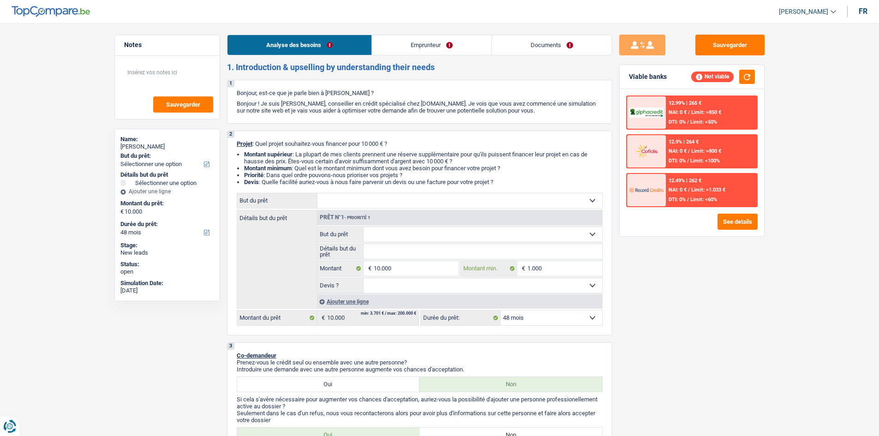
type input "1.000"
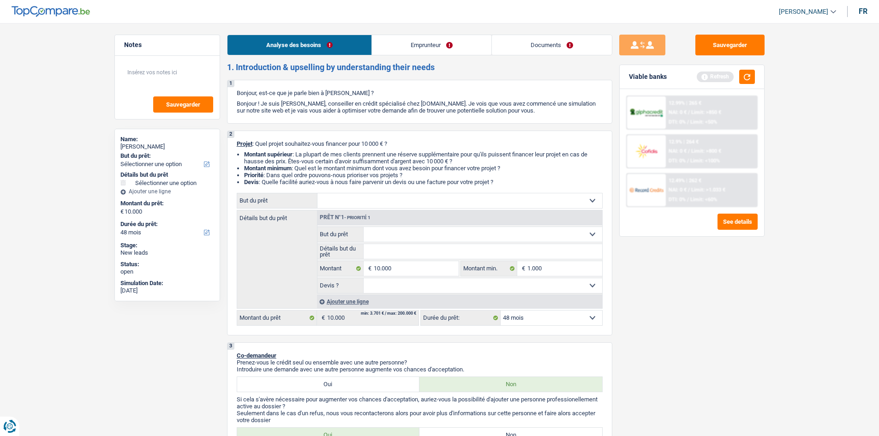
click at [640, 275] on div "Sauvegarder Viable banks Refresh 12.99% | 265 € NAI: 0 € / Limit: >850 € DTI: 0…" at bounding box center [691, 227] width 159 height 384
click at [404, 203] on select "Confort maison: meubles, textile, peinture, électroménager, outillage non-profe…" at bounding box center [459, 200] width 285 height 15
click at [270, 285] on div "Détails but du prêt Prêt n°1 - Priorité 1 Confort maison: meubles, textile, pei…" at bounding box center [420, 259] width 366 height 99
click at [337, 201] on select "Confort maison: meubles, textile, peinture, électroménager, outillage non-profe…" at bounding box center [459, 200] width 285 height 15
select select "car"
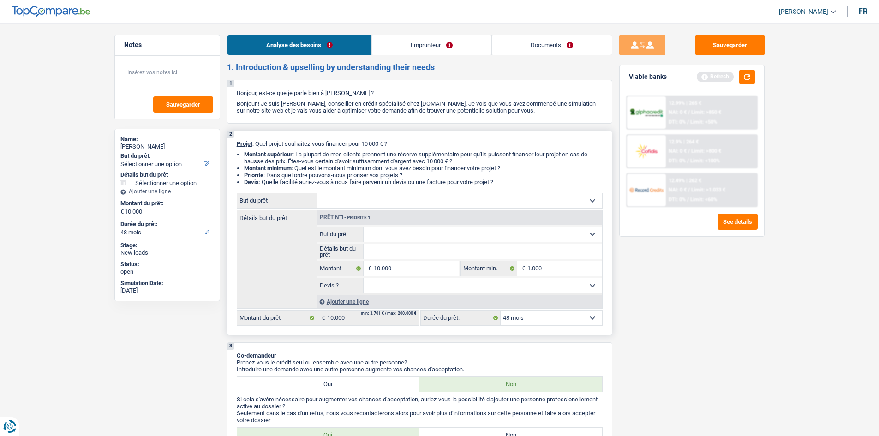
click at [317, 193] on select "Confort maison: meubles, textile, peinture, électroménager, outillage non-profe…" at bounding box center [459, 200] width 285 height 15
select select "car"
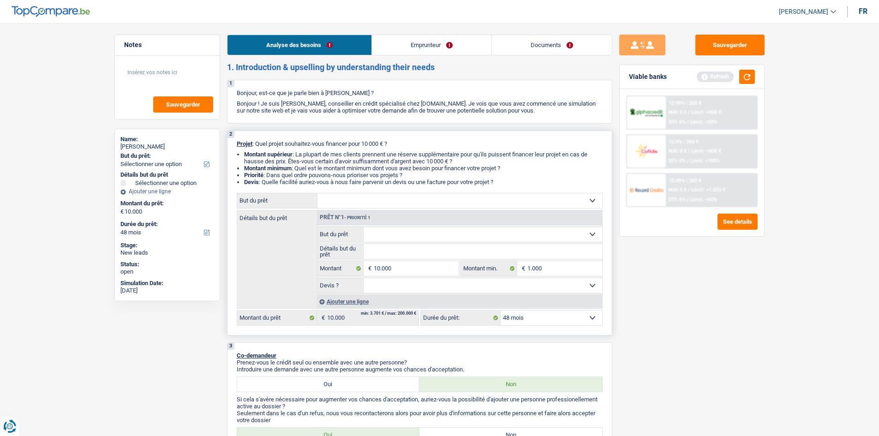
select select "car"
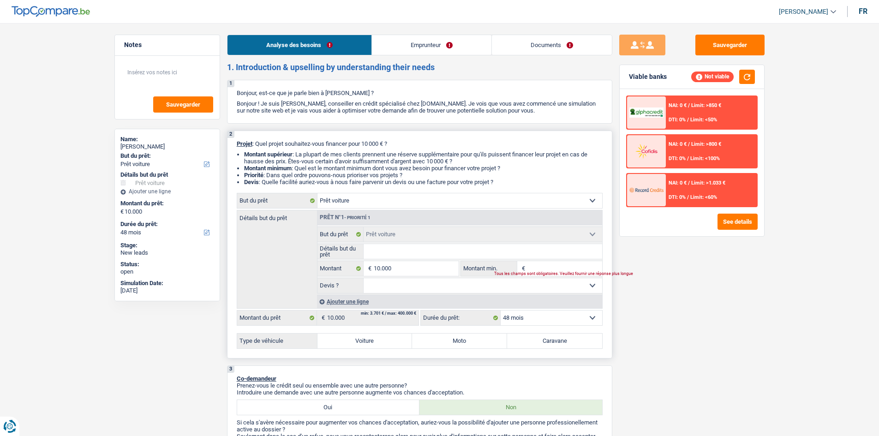
click at [500, 257] on input "Détails but du prêt" at bounding box center [483, 251] width 239 height 15
click at [477, 255] on input "Détails but du prêt" at bounding box center [483, 251] width 239 height 15
drag, startPoint x: 710, startPoint y: 39, endPoint x: 319, endPoint y: 18, distance: 391.3
click at [693, 38] on div "Sauvegarder" at bounding box center [691, 45] width 145 height 21
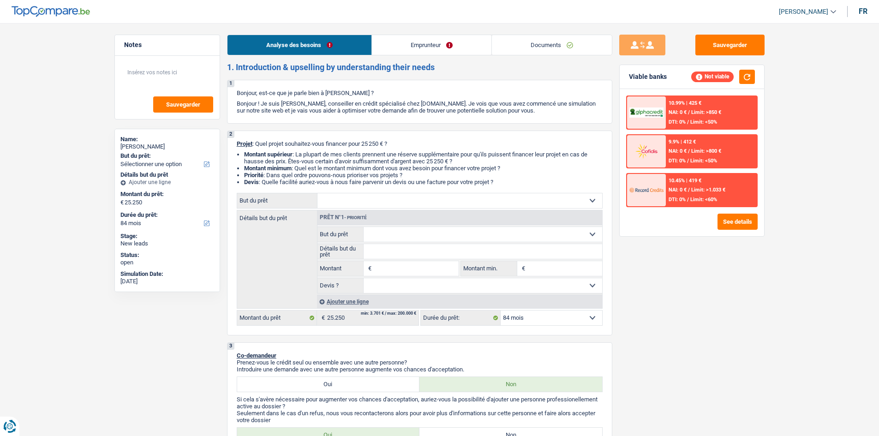
select select "84"
click at [366, 200] on select "Confort maison: meubles, textile, peinture, électroménager, outillage non-profe…" at bounding box center [459, 200] width 285 height 15
click at [297, 230] on div "Détails but du prêt Prêt n°1 - Priorité Confort maison: meubles, textile, peint…" at bounding box center [420, 259] width 366 height 99
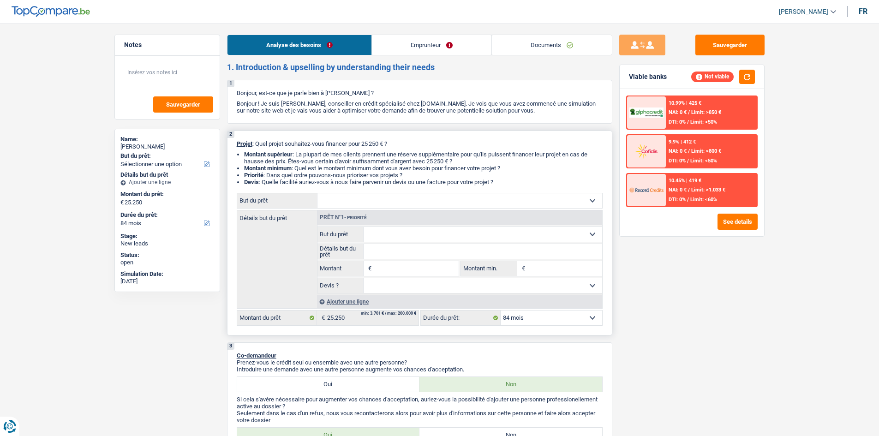
click at [415, 193] on select "Confort maison: meubles, textile, peinture, électroménager, outillage non-profe…" at bounding box center [459, 200] width 285 height 15
click at [283, 284] on div "Détails but du prêt Prêt n°1 - Priorité Confort maison: meubles, textile, peint…" at bounding box center [420, 259] width 366 height 99
click at [355, 197] on select "Confort maison: meubles, textile, peinture, électroménager, outillage non-profe…" at bounding box center [459, 200] width 285 height 15
select select "household"
click at [317, 193] on select "Confort maison: meubles, textile, peinture, électroménager, outillage non-profe…" at bounding box center [459, 200] width 285 height 15
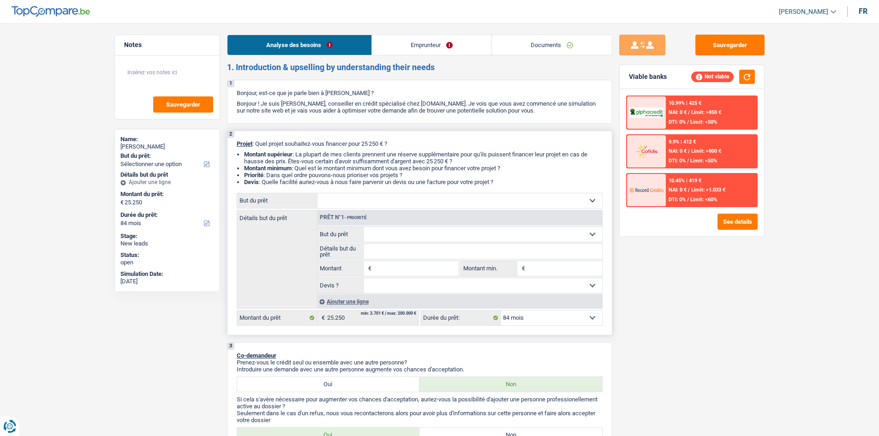
select select "household"
type input "25.250"
select select "household"
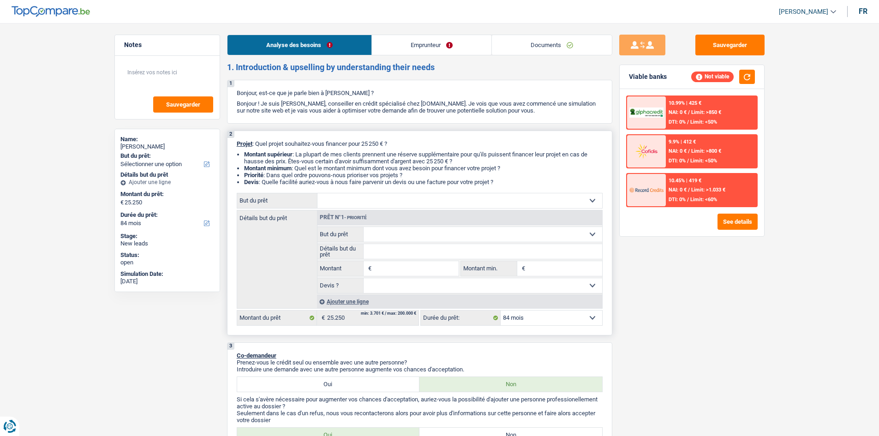
type input "25.250"
select select "household"
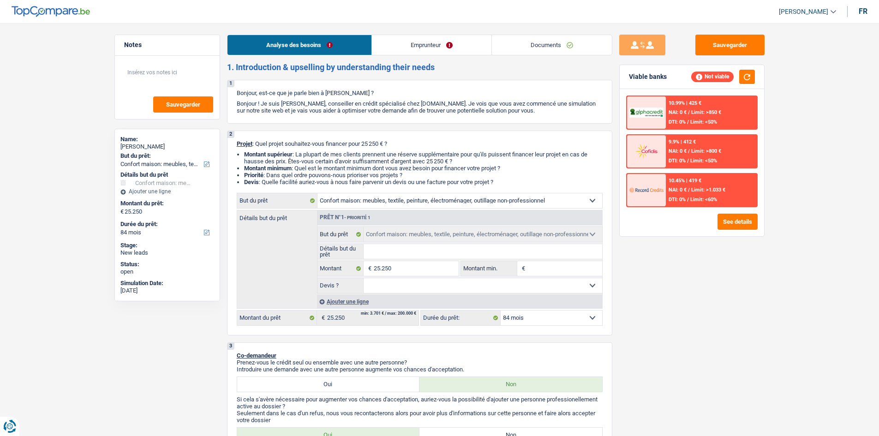
click at [412, 46] on link "Emprunteur" at bounding box center [431, 45] width 119 height 20
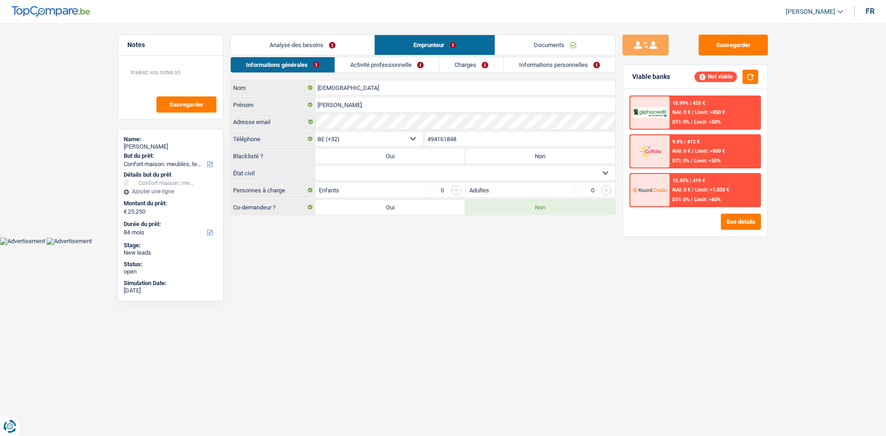
click at [293, 46] on link "Analyse des besoins" at bounding box center [302, 45] width 143 height 20
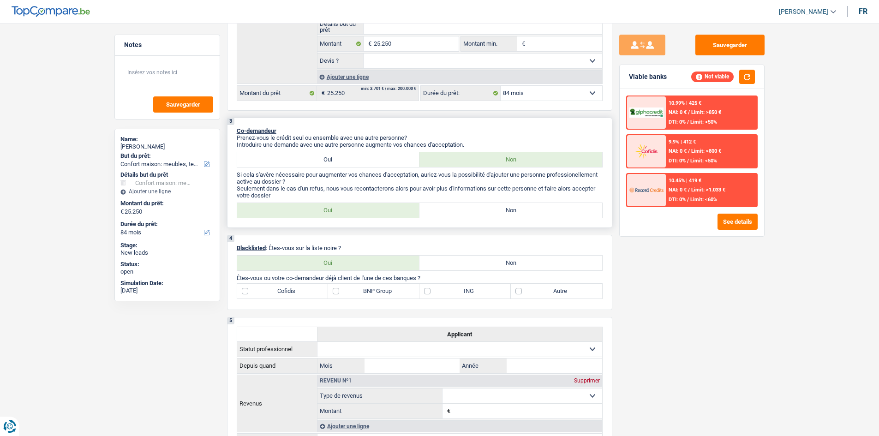
scroll to position [277, 0]
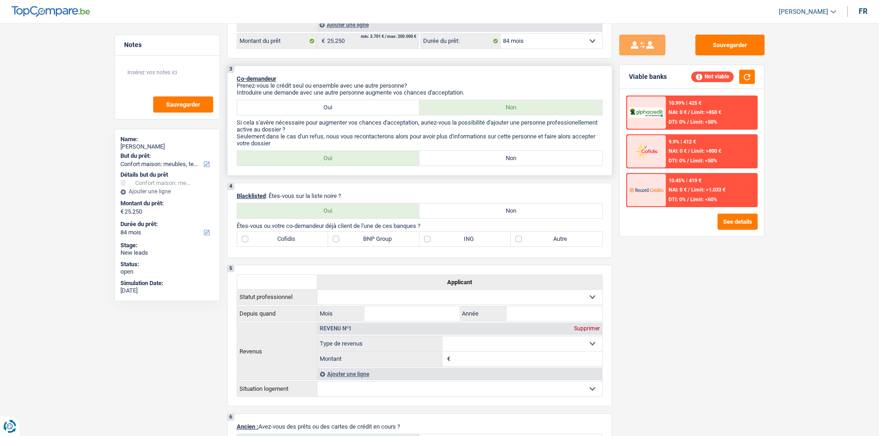
click at [320, 106] on label "Oui" at bounding box center [328, 107] width 183 height 15
click at [320, 106] on input "Oui" at bounding box center [328, 107] width 183 height 15
radio input "true"
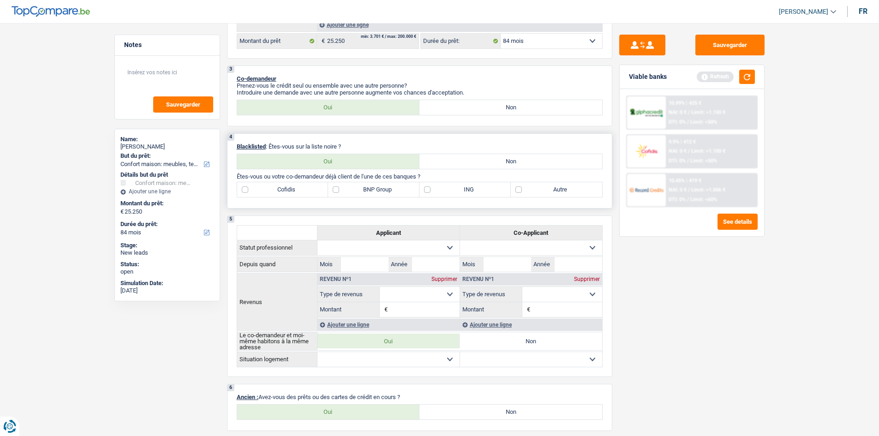
click at [460, 161] on label "Non" at bounding box center [510, 161] width 183 height 15
click at [460, 161] on input "Non" at bounding box center [510, 161] width 183 height 15
radio input "true"
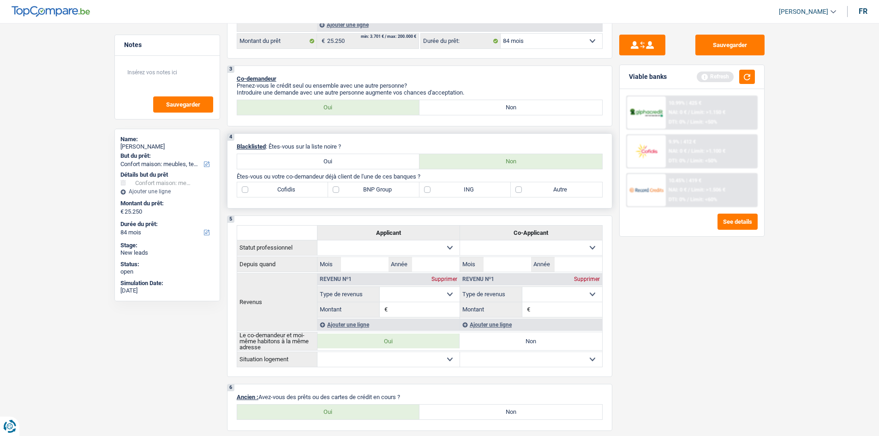
click at [521, 187] on label "Autre" at bounding box center [556, 189] width 91 height 15
click at [521, 187] on input "Autre" at bounding box center [556, 189] width 91 height 15
checkbox input "true"
click at [447, 190] on label "ING" at bounding box center [464, 189] width 91 height 15
click at [447, 190] on input "ING" at bounding box center [464, 189] width 91 height 15
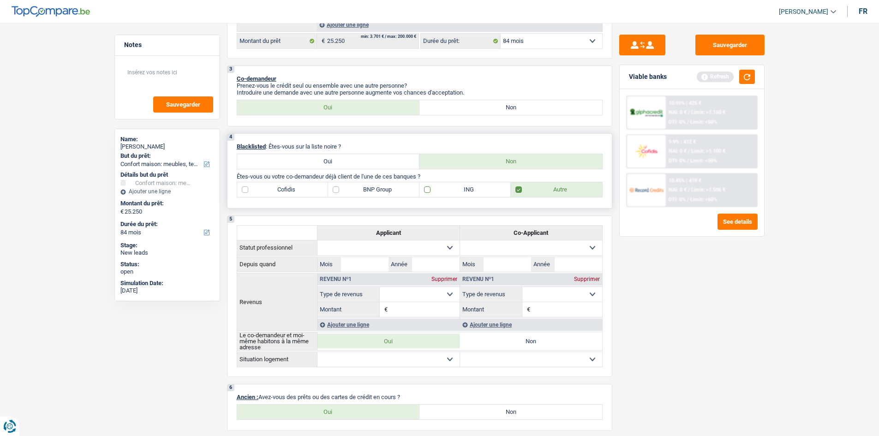
checkbox input "true"
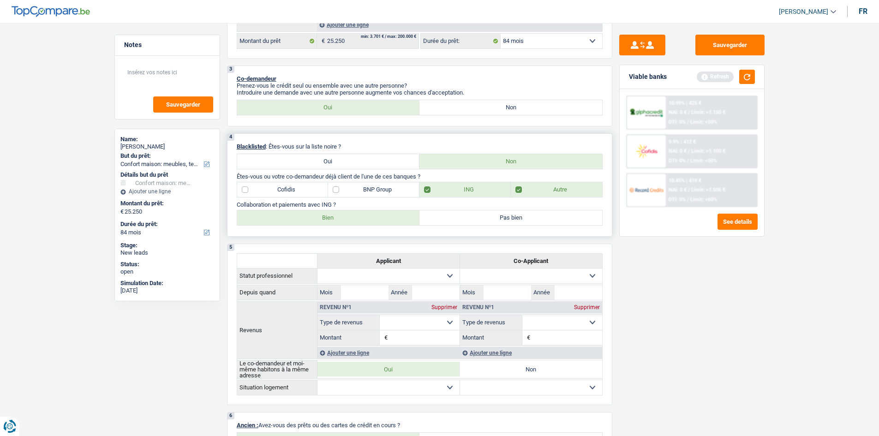
click at [306, 216] on label "Bien" at bounding box center [328, 217] width 183 height 15
click at [306, 216] on input "Bien" at bounding box center [328, 217] width 183 height 15
radio input "true"
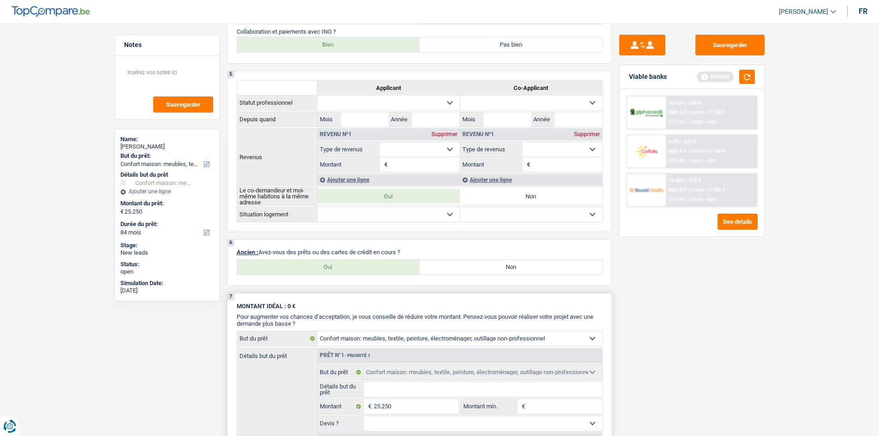
scroll to position [554, 0]
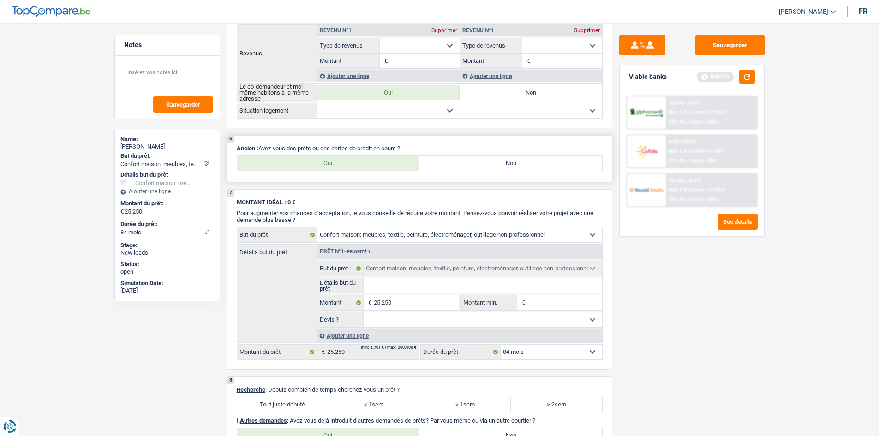
click at [327, 161] on label "Oui" at bounding box center [328, 163] width 183 height 15
click at [327, 161] on input "Oui" at bounding box center [328, 163] width 183 height 15
radio input "true"
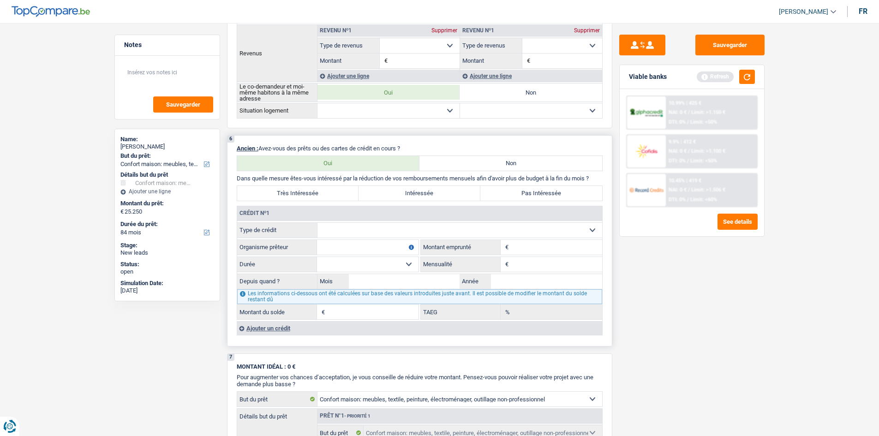
drag, startPoint x: 350, startPoint y: 229, endPoint x: 345, endPoint y: 229, distance: 5.1
click at [349, 229] on select "Carte ou ouverture de crédit Prêt hypothécaire Vente à tempérament Prêt à tempé…" at bounding box center [459, 230] width 285 height 15
select select "personalLoan"
type input "0"
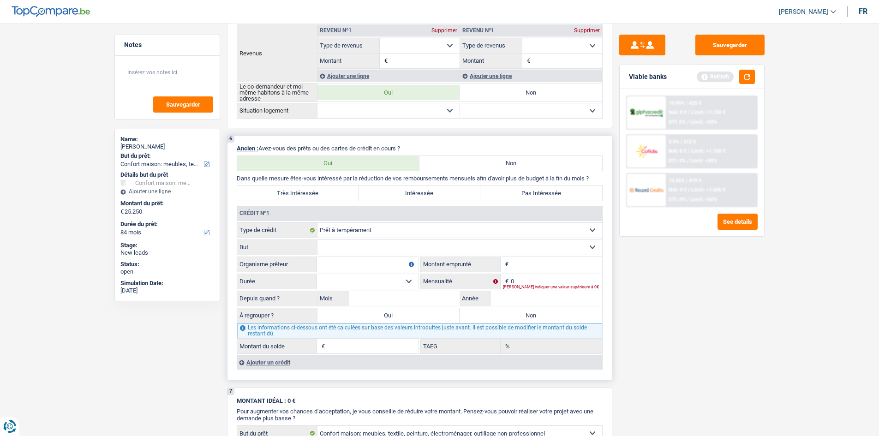
click at [365, 253] on select "Confort maison: meubles, textile, peinture, électroménager, outillage non-profe…" at bounding box center [459, 247] width 285 height 15
click at [297, 282] on label "Durée" at bounding box center [277, 281] width 80 height 15
click at [317, 238] on select "Carte ou ouverture de crédit Prêt hypothécaire Vente à tempérament Prêt à tempé…" at bounding box center [459, 230] width 285 height 15
click at [467, 250] on select "Confort maison: meubles, textile, peinture, électroménager, outillage non-profe…" at bounding box center [459, 247] width 285 height 15
click at [317, 240] on select "Confort maison: meubles, textile, peinture, électroménager, outillage non-profe…" at bounding box center [459, 247] width 285 height 15
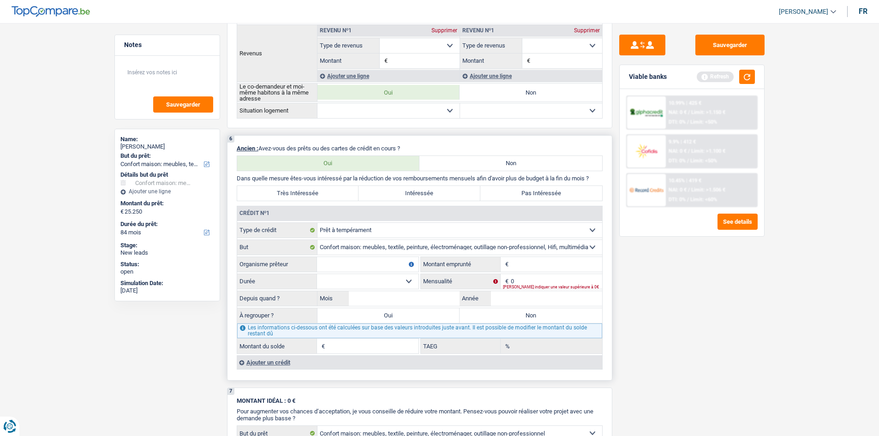
click at [526, 263] on input "Montant" at bounding box center [556, 264] width 91 height 15
click at [451, 247] on select "Confort maison: meubles, textile, peinture, électroménager, outillage non-profe…" at bounding box center [459, 247] width 285 height 15
select select "familyEvent"
click at [317, 240] on select "Confort maison: meubles, textile, peinture, électroménager, outillage non-profe…" at bounding box center [459, 247] width 285 height 15
drag, startPoint x: 518, startPoint y: 265, endPoint x: 492, endPoint y: 261, distance: 26.2
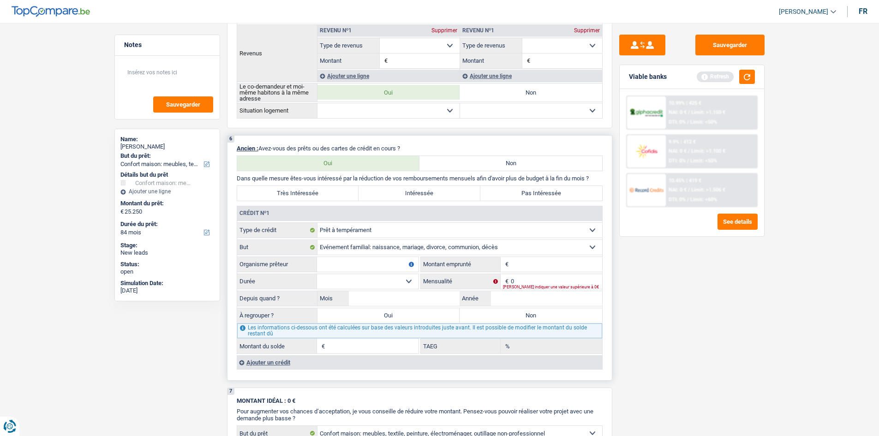
click at [514, 263] on input "Montant" at bounding box center [556, 264] width 91 height 15
type input "11.000"
click at [367, 263] on input "Organisme prêteur" at bounding box center [368, 264] width 102 height 15
click at [365, 264] on input "record" at bounding box center [368, 264] width 102 height 15
type input "record credit"
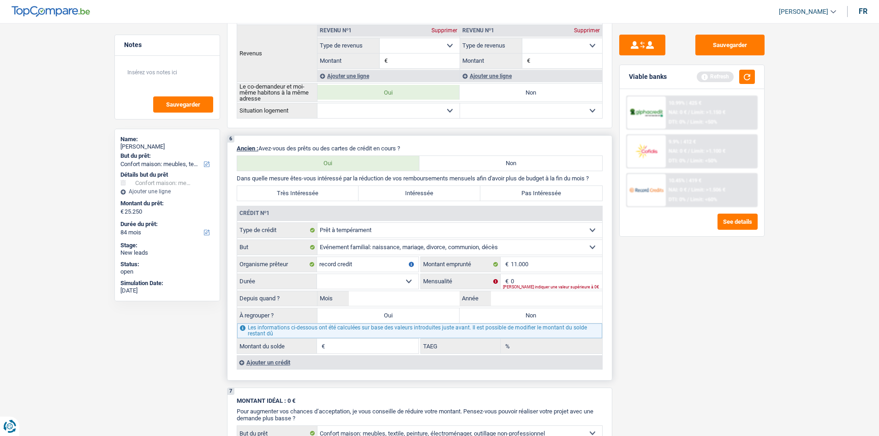
click at [372, 281] on select "12 mois 18 mois 24 mois 30 mois 36 mois 42 mois 48 mois 60 mois Sélectionner un…" at bounding box center [368, 281] width 102 height 15
select select "60"
click at [317, 274] on select "12 mois 18 mois 24 mois 30 mois 36 mois 42 mois 48 mois 60 mois Sélectionner un…" at bounding box center [368, 281] width 102 height 15
click at [521, 286] on div "Veuillez indiquer une valeur supérieure à 0€" at bounding box center [552, 287] width 99 height 4
click at [492, 300] on input "Année" at bounding box center [546, 298] width 111 height 15
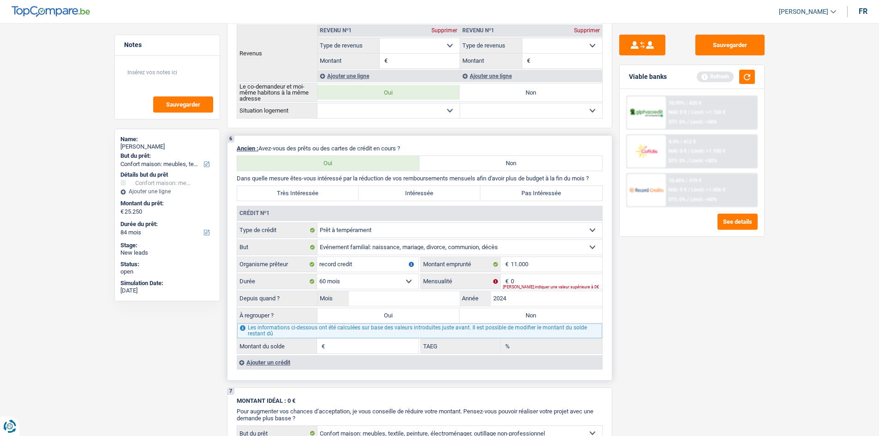
type input "2024"
click at [418, 302] on input "Mois" at bounding box center [404, 298] width 111 height 15
type input "11"
type input "1"
type input "0,00"
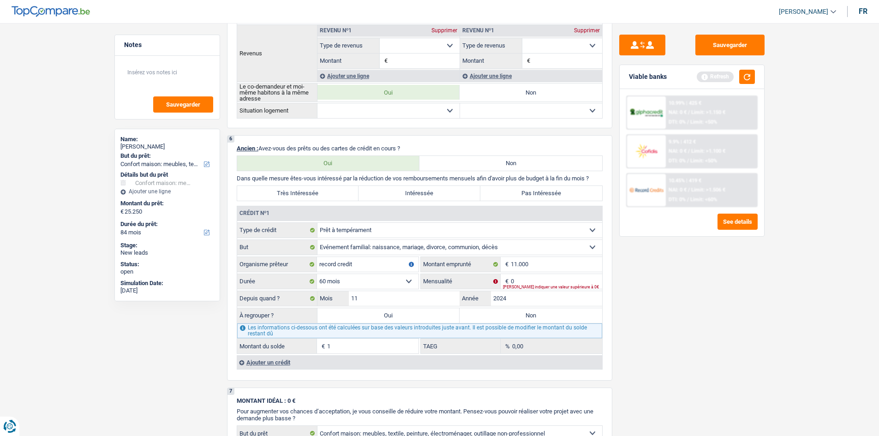
click at [634, 313] on div "Sauvegarder Viable banks Refresh 10.99% | 425 € NAI: 0 € / Limit: >1.150 € DTI:…" at bounding box center [691, 227] width 159 height 384
drag, startPoint x: 544, startPoint y: 277, endPoint x: 543, endPoint y: 271, distance: 5.7
click at [543, 277] on input "0" at bounding box center [556, 281] width 91 height 15
type input "248"
type input "9.756"
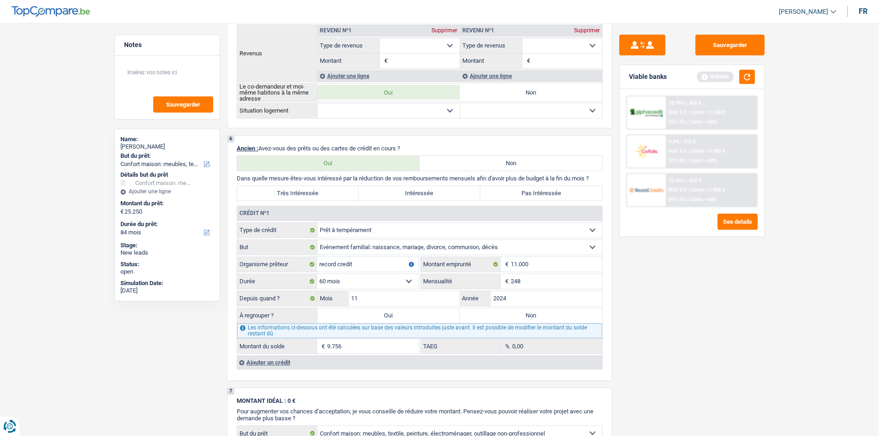
type input "13,35"
click at [670, 341] on div "Sauvegarder Viable banks Refresh 10.99% | 425 € NAI: 0 € / Limit: >1.150 € DTI:…" at bounding box center [691, 227] width 159 height 384
click at [369, 319] on label "Oui" at bounding box center [388, 315] width 143 height 15
click at [369, 319] on input "Oui" at bounding box center [388, 315] width 143 height 15
radio input "true"
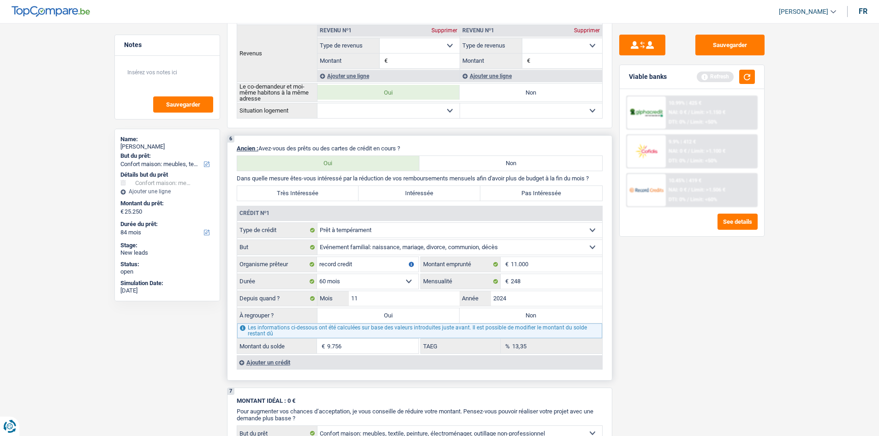
type input "35.006"
select select "120"
type input "9.756"
select select "120"
type input "9.756"
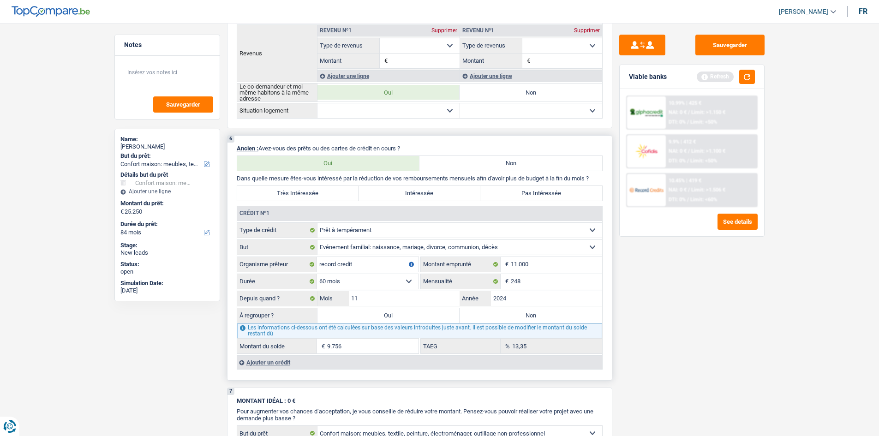
select select "120"
select select "refinancing"
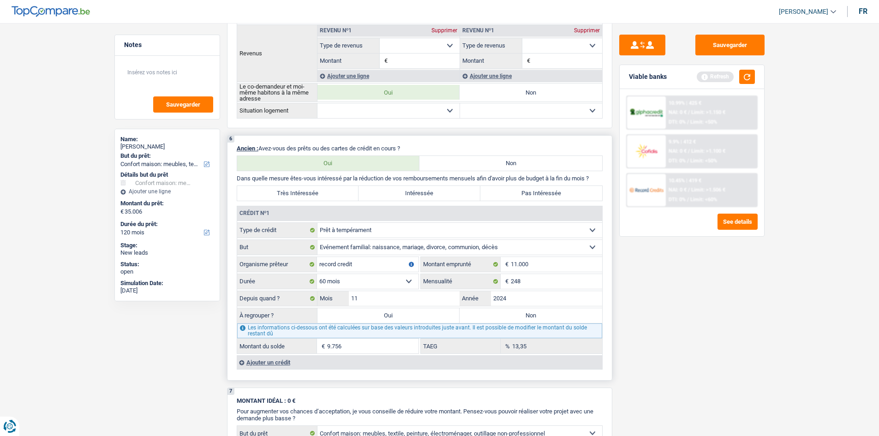
select select "refinancing"
select select "household"
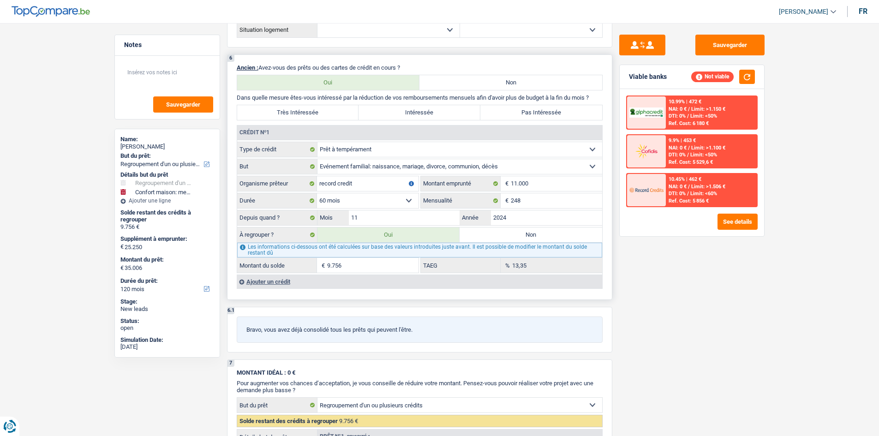
scroll to position [733, 0]
click at [260, 279] on div "Ajouter un crédit" at bounding box center [419, 282] width 365 height 14
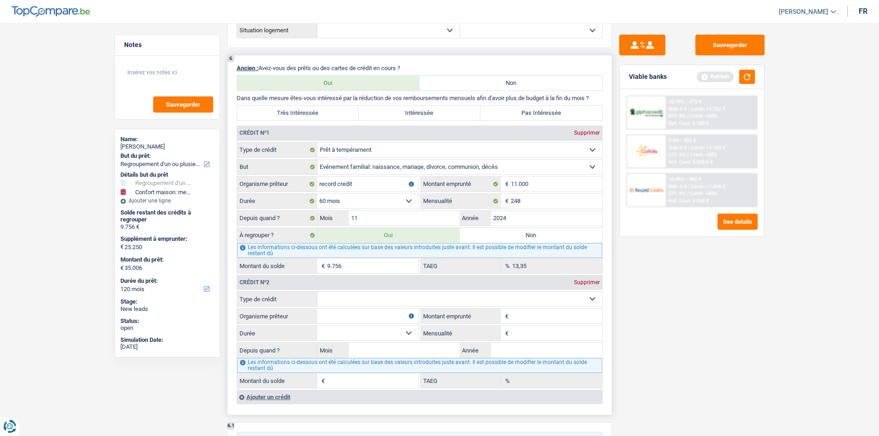
click at [594, 281] on div "Supprimer" at bounding box center [587, 283] width 30 height 6
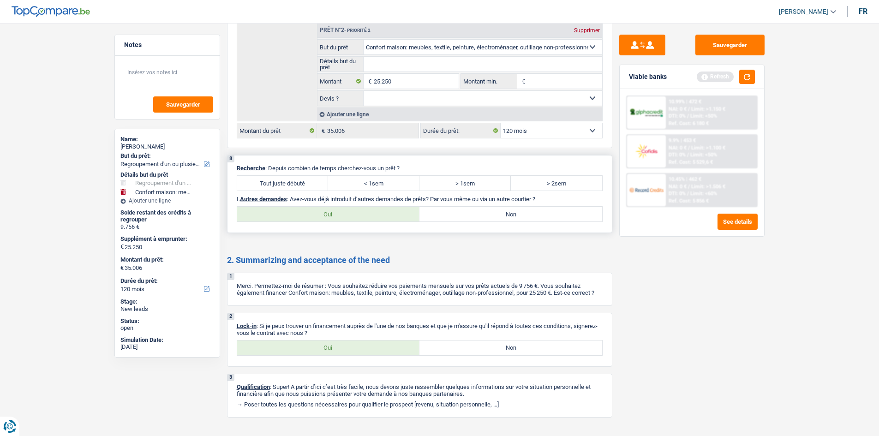
scroll to position [1241, 0]
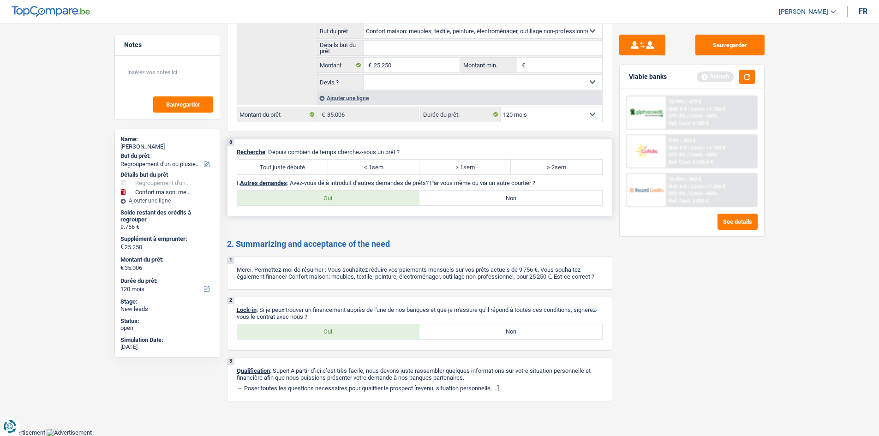
click at [305, 164] on label "Tout juste débuté" at bounding box center [282, 167] width 91 height 15
click at [305, 164] on input "Tout juste débuté" at bounding box center [282, 167] width 91 height 15
radio input "true"
click at [460, 198] on label "Non" at bounding box center [510, 198] width 183 height 15
click at [460, 198] on input "Non" at bounding box center [510, 198] width 183 height 15
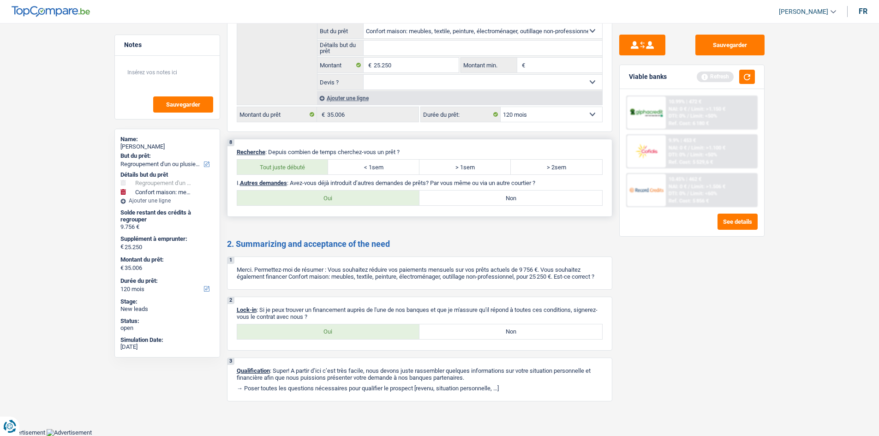
radio input "true"
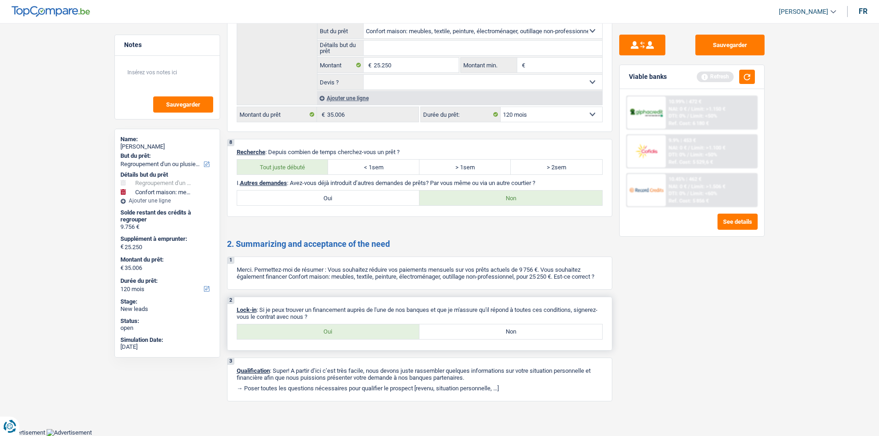
click at [371, 328] on label "Oui" at bounding box center [328, 331] width 183 height 15
click at [371, 328] on input "Oui" at bounding box center [328, 331] width 183 height 15
radio input "true"
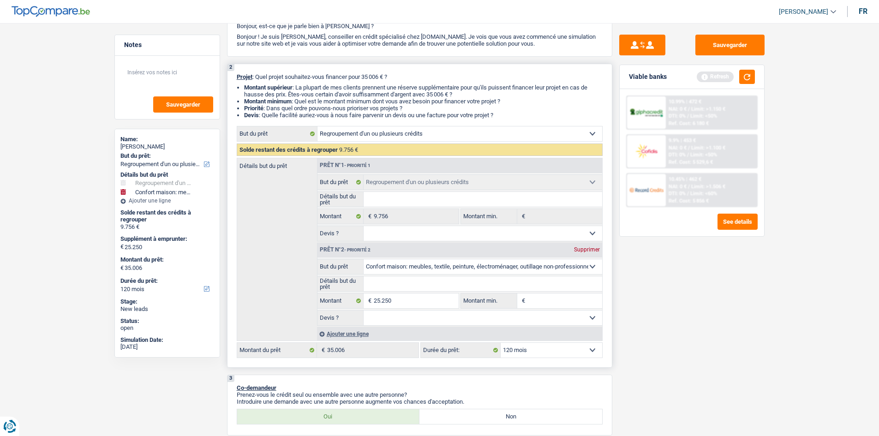
scroll to position [0, 0]
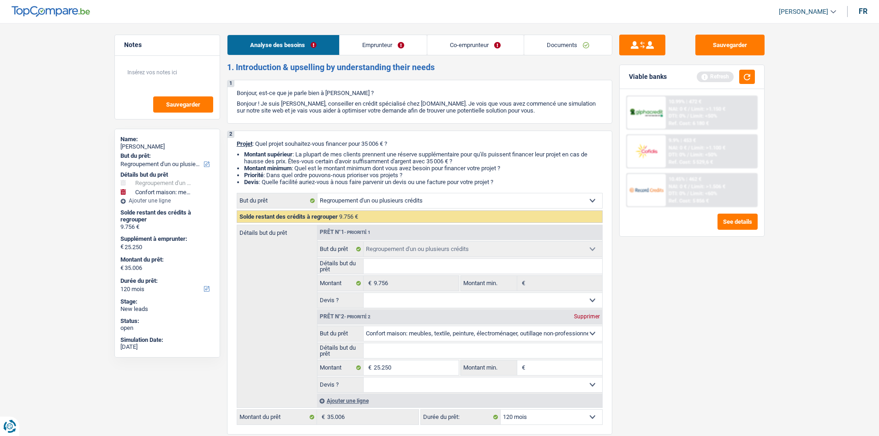
click at [374, 40] on link "Emprunteur" at bounding box center [383, 45] width 87 height 20
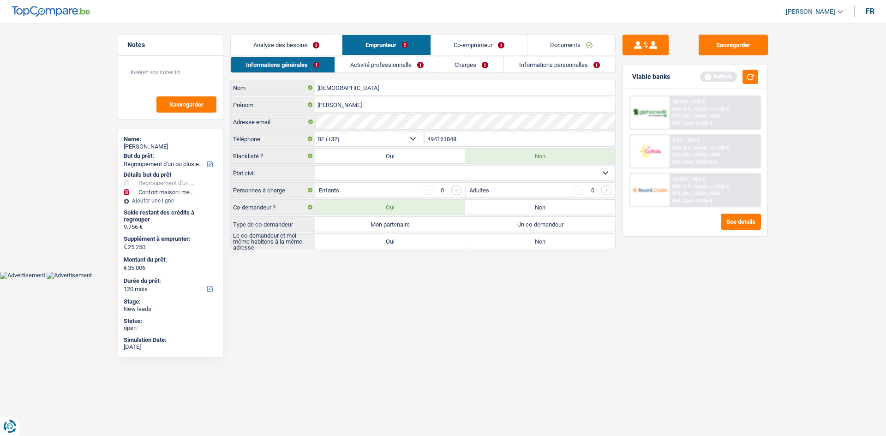
click at [413, 169] on select "Célibataire Marié(e) Cohabitant(e) légal(e) Divorcé(e) Veuf(ve) Séparé (de fait…" at bounding box center [465, 173] width 300 height 15
click at [395, 279] on html "Vous avez le contrôle de vos données Nous utilisons des cookies, tout comme nos…" at bounding box center [443, 139] width 886 height 279
click at [460, 191] on input "button" at bounding box center [456, 190] width 10 height 10
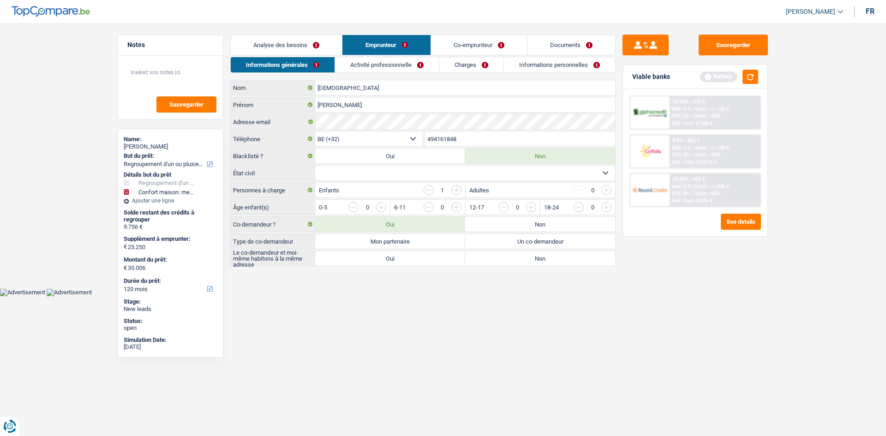
click at [437, 175] on select "Célibataire Marié(e) Cohabitant(e) légal(e) Divorcé(e) Veuf(ve) Séparé (de fait…" at bounding box center [465, 173] width 300 height 15
select select "married"
click at [315, 166] on select "Célibataire Marié(e) Cohabitant(e) légal(e) Divorcé(e) Veuf(ve) Séparé (de fait…" at bounding box center [465, 173] width 300 height 15
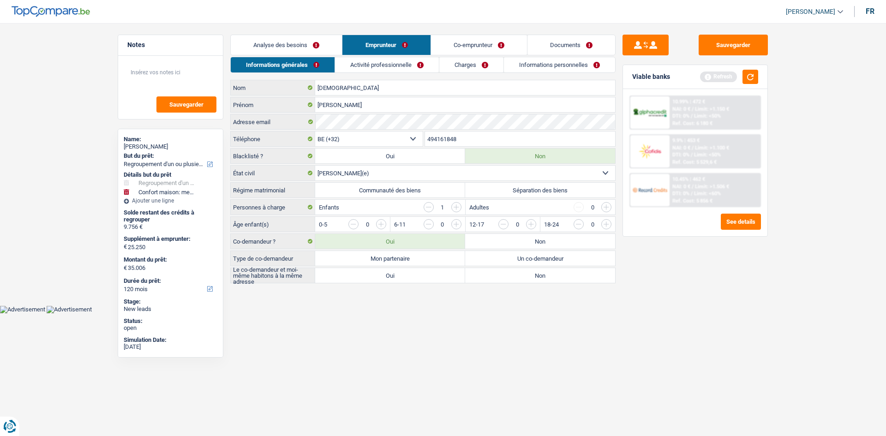
click at [431, 209] on input "button" at bounding box center [429, 207] width 10 height 10
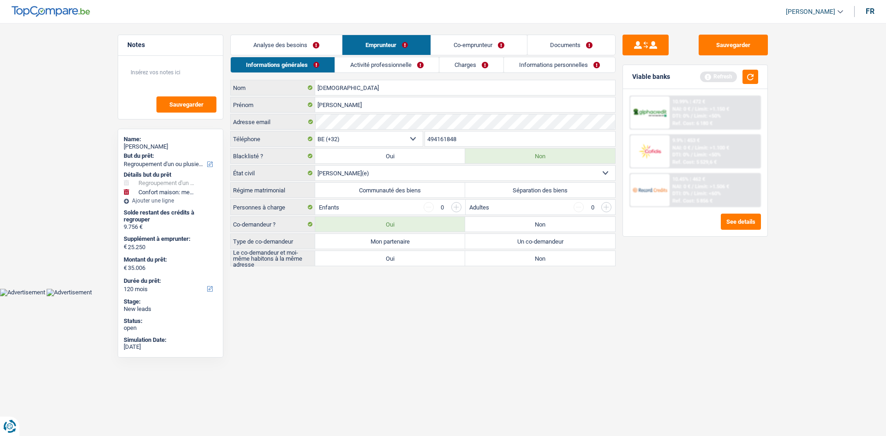
click at [443, 188] on label "Communauté des biens" at bounding box center [390, 190] width 150 height 15
click at [443, 188] on input "Communauté des biens" at bounding box center [390, 190] width 150 height 15
radio input "true"
click at [420, 241] on label "Mon partenaire" at bounding box center [390, 241] width 150 height 15
click at [420, 241] on input "Mon partenaire" at bounding box center [390, 241] width 150 height 15
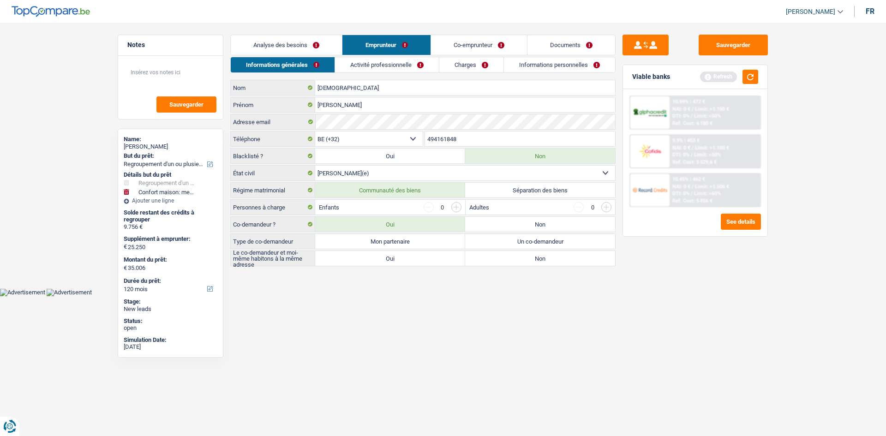
radio input "true"
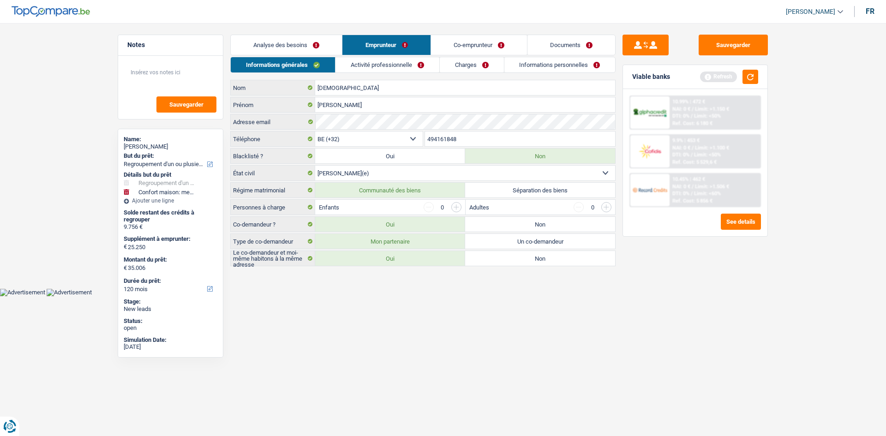
click at [354, 67] on link "Activité professionnelle" at bounding box center [387, 64] width 104 height 15
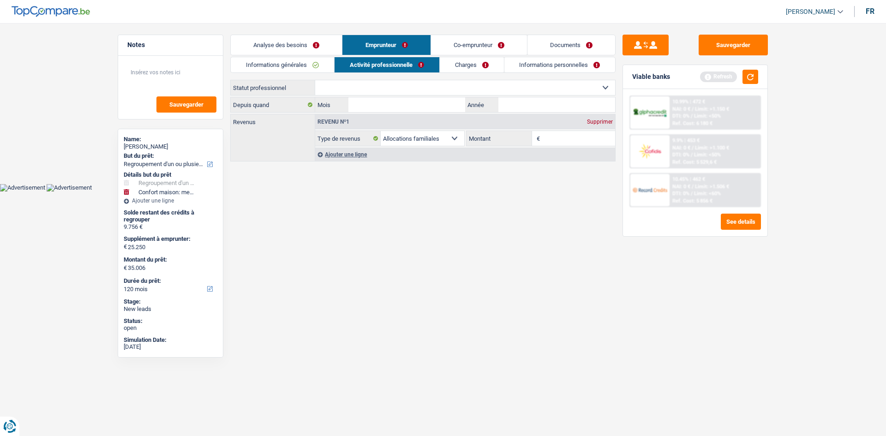
click at [352, 82] on select "Ouvrier Employé privé Employé public Invalide Indépendant Pensionné Chômeur Mut…" at bounding box center [465, 87] width 300 height 15
select select "worker"
click at [315, 80] on select "Ouvrier Employé privé Employé public Invalide Indépendant Pensionné Chômeur Mut…" at bounding box center [465, 87] width 300 height 15
select select "familyAllowances"
select select "netSalary"
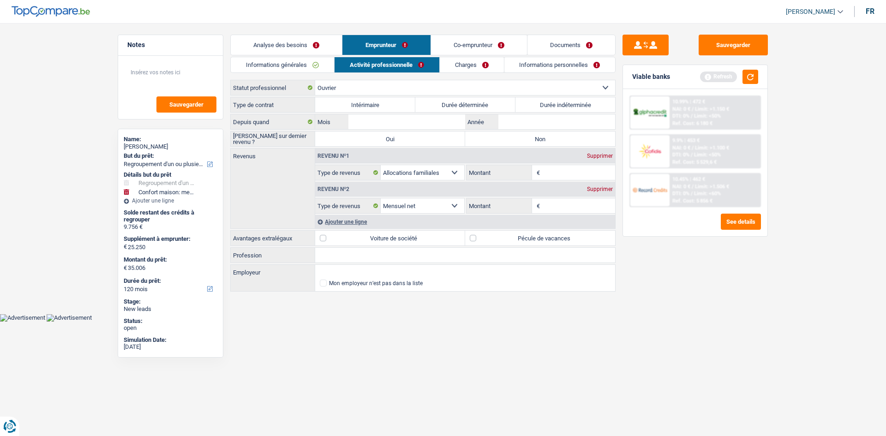
click at [547, 105] on label "Durée indéterminée" at bounding box center [565, 104] width 100 height 15
click at [547, 105] on input "Durée indéterminée" at bounding box center [565, 104] width 100 height 15
radio input "true"
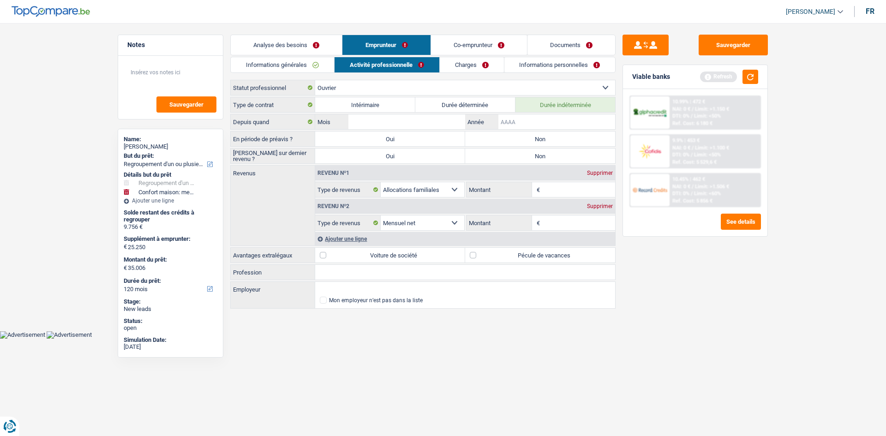
drag, startPoint x: 508, startPoint y: 121, endPoint x: 502, endPoint y: 124, distance: 6.4
click at [506, 121] on input "Année" at bounding box center [556, 121] width 117 height 15
type input "2020"
click at [414, 120] on input "Mois" at bounding box center [406, 121] width 117 height 15
type input "09"
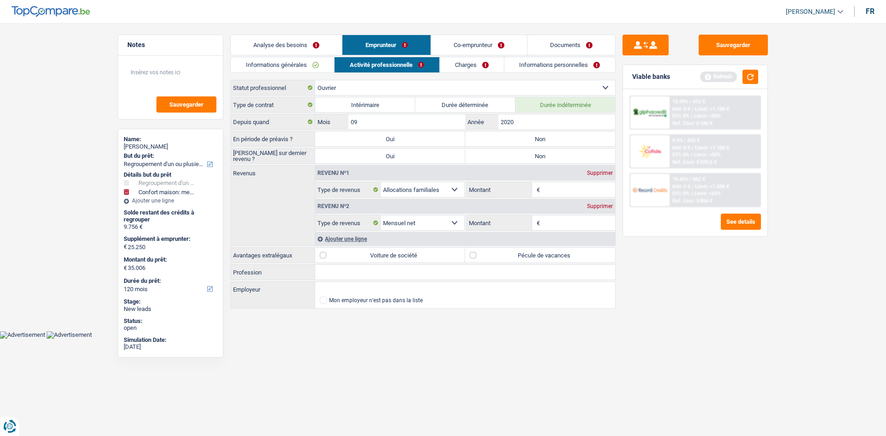
drag, startPoint x: 742, startPoint y: 299, endPoint x: 720, endPoint y: 293, distance: 22.7
click at [735, 296] on div "Sauvegarder Viable banks Refresh 10.99% | 472 € NAI: 0 € / Limit: >1.150 € DTI:…" at bounding box center [694, 227] width 159 height 384
click at [509, 139] on label "Non" at bounding box center [540, 138] width 150 height 15
click at [509, 139] on input "Non" at bounding box center [540, 138] width 150 height 15
radio input "true"
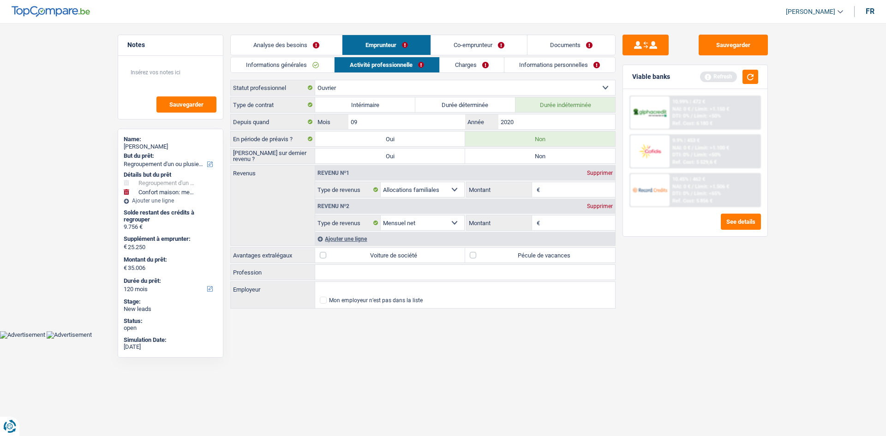
click at [504, 155] on label "Non" at bounding box center [540, 156] width 150 height 15
click at [504, 155] on input "Non" at bounding box center [540, 156] width 150 height 15
radio input "true"
drag, startPoint x: 541, startPoint y: 222, endPoint x: 497, endPoint y: 197, distance: 51.3
click at [538, 222] on span "€" at bounding box center [537, 222] width 10 height 15
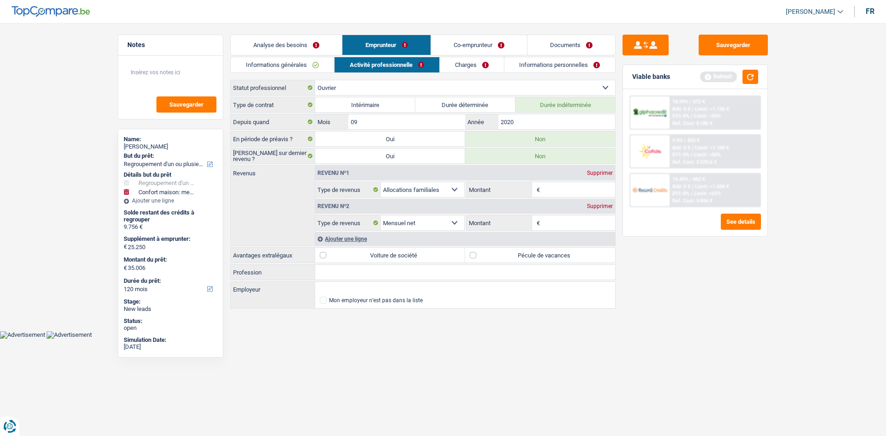
drag, startPoint x: 596, startPoint y: 176, endPoint x: 552, endPoint y: 187, distance: 45.2
click at [596, 175] on div "Supprimer" at bounding box center [600, 173] width 30 height 6
select select "netSalary"
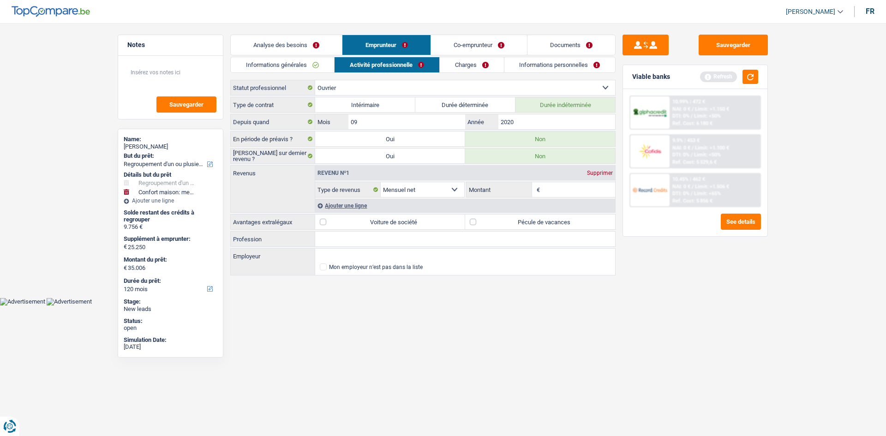
click at [557, 191] on input "Montant" at bounding box center [578, 189] width 73 height 15
type input "2.148"
click at [620, 356] on div "Sauvegarder Viable banks Refresh 10.99% | 472 € NAI: 0 € / Limit: >1.150 € DTI:…" at bounding box center [694, 227] width 159 height 384
click at [358, 207] on div "Ajouter une ligne" at bounding box center [465, 205] width 300 height 13
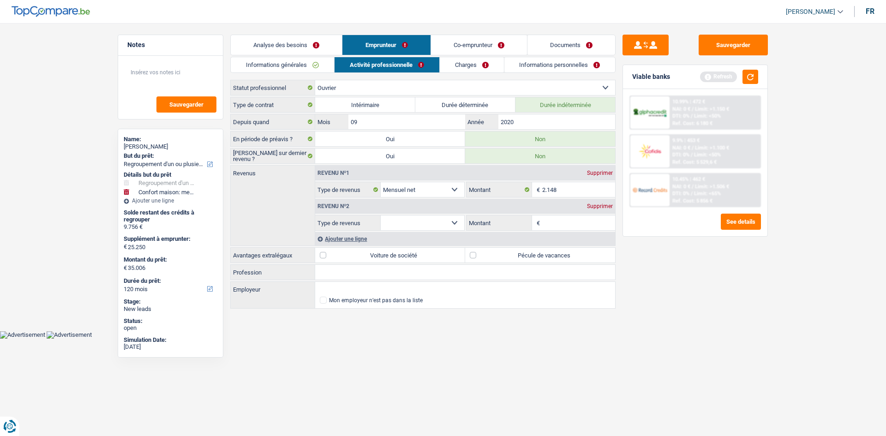
click at [548, 221] on input "Montant" at bounding box center [578, 222] width 73 height 15
click at [443, 224] on select "Allocation d'handicap Allocations chômage Allocations familiales Chèques repas …" at bounding box center [423, 222] width 84 height 15
click at [381, 215] on select "Allocation d'handicap Allocations chômage Allocations familiales Chèques repas …" at bounding box center [423, 222] width 84 height 15
click at [458, 219] on select "Allocation d'handicap Allocations chômage Allocations familiales Chèques repas …" at bounding box center [423, 222] width 84 height 15
select select "mealVouchers"
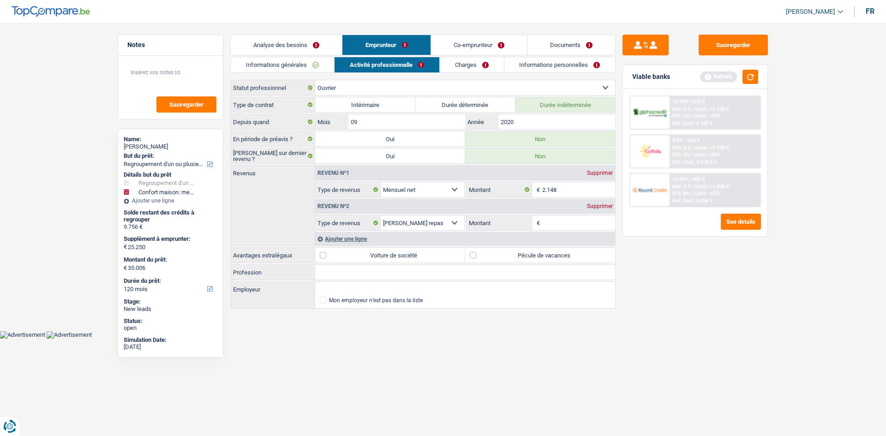
click at [381, 215] on select "Allocation d'handicap Allocations chômage Allocations familiales Chèques repas …" at bounding box center [423, 222] width 84 height 15
click at [552, 215] on fieldset "€ Montant par jour Tous les champs sont obligatoires. Veuillez fournir une répo…" at bounding box center [540, 223] width 149 height 16
click at [549, 220] on input "Montant par jour" at bounding box center [578, 222] width 73 height 15
type input "8,0"
click at [690, 287] on div "Sauvegarder Viable banks Refresh 10.99% | 472 € NAI: 0 € / Limit: >1.150 € DTI:…" at bounding box center [694, 227] width 159 height 384
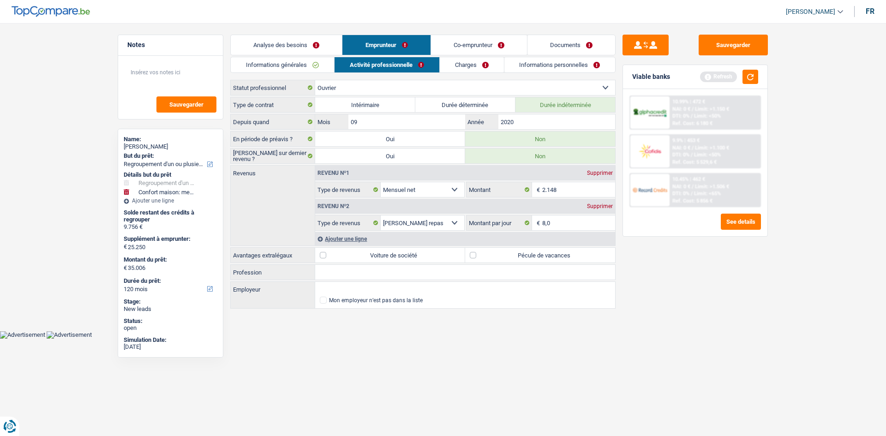
click at [477, 251] on label "Pécule de vacances" at bounding box center [540, 255] width 150 height 15
click at [477, 251] on input "Pécule de vacances" at bounding box center [540, 255] width 150 height 15
checkbox input "true"
click at [343, 275] on input "Profession" at bounding box center [465, 272] width 300 height 15
type input "chauffeur de tram"
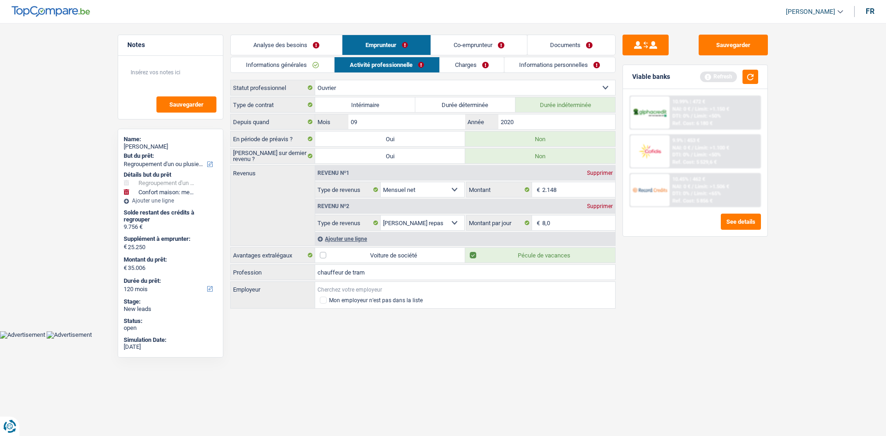
click at [343, 293] on input "Employeur" at bounding box center [465, 289] width 300 height 15
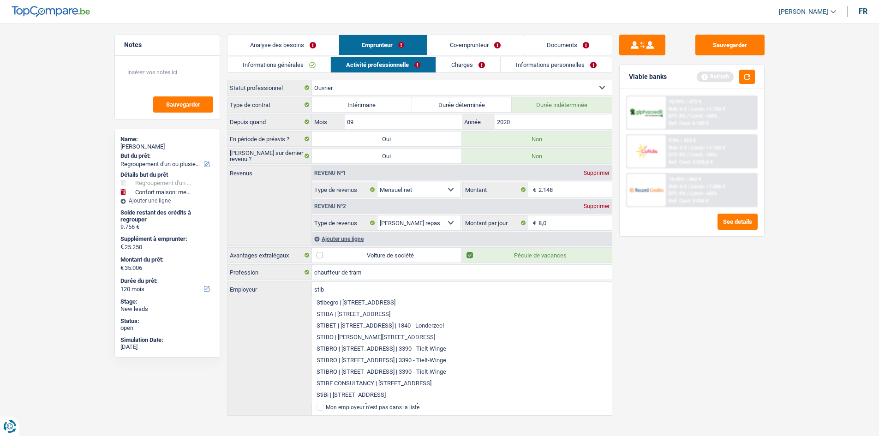
click at [325, 290] on input "stib" at bounding box center [462, 289] width 300 height 15
type input "s"
type input "STIB"
click at [729, 335] on div "Sauvegarder Viable banks Refresh 10.99% | 472 € NAI: 0 € / Limit: >1.150 € DTI:…" at bounding box center [691, 227] width 159 height 384
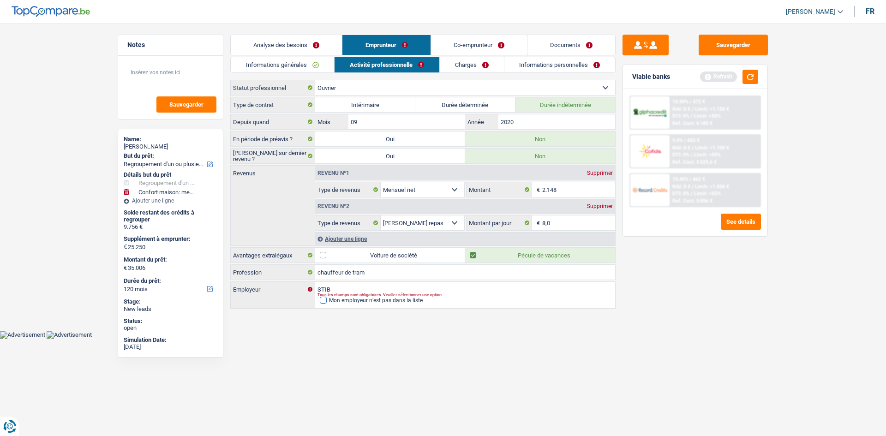
click at [324, 301] on span at bounding box center [323, 300] width 7 height 7
click at [320, 300] on input "Mon employeur n’est pas dans la liste" at bounding box center [320, 300] width 0 height 0
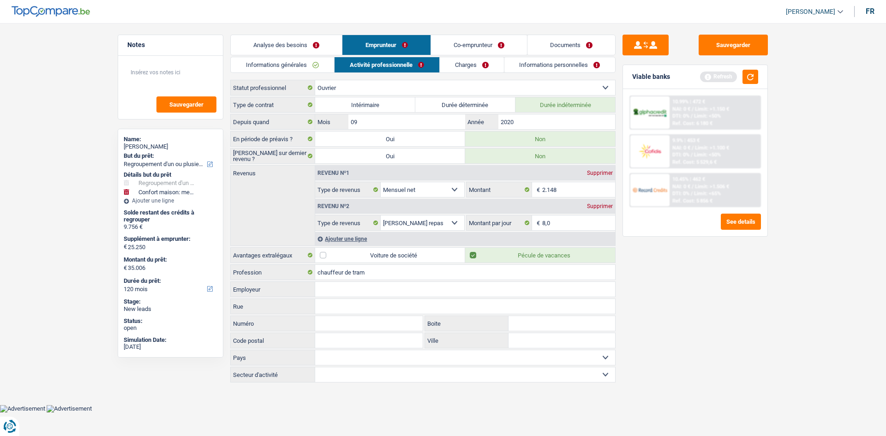
click at [330, 288] on input "Employeur" at bounding box center [465, 289] width 300 height 15
type input "s"
type input "STIB"
click at [330, 304] on input "Rue" at bounding box center [465, 306] width 300 height 15
click at [313, 64] on link "Informations générales" at bounding box center [282, 64] width 103 height 15
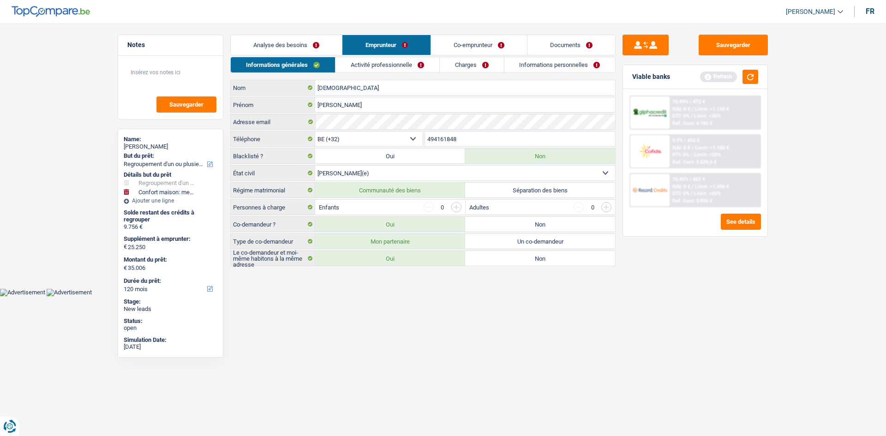
click at [364, 58] on link "Activité professionnelle" at bounding box center [387, 64] width 104 height 15
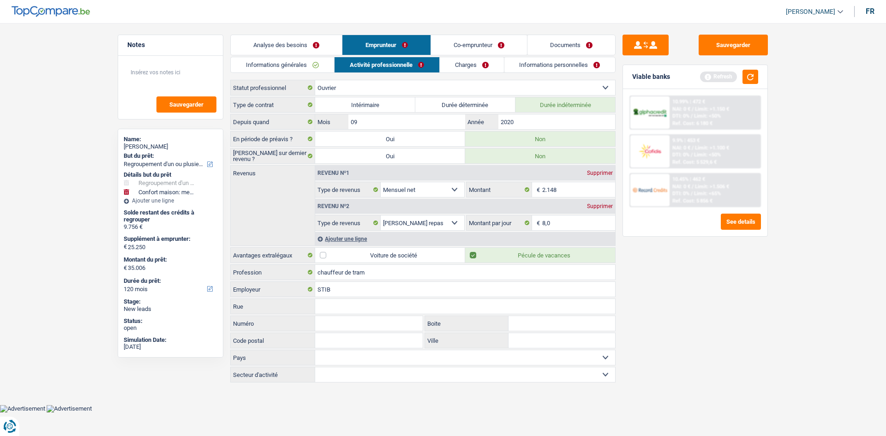
click at [461, 68] on link "Charges" at bounding box center [472, 64] width 64 height 15
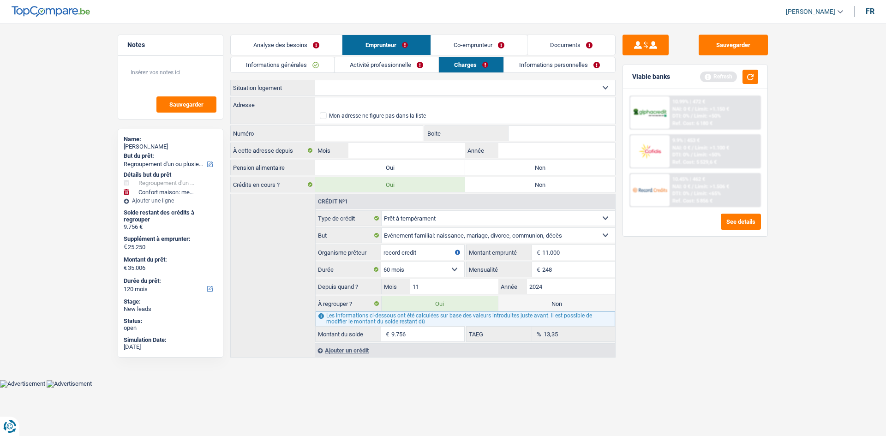
click at [365, 95] on div "Locataire Propriétaire avec prêt hypothécaire Propriétaire sans prêt hypothécai…" at bounding box center [422, 88] width 385 height 16
click at [362, 90] on select "Locataire Propriétaire avec prêt hypothécaire Propriétaire sans prêt hypothécai…" at bounding box center [465, 87] width 300 height 15
select select "rents"
click at [315, 80] on select "Locataire Propriétaire avec prêt hypothécaire Propriétaire sans prêt hypothécai…" at bounding box center [465, 87] width 300 height 15
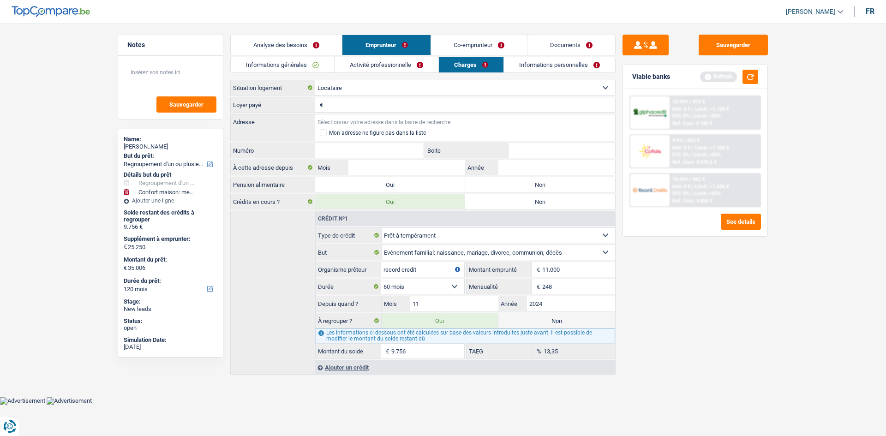
click at [330, 118] on input "Adresse" at bounding box center [465, 121] width 300 height 15
type input "Rue Jean Dessard, 4040, Herstal, BE"
click at [376, 151] on input "Numéro" at bounding box center [369, 150] width 108 height 15
type input "16"
click at [521, 147] on input "Boite" at bounding box center [561, 150] width 107 height 15
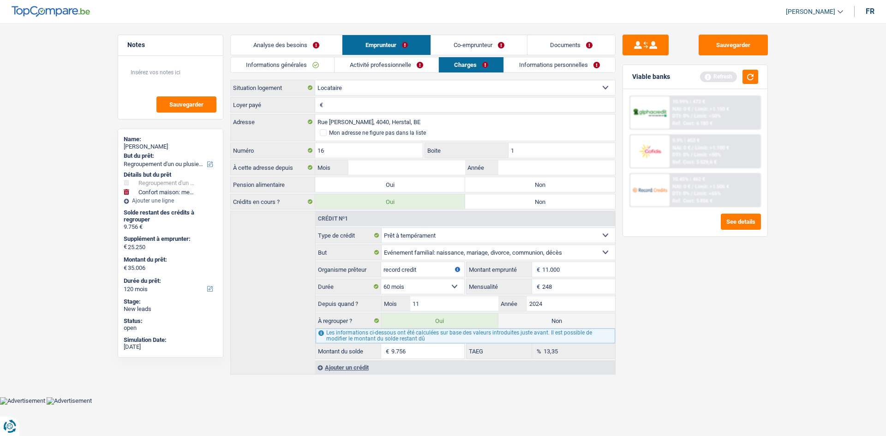
type input "1"
drag, startPoint x: 661, startPoint y: 272, endPoint x: 525, endPoint y: 167, distance: 171.7
click at [525, 167] on input "Année" at bounding box center [556, 167] width 117 height 15
type input "2022"
click at [433, 172] on input "Mois" at bounding box center [406, 167] width 117 height 15
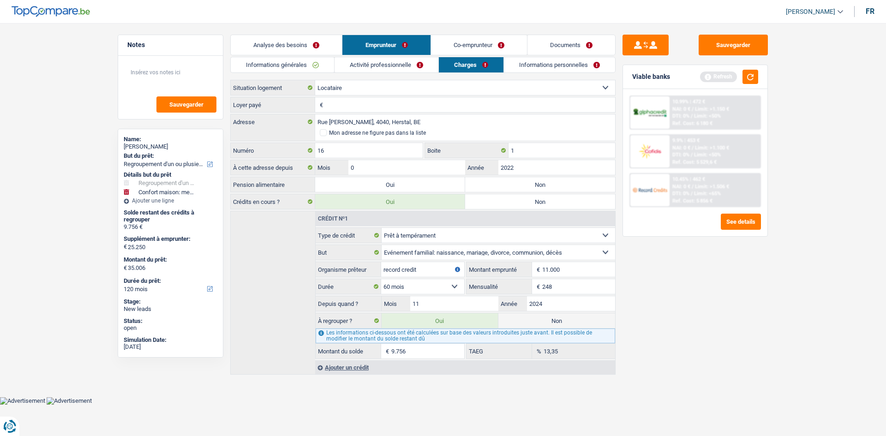
type input "04"
click at [664, 259] on div "Sauvegarder Viable banks Refresh 10.99% | 472 € NAI: 0 € / Limit: >1.150 € DTI:…" at bounding box center [694, 227] width 159 height 384
click at [344, 108] on input "Loyer payé" at bounding box center [470, 104] width 290 height 15
type input "803"
click at [637, 276] on div "Sauvegarder Viable banks Refresh 10.99% | 472 € NAI: 0 € / Limit: >1.150 € DTI:…" at bounding box center [694, 227] width 159 height 384
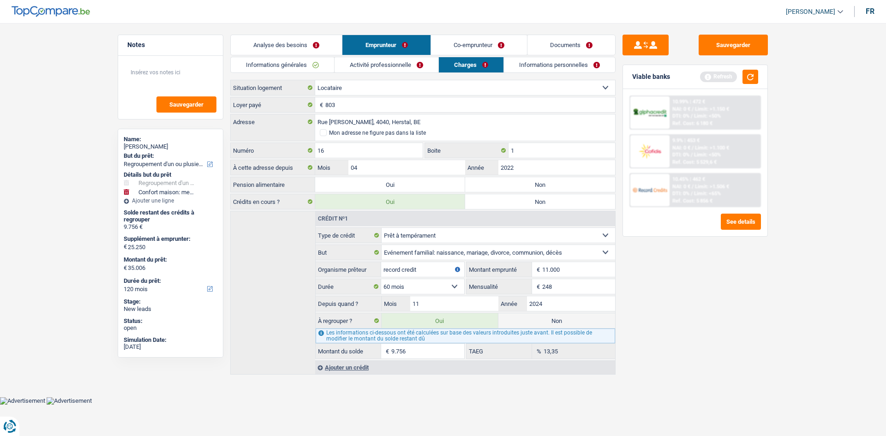
click at [499, 182] on label "Non" at bounding box center [540, 184] width 150 height 15
click at [499, 182] on input "Non" at bounding box center [540, 184] width 150 height 15
radio input "true"
click at [529, 57] on link "Informations personnelles" at bounding box center [559, 64] width 111 height 15
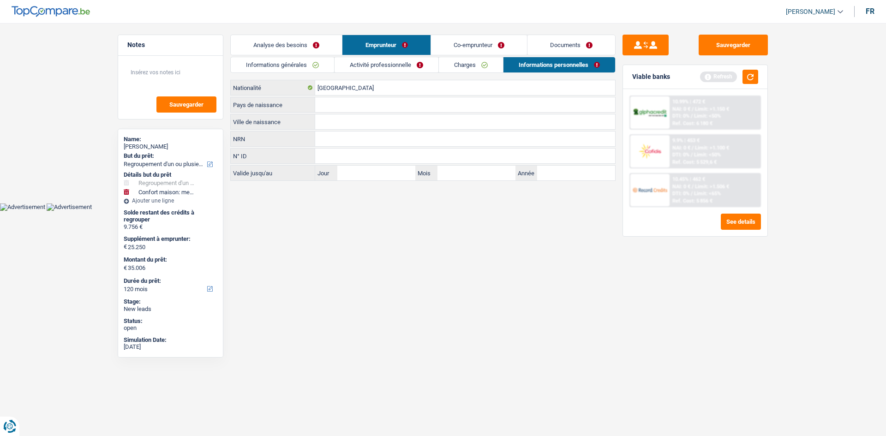
click at [400, 122] on input "Ville de naissance" at bounding box center [465, 121] width 300 height 15
type input "florenne"
click at [381, 105] on input "Pays de naissance" at bounding box center [465, 104] width 300 height 15
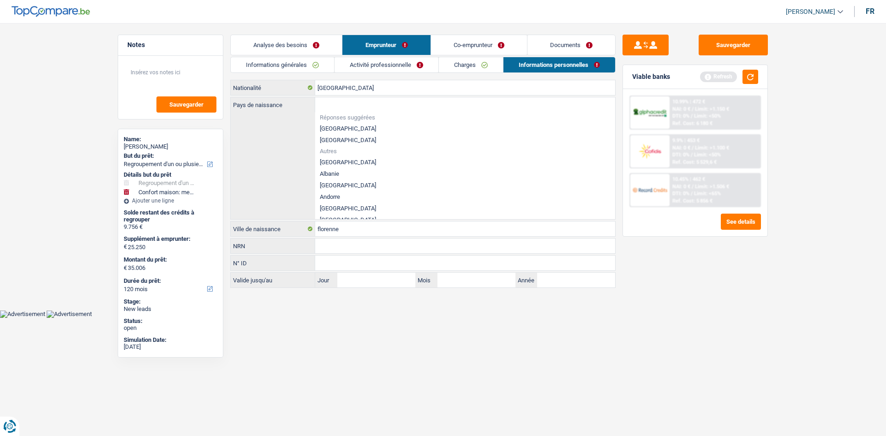
click at [362, 125] on li "[GEOGRAPHIC_DATA]" at bounding box center [465, 129] width 300 height 12
type input "[GEOGRAPHIC_DATA]"
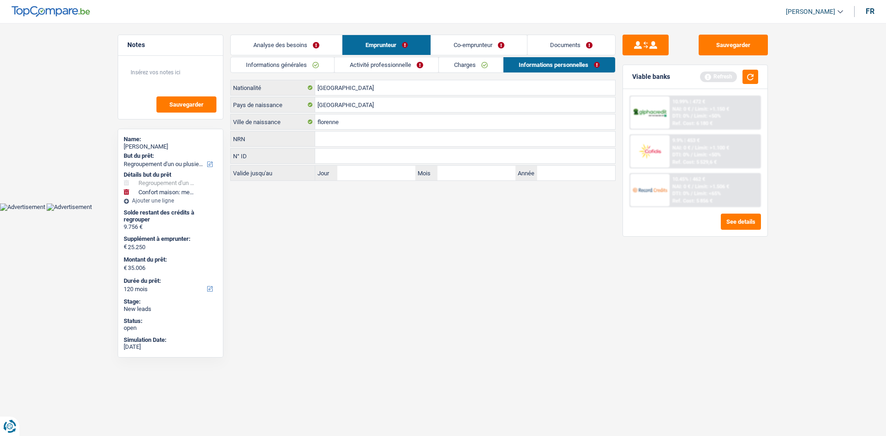
click at [478, 39] on link "Co-emprunteur" at bounding box center [479, 45] width 96 height 20
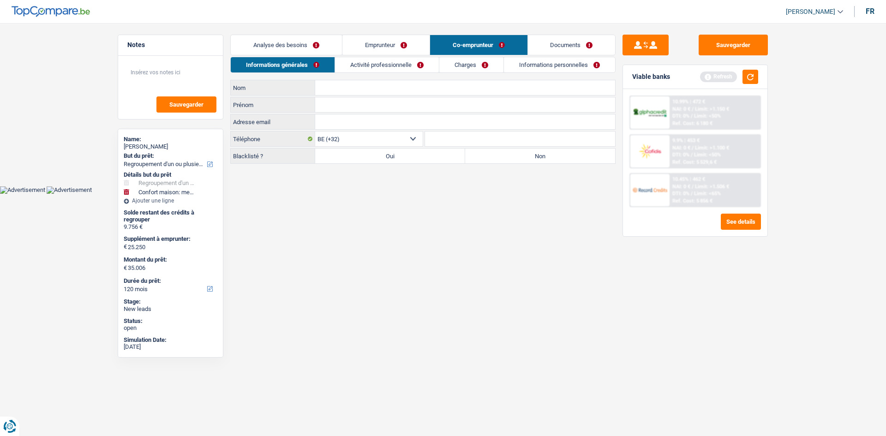
click at [370, 60] on link "Activité professionnelle" at bounding box center [387, 64] width 104 height 15
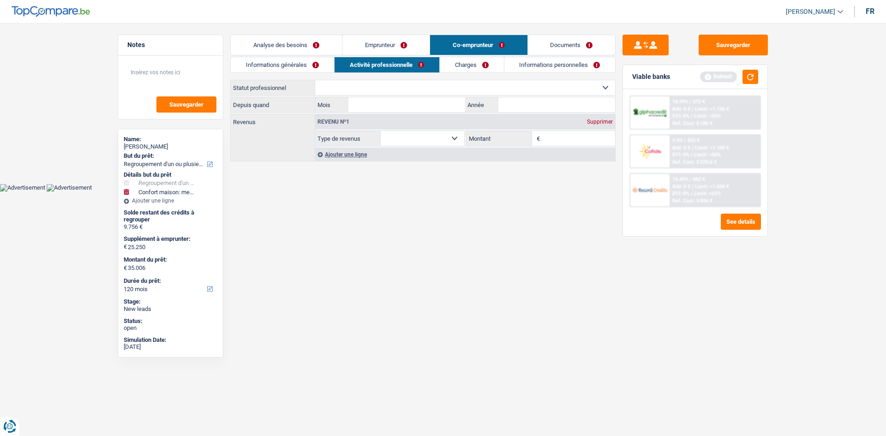
click at [289, 59] on link "Informations générales" at bounding box center [282, 64] width 103 height 15
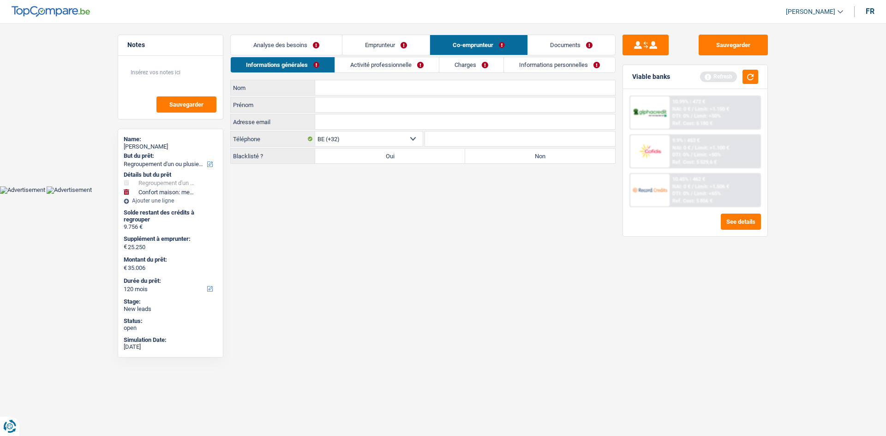
click at [335, 111] on input "Prénom" at bounding box center [465, 104] width 300 height 15
click at [334, 84] on input "Nom" at bounding box center [465, 87] width 300 height 15
click at [376, 41] on link "Emprunteur" at bounding box center [385, 45] width 87 height 20
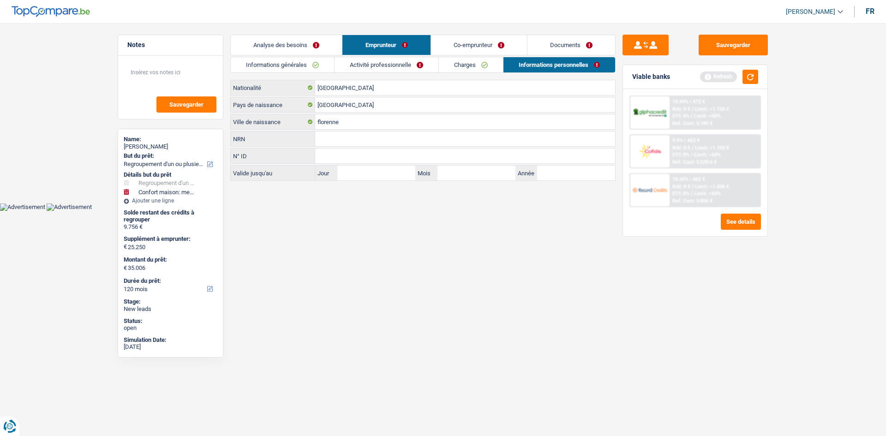
click at [293, 60] on link "Informations générales" at bounding box center [282, 64] width 103 height 15
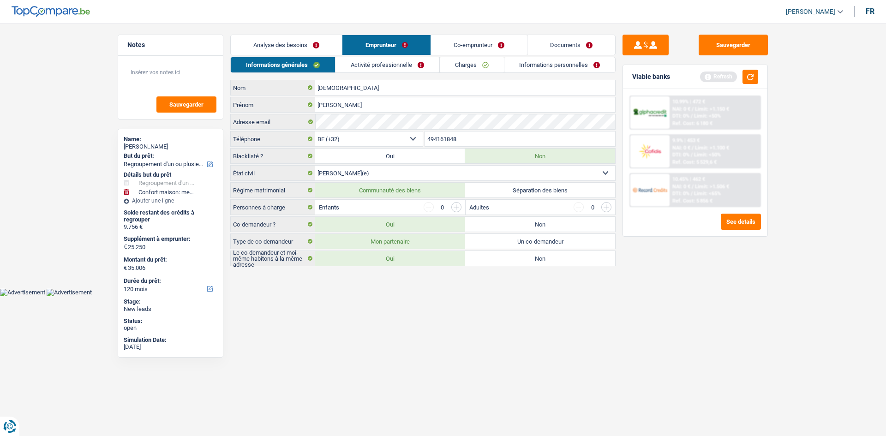
click at [454, 41] on link "Co-emprunteur" at bounding box center [479, 45] width 96 height 20
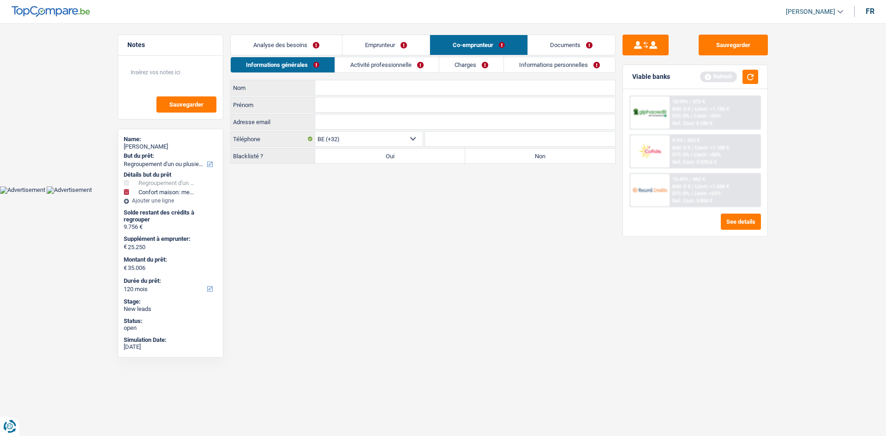
click at [382, 46] on link "Emprunteur" at bounding box center [385, 45] width 87 height 20
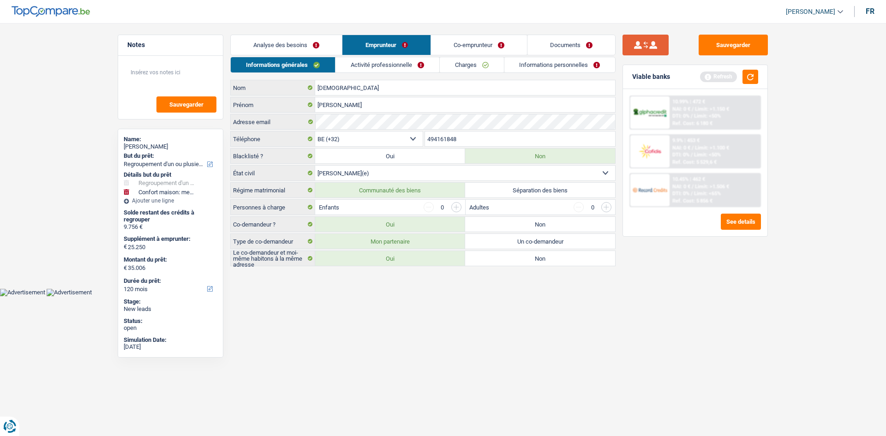
click at [644, 43] on button "submit" at bounding box center [645, 45] width 46 height 21
radio input "false"
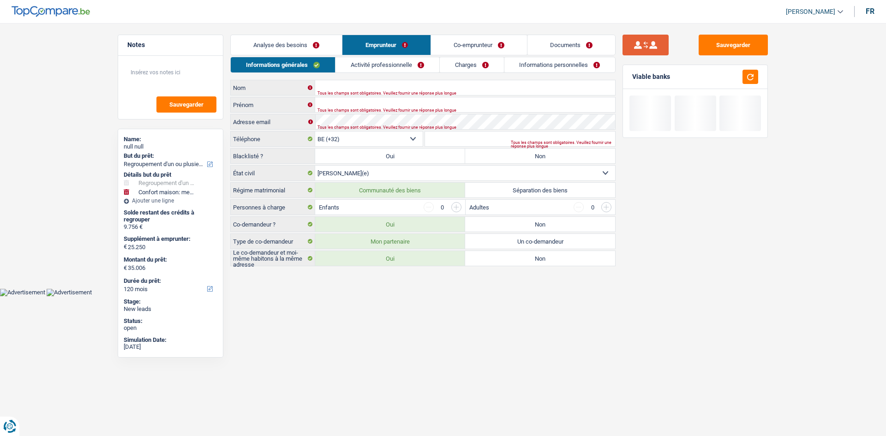
click at [634, 45] on button "submit" at bounding box center [645, 45] width 46 height 21
type input "Bisschop"
type input "Joel"
type input "494161848"
radio input "true"
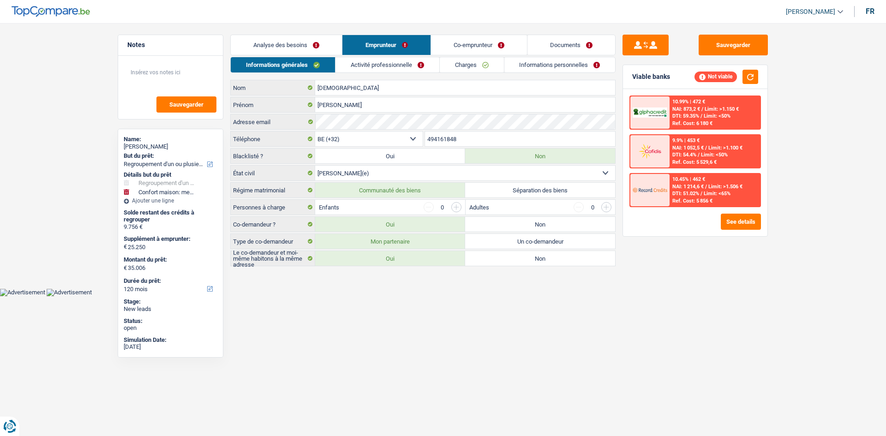
click at [453, 46] on link "Co-emprunteur" at bounding box center [479, 45] width 96 height 20
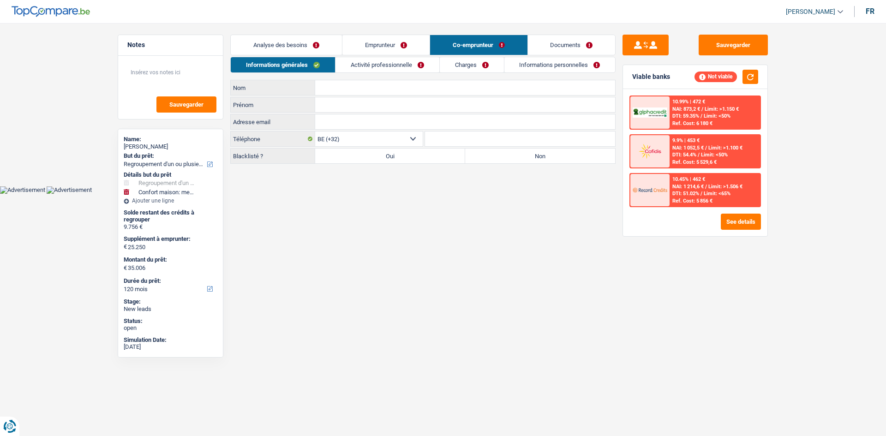
click at [371, 64] on link "Activité professionnelle" at bounding box center [387, 64] width 104 height 15
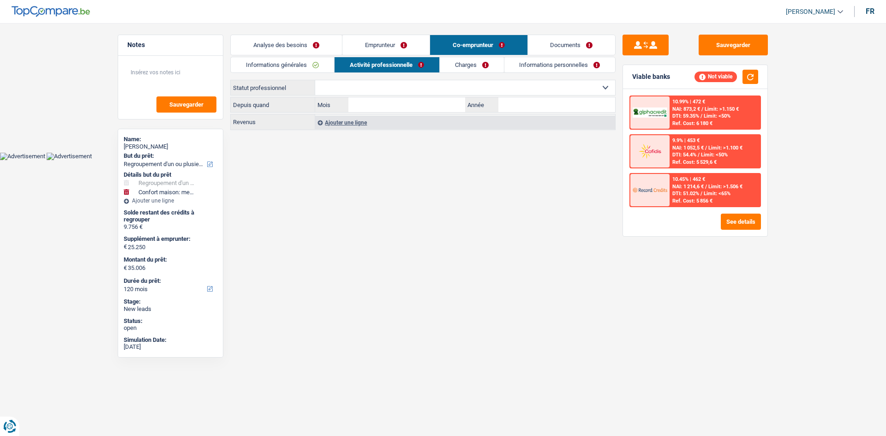
click at [381, 33] on main "Notes Sauvegarder Name: Joel Bisschop But du prêt: Confort maison: meubles, tex…" at bounding box center [443, 83] width 886 height 138
click at [384, 42] on link "Emprunteur" at bounding box center [385, 45] width 87 height 20
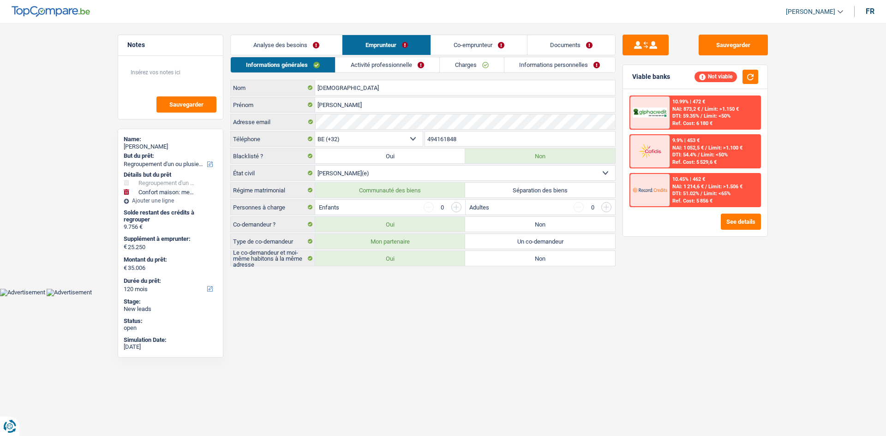
click at [489, 38] on link "Co-emprunteur" at bounding box center [479, 45] width 96 height 20
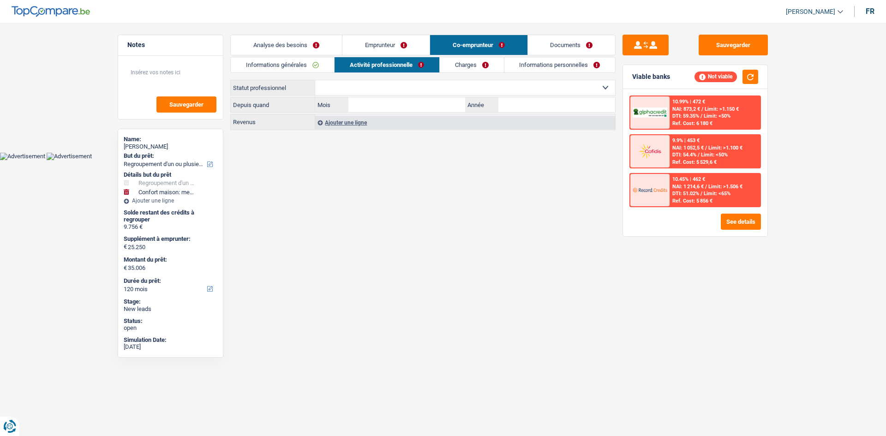
click at [470, 68] on link "Charges" at bounding box center [472, 64] width 64 height 15
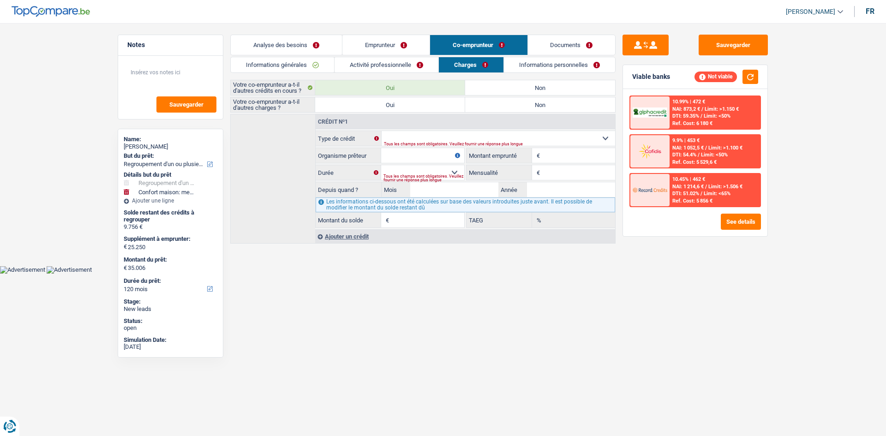
click at [365, 66] on link "Activité professionnelle" at bounding box center [386, 64] width 104 height 15
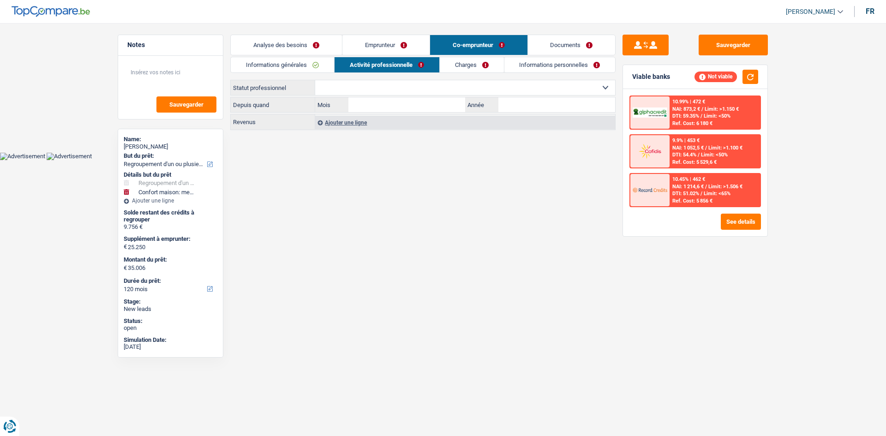
click at [374, 90] on select "Ouvrier Employé privé Employé public Invalide Indépendant Pensionné Chômeur Mut…" at bounding box center [465, 87] width 300 height 15
click at [394, 44] on link "Emprunteur" at bounding box center [385, 45] width 87 height 20
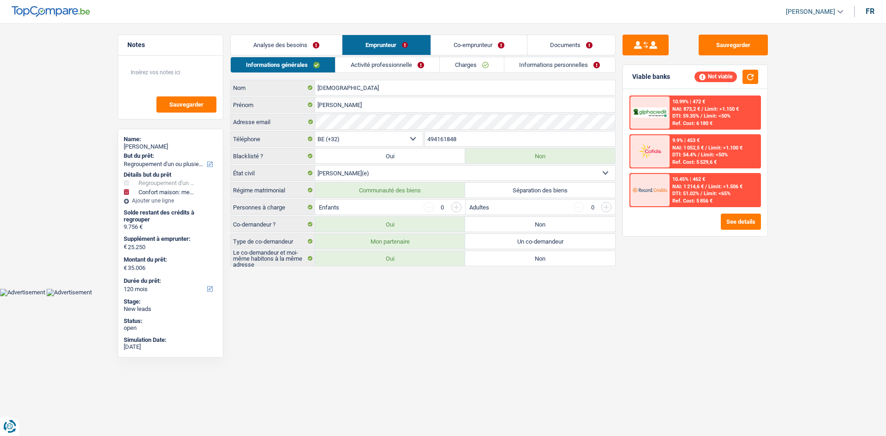
click at [426, 67] on link "Activité professionnelle" at bounding box center [387, 64] width 104 height 15
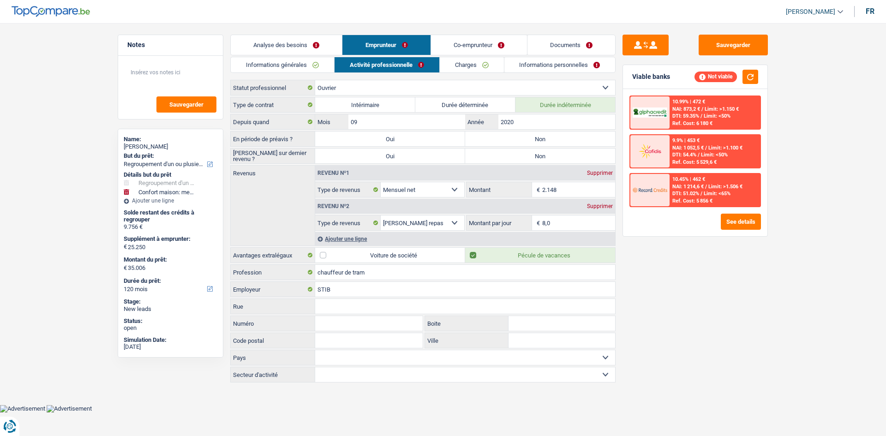
click at [377, 84] on select "Ouvrier Employé privé Employé public Invalide Indépendant Pensionné Chômeur Mut…" at bounding box center [465, 87] width 300 height 15
select select "privateEmployee"
click at [315, 80] on select "Ouvrier Employé privé Employé public Invalide Indépendant Pensionné Chômeur Mut…" at bounding box center [465, 87] width 300 height 15
radio input "false"
checkbox input "false"
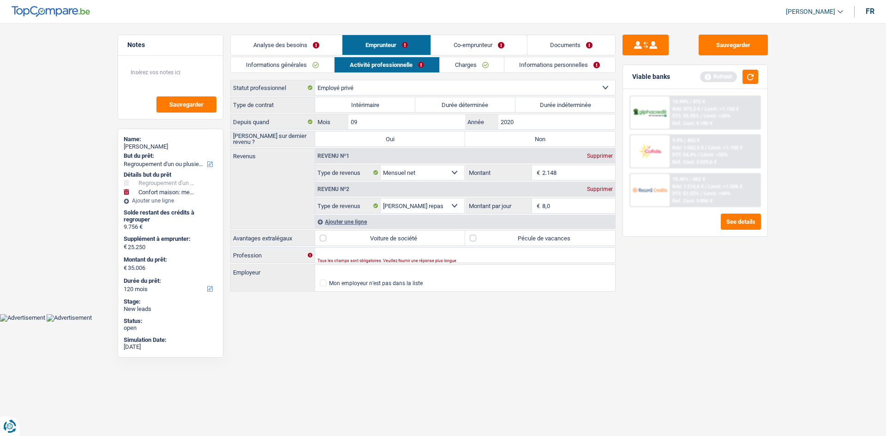
click at [383, 89] on select "Ouvrier Employé privé Employé public Invalide Indépendant Pensionné Chômeur Mut…" at bounding box center [465, 87] width 300 height 15
click at [315, 80] on select "Ouvrier Employé privé Employé public Invalide Indépendant Pensionné Chômeur Mut…" at bounding box center [465, 87] width 300 height 15
click at [370, 83] on select "Ouvrier Employé privé Employé public Invalide Indépendant Pensionné Chômeur Mut…" at bounding box center [465, 87] width 300 height 15
select select "privateEmployee"
click at [315, 80] on select "Ouvrier Employé privé Employé public Invalide Indépendant Pensionné Chômeur Mut…" at bounding box center [465, 87] width 300 height 15
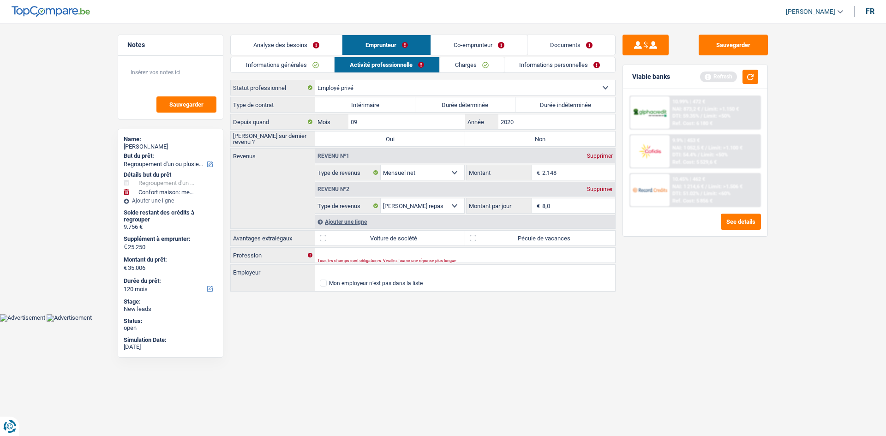
click at [575, 104] on label "Durée indéterminée" at bounding box center [565, 104] width 100 height 15
click at [575, 104] on input "Durée indéterminée" at bounding box center [565, 104] width 100 height 15
radio input "true"
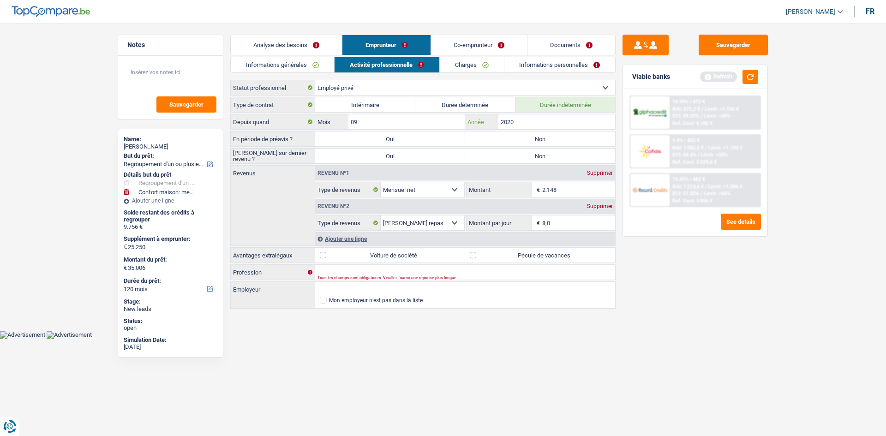
click at [533, 115] on input "2020" at bounding box center [556, 121] width 117 height 15
type input "2"
click at [408, 122] on input "09" at bounding box center [406, 121] width 117 height 15
type input "0"
type input "01"
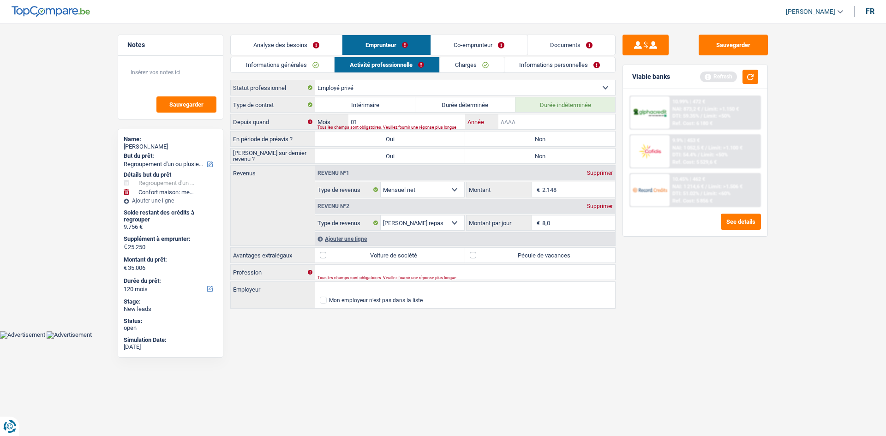
click at [509, 118] on input "Année" at bounding box center [556, 121] width 117 height 15
type input "2007"
click at [668, 278] on div "Sauvegarder Viable banks Refresh 10.99% | 472 € NAI: 873,2 € / Limit: >1.150 € …" at bounding box center [694, 227] width 159 height 384
click at [539, 131] on div "En période de préavis ? Oui Non Tous les champs sont obligatoires. Veuillez sél…" at bounding box center [422, 139] width 385 height 16
click at [536, 134] on label "Non" at bounding box center [540, 138] width 150 height 15
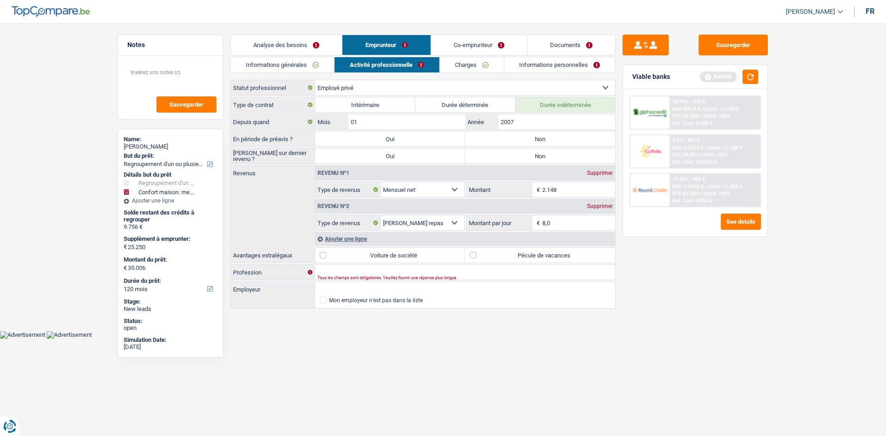
click at [536, 134] on input "Non" at bounding box center [540, 138] width 150 height 15
radio input "true"
click at [525, 153] on label "Non" at bounding box center [540, 156] width 150 height 15
click at [525, 153] on input "Non" at bounding box center [540, 156] width 150 height 15
radio input "true"
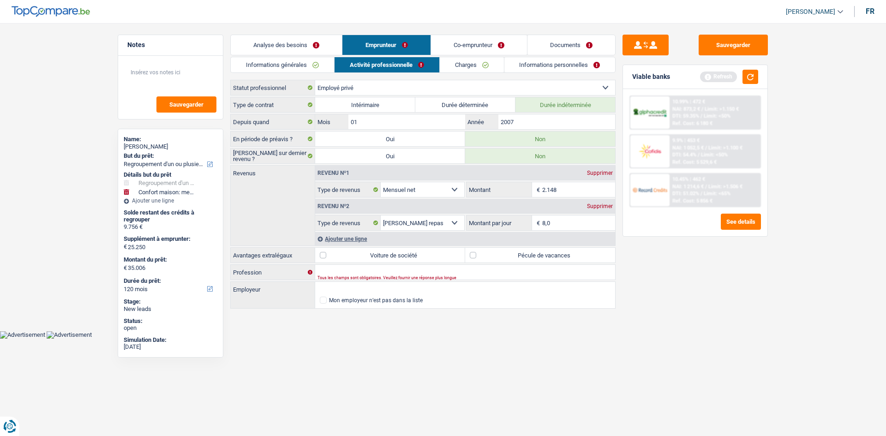
drag, startPoint x: 565, startPoint y: 189, endPoint x: 502, endPoint y: 186, distance: 62.3
click at [502, 186] on div "2.148 € Montant" at bounding box center [540, 189] width 149 height 15
type input "2.374"
click at [624, 269] on div "Sauvegarder Viable banks Refresh 10.99% | 472 € NAI: 873,2 € / Limit: >1.150 € …" at bounding box center [694, 227] width 159 height 384
click at [483, 249] on label "Pécule de vacances" at bounding box center [540, 255] width 150 height 15
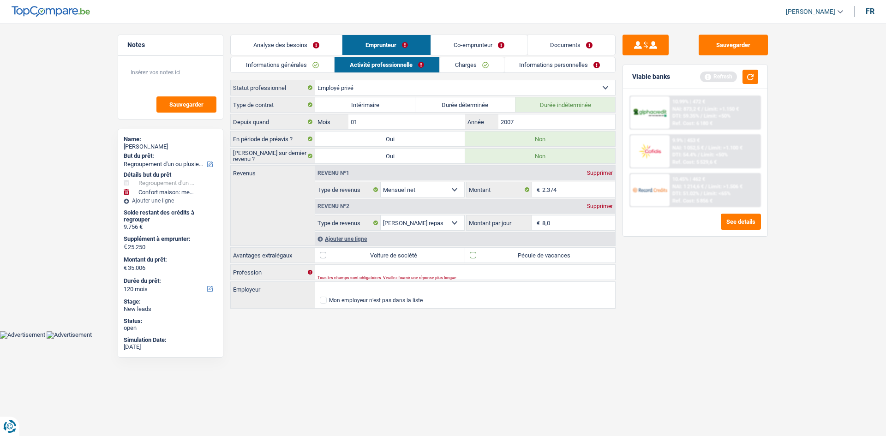
click at [483, 249] on input "Pécule de vacances" at bounding box center [540, 255] width 150 height 15
checkbox input "true"
click at [362, 268] on input "Profession" at bounding box center [465, 272] width 300 height 15
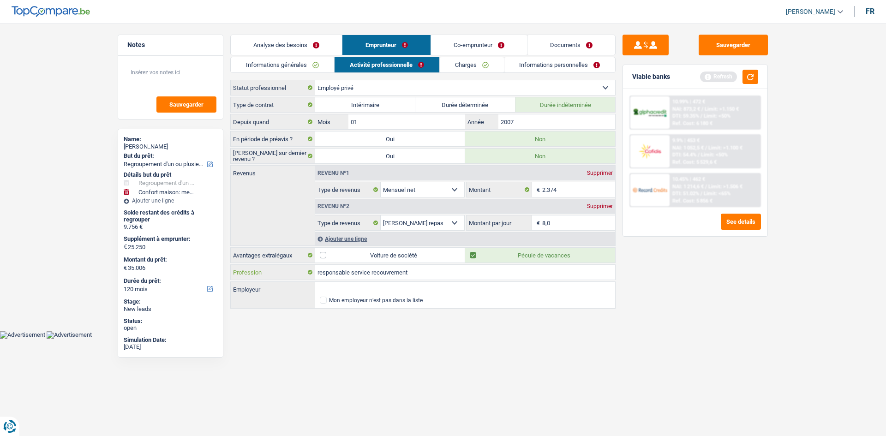
type input "responsable service recouvrement"
click at [346, 284] on input "Employeur" at bounding box center [465, 289] width 300 height 15
type input "s"
type input "S"
click at [419, 305] on li "SOCIETE REGIONALE DU LOGEMENT DE HERSTAL | Rue En Bois, 270 | 4040 - Herstal" at bounding box center [465, 303] width 300 height 12
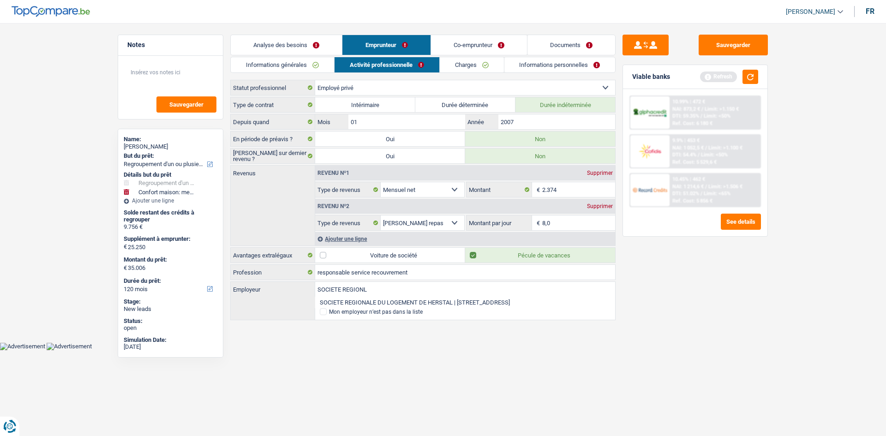
type input "SOCIETE REGIONALE DU LOGEMENT DE HERSTAL | Rue En Bois, 270 | 4040 - Herstal"
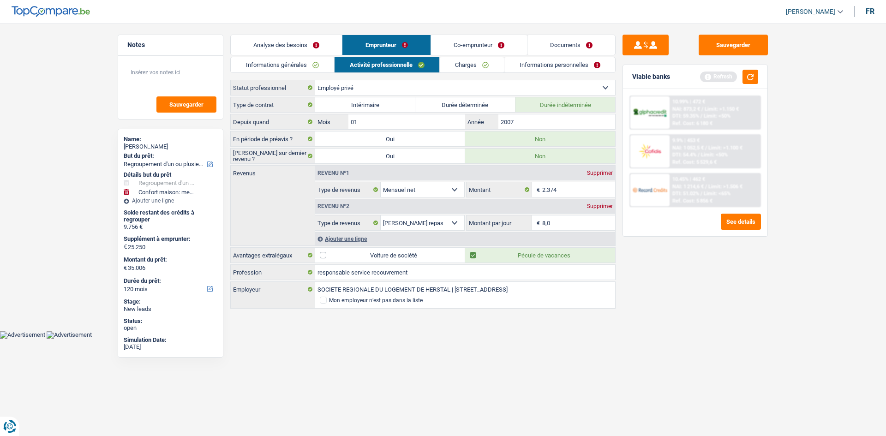
click at [545, 318] on main "Notes Sauvegarder Name: Joel Bisschop But du prêt: Confort maison: meubles, tex…" at bounding box center [443, 172] width 886 height 317
click at [527, 67] on link "Informations personnelles" at bounding box center [559, 64] width 111 height 15
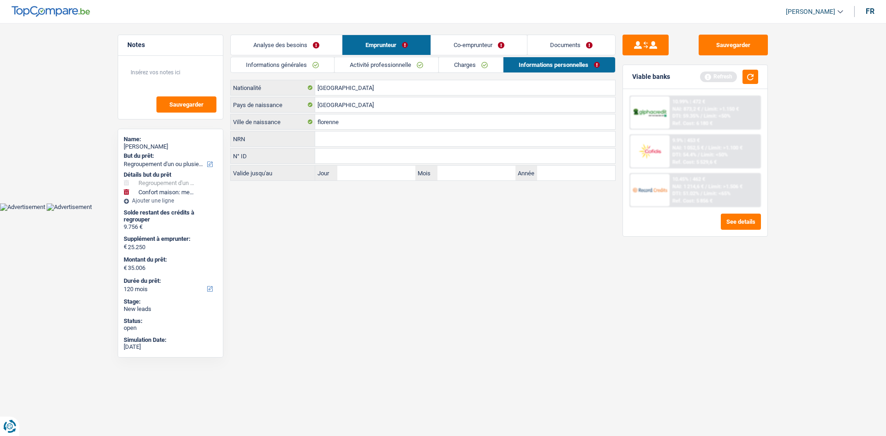
click at [471, 48] on link "Co-emprunteur" at bounding box center [479, 45] width 96 height 20
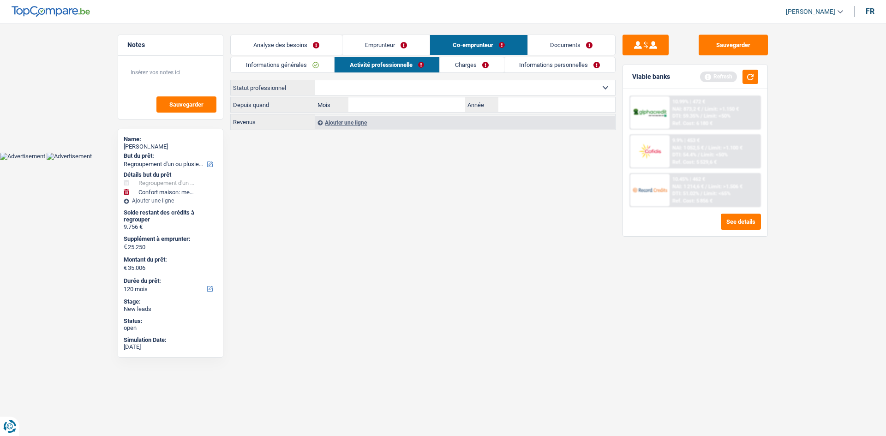
click at [541, 63] on link "Informations personnelles" at bounding box center [559, 64] width 111 height 15
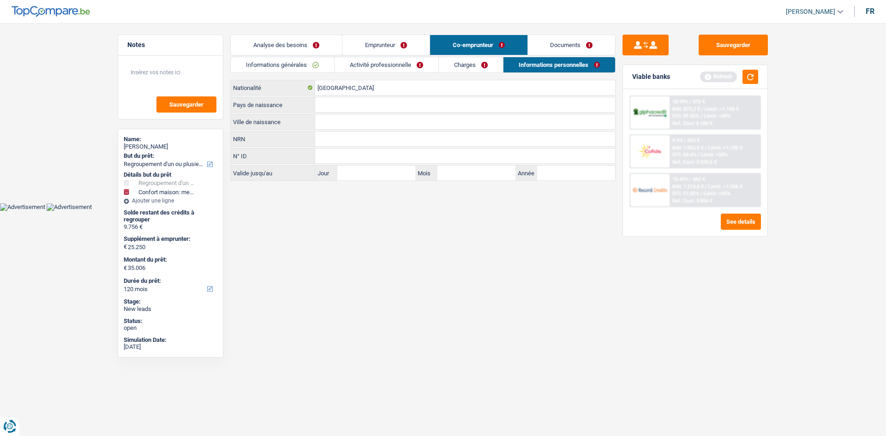
click at [485, 62] on link "Charges" at bounding box center [471, 64] width 64 height 15
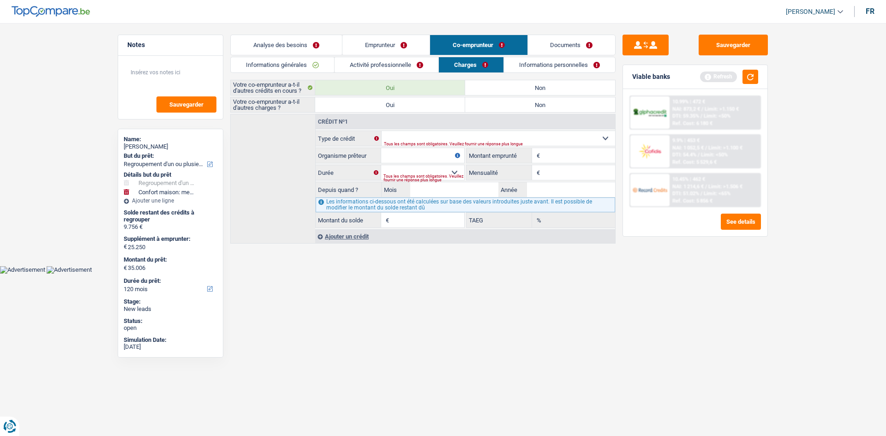
click at [400, 49] on link "Emprunteur" at bounding box center [385, 45] width 87 height 20
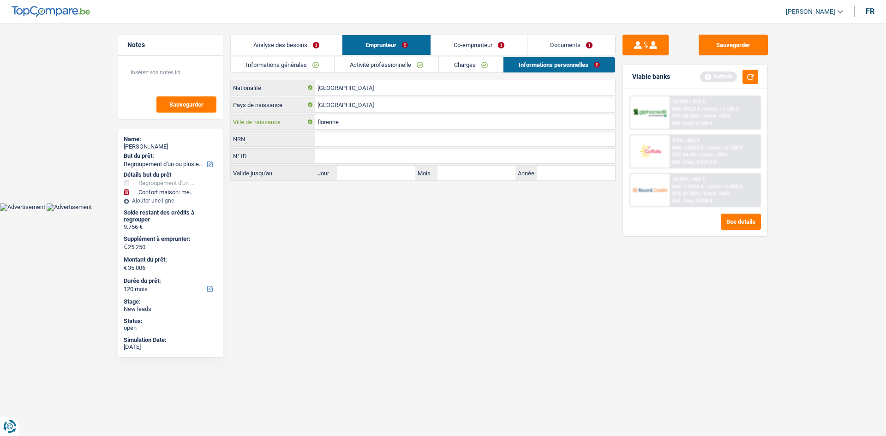
drag, startPoint x: 359, startPoint y: 123, endPoint x: 271, endPoint y: 142, distance: 89.6
click at [271, 142] on div "Belgique Nationalité Belgique Pays de naissance florenne Ville de naissance NRN…" at bounding box center [422, 130] width 385 height 101
type input "ROCCOURT"
click at [312, 211] on html "Vous avez le contrôle de vos données Nous utilisons des cookies, tout comme nos…" at bounding box center [443, 105] width 886 height 211
click at [367, 63] on link "Activité professionnelle" at bounding box center [386, 64] width 104 height 15
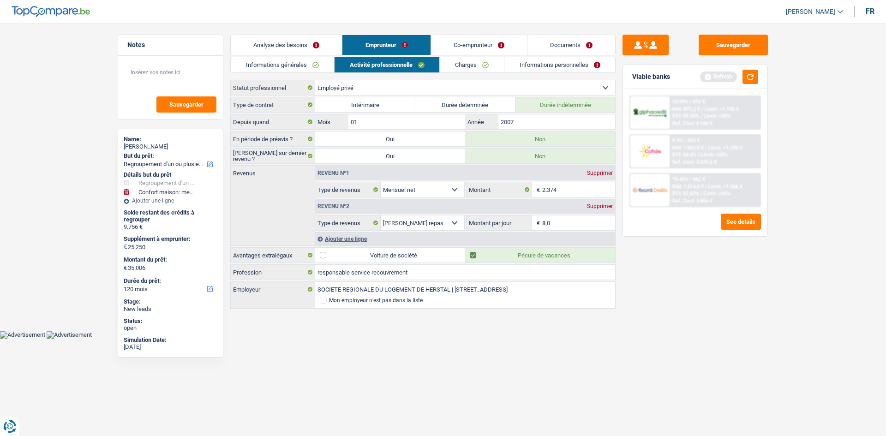
click at [297, 66] on link "Informations générales" at bounding box center [282, 64] width 103 height 15
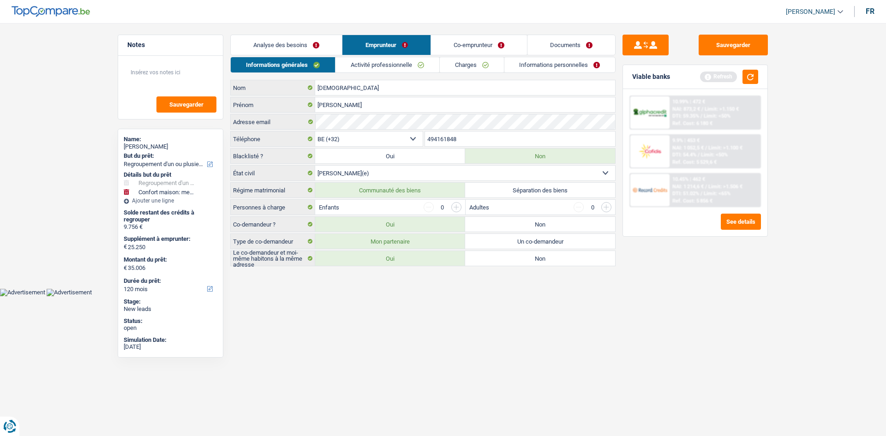
click at [557, 57] on li "Informations personnelles" at bounding box center [560, 65] width 112 height 16
click at [556, 64] on link "Informations personnelles" at bounding box center [559, 64] width 111 height 15
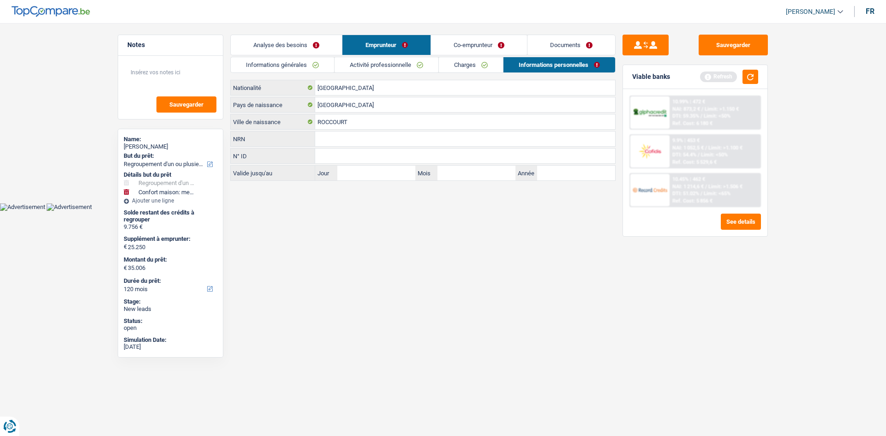
click at [458, 46] on link "Co-emprunteur" at bounding box center [479, 45] width 96 height 20
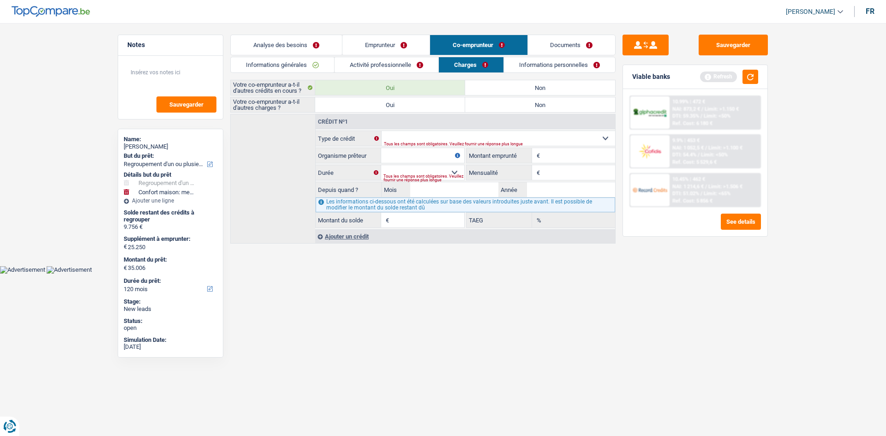
click at [365, 62] on link "Activité professionnelle" at bounding box center [386, 64] width 104 height 15
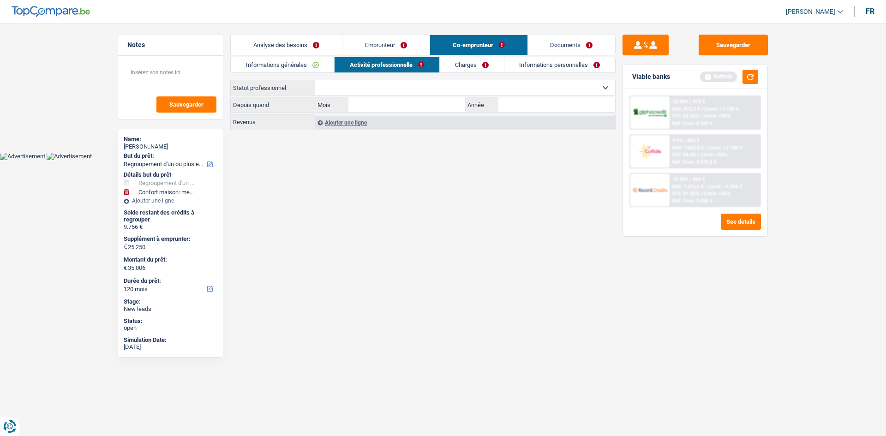
click at [296, 65] on link "Informations générales" at bounding box center [282, 64] width 103 height 15
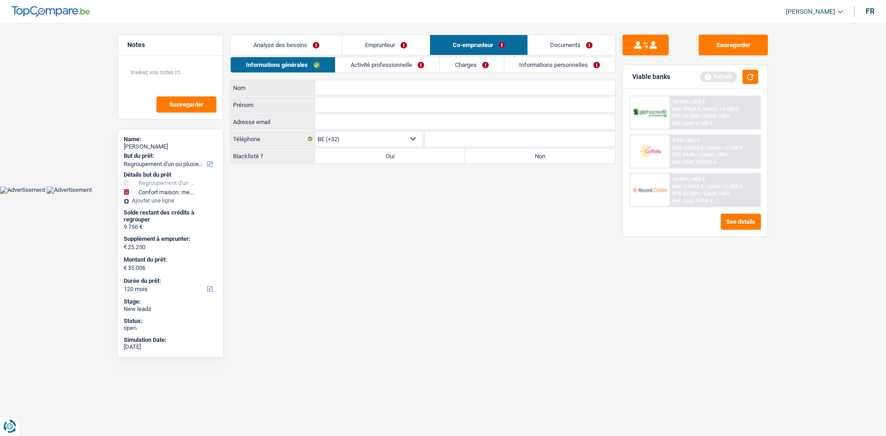
click at [346, 90] on input "Nom" at bounding box center [465, 87] width 300 height 15
type input "COUCHARIERE"
click at [383, 187] on body "Vous avez le contrôle de vos données Nous utilisons des cookies, tout comme nos…" at bounding box center [443, 104] width 886 height 180
click at [351, 91] on input "COUCHARIERE" at bounding box center [465, 87] width 300 height 15
click at [350, 98] on input "Prénom" at bounding box center [465, 104] width 300 height 15
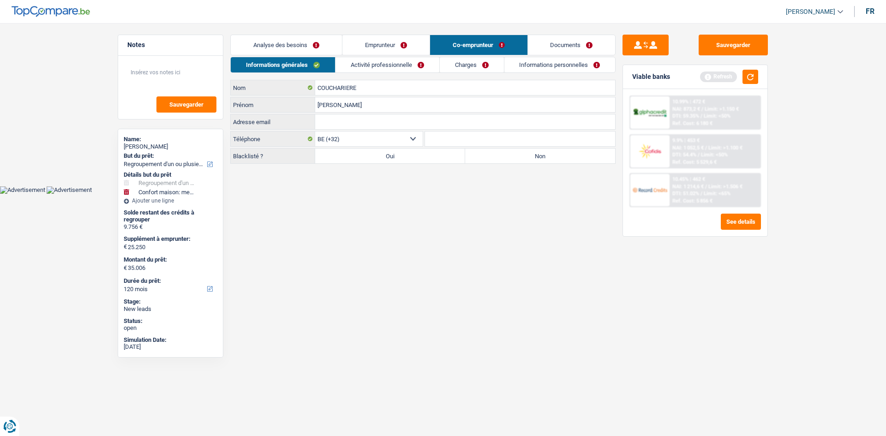
click at [319, 104] on input "aLAIN" at bounding box center [465, 104] width 300 height 15
click at [321, 105] on input "aLAIN" at bounding box center [465, 104] width 300 height 15
click at [378, 194] on html "Vous avez le contrôle de vos données Nous utilisons des cookies, tout comme nos…" at bounding box center [443, 97] width 886 height 194
click at [321, 103] on input "aLAIN" at bounding box center [465, 104] width 300 height 15
click at [288, 49] on link "Analyse des besoins" at bounding box center [286, 45] width 111 height 20
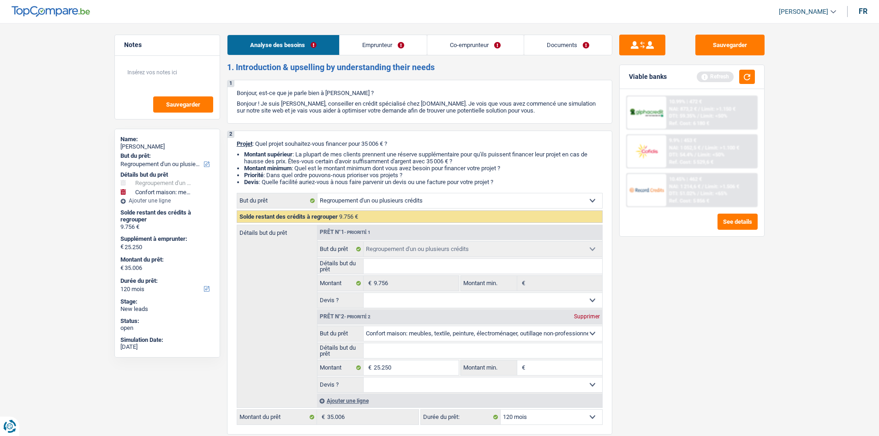
click at [362, 46] on link "Emprunteur" at bounding box center [383, 45] width 87 height 20
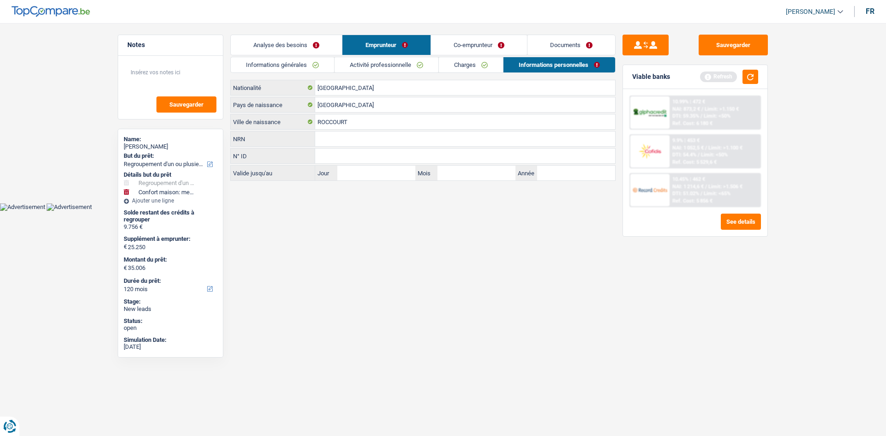
click at [448, 39] on link "Co-emprunteur" at bounding box center [479, 45] width 96 height 20
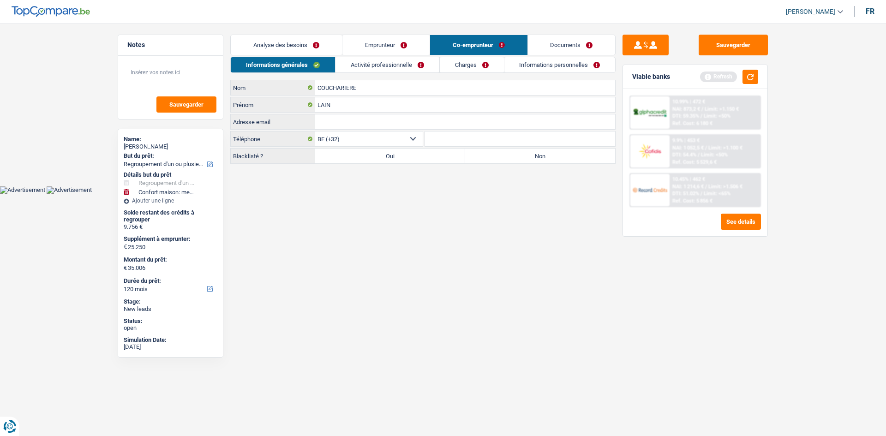
click at [371, 49] on link "Emprunteur" at bounding box center [385, 45] width 87 height 20
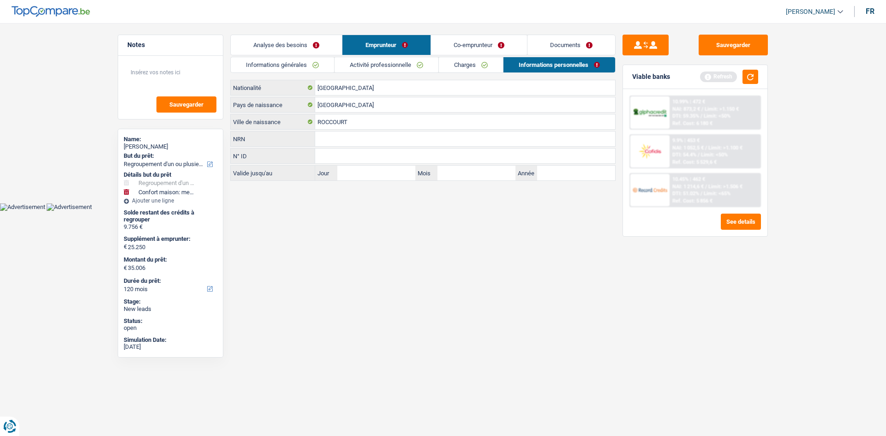
click at [307, 66] on link "Informations générales" at bounding box center [282, 64] width 103 height 15
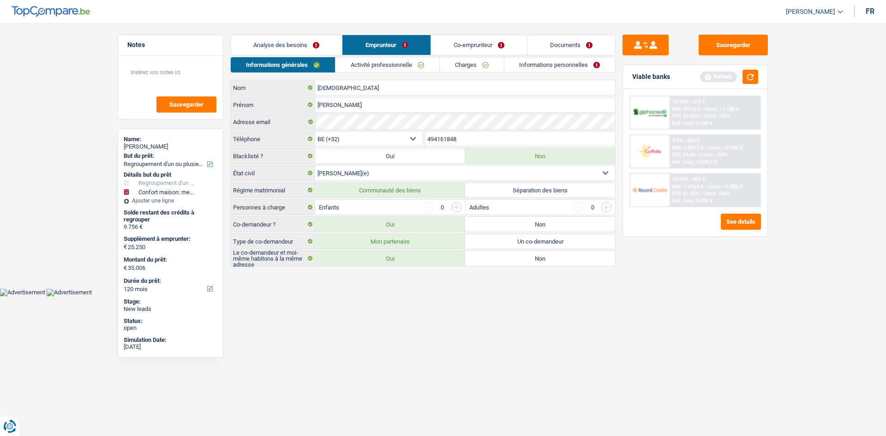
click at [380, 62] on link "Activité professionnelle" at bounding box center [387, 64] width 104 height 15
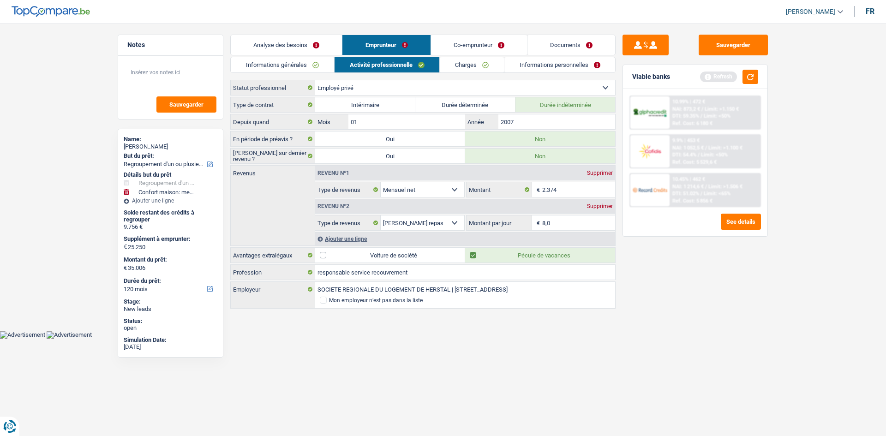
click at [457, 49] on link "Co-emprunteur" at bounding box center [479, 45] width 96 height 20
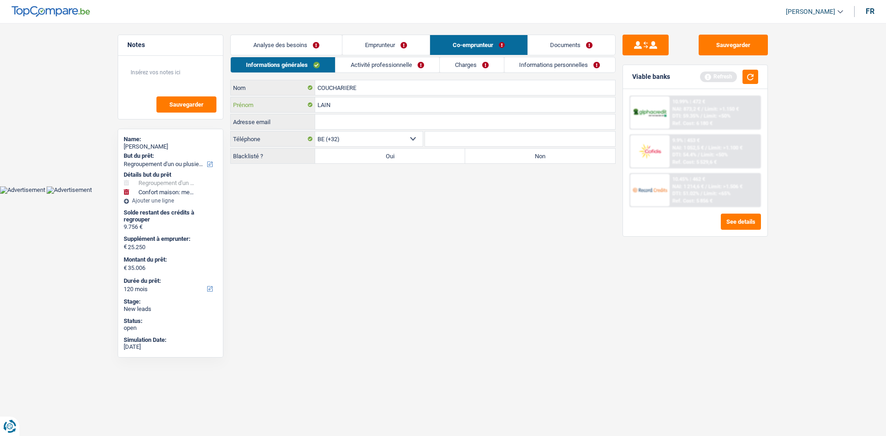
click at [319, 105] on input "LAIN" at bounding box center [465, 104] width 300 height 15
type input "ALAIN"
click at [417, 66] on link "Activité professionnelle" at bounding box center [387, 64] width 104 height 15
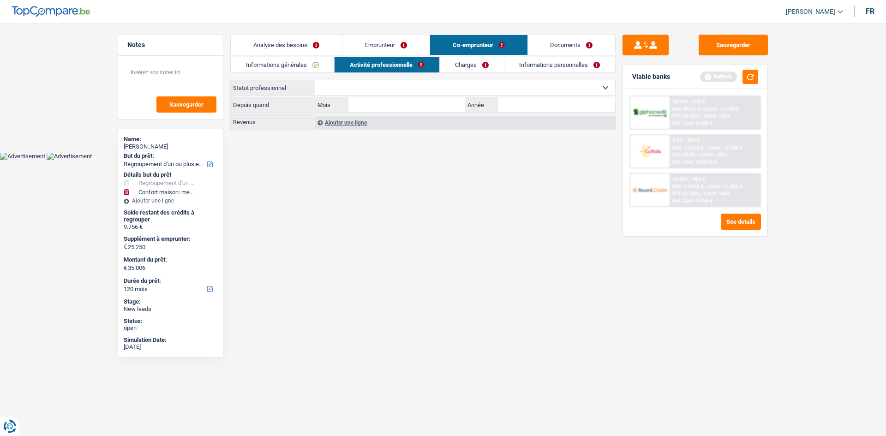
click at [385, 83] on select "Ouvrier Employé privé Employé public Invalide Indépendant Pensionné Chômeur Mut…" at bounding box center [465, 87] width 300 height 15
select select "privateEmployee"
click at [315, 80] on select "Ouvrier Employé privé Employé public Invalide Indépendant Pensionné Chômeur Mut…" at bounding box center [465, 87] width 300 height 15
select select "netSalary"
select select "mealVouchers"
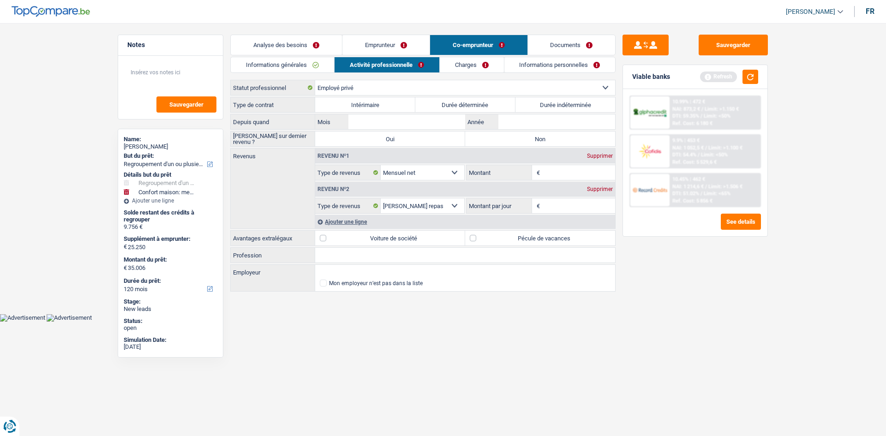
click at [370, 88] on select "Ouvrier Employé privé Employé public Invalide Indépendant Pensionné Chômeur Mut…" at bounding box center [465, 87] width 300 height 15
click at [370, 87] on select "Ouvrier Employé privé Employé public Invalide Indépendant Pensionné Chômeur Mut…" at bounding box center [465, 87] width 300 height 15
click at [366, 80] on select "Ouvrier Employé privé Employé public Invalide Indépendant Pensionné Chômeur Mut…" at bounding box center [465, 87] width 300 height 15
select select "worker"
click at [315, 80] on select "Ouvrier Employé privé Employé public Invalide Indépendant Pensionné Chômeur Mut…" at bounding box center [465, 87] width 300 height 15
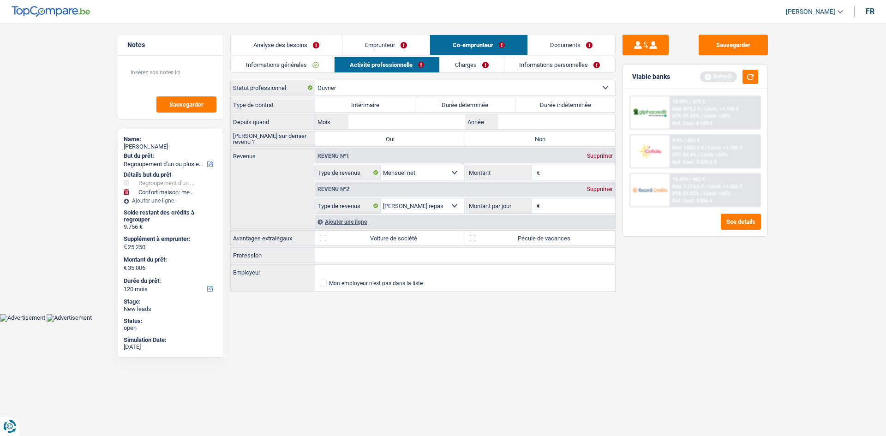
click at [545, 100] on label "Durée indéterminée" at bounding box center [565, 104] width 100 height 15
click at [545, 100] on input "Durée indéterminée" at bounding box center [565, 104] width 100 height 15
radio input "true"
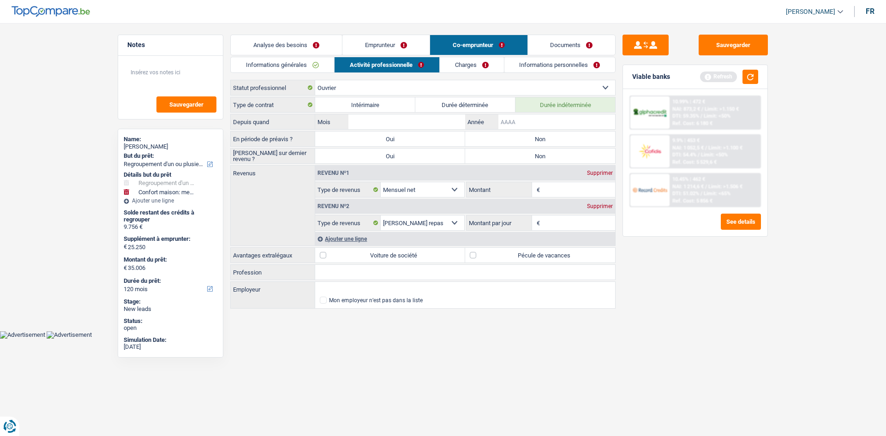
click at [527, 116] on input "Année" at bounding box center [556, 121] width 117 height 15
type input "2020"
click at [358, 132] on label "Oui" at bounding box center [390, 138] width 150 height 15
click at [358, 132] on input "Oui" at bounding box center [390, 138] width 150 height 15
radio input "true"
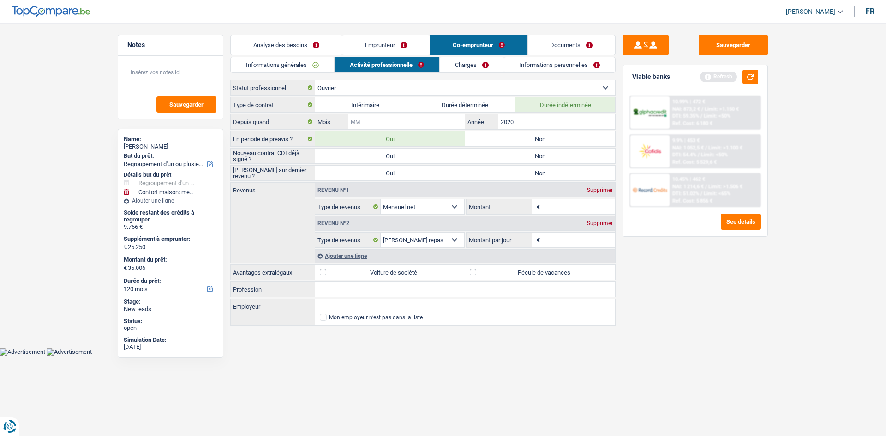
click at [364, 123] on input "Mois" at bounding box center [406, 121] width 117 height 15
click at [364, 123] on input "0" at bounding box center [406, 121] width 117 height 15
type input "09"
click at [703, 287] on div "Sauvegarder Viable banks Refresh 10.99% | 472 € NAI: 873,2 € / Limit: >1.150 € …" at bounding box center [694, 227] width 159 height 384
click at [561, 137] on label "Non" at bounding box center [540, 138] width 150 height 15
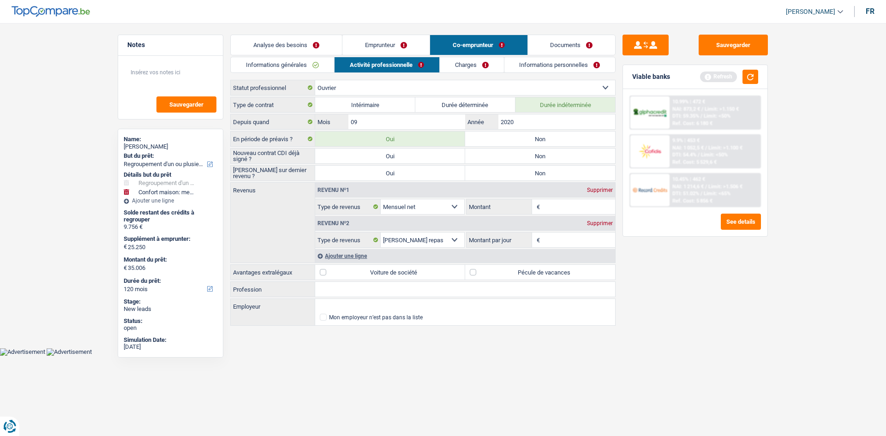
click at [561, 137] on input "Non" at bounding box center [540, 138] width 150 height 15
radio input "true"
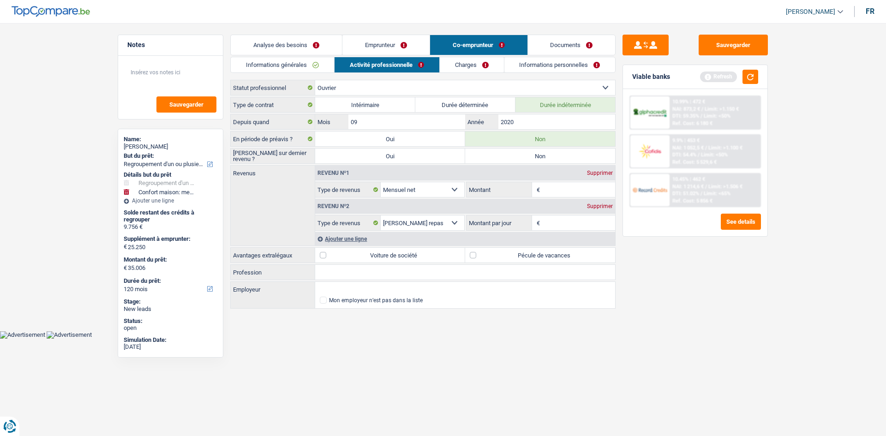
click at [498, 149] on label "Non" at bounding box center [540, 156] width 150 height 15
click at [498, 149] on input "Non" at bounding box center [540, 156] width 150 height 15
radio input "true"
click at [556, 192] on input "Montant" at bounding box center [578, 189] width 73 height 15
type input "2.148"
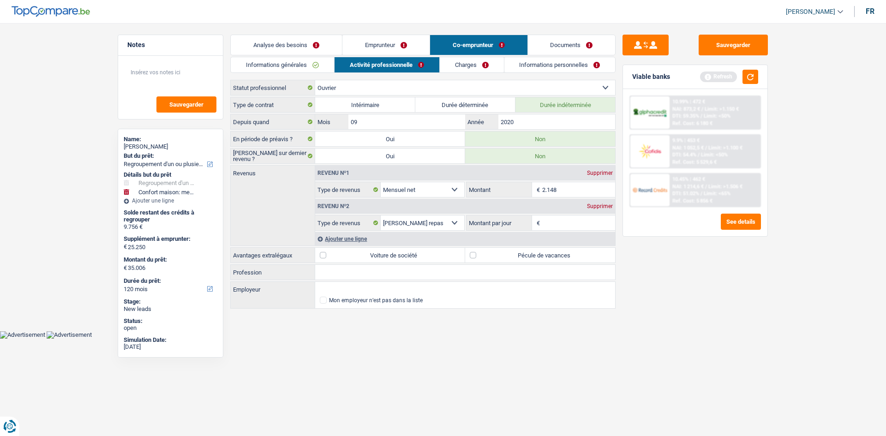
click at [686, 286] on div "Sauvegarder Viable banks Refresh 10.99% | 472 € NAI: 873,2 € / Limit: >1.150 € …" at bounding box center [694, 227] width 159 height 384
click at [571, 225] on input "Montant par jour" at bounding box center [578, 222] width 73 height 15
type input "8,0"
click at [689, 322] on div "Sauvegarder Viable banks Refresh 10.99% | 472 € NAI: 873,2 € / Limit: >1.150 € …" at bounding box center [694, 227] width 159 height 384
click at [484, 257] on label "Pécule de vacances" at bounding box center [540, 255] width 150 height 15
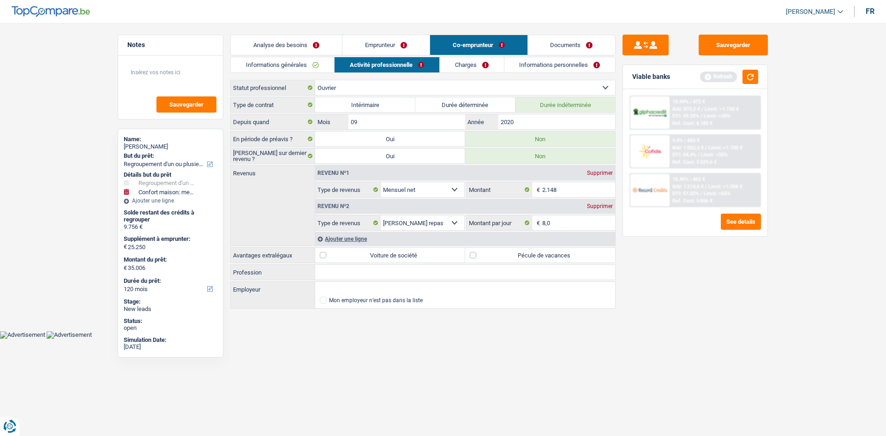
click at [484, 257] on input "Pécule de vacances" at bounding box center [540, 255] width 150 height 15
checkbox input "true"
click at [401, 269] on input "Profession" at bounding box center [465, 272] width 300 height 15
type input "CHAUFFEUR DE TRAM"
click at [329, 281] on div "Type de contrat Intérimaire Durée déterminée Durée indéterminée Depuis quand 09…" at bounding box center [422, 203] width 385 height 213
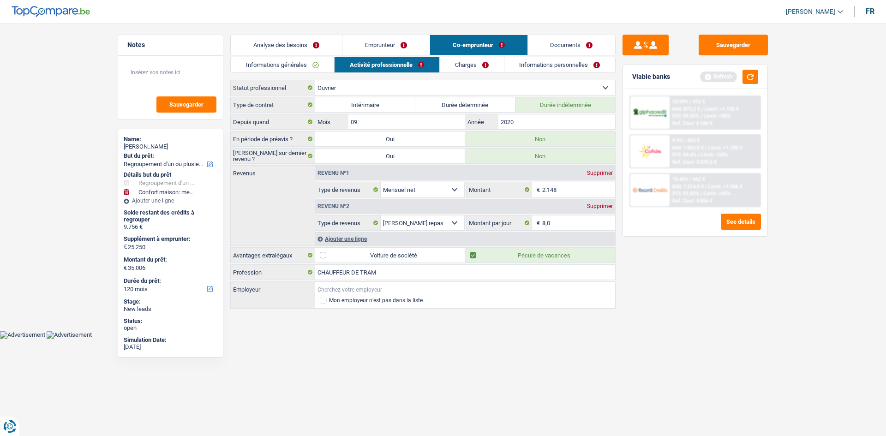
click at [341, 290] on input "Employeur" at bounding box center [465, 289] width 300 height 15
type input "Q"
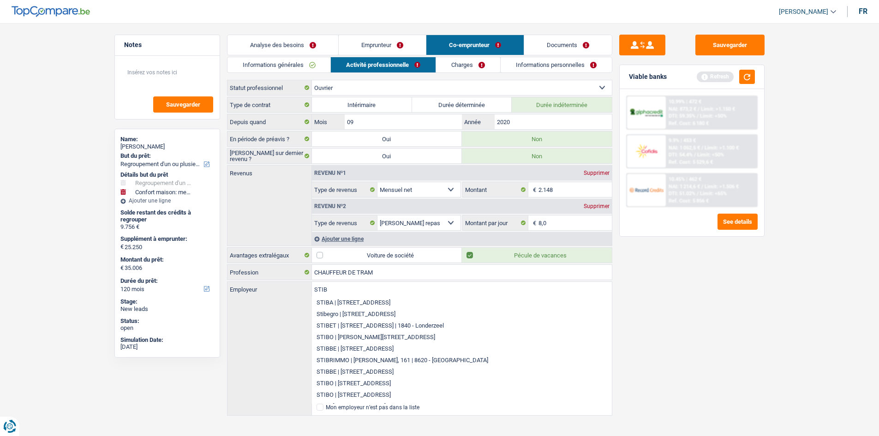
type input "STIB"
click at [278, 329] on div "STIB Employeur STIBA | Avenue Amélie, 15 | 1330 - Rixensart Stibegro | Esenweg,…" at bounding box center [419, 343] width 384 height 122
click at [294, 311] on div "STIB Employeur STIBA | Avenue Amélie, 15 | 1330 - Rixensart Stibegro | Esenweg,…" at bounding box center [419, 343] width 384 height 122
click at [619, 334] on div "Sauvegarder Viable banks Refresh 10.99% | 472 € NAI: 873,2 € / Limit: >1.150 € …" at bounding box center [691, 227] width 159 height 384
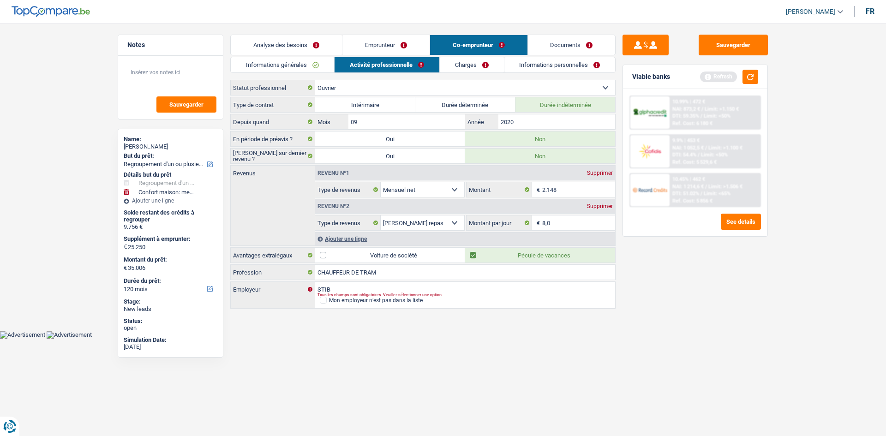
click at [479, 60] on link "Charges" at bounding box center [472, 64] width 64 height 15
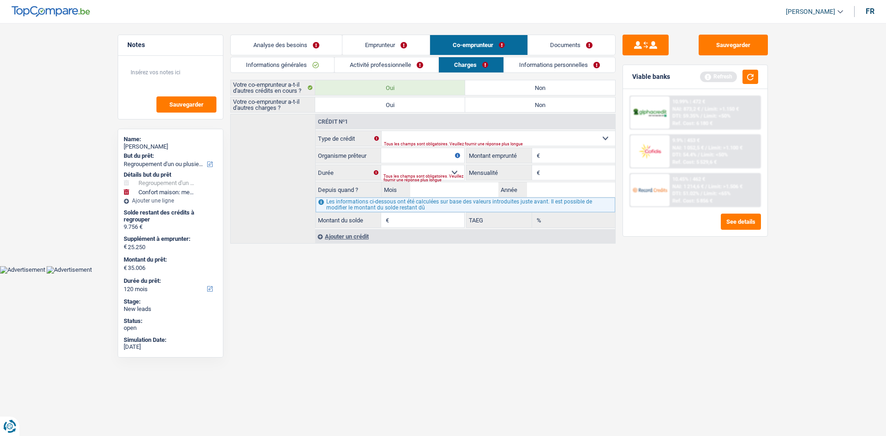
click at [424, 130] on div "Crédit nº1 Carte ou ouverture de crédit Prêt hypothécaire Vente à tempérament P…" at bounding box center [465, 170] width 300 height 113
drag, startPoint x: 424, startPoint y: 130, endPoint x: 370, endPoint y: 150, distance: 57.7
click at [370, 150] on div "Crédit nº1 Carte ou ouverture de crédit Prêt hypothécaire Vente à tempérament P…" at bounding box center [465, 170] width 300 height 113
click at [415, 135] on select "Carte ou ouverture de crédit Prêt hypothécaire Vente à tempérament Prêt à tempé…" at bounding box center [499, 138] width 234 height 15
click at [377, 65] on link "Activité professionnelle" at bounding box center [386, 64] width 104 height 15
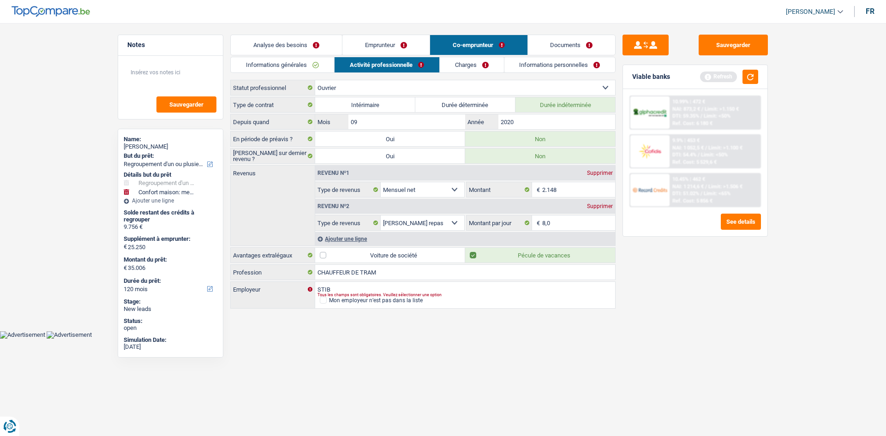
click at [267, 66] on link "Informations générales" at bounding box center [282, 64] width 103 height 15
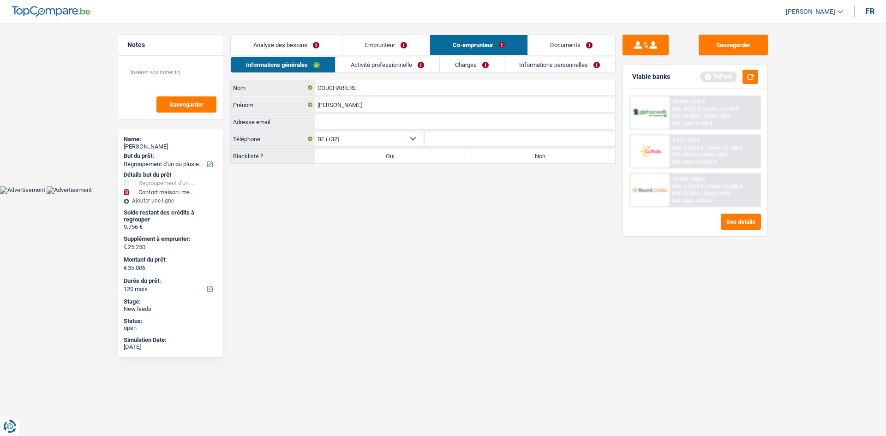
click at [282, 40] on link "Analyse des besoins" at bounding box center [286, 45] width 111 height 20
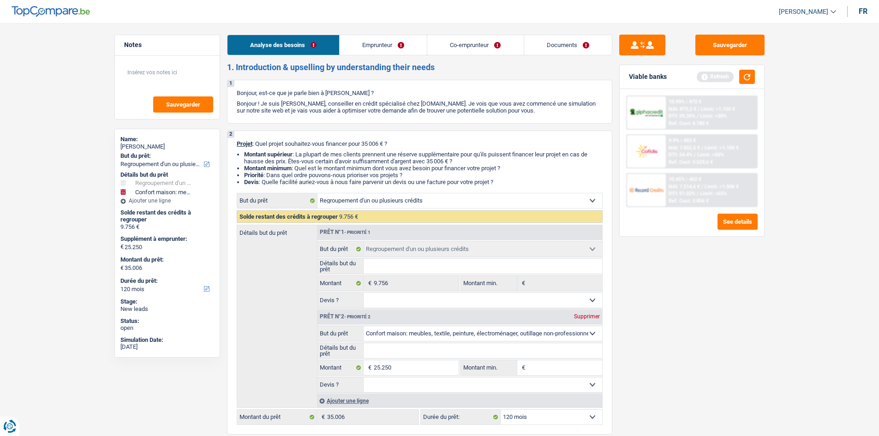
click at [483, 44] on link "Co-emprunteur" at bounding box center [475, 45] width 96 height 20
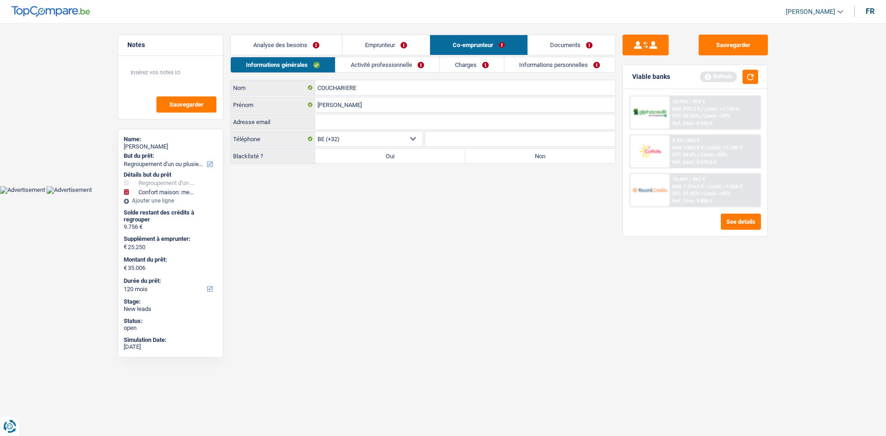
click at [466, 65] on link "Charges" at bounding box center [472, 64] width 64 height 15
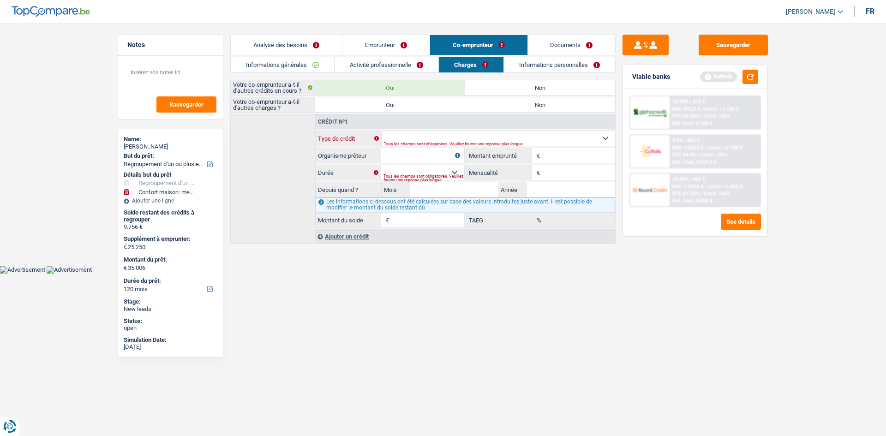
click at [392, 138] on select "Carte ou ouverture de crédit Prêt hypothécaire Vente à tempérament Prêt à tempé…" at bounding box center [499, 138] width 234 height 15
select select "personalLoan"
type input "0"
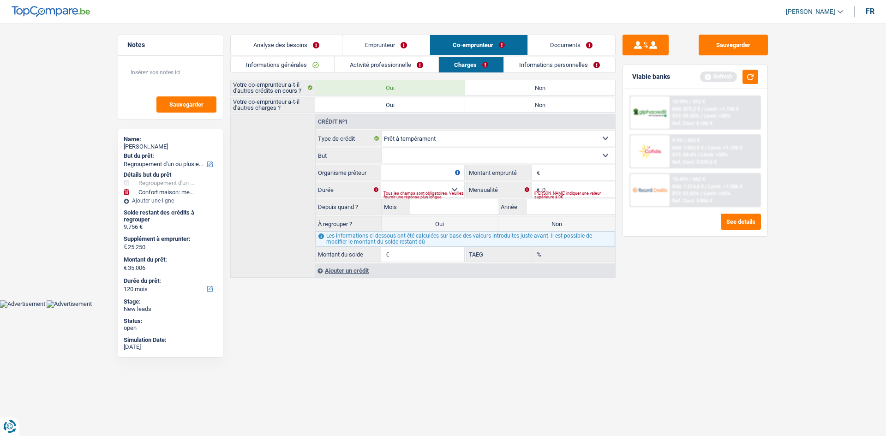
click at [400, 147] on fieldset "Carte ou ouverture de crédit Prêt hypothécaire Vente à tempérament Prêt à tempé…" at bounding box center [465, 196] width 299 height 131
click at [399, 153] on select "Confort maison: meubles, textile, peinture, électroménager, outillage non-profe…" at bounding box center [499, 155] width 234 height 15
select select "familyEvent"
click at [382, 148] on select "Confort maison: meubles, textile, peinture, électroménager, outillage non-profe…" at bounding box center [499, 155] width 234 height 15
click at [401, 171] on input "Organisme prêteur" at bounding box center [422, 172] width 83 height 15
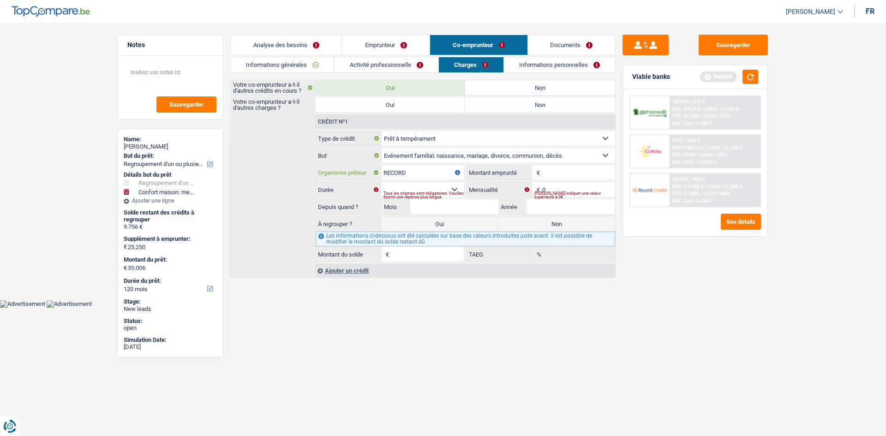
type input "RECORD"
click at [545, 167] on input "Montant" at bounding box center [578, 172] width 73 height 15
click at [560, 186] on input "0" at bounding box center [578, 189] width 73 height 15
click at [411, 184] on select "12 mois 18 mois 24 mois Sélectionner une option" at bounding box center [422, 189] width 83 height 15
click at [570, 173] on input "1.100" at bounding box center [578, 172] width 73 height 15
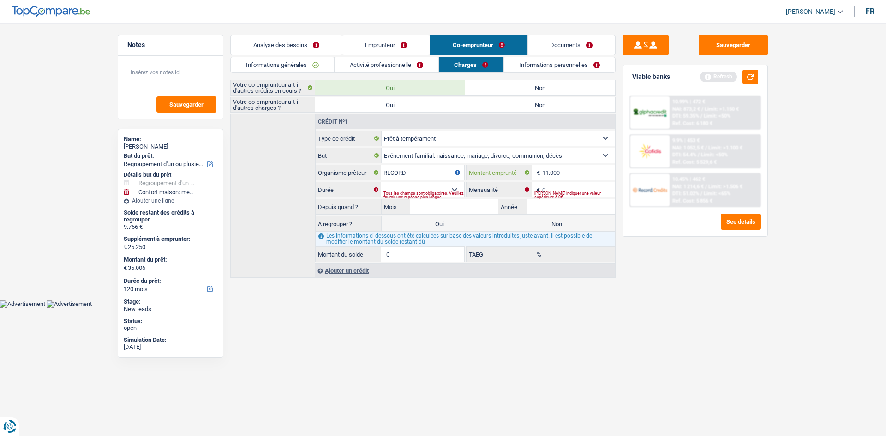
type input "11.000"
click at [447, 186] on select "12 mois 18 mois 24 mois 30 mois 36 mois 42 mois 48 mois 60 mois Sélectionner un…" at bounding box center [422, 189] width 83 height 15
select select "60"
click at [381, 182] on select "12 mois 18 mois 24 mois 30 mois 36 mois 42 mois 48 mois 60 mois Sélectionner un…" at bounding box center [422, 189] width 83 height 15
click at [560, 205] on input "Année" at bounding box center [571, 206] width 88 height 15
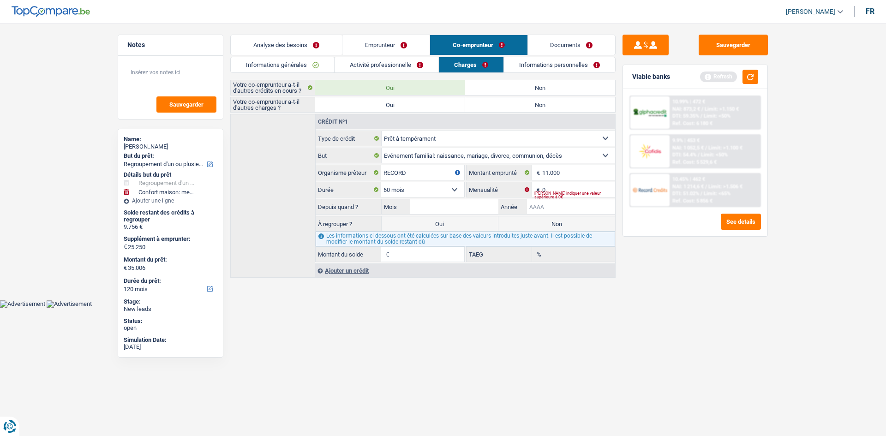
click at [555, 200] on input "Année" at bounding box center [571, 206] width 88 height 15
click at [448, 204] on input "Mois" at bounding box center [454, 206] width 88 height 15
type input "11"
click at [574, 208] on input "Année" at bounding box center [571, 206] width 88 height 15
type input "2024"
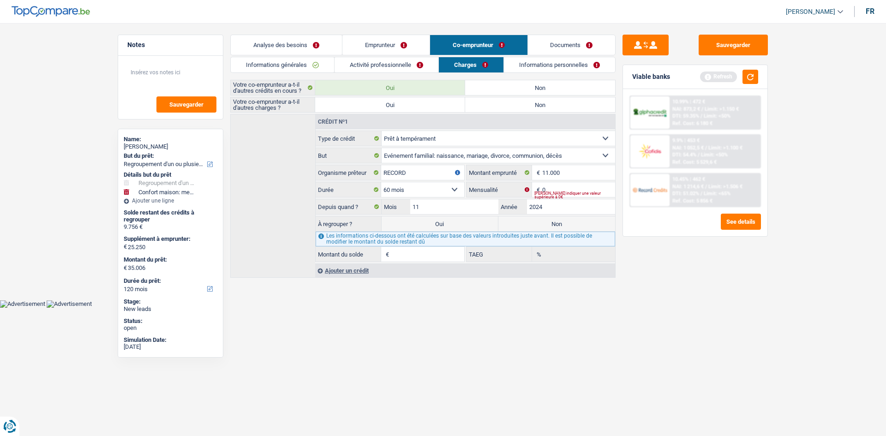
type input "1"
type input "0,00"
click at [621, 313] on div "Sauvegarder Viable banks Refresh 10.99% | 472 € NAI: 873,2 € / Limit: >1.150 € …" at bounding box center [694, 227] width 159 height 384
click at [566, 192] on input "0" at bounding box center [578, 189] width 73 height 15
click at [566, 192] on input "248" at bounding box center [578, 189] width 73 height 15
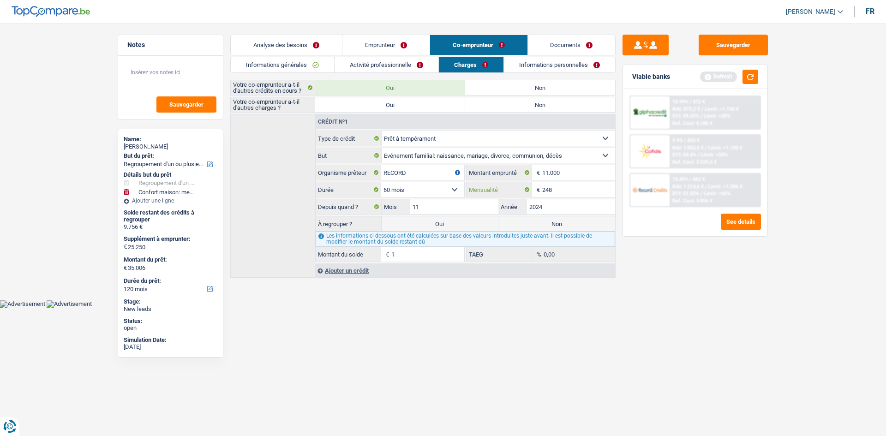
type input "248"
type input "9.756"
type input "13,35"
click at [541, 308] on html "Vous avez le contrôle de vos données Nous utilisons des cookies, tout comme nos…" at bounding box center [443, 154] width 886 height 308
click at [384, 49] on link "Emprunteur" at bounding box center [385, 45] width 87 height 20
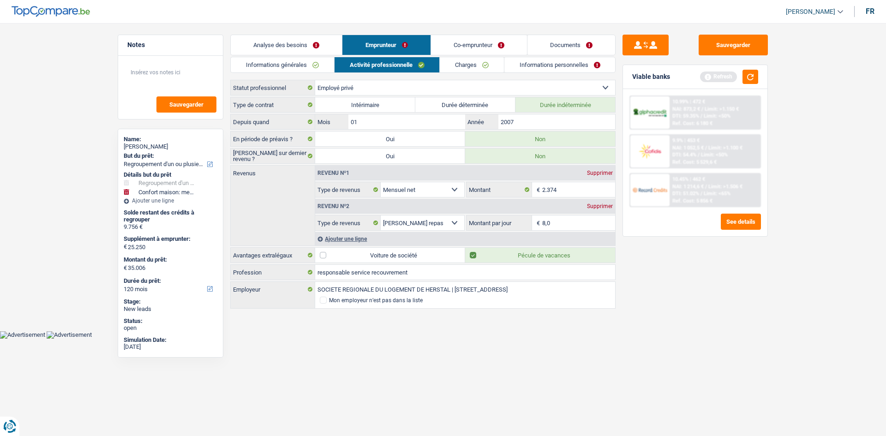
click at [297, 63] on link "Informations générales" at bounding box center [282, 64] width 103 height 15
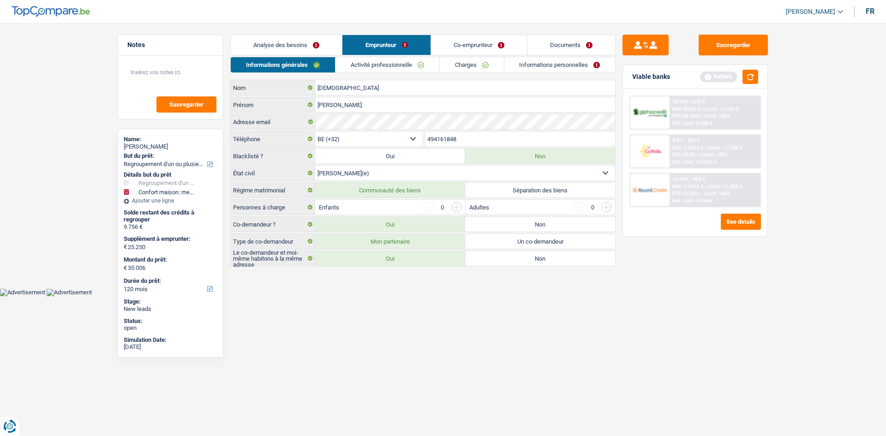
click at [367, 62] on link "Activité professionnelle" at bounding box center [387, 64] width 104 height 15
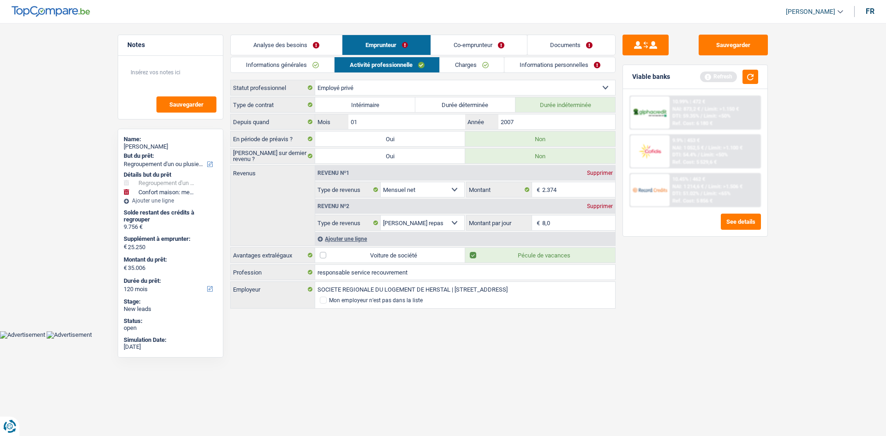
click at [468, 64] on link "Charges" at bounding box center [472, 64] width 64 height 15
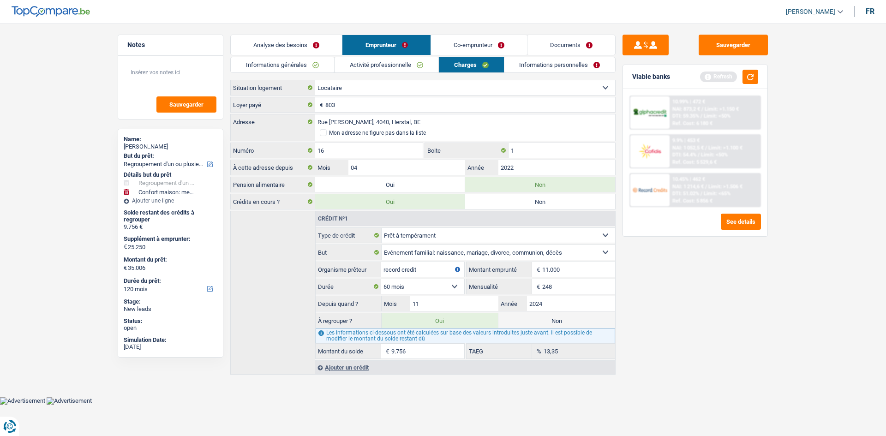
drag, startPoint x: 420, startPoint y: 272, endPoint x: 345, endPoint y: 270, distance: 75.2
click at [345, 270] on div "record credit Organisme prêteur" at bounding box center [390, 269] width 149 height 15
click at [401, 237] on select "Carte ou ouverture de crédit Prêt hypothécaire Vente à tempérament Prêt à tempé…" at bounding box center [499, 235] width 234 height 15
select select "carLoan"
click at [382, 228] on select "Carte ou ouverture de crédit Prêt hypothécaire Vente à tempérament Prêt à tempé…" at bounding box center [499, 235] width 234 height 15
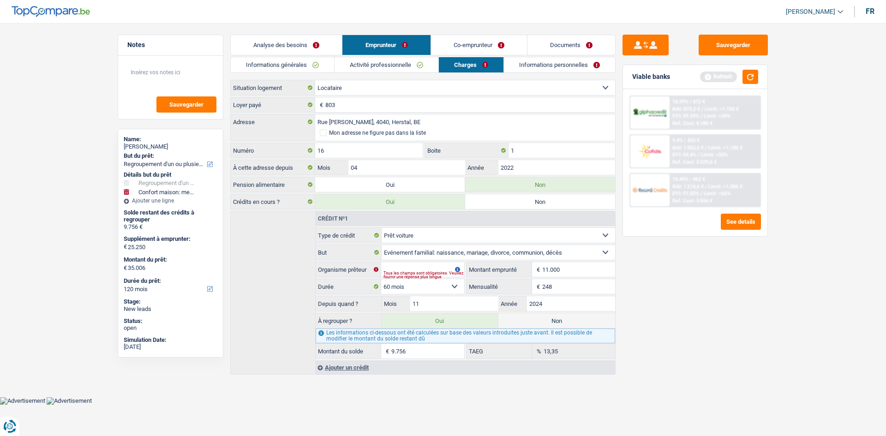
select select
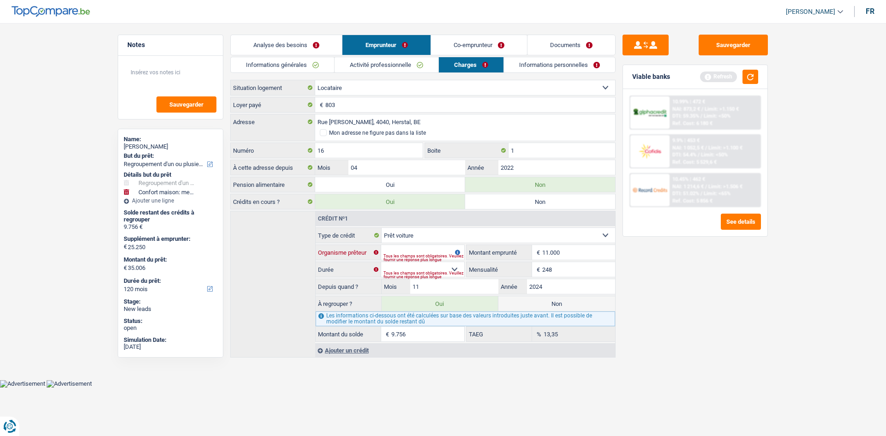
click at [435, 246] on input "Organisme prêteur" at bounding box center [422, 252] width 83 height 15
click at [430, 252] on input "Organisme prêteur" at bounding box center [422, 252] width 83 height 15
type input "TOYOTA FINANCES"
click at [576, 247] on input "11.000" at bounding box center [578, 252] width 73 height 15
type input "1"
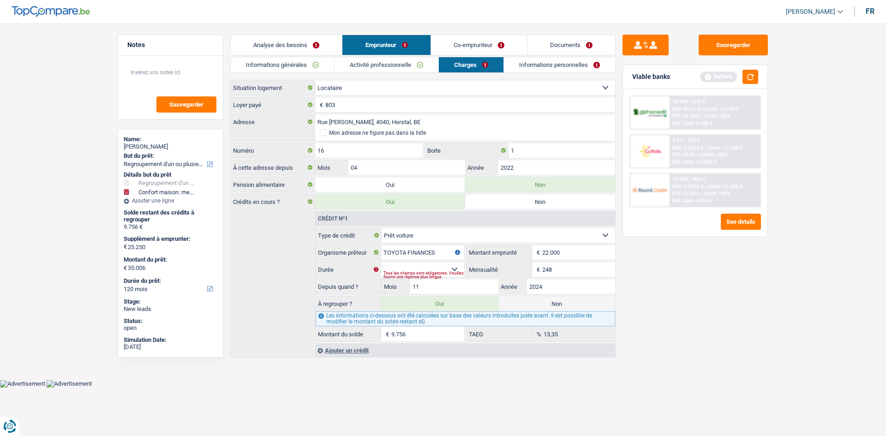
type input "22.000"
click at [645, 311] on div "Sauvegarder Viable banks Refresh 10.99% | 472 € NAI: 873,2 € / Limit: >1.150 € …" at bounding box center [694, 227] width 159 height 384
click at [418, 267] on select "12 mois 18 mois 24 mois 30 mois 36 mois 42 mois 48 mois 60 mois 72 mois 84 mois…" at bounding box center [422, 269] width 83 height 15
select select "60"
click at [381, 262] on select "12 mois 18 mois 24 mois 30 mois 36 mois 42 mois 48 mois 60 mois 72 mois 84 mois…" at bounding box center [422, 269] width 83 height 15
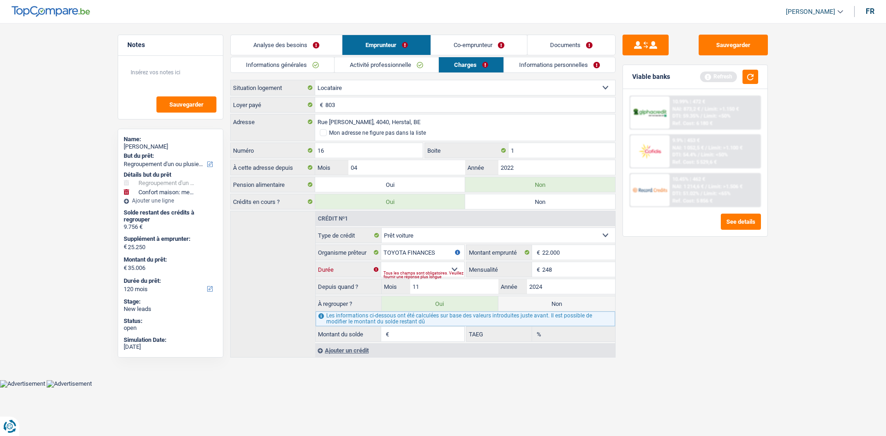
type input "42.852"
type input "17.602"
type input "0,00"
select select "144"
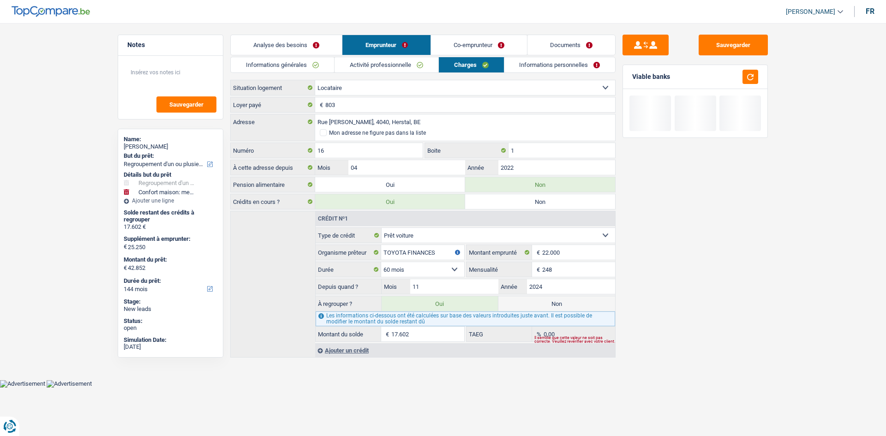
click at [574, 361] on main "Notes Sauvegarder Name: Joel Bisschop But du prêt: Confort maison: meubles, tex…" at bounding box center [443, 197] width 886 height 366
click at [567, 283] on input "2024" at bounding box center [571, 286] width 88 height 15
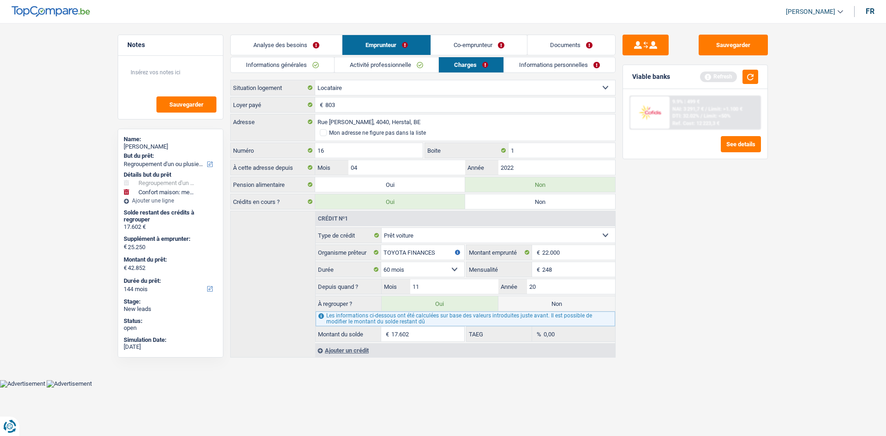
type input "2"
type input "1"
click at [431, 283] on input "11" at bounding box center [454, 286] width 88 height 15
click at [531, 288] on input "Année" at bounding box center [571, 286] width 88 height 15
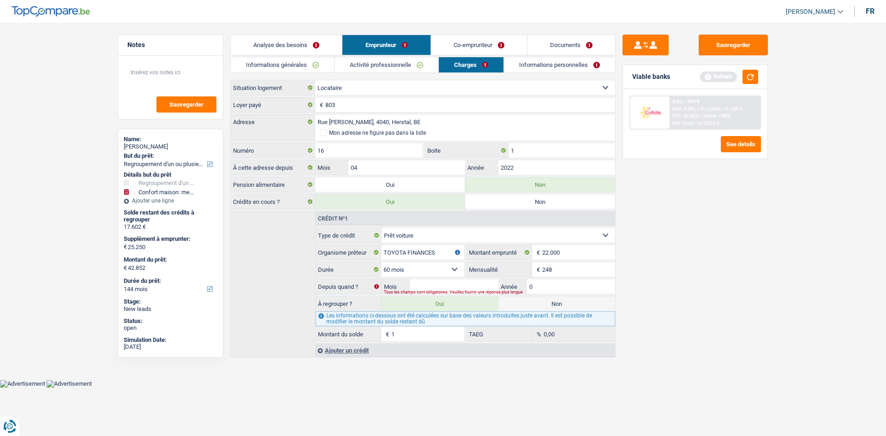
click at [531, 288] on input "0" at bounding box center [571, 286] width 88 height 15
click at [551, 287] on input "09" at bounding box center [571, 286] width 88 height 15
type input "0"
type input "2022"
click at [442, 282] on input "Mois" at bounding box center [454, 286] width 88 height 15
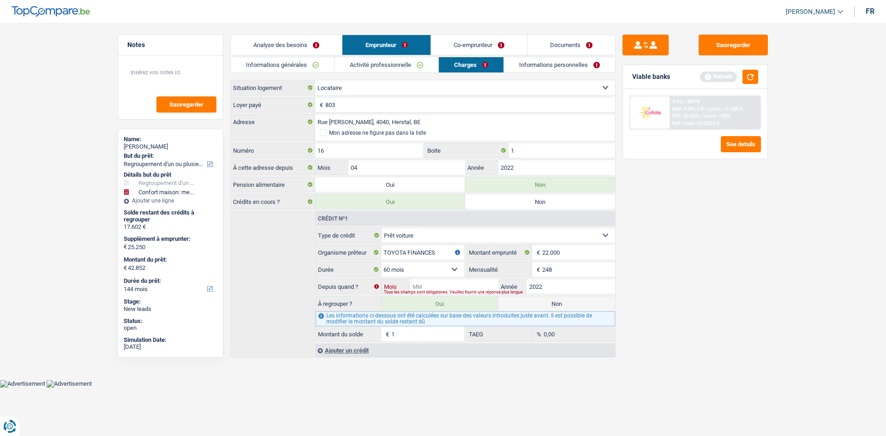
type input "9"
select select "120"
type input "25.251"
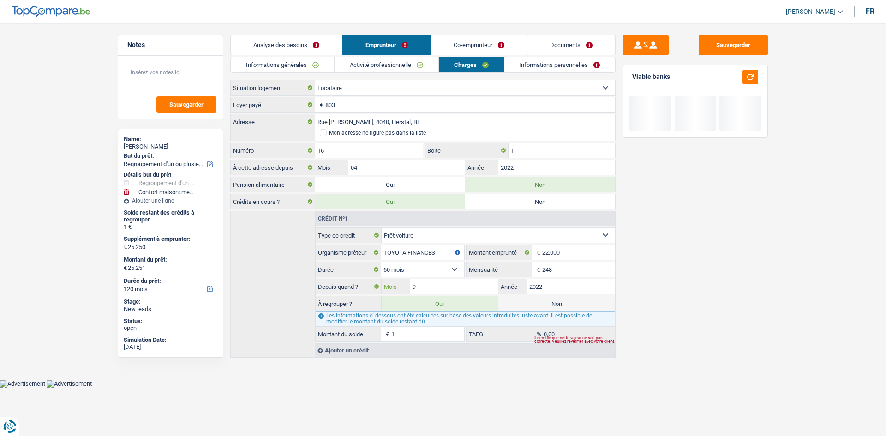
type input "9"
click at [501, 388] on html "Vous avez le contrôle de vos données Nous utilisons des cookies, tout comme nos…" at bounding box center [443, 194] width 886 height 388
type input "32.535"
type input "7.285"
click at [426, 374] on main "Notes Sauvegarder Name: Joel Bisschop But du prêt: Confort maison: meubles, tex…" at bounding box center [443, 197] width 886 height 366
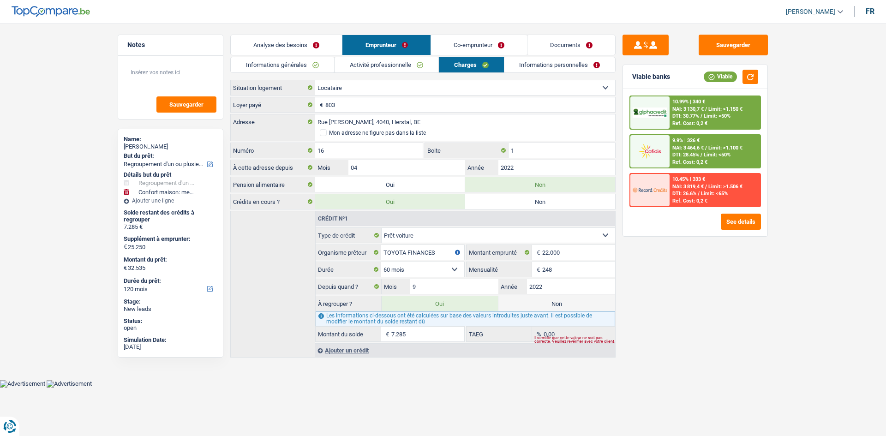
click at [574, 272] on input "248" at bounding box center [578, 269] width 73 height 15
click at [574, 272] on input "24" at bounding box center [578, 269] width 73 height 15
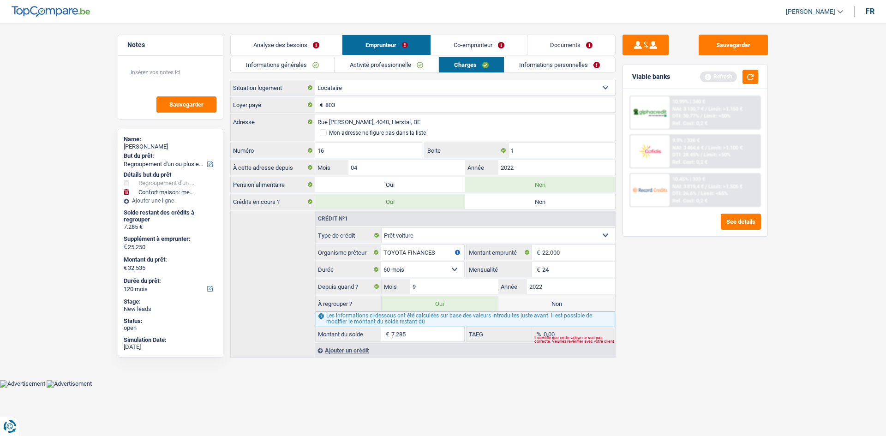
type input "2"
click at [574, 272] on input "39" at bounding box center [578, 269] width 73 height 15
type input "398"
click at [703, 361] on div "Sauvegarder Viable banks Refresh 10.99% | 340 € NAI: 3 130,7 € / Limit: >1.150 …" at bounding box center [694, 227] width 159 height 384
type input "34.856"
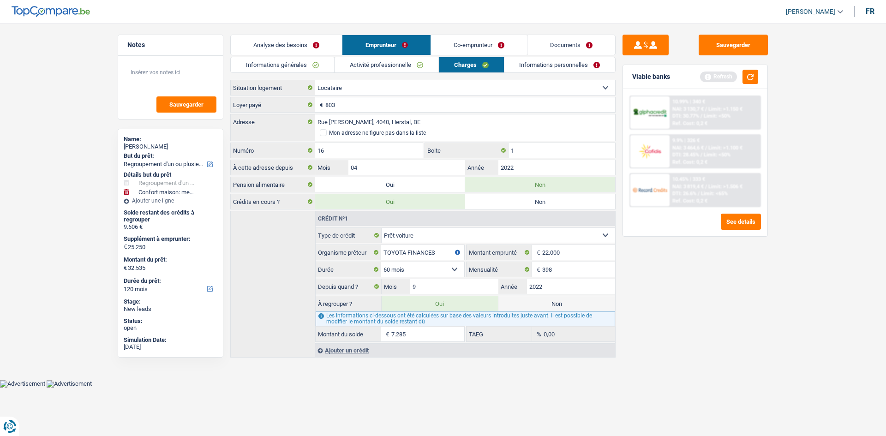
type input "9.606"
type input "3,32"
click at [453, 43] on link "Co-emprunteur" at bounding box center [479, 45] width 96 height 20
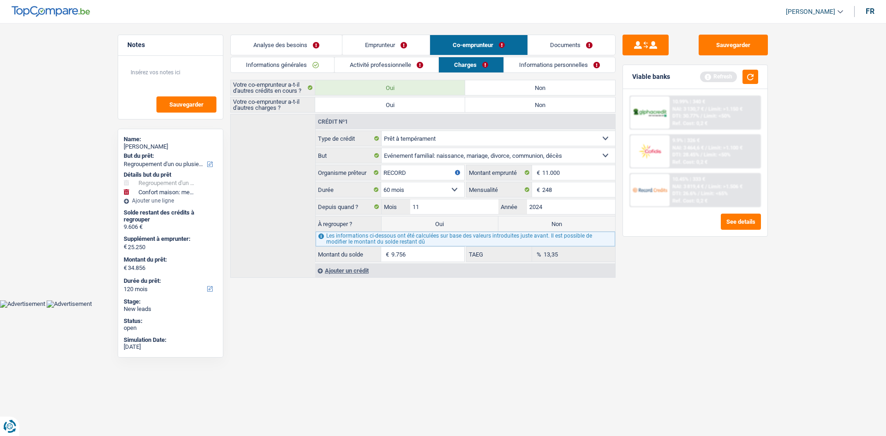
click at [420, 222] on label "Oui" at bounding box center [440, 223] width 117 height 15
click at [420, 222] on input "Oui" at bounding box center [440, 223] width 117 height 15
radio input "true"
type input "44.612"
select select "144"
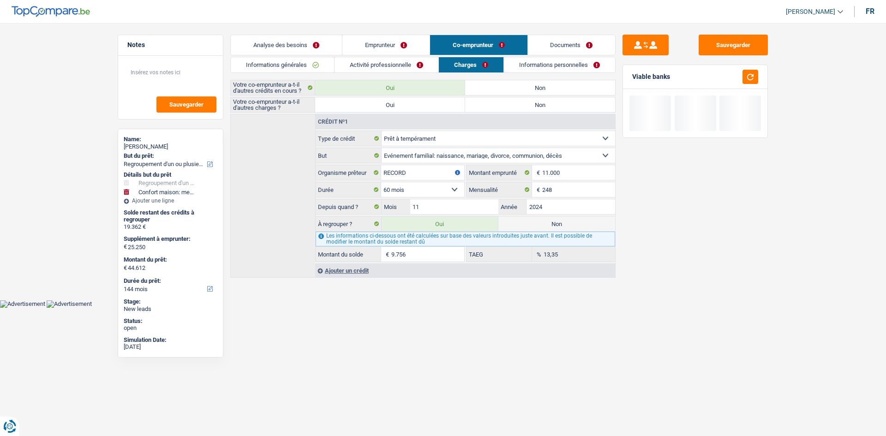
click at [420, 222] on label "Oui" at bounding box center [440, 223] width 117 height 15
click at [420, 222] on input "Oui" at bounding box center [440, 223] width 117 height 15
click at [420, 222] on label "Oui" at bounding box center [440, 223] width 117 height 15
click at [420, 222] on input "Oui" at bounding box center [440, 223] width 117 height 15
click at [630, 286] on div "Sauvegarder Viable banks" at bounding box center [694, 227] width 159 height 384
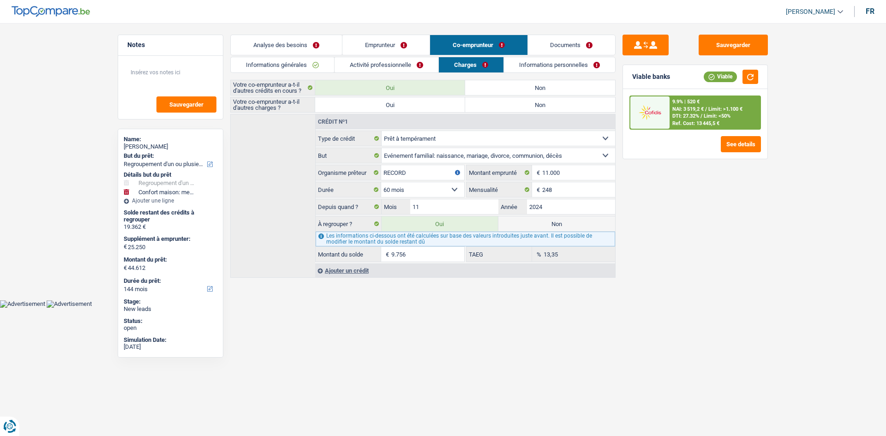
click at [568, 42] on link "Documents" at bounding box center [572, 45] width 88 height 20
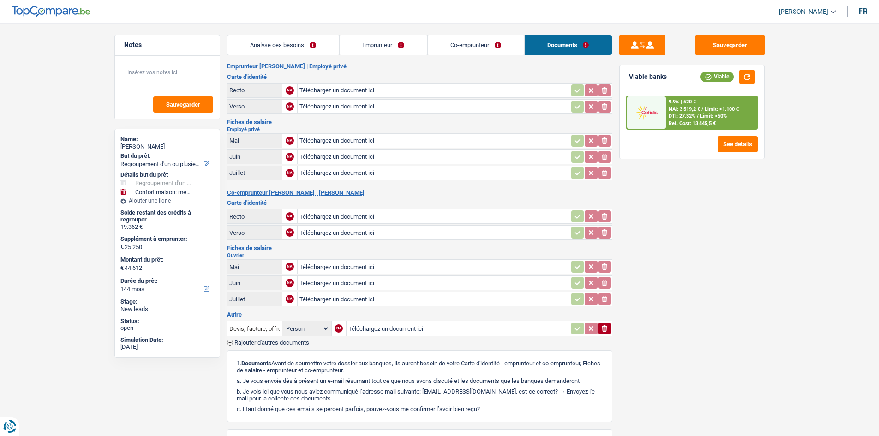
click at [502, 40] on link "Co-emprunteur" at bounding box center [476, 45] width 96 height 20
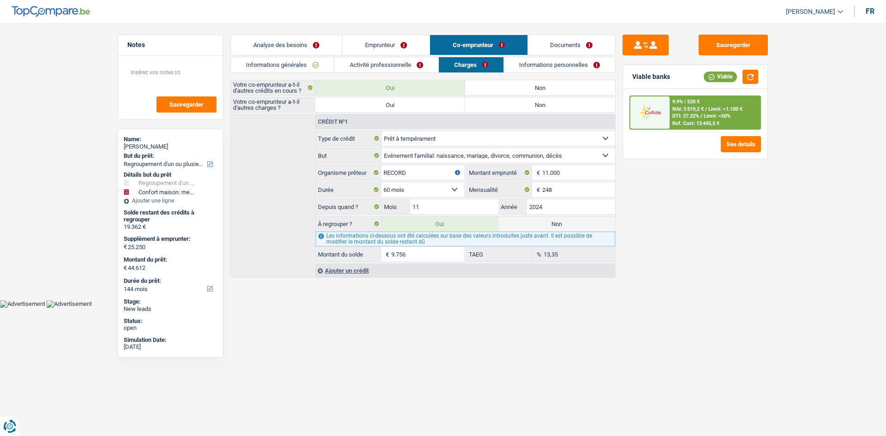
click at [544, 60] on link "Informations personnelles" at bounding box center [559, 64] width 111 height 15
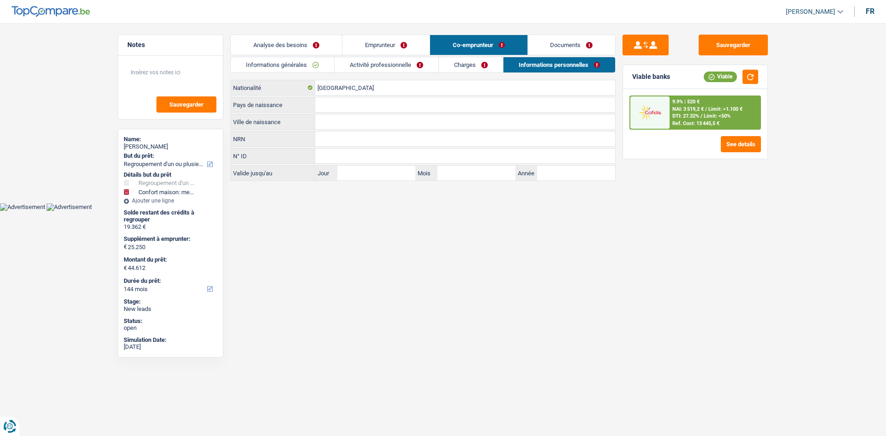
click at [326, 119] on input "Ville de naissance" at bounding box center [465, 121] width 300 height 15
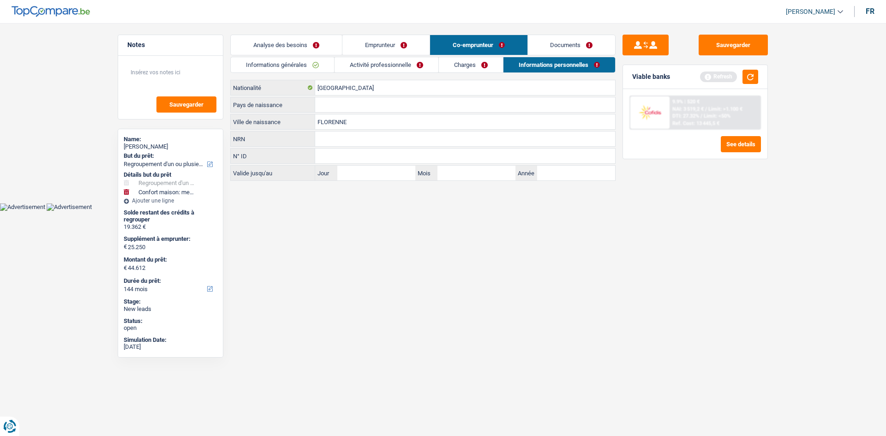
type input "FLORENNE"
click at [318, 103] on input "Pays de naissance" at bounding box center [465, 104] width 300 height 15
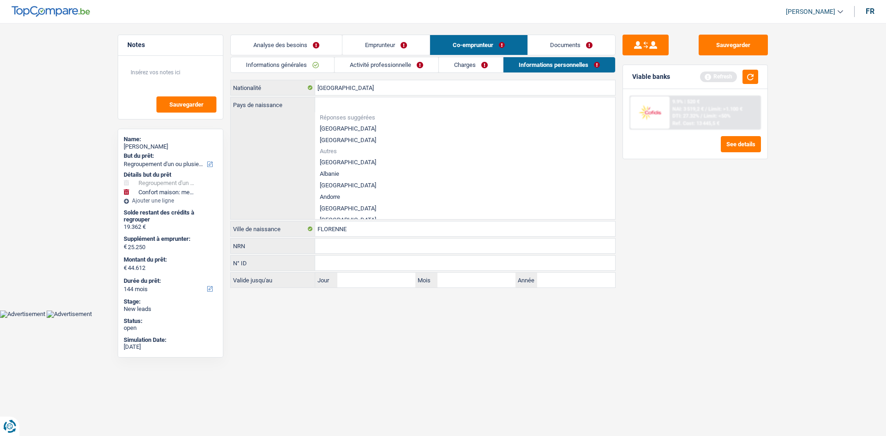
click at [329, 133] on li "[GEOGRAPHIC_DATA]" at bounding box center [465, 129] width 300 height 12
type input "[GEOGRAPHIC_DATA]"
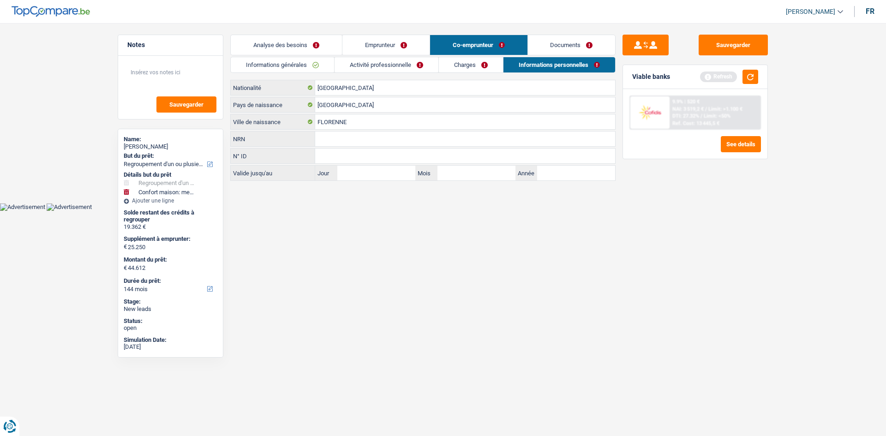
click at [295, 44] on link "Analyse des besoins" at bounding box center [286, 45] width 111 height 20
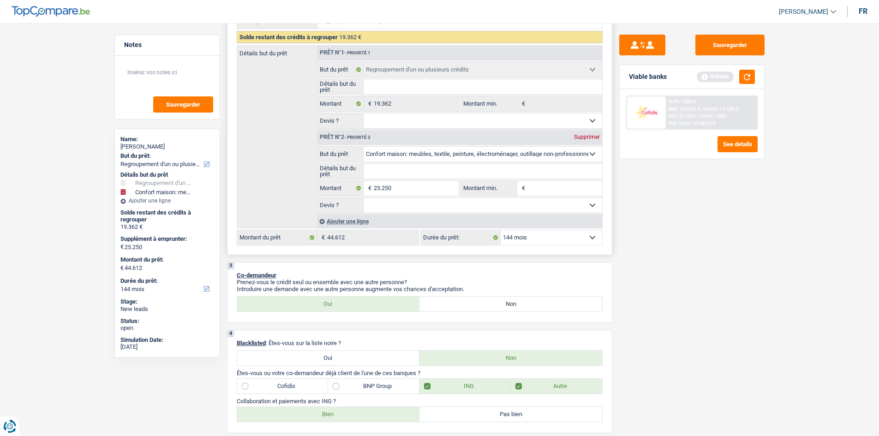
scroll to position [182, 0]
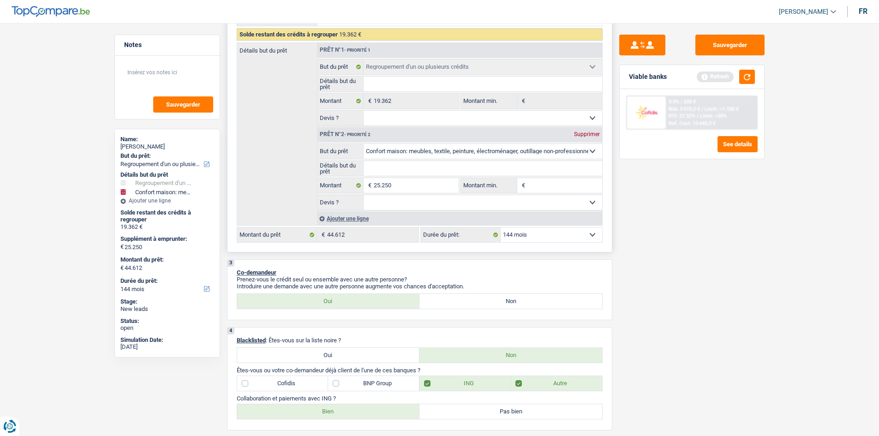
click at [480, 198] on select "Oui Non Non répondu Sélectionner une option" at bounding box center [483, 202] width 239 height 15
click at [580, 133] on div "Supprimer" at bounding box center [587, 134] width 30 height 6
select select "84"
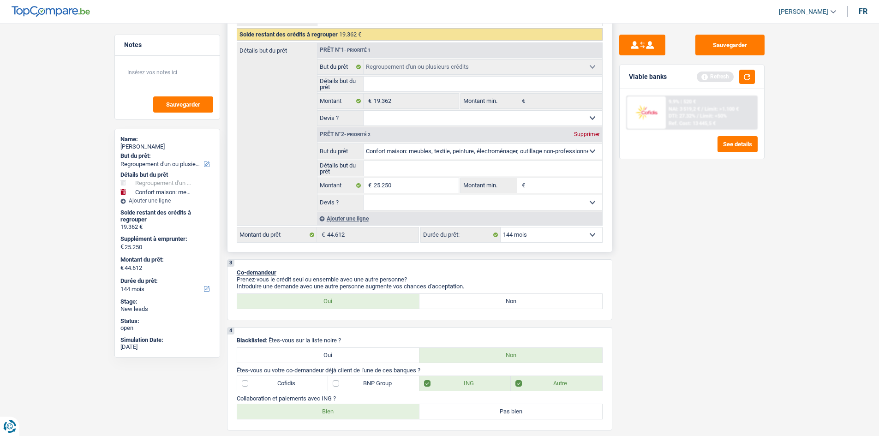
type input "0"
type input "19.362"
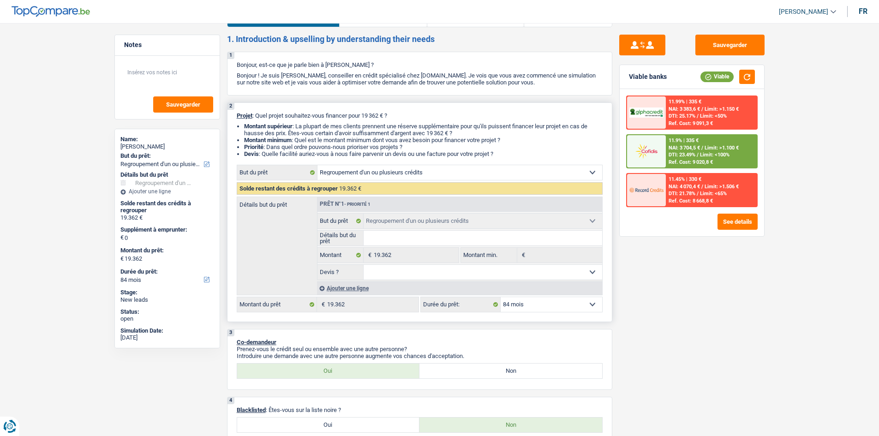
scroll to position [28, 0]
click at [357, 285] on div "Ajouter une ligne" at bounding box center [459, 288] width 285 height 13
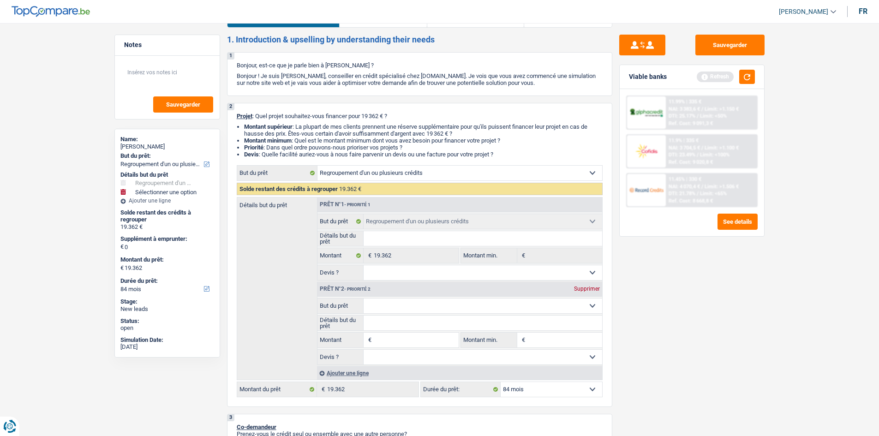
click at [398, 301] on select "Confort maison: meubles, textile, peinture, électroménager, outillage non-profe…" at bounding box center [483, 306] width 239 height 15
select select "hobbies"
click at [364, 299] on select "Confort maison: meubles, textile, peinture, électroménager, outillage non-profe…" at bounding box center [483, 306] width 239 height 15
select select "hobbies"
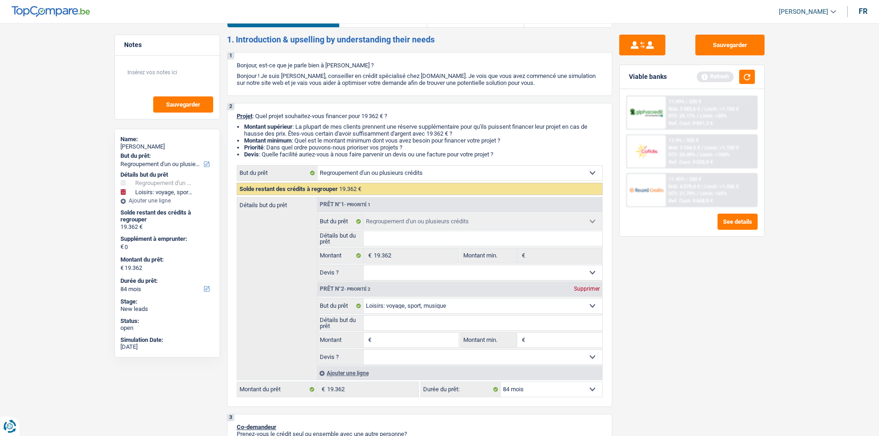
click at [392, 301] on select "Confort maison: meubles, textile, peinture, électroménager, outillage non-profe…" at bounding box center [483, 306] width 239 height 15
select select "houseOrGarden"
click at [364, 299] on select "Confort maison: meubles, textile, peinture, électroménager, outillage non-profe…" at bounding box center [483, 306] width 239 height 15
select select "houseOrGarden"
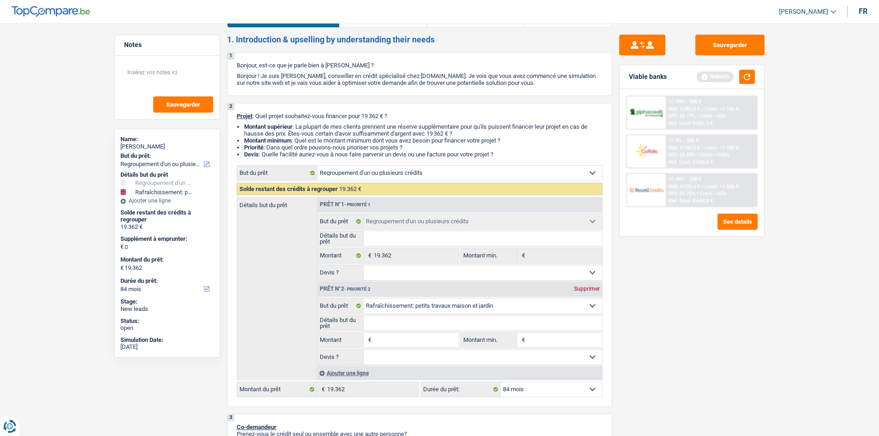
click at [385, 345] on input "Montant" at bounding box center [416, 340] width 84 height 15
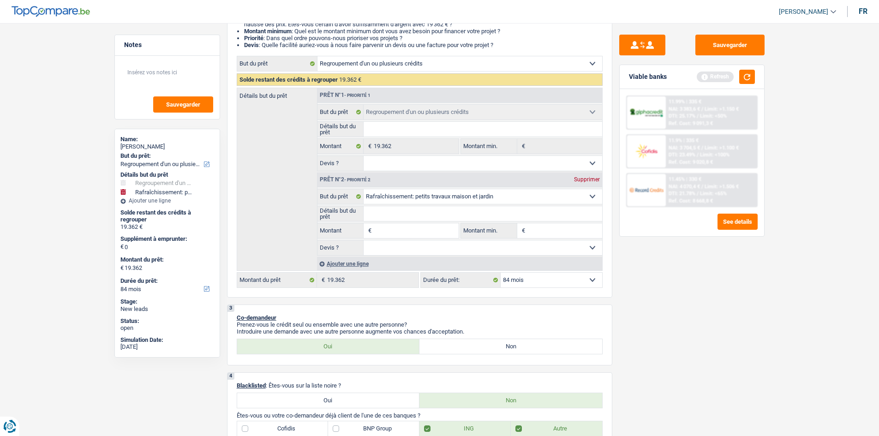
scroll to position [142, 0]
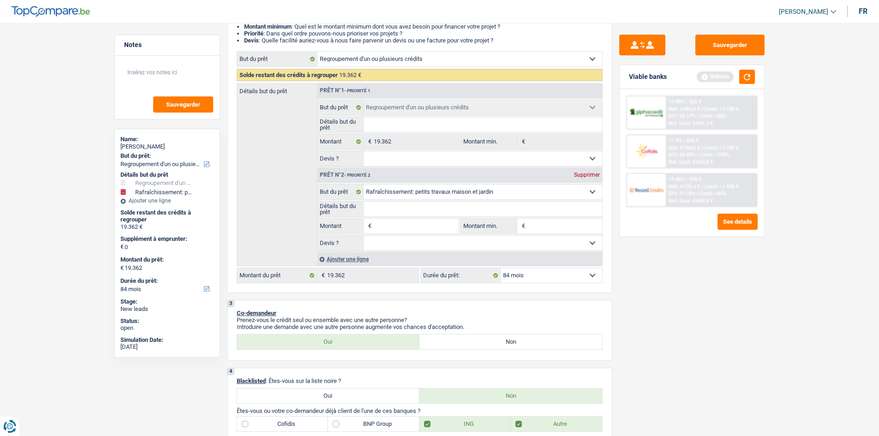
type input "6"
type input "60"
type input "600"
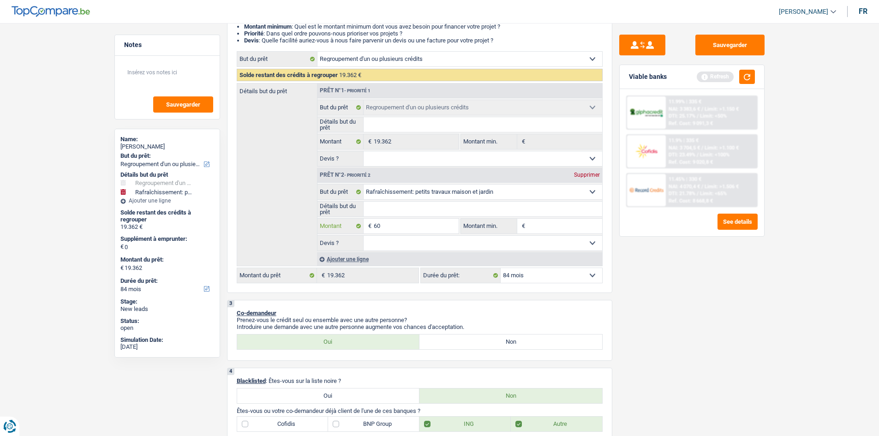
type input "600"
type input "6.000"
click at [539, 237] on select "Oui Non Non répondu Sélectionner une option" at bounding box center [483, 243] width 239 height 15
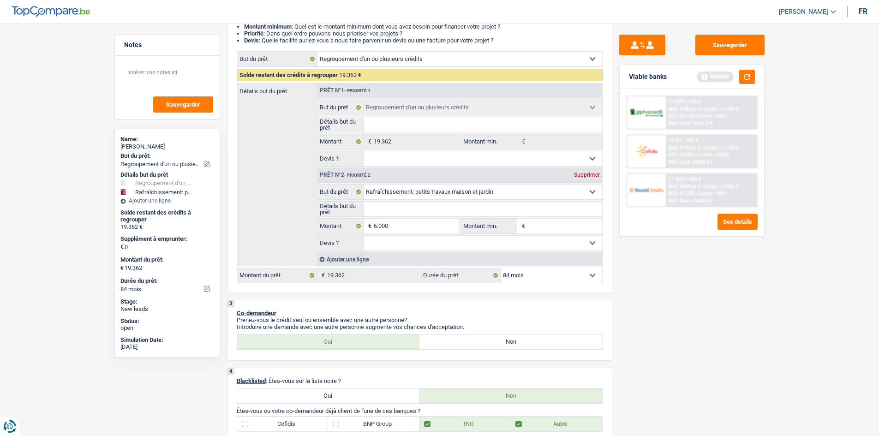
type input "6.000"
type input "25.362"
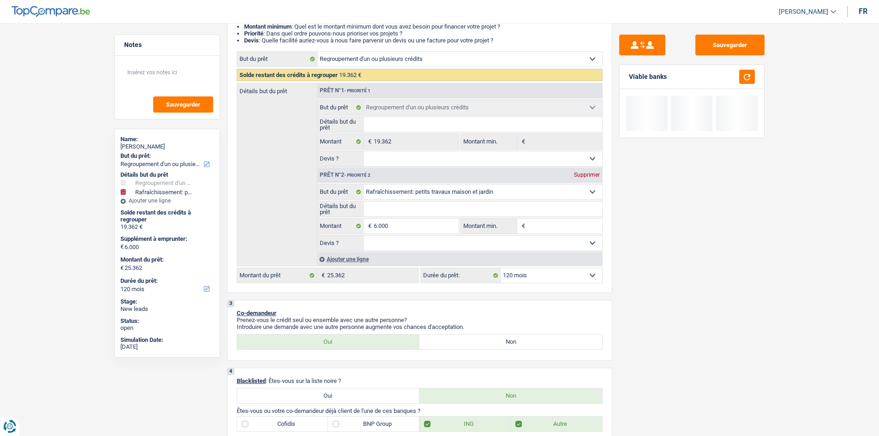
click at [539, 230] on input "Montant min." at bounding box center [564, 226] width 75 height 15
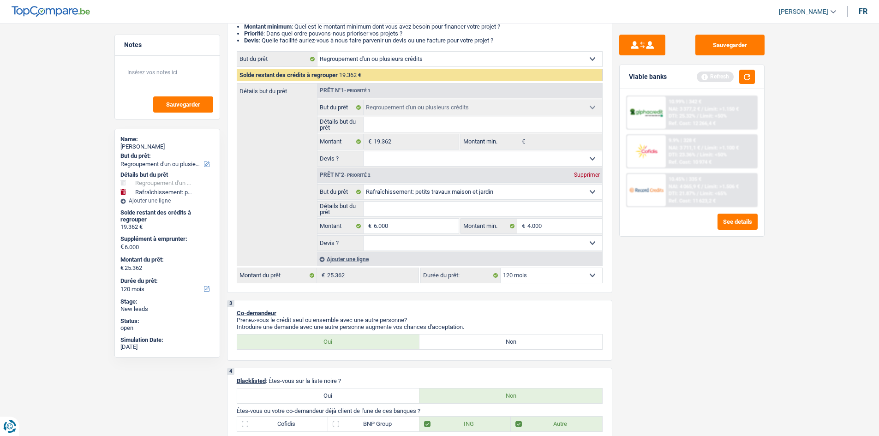
click at [670, 282] on div "Sauvegarder Viable banks Refresh 10.99% | 342 € NAI: 3 377,2 € / Limit: >1.150 …" at bounding box center [691, 227] width 159 height 384
click at [447, 198] on select "Confort maison: meubles, textile, peinture, électroménager, outillage non-profe…" at bounding box center [483, 192] width 239 height 15
click at [235, 202] on div "2 Projet : Quel projet souhaitez-vous financer pour 25 362 € ? Montant supérieu…" at bounding box center [419, 141] width 385 height 304
click at [370, 207] on input "Détails but du prêt" at bounding box center [483, 209] width 239 height 15
click at [411, 208] on input "RAFRAICHIR" at bounding box center [483, 209] width 239 height 15
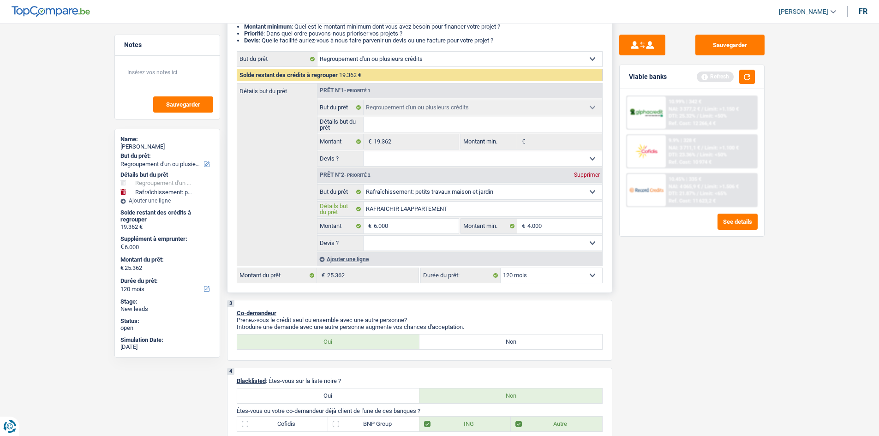
click at [409, 211] on input "RAFRAICHIR L4APPARTEMENT" at bounding box center [483, 209] width 239 height 15
click at [627, 283] on div "Sauvegarder Viable banks Refresh 10.99% | 342 € NAI: 3 377,2 € / Limit: >1.150 …" at bounding box center [691, 227] width 159 height 384
click at [516, 248] on select "Oui Non Non répondu Sélectionner une option" at bounding box center [483, 243] width 239 height 15
click at [364, 236] on select "Oui Non Non répondu Sélectionner une option" at bounding box center [483, 243] width 239 height 15
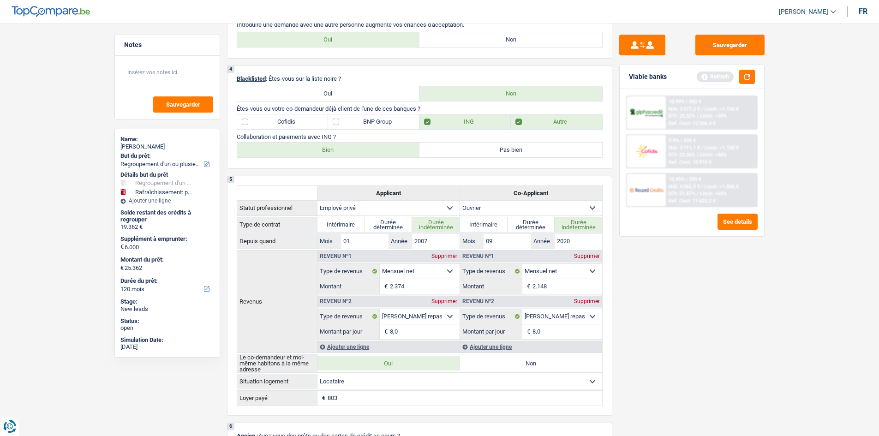
scroll to position [432, 0]
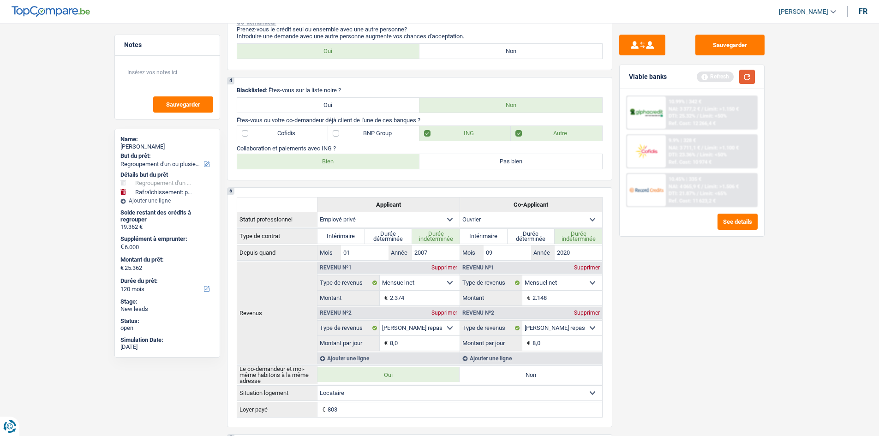
click at [746, 81] on button "button" at bounding box center [747, 77] width 16 height 14
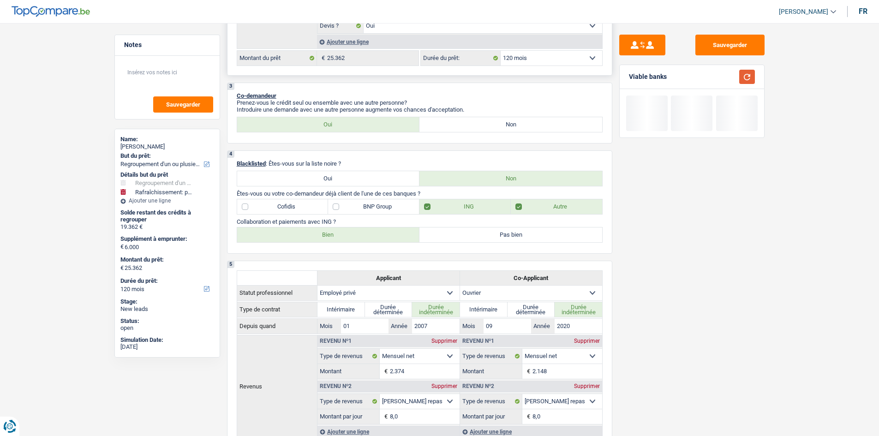
scroll to position [202, 0]
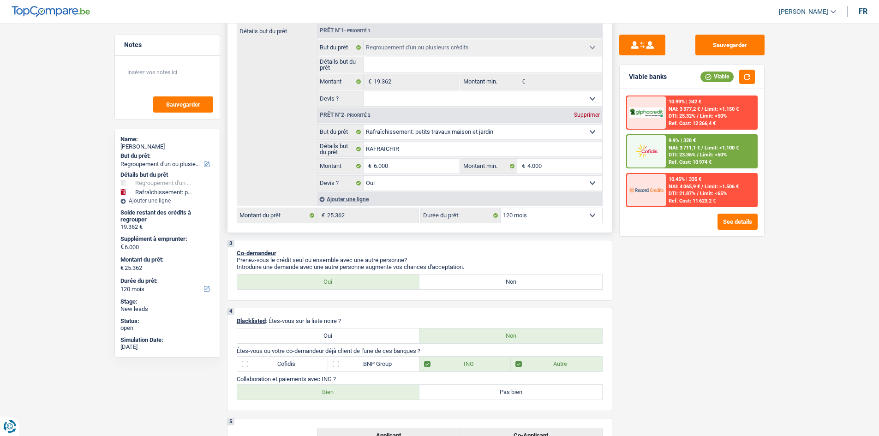
click at [549, 214] on select "12 mois 18 mois 24 mois 30 mois 36 mois 42 mois 48 mois 60 mois 72 mois 84 mois…" at bounding box center [552, 215] width 102 height 15
click at [501, 208] on select "12 mois 18 mois 24 mois 30 mois 36 mois 42 mois 48 mois 60 mois 72 mois 84 mois…" at bounding box center [552, 215] width 102 height 15
click at [707, 149] on span "Limit: >1.100 €" at bounding box center [722, 148] width 34 height 6
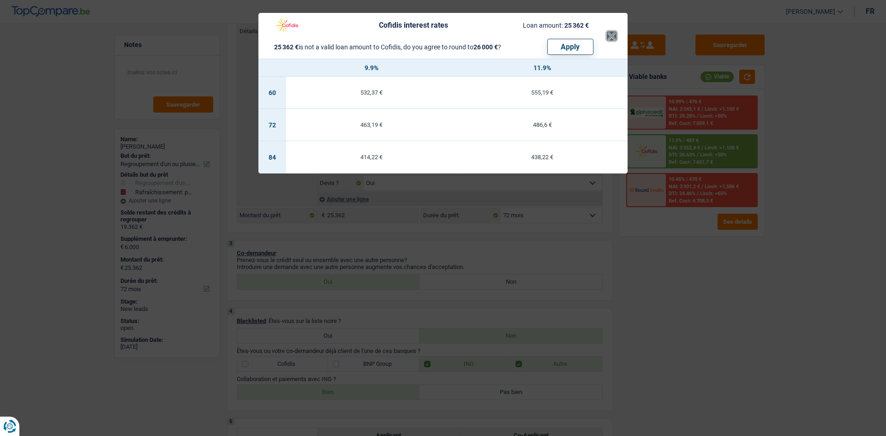
click at [613, 34] on button "×" at bounding box center [612, 35] width 10 height 9
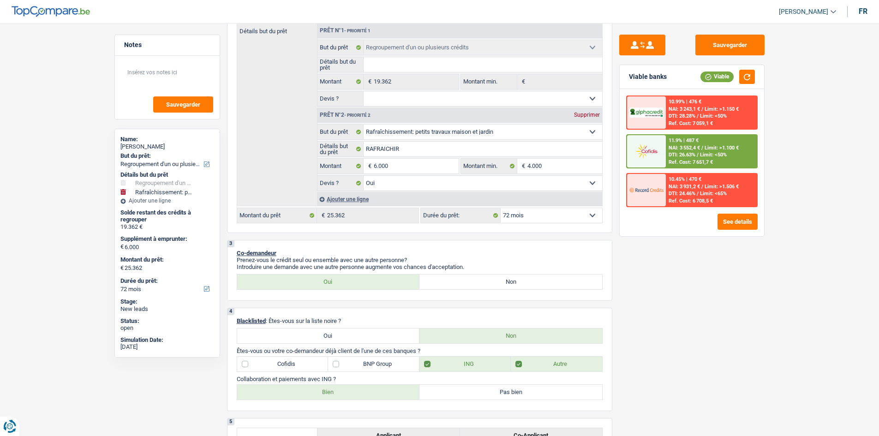
click at [657, 155] on img at bounding box center [646, 151] width 34 height 17
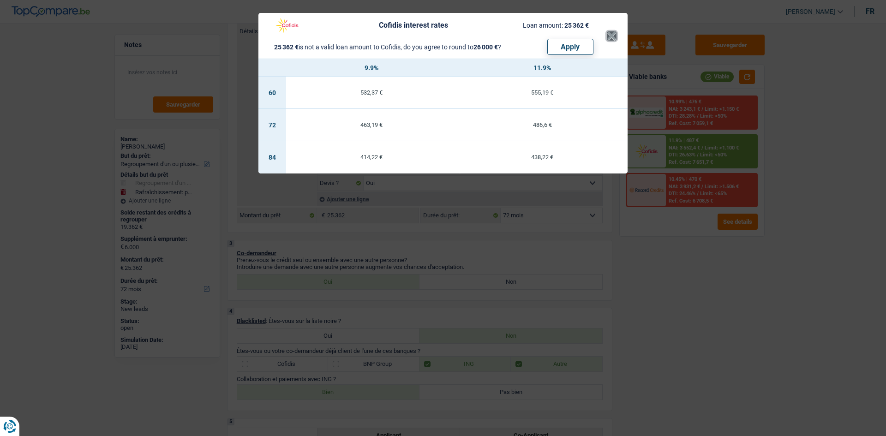
click at [613, 36] on button "×" at bounding box center [612, 35] width 10 height 9
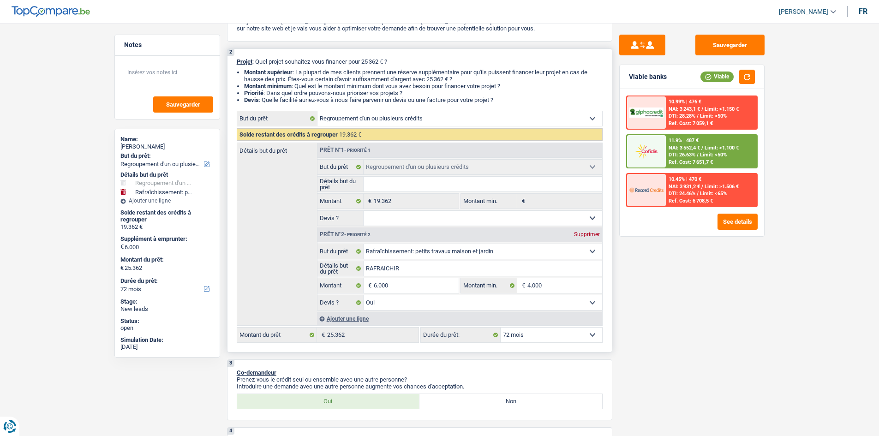
scroll to position [0, 0]
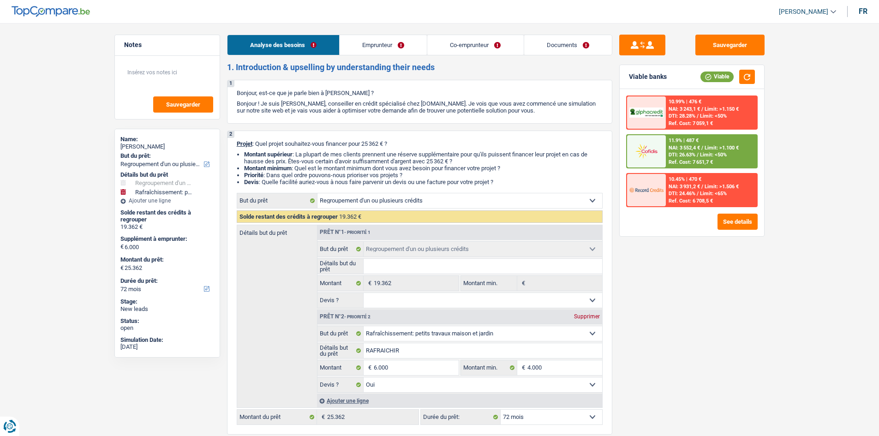
click at [385, 39] on link "Emprunteur" at bounding box center [383, 45] width 87 height 20
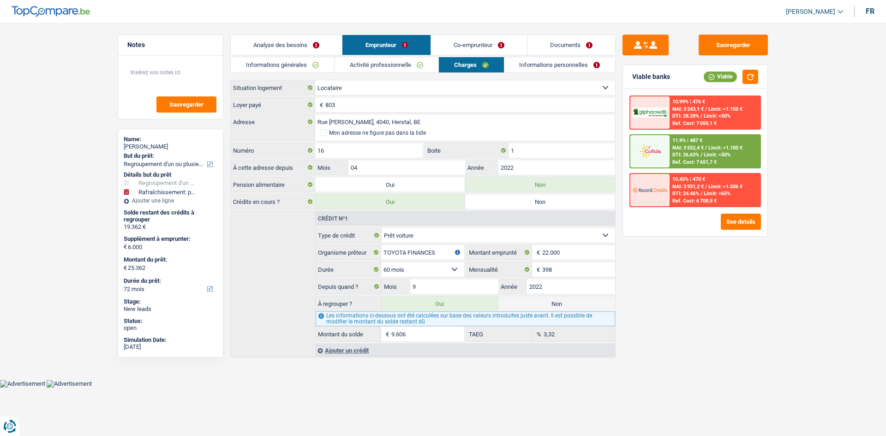
click at [471, 41] on link "Co-emprunteur" at bounding box center [479, 45] width 96 height 20
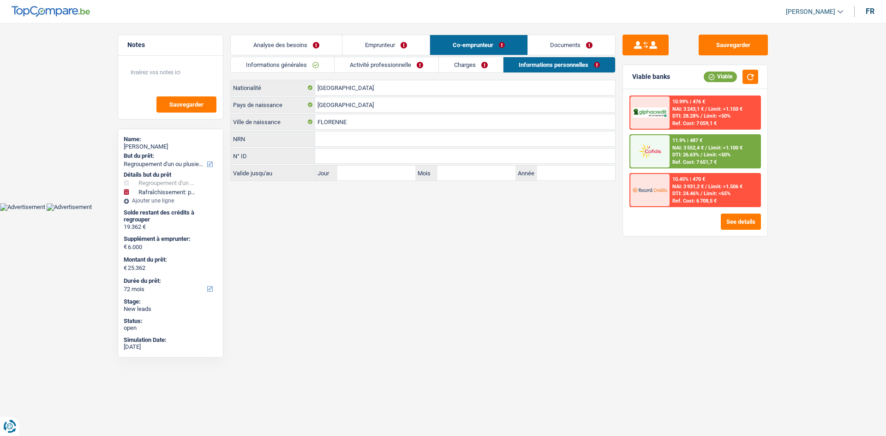
click at [556, 35] on li "Documents" at bounding box center [571, 45] width 89 height 21
click at [549, 42] on link "Documents" at bounding box center [572, 45] width 88 height 20
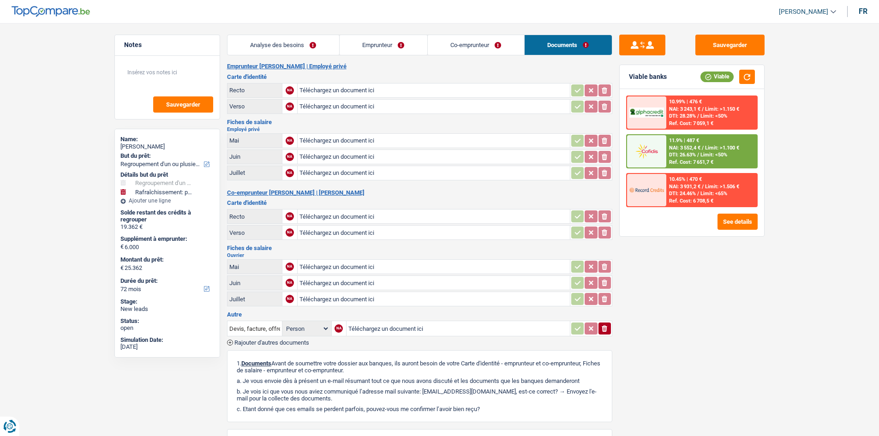
drag, startPoint x: 309, startPoint y: 43, endPoint x: 319, endPoint y: 44, distance: 9.7
click at [308, 44] on link "Analyse des besoins" at bounding box center [283, 45] width 112 height 20
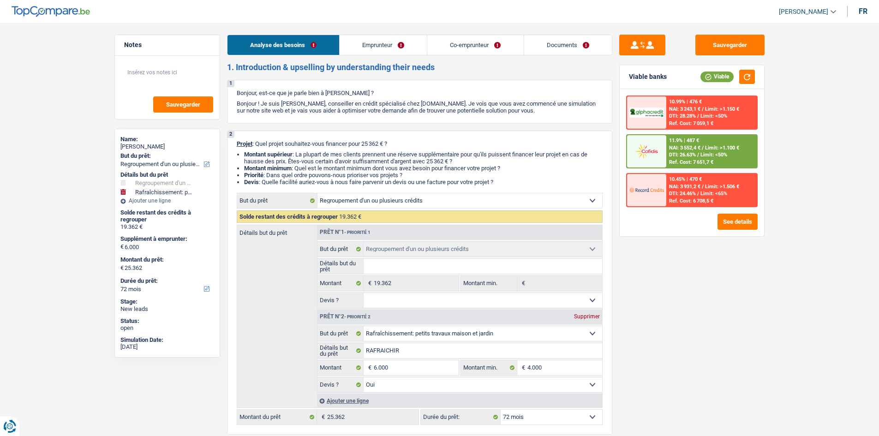
click at [383, 49] on link "Emprunteur" at bounding box center [383, 45] width 87 height 20
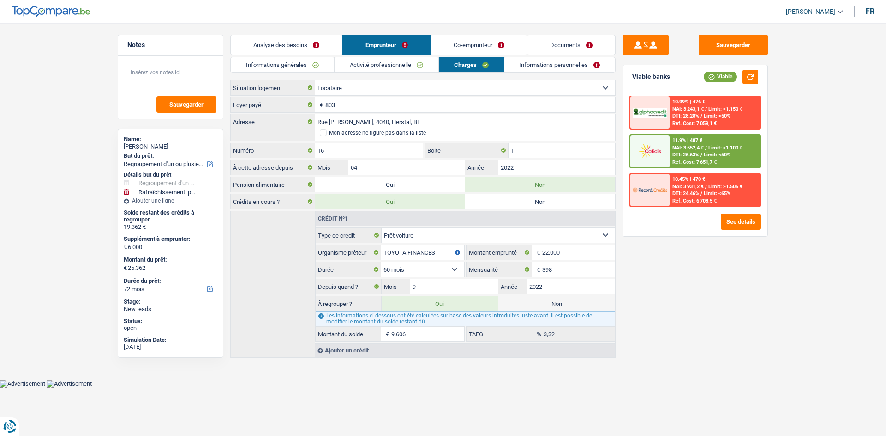
click at [468, 43] on link "Co-emprunteur" at bounding box center [479, 45] width 96 height 20
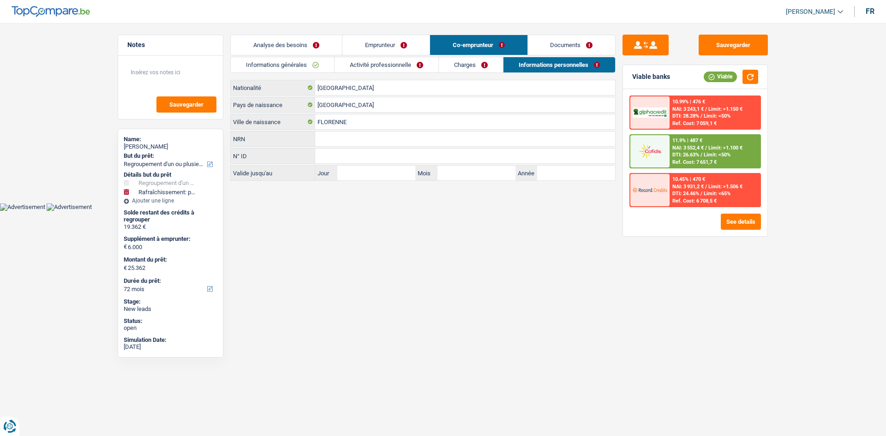
click at [558, 38] on link "Documents" at bounding box center [572, 45] width 88 height 20
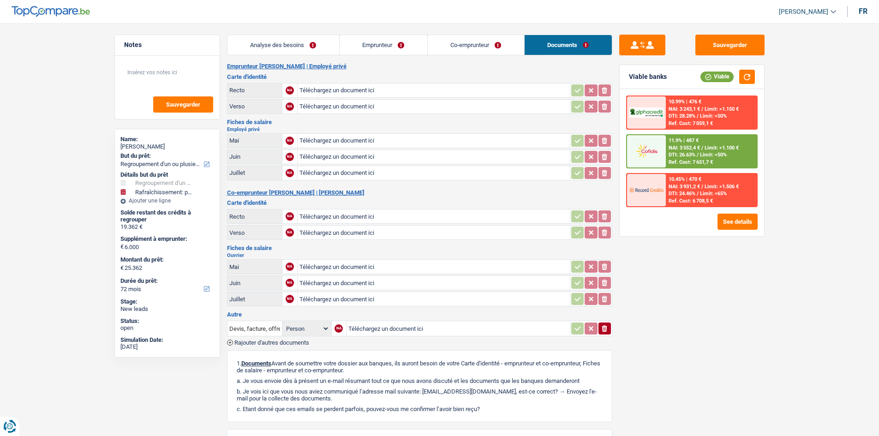
click at [387, 41] on link "Emprunteur" at bounding box center [384, 45] width 88 height 20
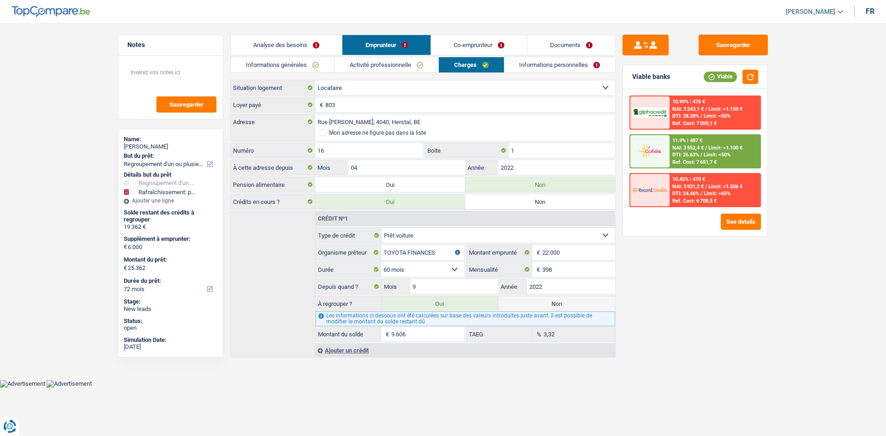
click at [469, 45] on link "Co-emprunteur" at bounding box center [479, 45] width 96 height 20
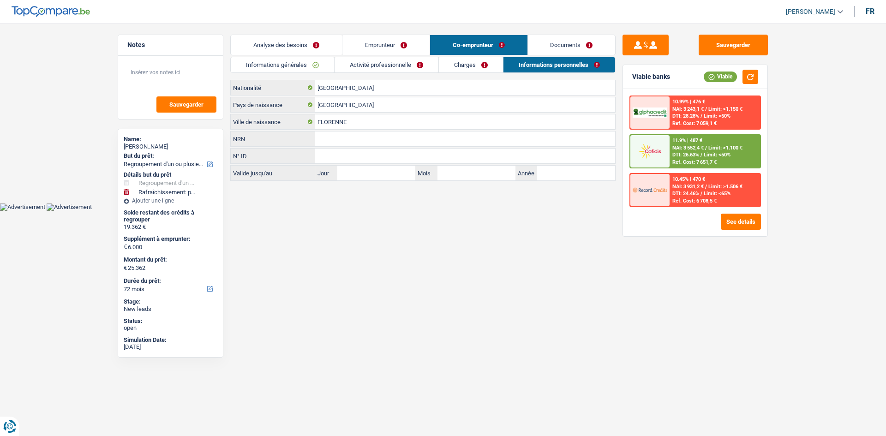
click at [405, 39] on link "Emprunteur" at bounding box center [385, 45] width 87 height 20
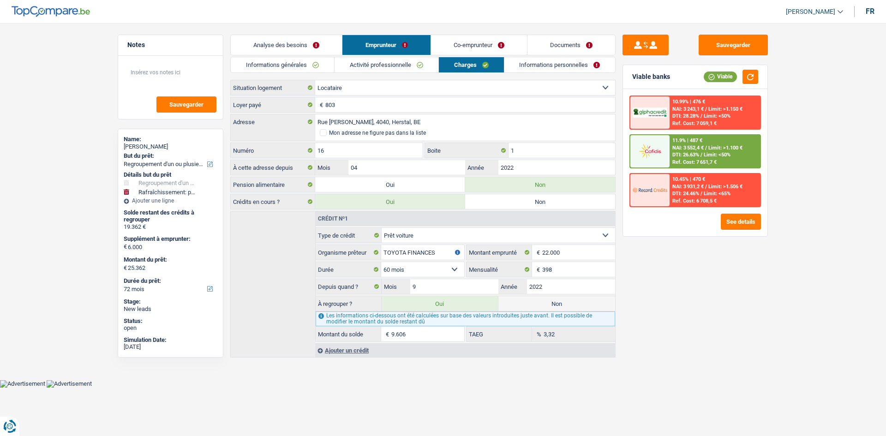
click at [461, 39] on link "Co-emprunteur" at bounding box center [479, 45] width 96 height 20
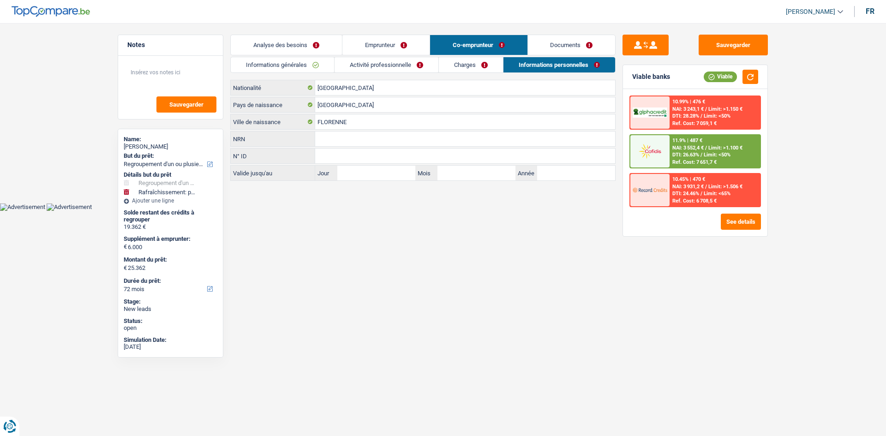
click at [386, 38] on link "Emprunteur" at bounding box center [385, 45] width 87 height 20
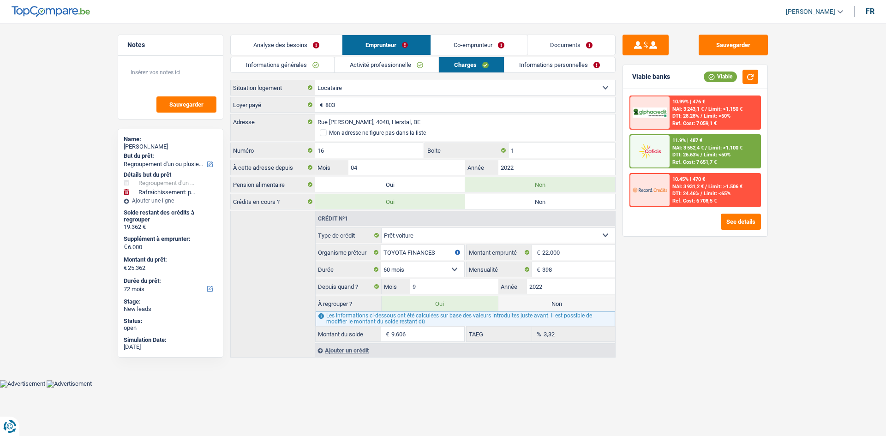
click at [300, 46] on link "Analyse des besoins" at bounding box center [286, 45] width 111 height 20
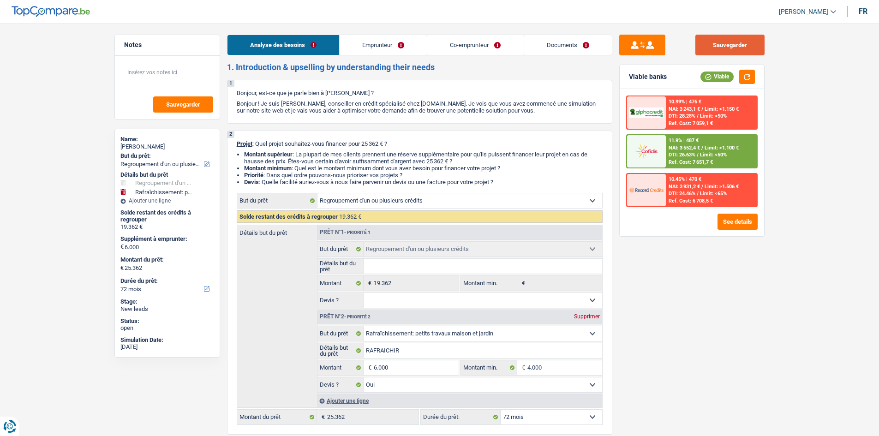
click at [720, 46] on button "Sauvegarder" at bounding box center [729, 45] width 69 height 21
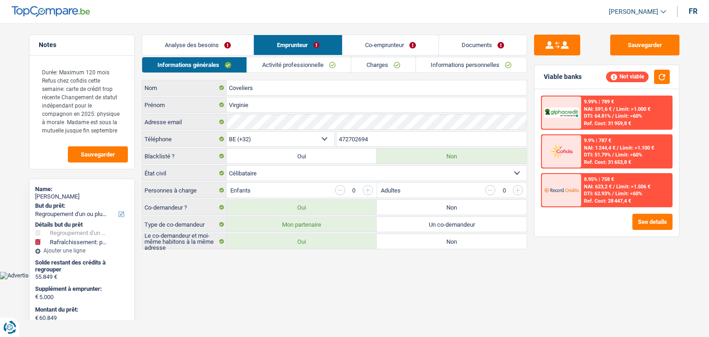
select select "refinancing"
select select "houseOrGarden"
select select "120"
select select "32"
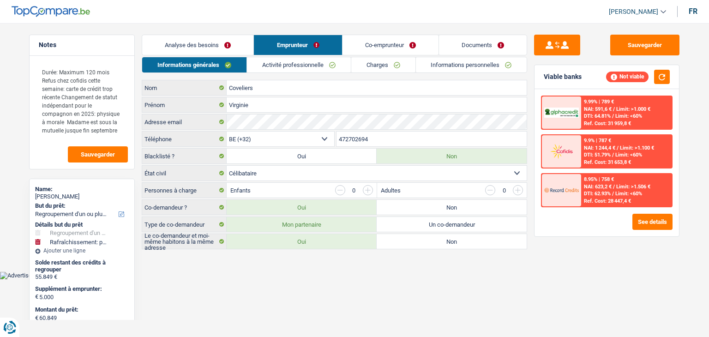
select select "single"
select select "mutuality"
select select "unemployment"
select select "mutualityIndemnity"
select select "partenamut"
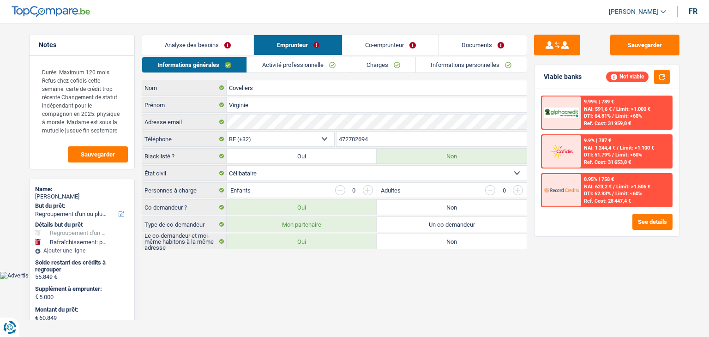
select select "BE"
click at [335, 60] on link "Activité professionnelle" at bounding box center [299, 64] width 104 height 15
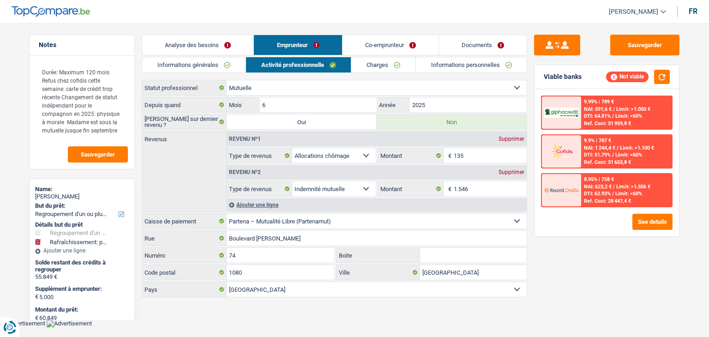
click at [378, 45] on link "Co-emprunteur" at bounding box center [390, 45] width 96 height 20
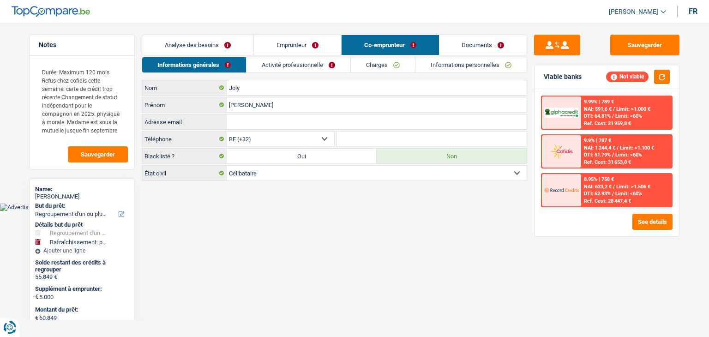
click at [323, 61] on link "Activité professionnelle" at bounding box center [298, 64] width 104 height 15
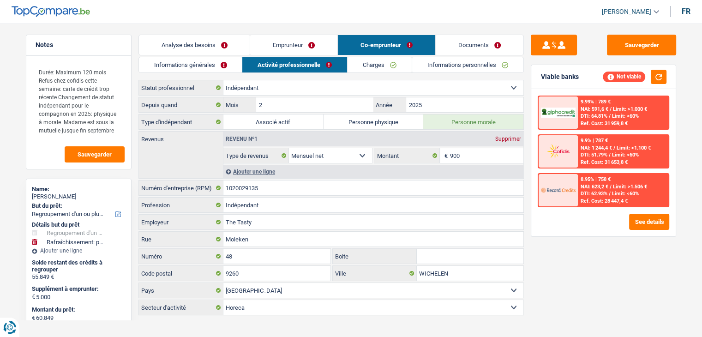
click at [364, 65] on link "Charges" at bounding box center [379, 64] width 64 height 15
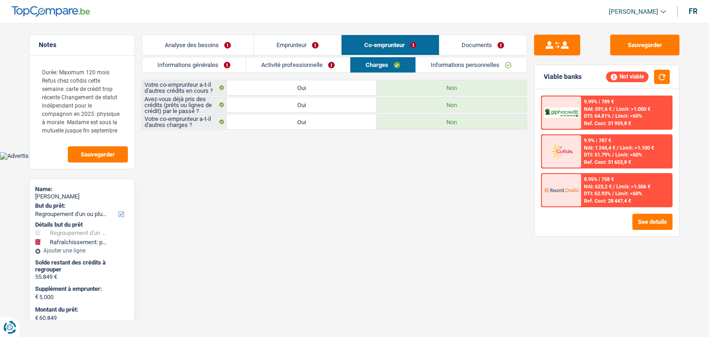
click at [318, 64] on link "Activité professionnelle" at bounding box center [298, 64] width 104 height 15
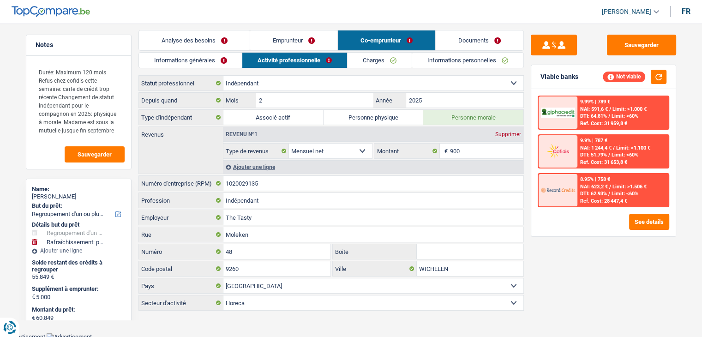
scroll to position [5, 0]
click at [636, 39] on button "Sauvegarder" at bounding box center [641, 45] width 69 height 21
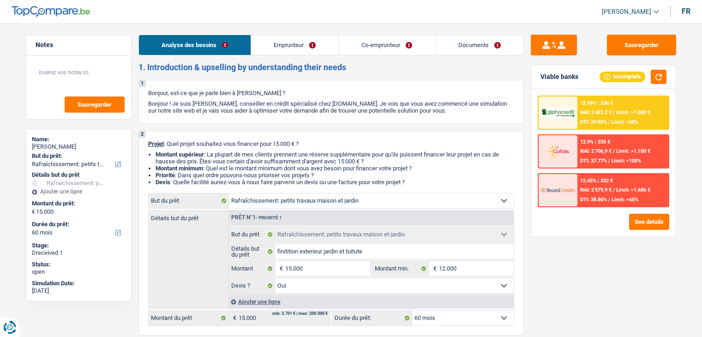
select select "houseOrGarden"
select select "60"
select select "houseOrGarden"
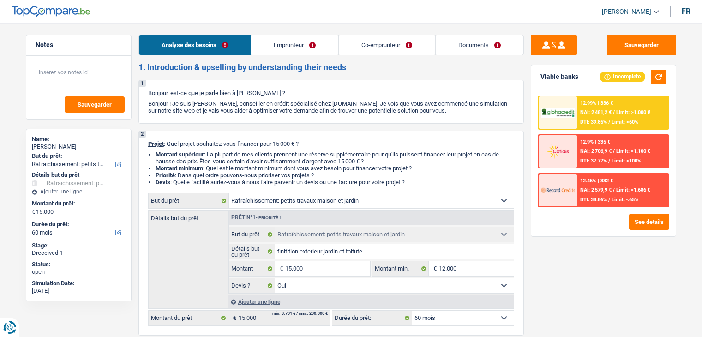
select select "yes"
select select "60"
select select "independent"
select select "privateEmployee"
select select "netSalary"
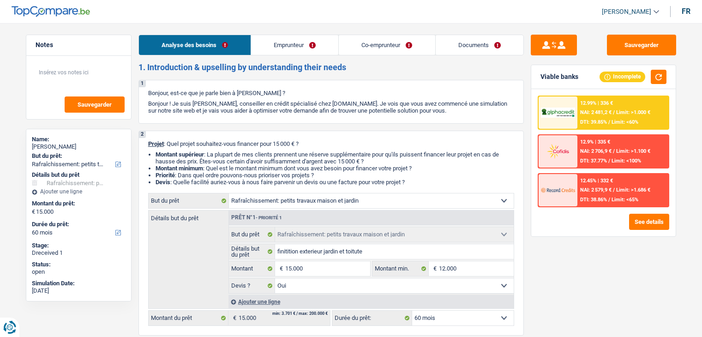
select select "familyAllowances"
select select "netSalary"
select select "mealVouchers"
select select "familyAllowances"
select select "ownerWithMortgage"
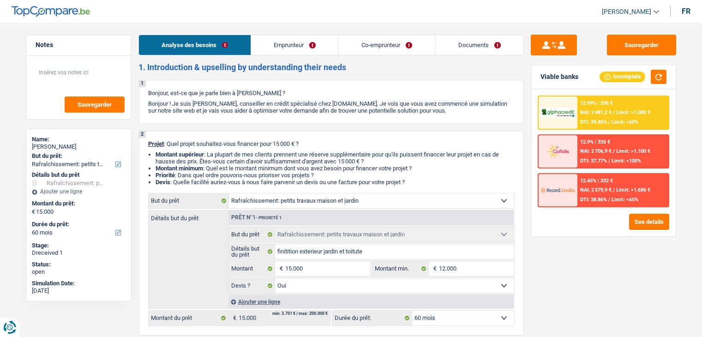
select select "mortgage"
select select "360"
select select "houseOrGarden"
select select "yes"
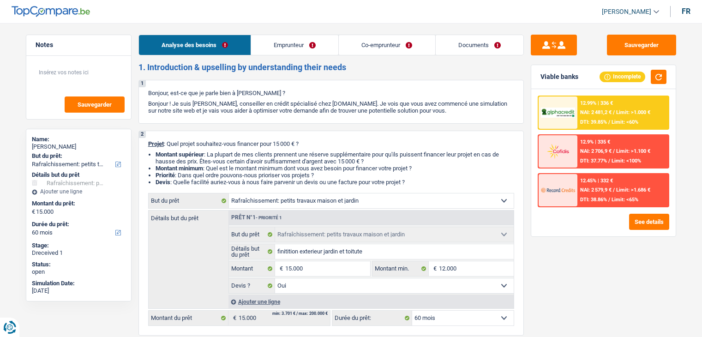
select select "60"
select select "independent"
select select "netSalary"
select select "familyAllowances"
select select "BE"
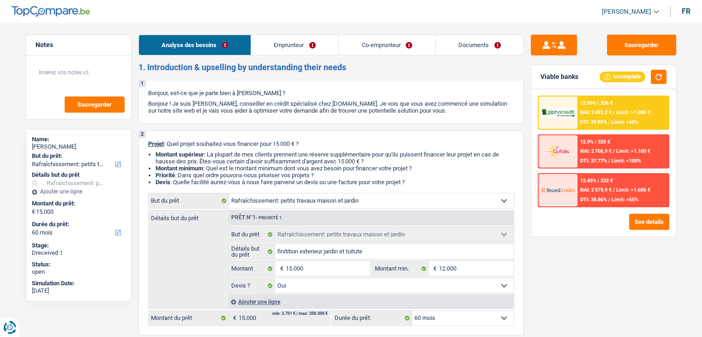
click at [467, 50] on link "Documents" at bounding box center [480, 45] width 88 height 20
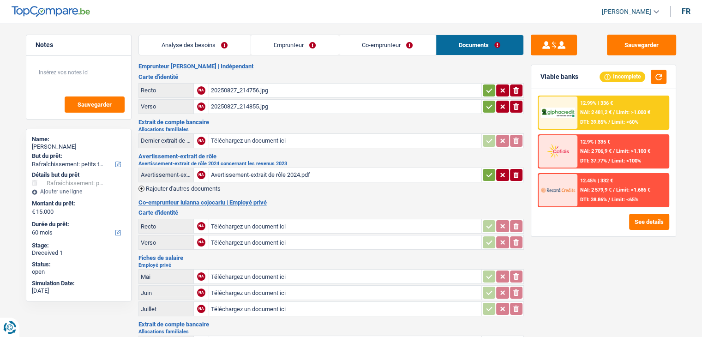
click at [281, 39] on link "Emprunteur" at bounding box center [295, 45] width 88 height 20
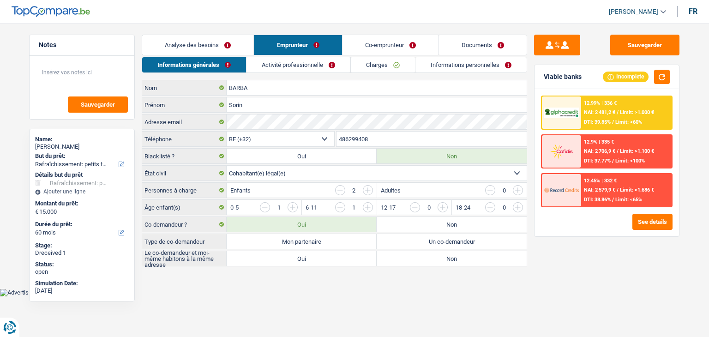
click at [284, 66] on link "Activité professionnelle" at bounding box center [298, 64] width 104 height 15
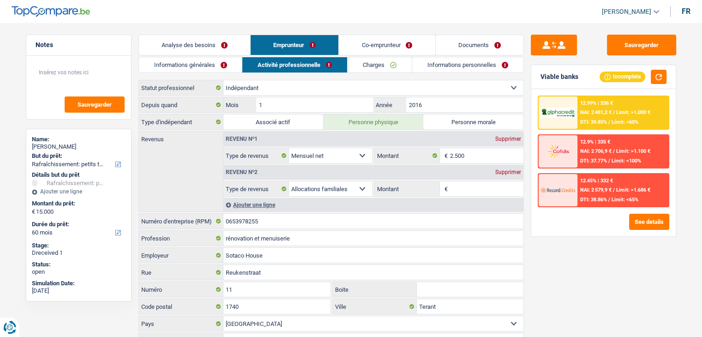
click at [378, 45] on link "Co-emprunteur" at bounding box center [387, 45] width 96 height 20
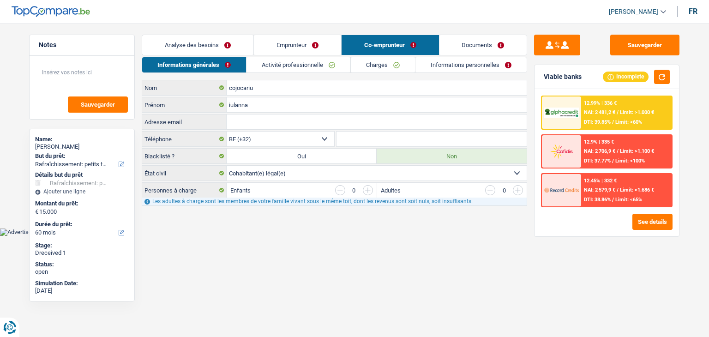
click at [327, 65] on link "Activité professionnelle" at bounding box center [298, 64] width 104 height 15
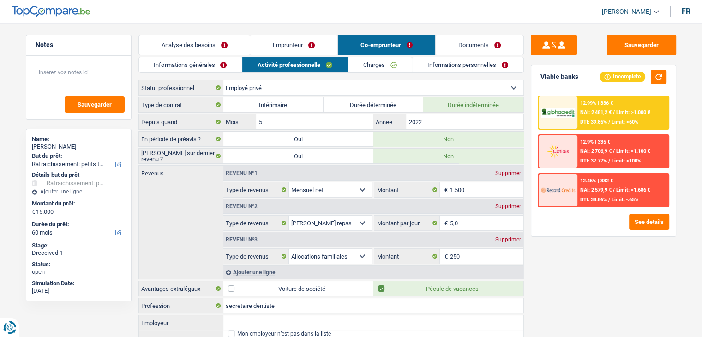
click at [177, 60] on link "Informations générales" at bounding box center [190, 64] width 103 height 15
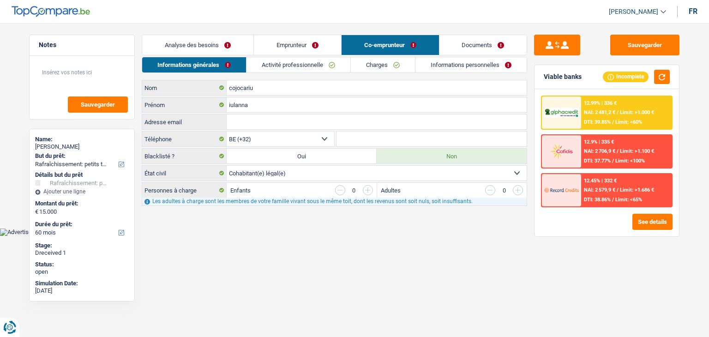
click at [277, 65] on link "Activité professionnelle" at bounding box center [298, 64] width 104 height 15
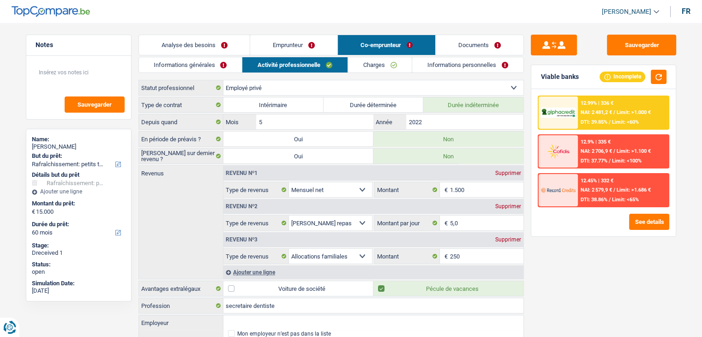
click at [219, 41] on link "Analyse des besoins" at bounding box center [194, 45] width 111 height 20
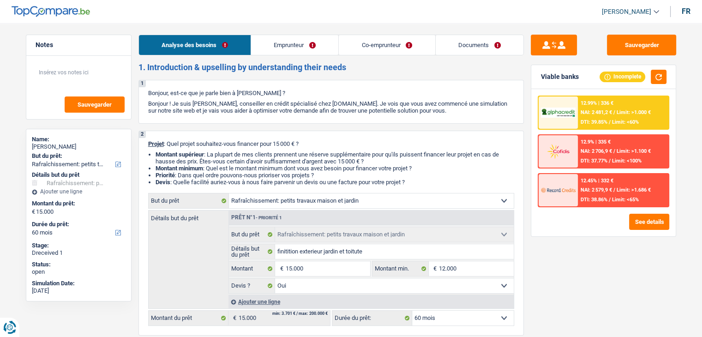
click at [271, 47] on link "Emprunteur" at bounding box center [294, 45] width 87 height 20
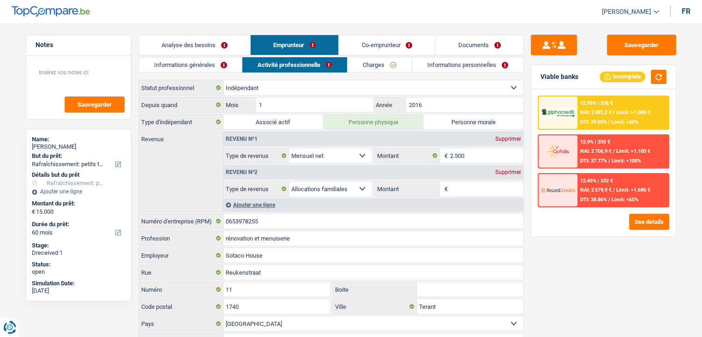
click at [201, 66] on link "Informations générales" at bounding box center [190, 64] width 103 height 15
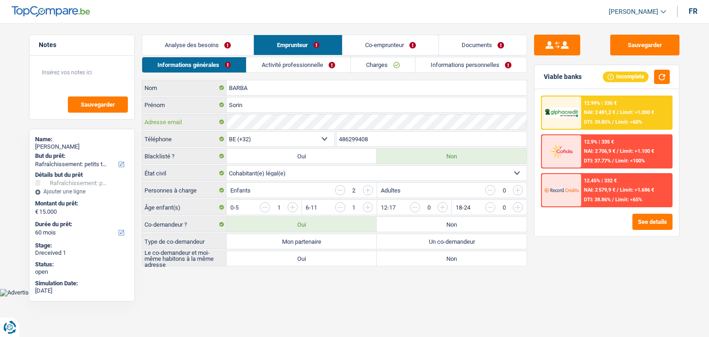
click at [162, 115] on div "Adresse email" at bounding box center [334, 121] width 384 height 15
click at [640, 46] on button "Sauvegarder" at bounding box center [644, 45] width 69 height 21
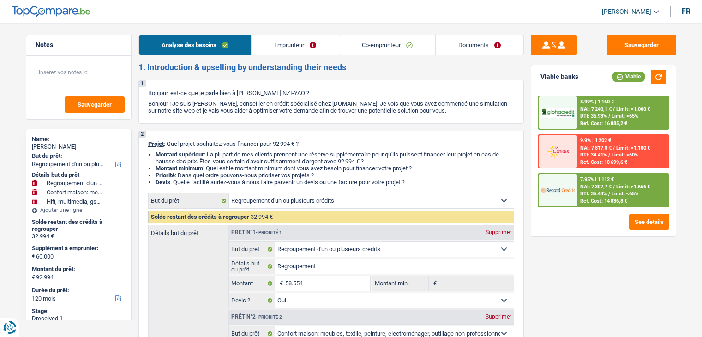
select select "refinancing"
select select "household"
select select "tech"
select select "120"
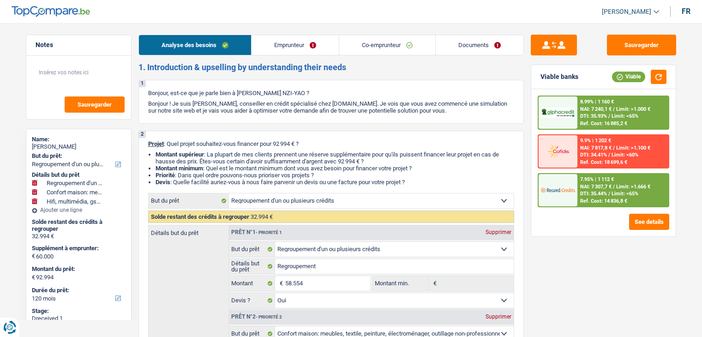
select select "refinancing"
select select "yes"
select select "household"
select select "yes"
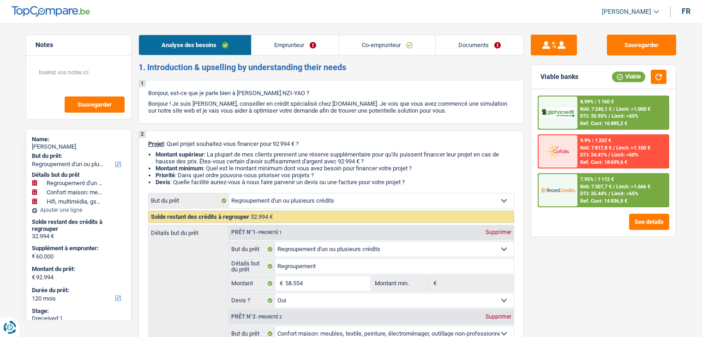
select select "tech"
select select "yes"
select select "120"
select select "privateEmployee"
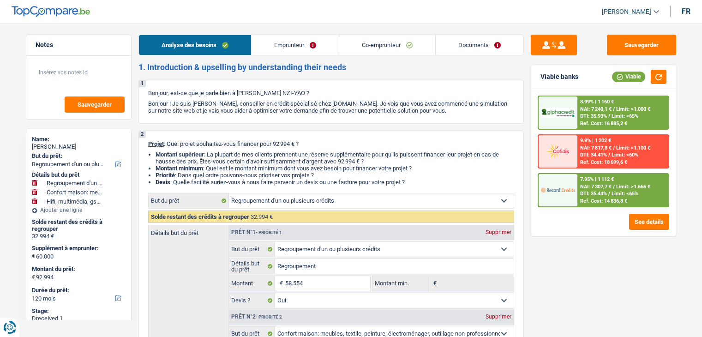
select select "familyAllowances"
select select "netSalary"
select select "mealVouchers"
select select "netSalary"
select select "mealVouchers"
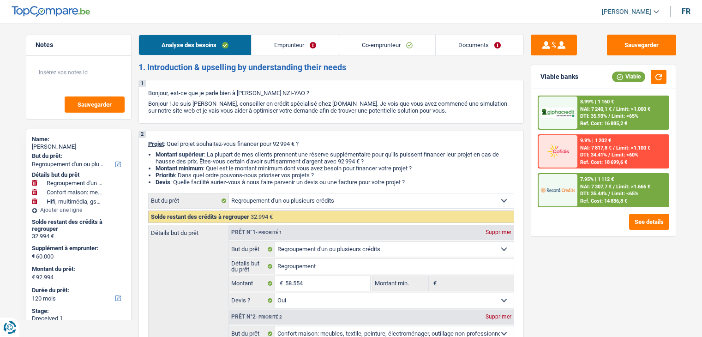
select select "ownerWithMortgage"
select select "mortgage"
select select "360"
select select "personalLoan"
select select "homeFurnishingOrRelocation"
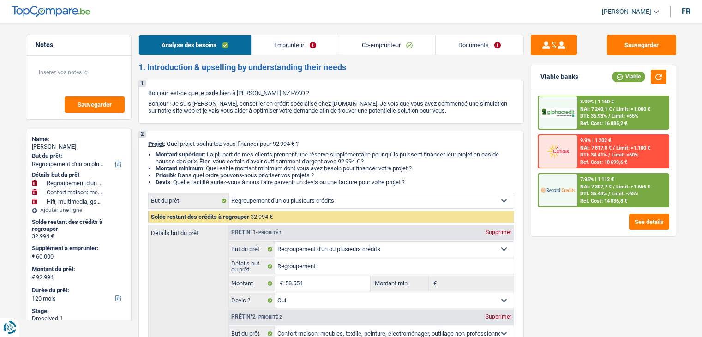
select select "84"
select select "refinancing"
select select "yes"
select select "household"
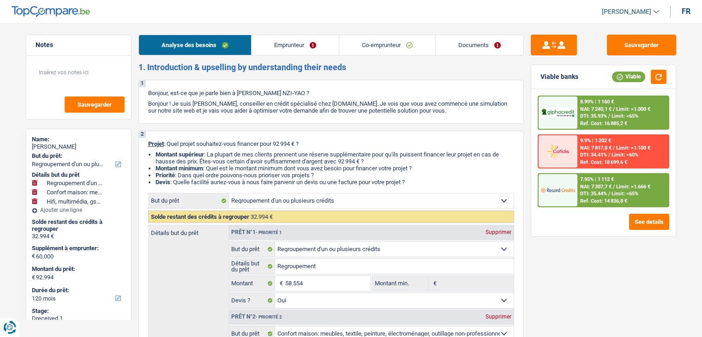
select select "yes"
select select "tech"
select select "yes"
select select "120"
click at [275, 42] on link "Emprunteur" at bounding box center [294, 45] width 87 height 20
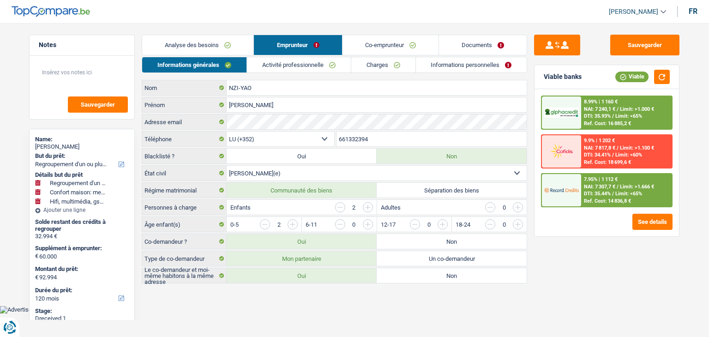
click at [361, 45] on link "Co-emprunteur" at bounding box center [390, 45] width 96 height 20
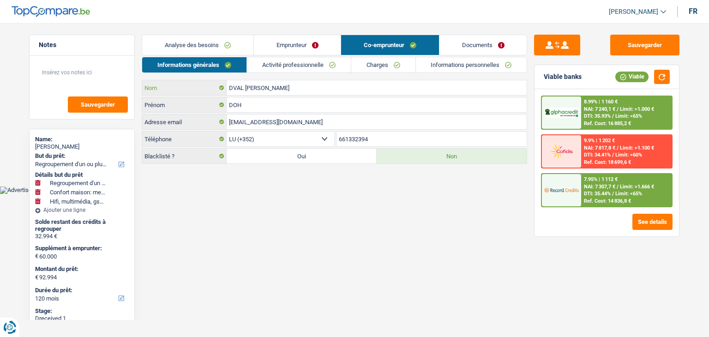
drag, startPoint x: 243, startPoint y: 88, endPoint x: 216, endPoint y: 90, distance: 27.3
click at [216, 90] on div "DVAL [PERSON_NAME]" at bounding box center [334, 87] width 384 height 15
click at [625, 46] on button "Sauvegarder" at bounding box center [644, 45] width 69 height 21
click at [612, 43] on button "Sauvegarder" at bounding box center [644, 45] width 69 height 21
